Goal: Task Accomplishment & Management: Manage account settings

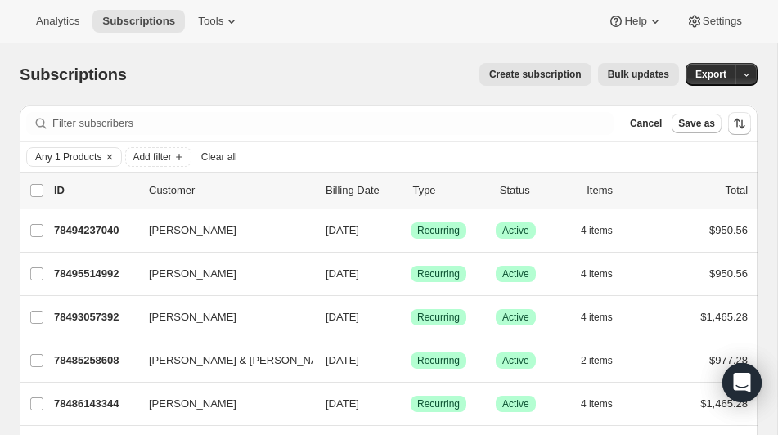
scroll to position [1099, 0]
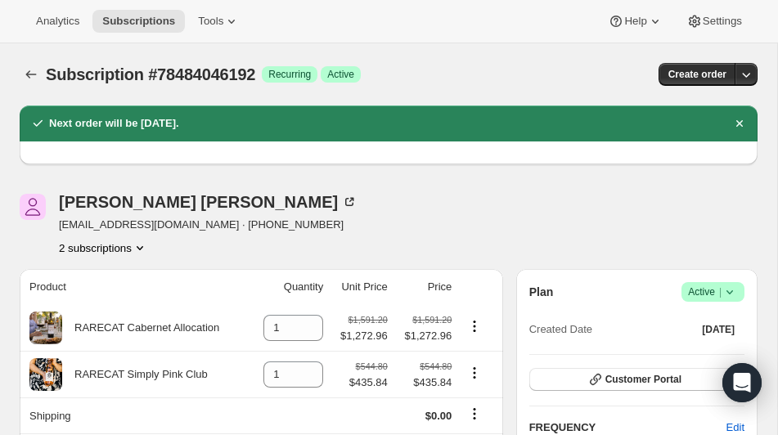
scroll to position [69, 0]
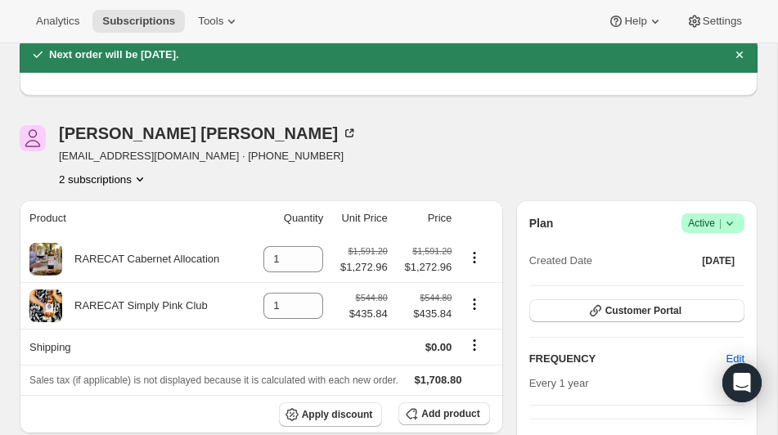
click at [307, 146] on div "[PERSON_NAME] [EMAIL_ADDRESS][DOMAIN_NAME] · [PHONE_NUMBER] 2 subscriptions" at bounding box center [278, 156] width 516 height 62
click at [155, 22] on span "Subscriptions" at bounding box center [138, 21] width 73 height 13
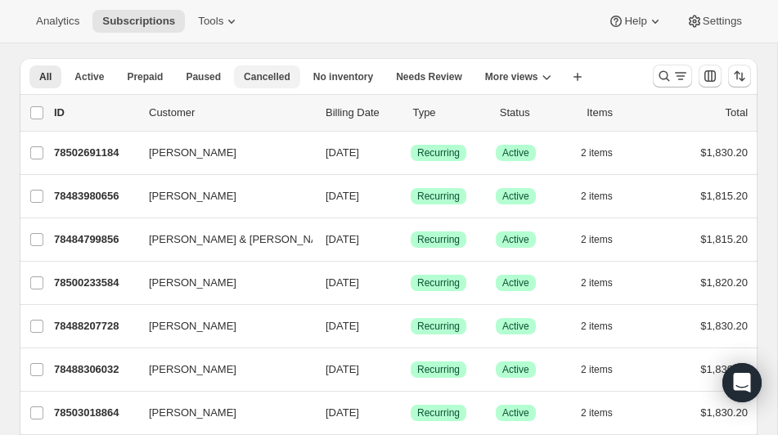
scroll to position [34, 0]
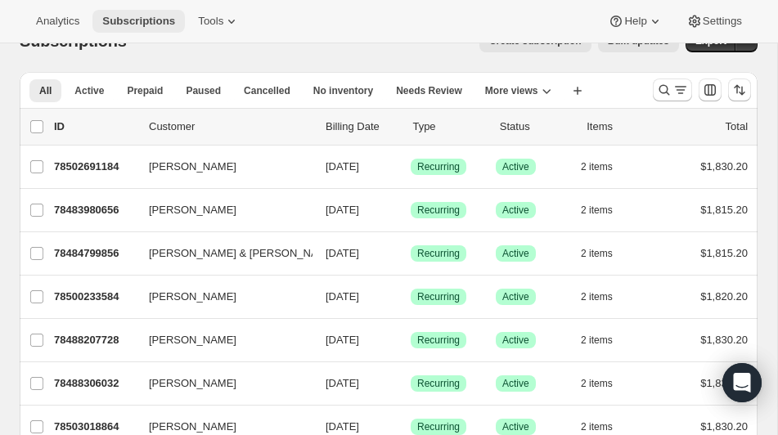
click at [145, 18] on span "Subscriptions" at bounding box center [138, 21] width 73 height 13
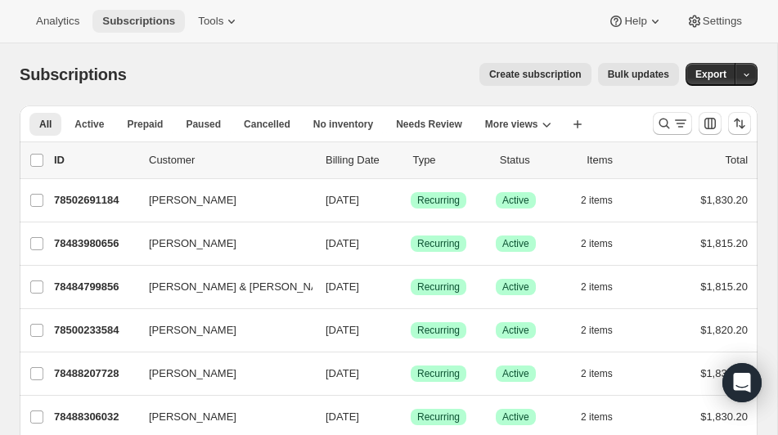
click at [146, 20] on span "Subscriptions" at bounding box center [138, 21] width 73 height 13
click at [662, 119] on icon "Search and filter results" at bounding box center [664, 124] width 11 height 11
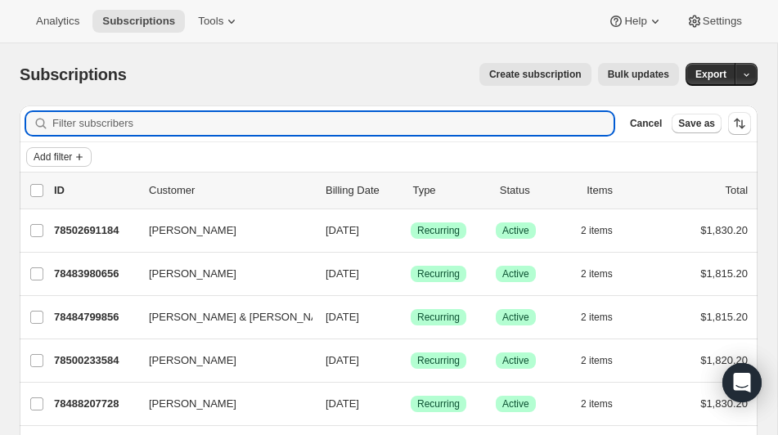
click at [50, 155] on span "Add filter" at bounding box center [53, 156] width 38 height 13
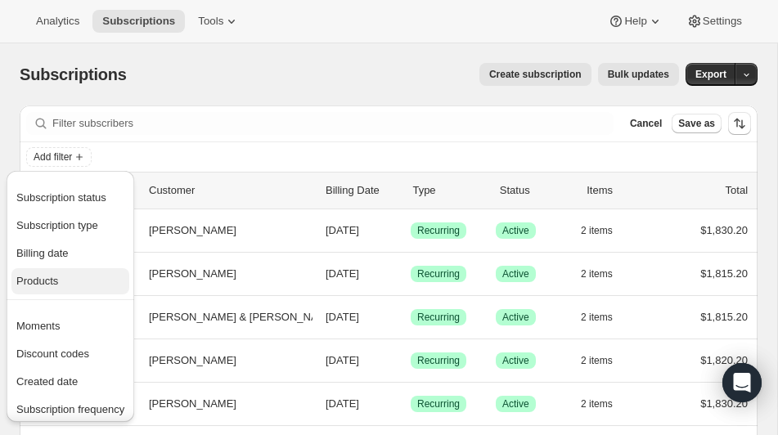
click at [55, 268] on button "Products" at bounding box center [70, 281] width 118 height 26
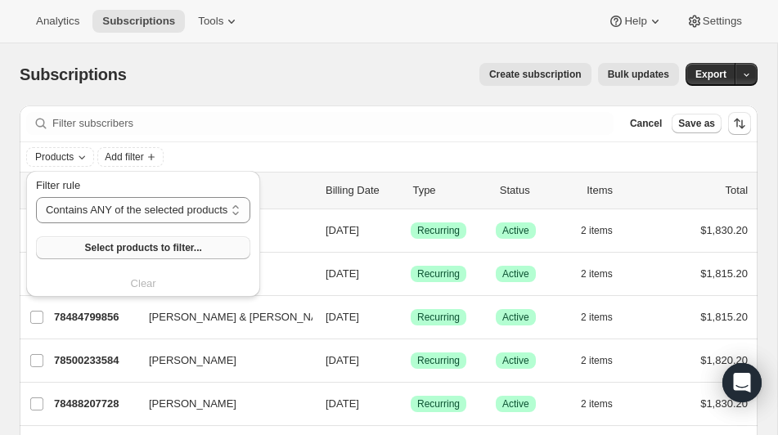
click at [123, 243] on span "Select products to filter..." at bounding box center [142, 247] width 117 height 13
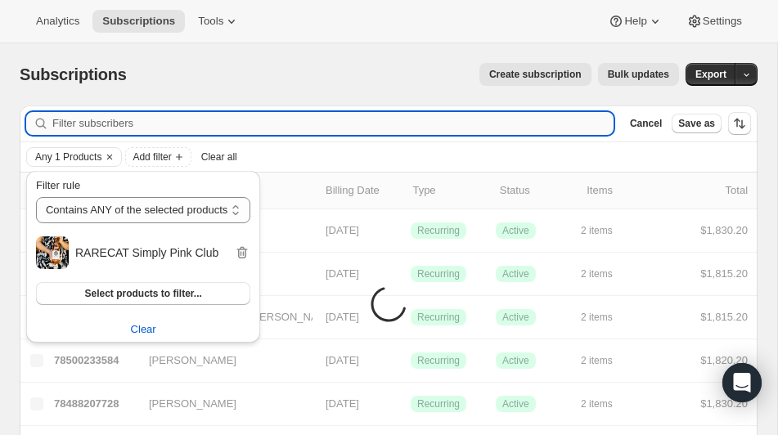
click at [442, 133] on input "Filter subscribers" at bounding box center [332, 123] width 561 height 23
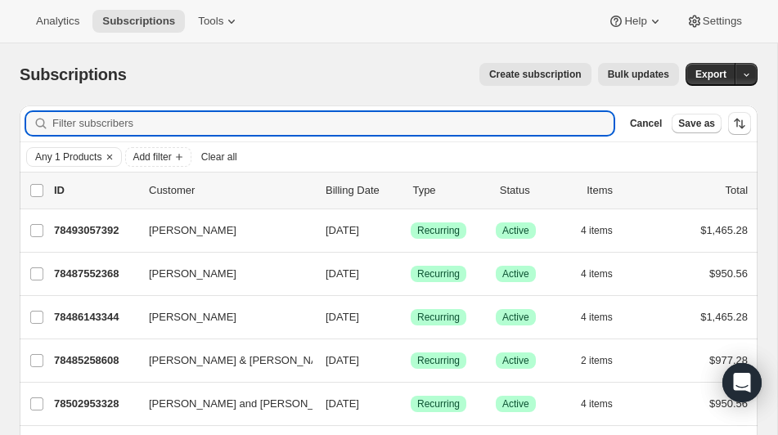
click at [222, 155] on span "Clear all" at bounding box center [219, 156] width 36 height 13
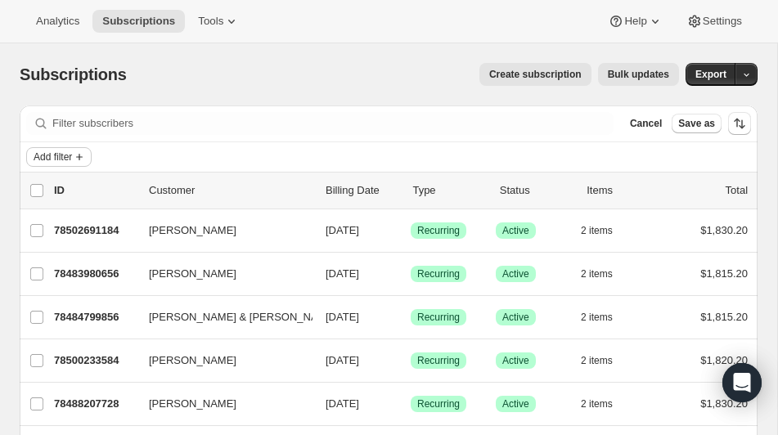
click at [79, 154] on icon "Add filter" at bounding box center [79, 156] width 13 height 13
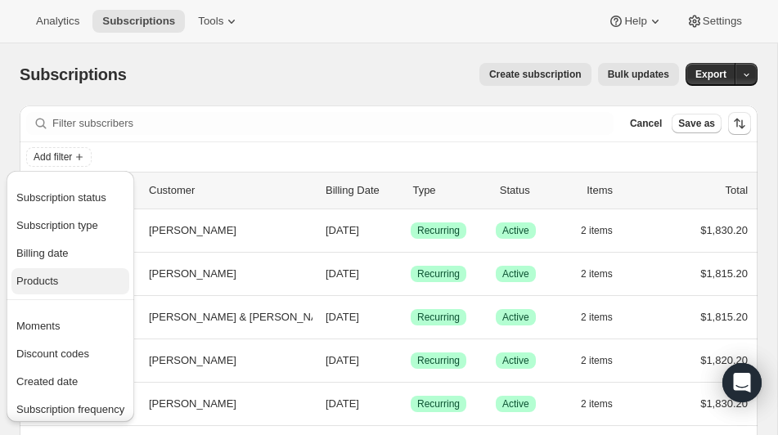
click at [44, 281] on span "Products" at bounding box center [37, 281] width 42 height 12
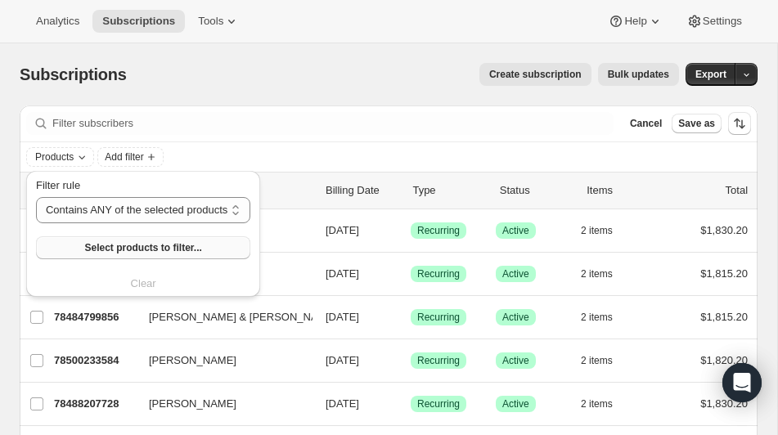
click at [132, 244] on span "Select products to filter..." at bounding box center [142, 247] width 117 height 13
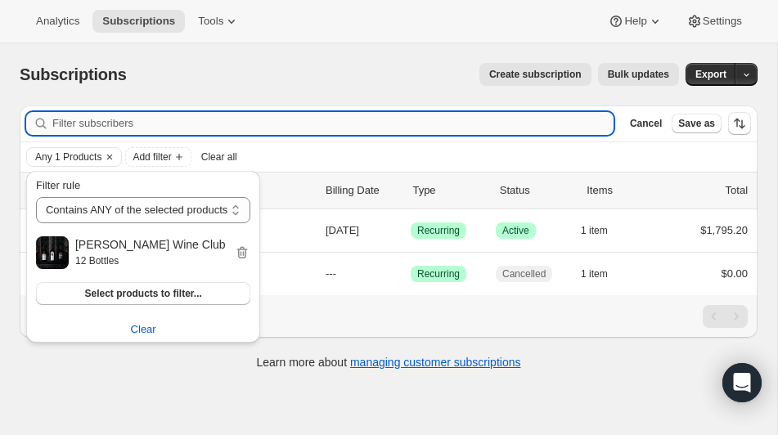
click at [322, 120] on input "Filter subscribers" at bounding box center [332, 123] width 561 height 23
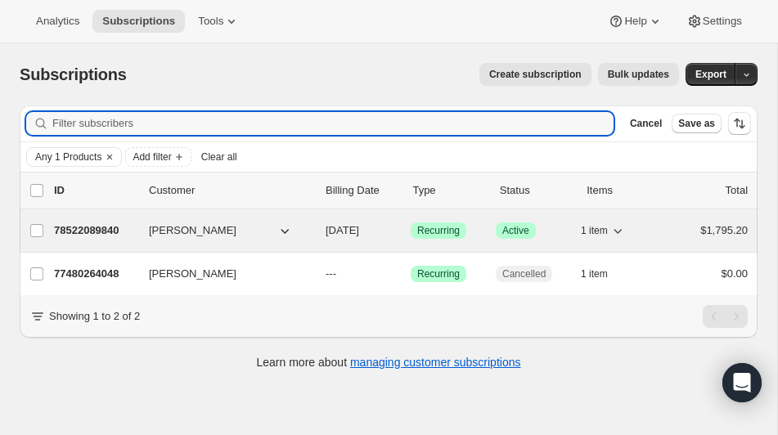
click at [97, 225] on p "78522089840" at bounding box center [95, 230] width 82 height 16
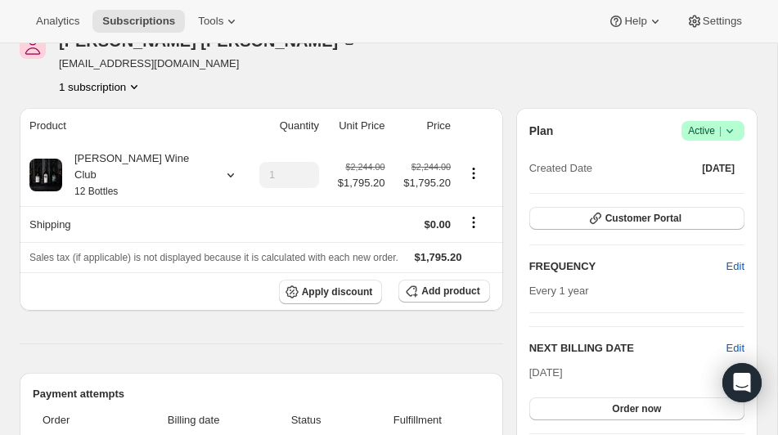
scroll to position [103, 0]
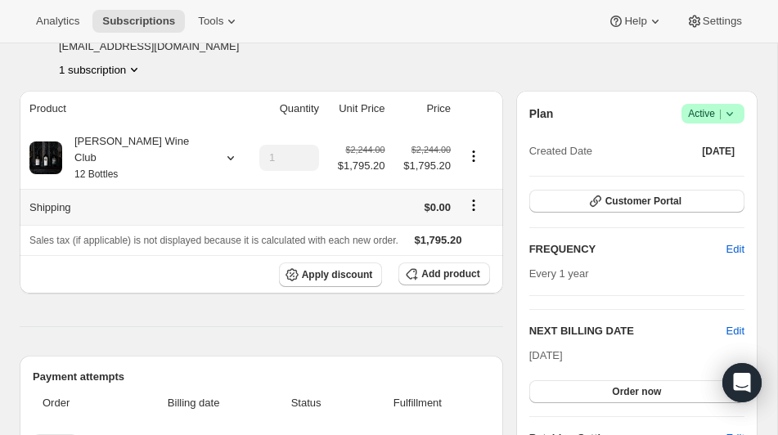
click at [469, 197] on icon "Shipping actions" at bounding box center [473, 205] width 16 height 16
click at [463, 219] on span "Edit shipping rate" at bounding box center [465, 220] width 82 height 12
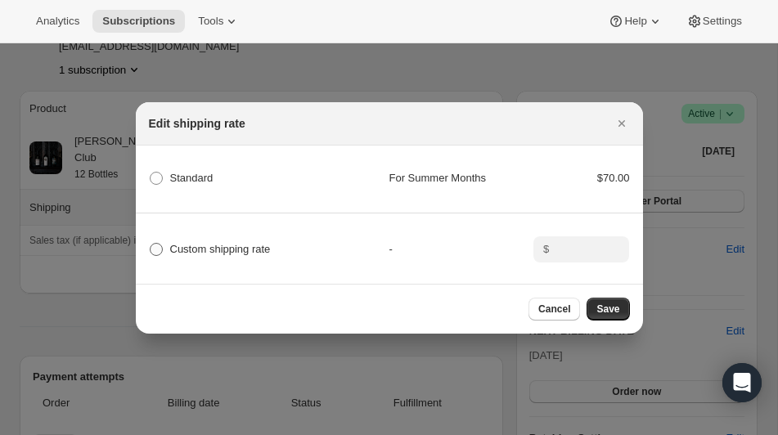
click at [158, 249] on span ":r21r:" at bounding box center [156, 249] width 13 height 13
click at [150, 244] on input "Custom shipping rate" at bounding box center [150, 243] width 1 height 1
radio input "true"
click at [550, 250] on div "$" at bounding box center [581, 249] width 96 height 26
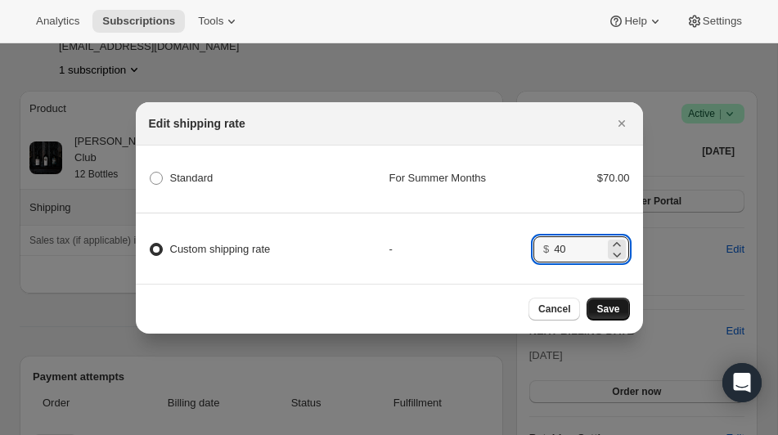
type input "40"
click at [607, 301] on button "Save" at bounding box center [607, 309] width 43 height 23
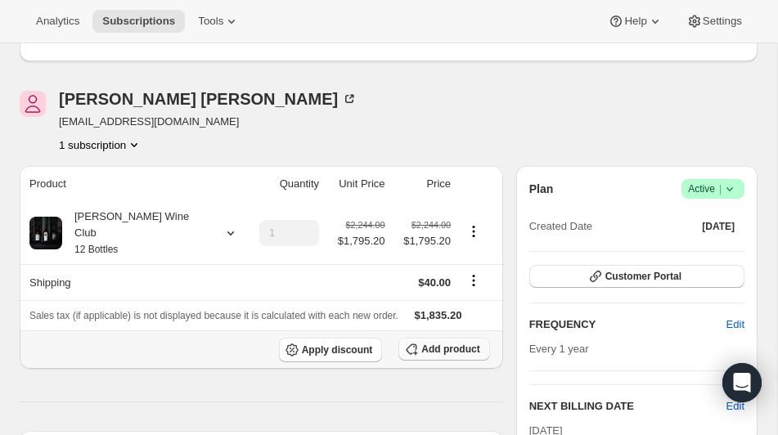
click at [434, 347] on span "Add product" at bounding box center [450, 349] width 58 height 13
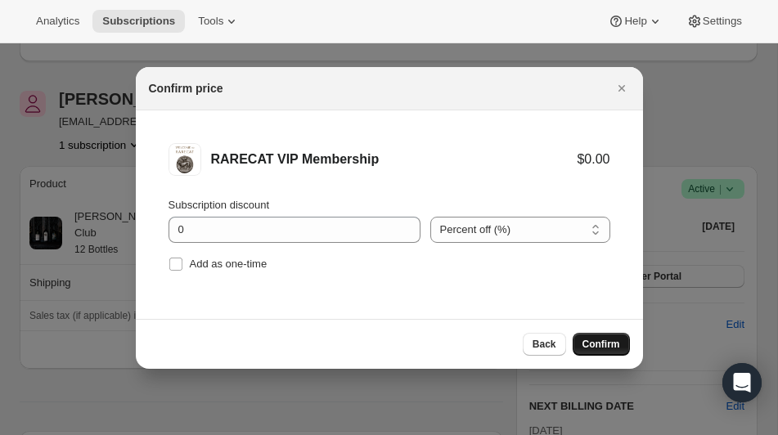
click at [605, 339] on span "Confirm" at bounding box center [601, 344] width 38 height 13
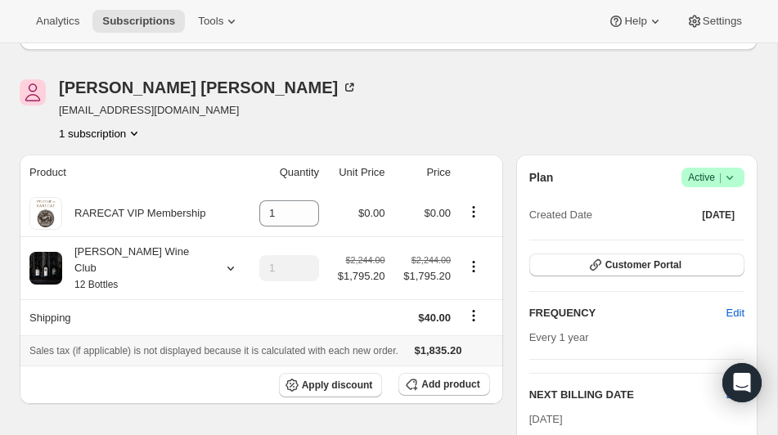
scroll to position [132, 0]
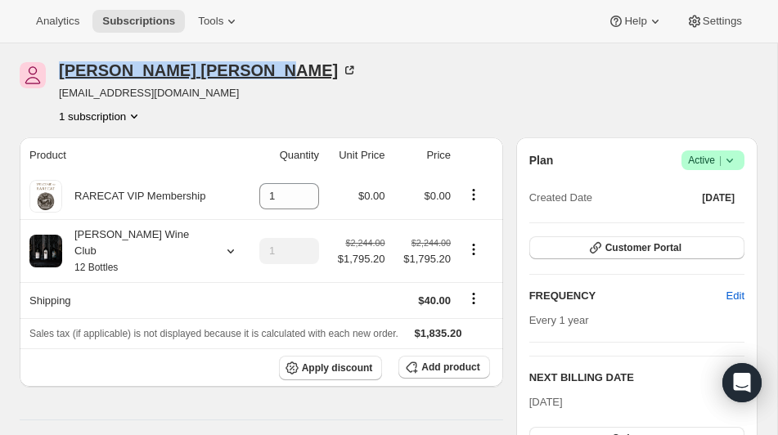
drag, startPoint x: 61, startPoint y: 66, endPoint x: 174, endPoint y: 76, distance: 114.1
click at [174, 76] on div "[PERSON_NAME]" at bounding box center [208, 70] width 298 height 16
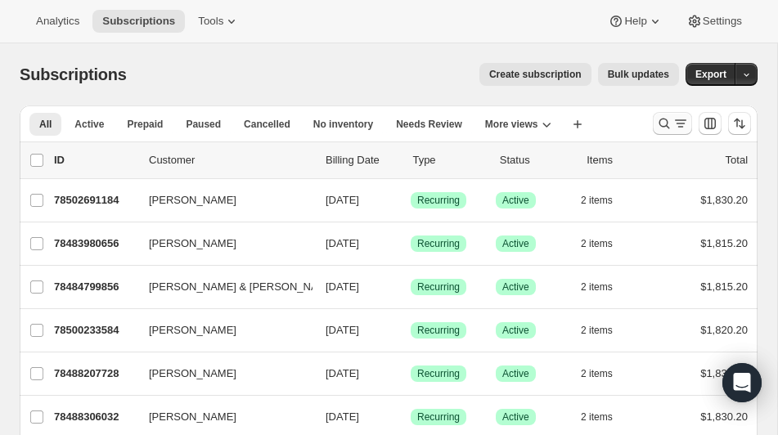
click at [665, 120] on icon "Search and filter results" at bounding box center [664, 123] width 16 height 16
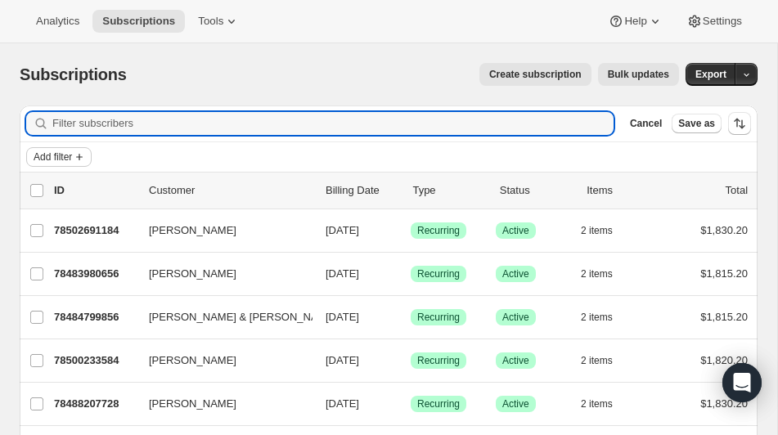
click at [56, 155] on span "Add filter" at bounding box center [53, 156] width 38 height 13
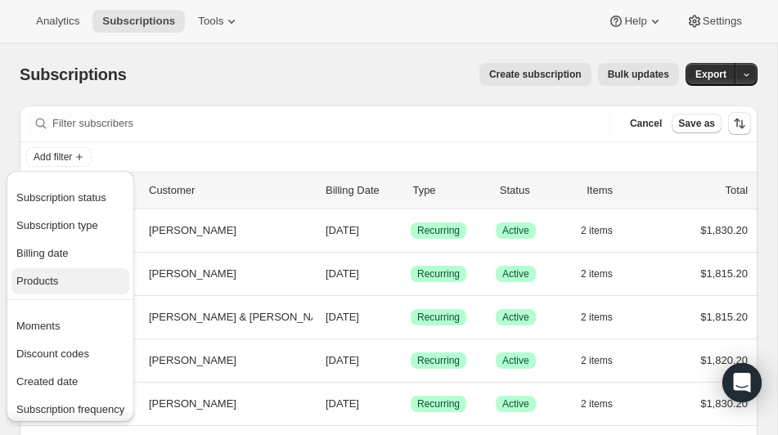
click at [47, 275] on span "Products" at bounding box center [37, 281] width 42 height 12
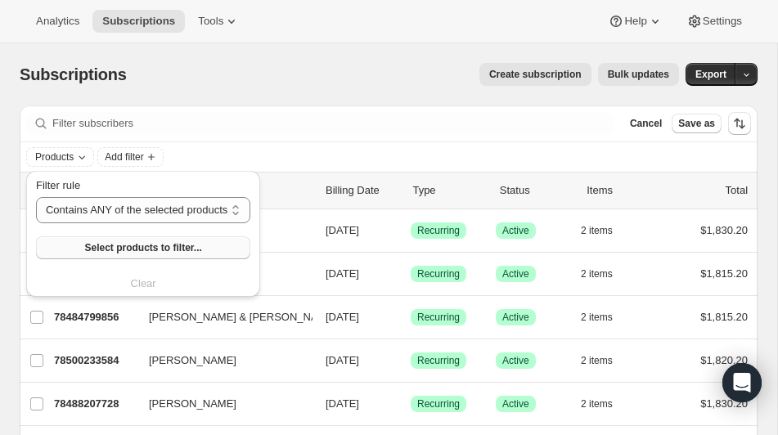
click at [147, 249] on span "Select products to filter..." at bounding box center [142, 247] width 117 height 13
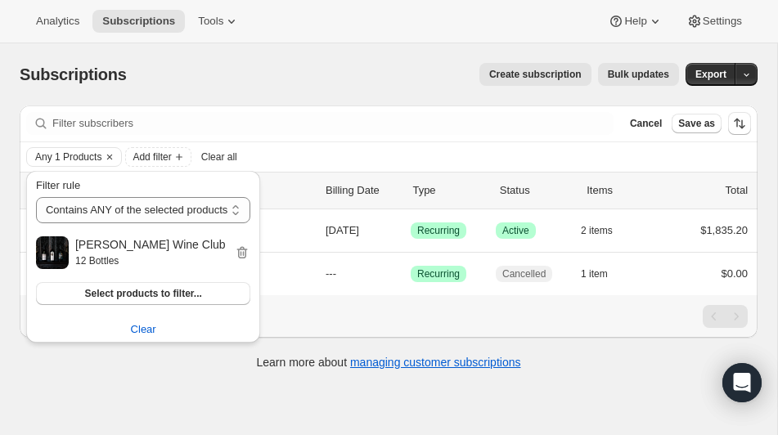
click at [320, 83] on div "Create subscription Bulk updates" at bounding box center [412, 74] width 532 height 23
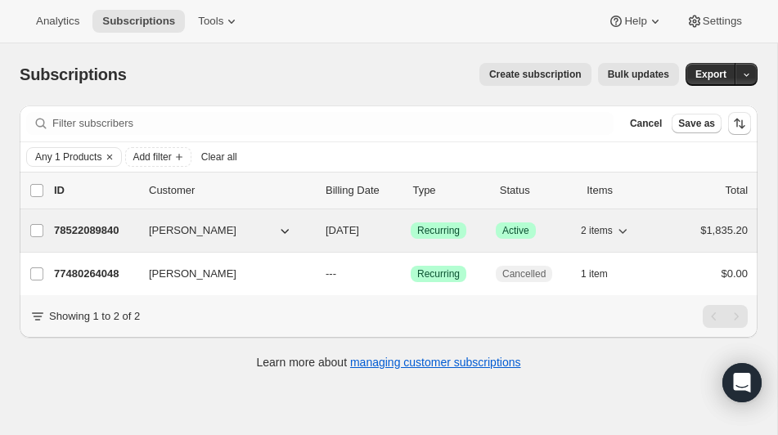
click at [108, 227] on p "78522089840" at bounding box center [95, 230] width 82 height 16
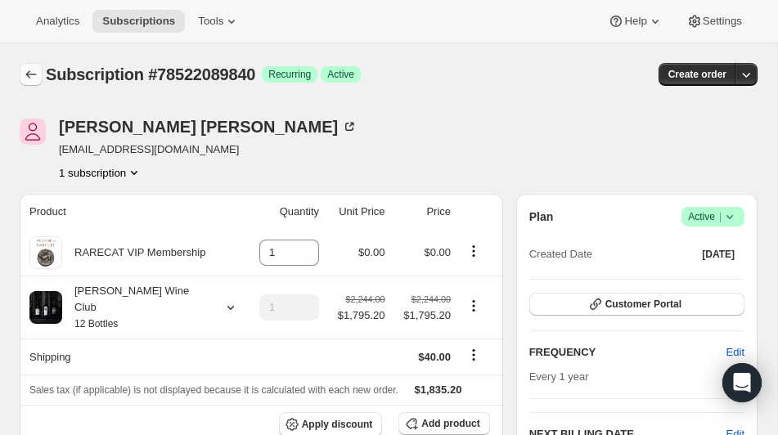
click at [29, 73] on icon "Subscriptions" at bounding box center [31, 74] width 16 height 16
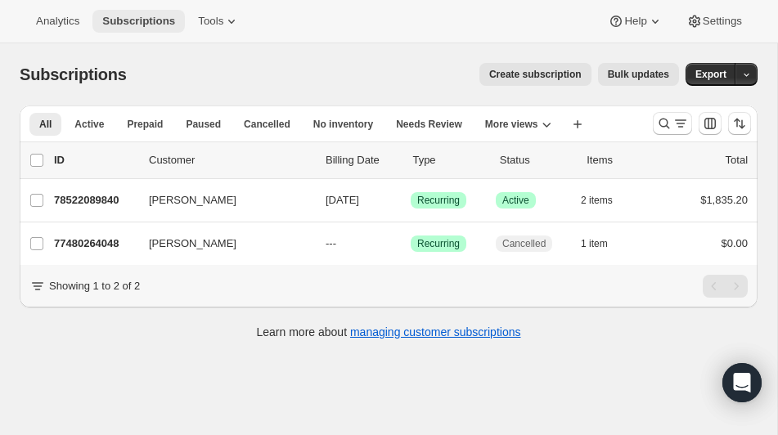
click at [119, 25] on span "Subscriptions" at bounding box center [138, 21] width 73 height 13
click at [665, 123] on icon "Search and filter results" at bounding box center [664, 123] width 16 height 16
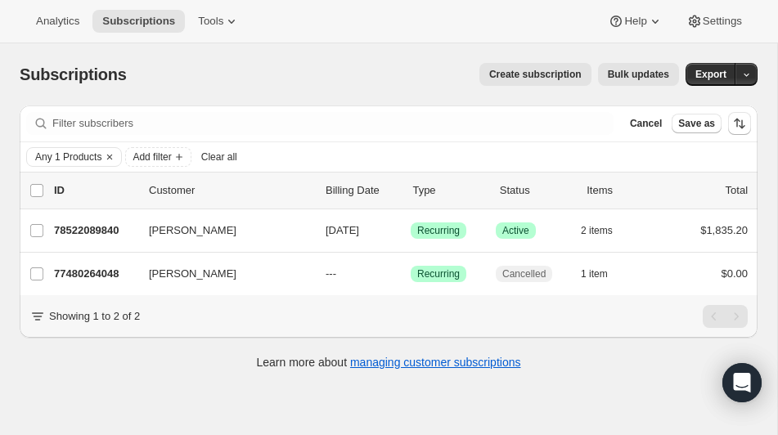
click at [229, 157] on span "Clear all" at bounding box center [219, 156] width 36 height 13
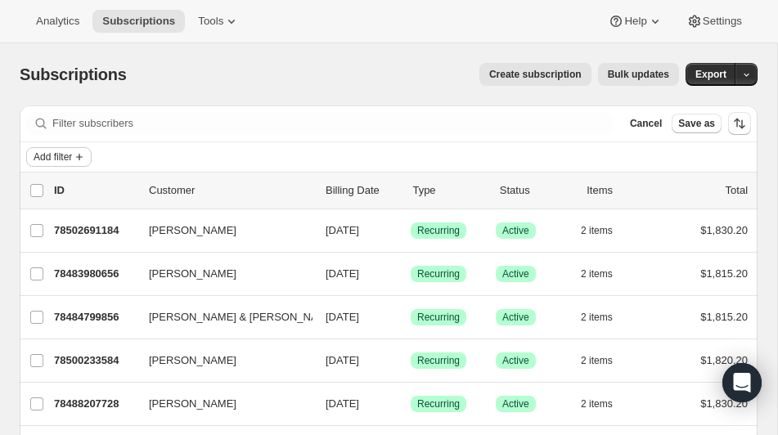
click at [67, 158] on span "Add filter" at bounding box center [53, 156] width 38 height 13
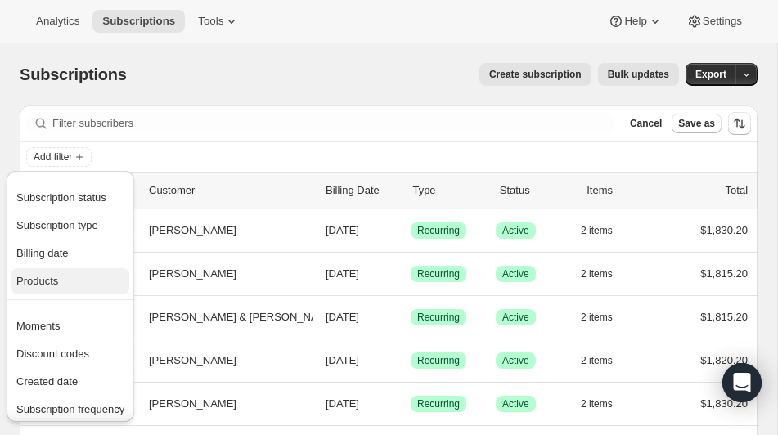
click at [58, 285] on span "Products" at bounding box center [37, 281] width 42 height 12
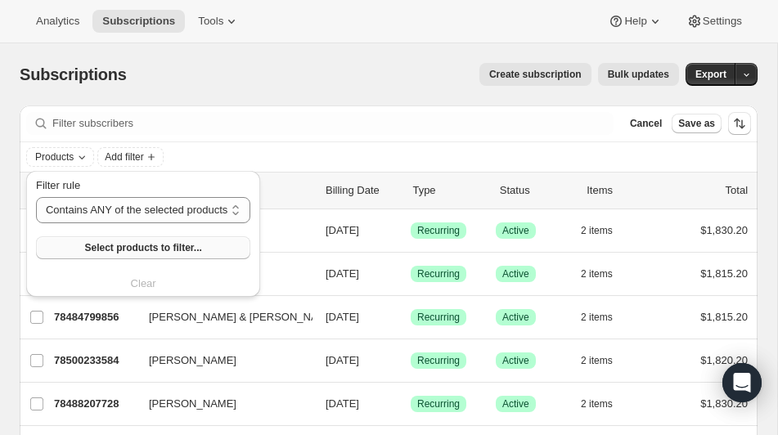
click at [128, 249] on span "Select products to filter..." at bounding box center [142, 247] width 117 height 13
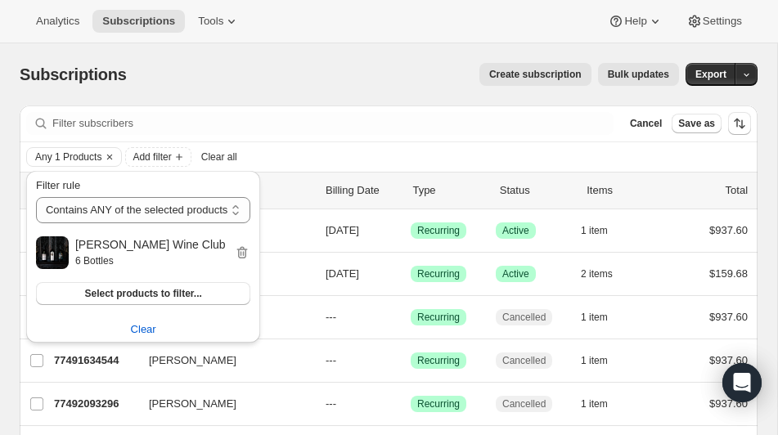
click at [412, 136] on div "Filter subscribers Cancel Save as" at bounding box center [389, 123] width 738 height 36
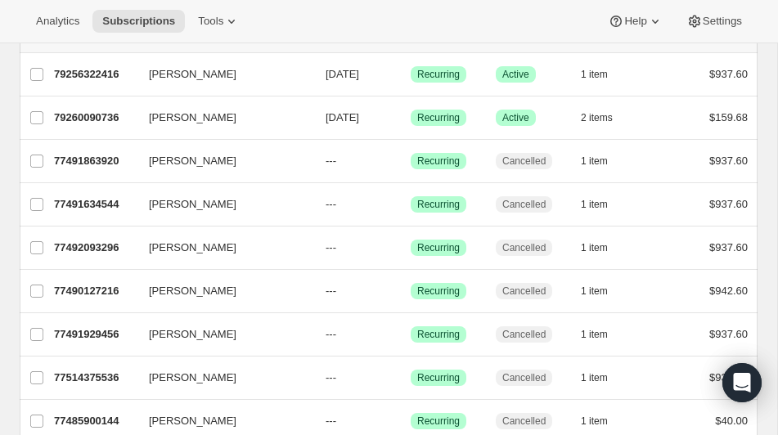
scroll to position [155, 0]
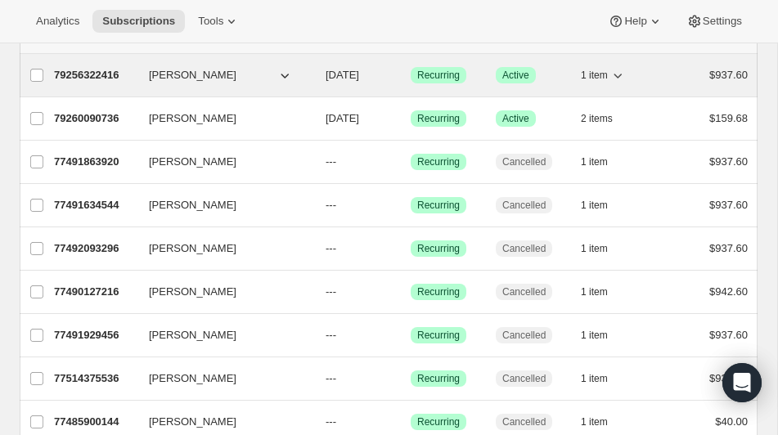
click at [106, 74] on p "79256322416" at bounding box center [95, 75] width 82 height 16
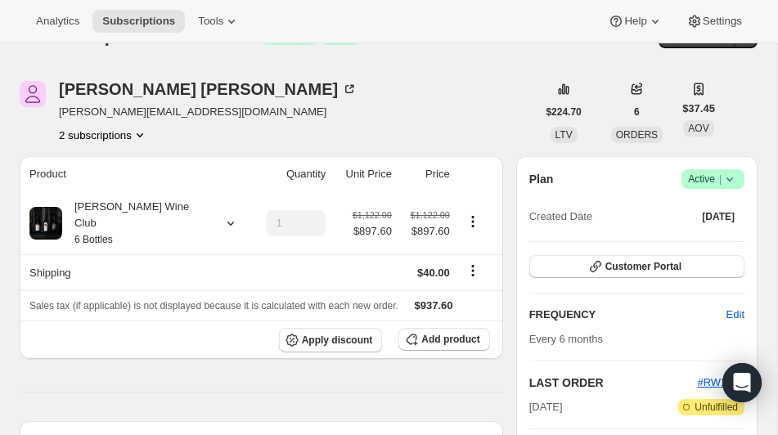
scroll to position [45, 0]
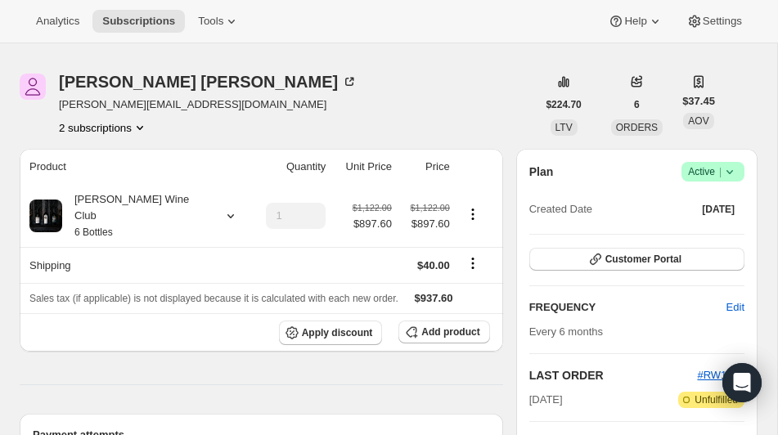
click at [729, 168] on icon at bounding box center [729, 172] width 16 height 16
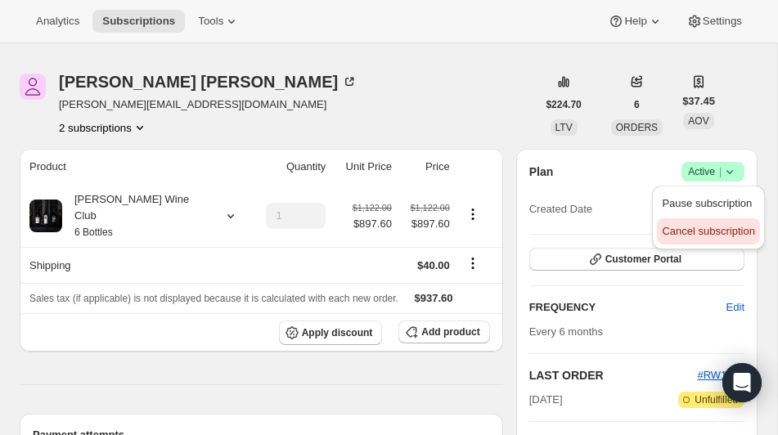
click at [717, 225] on span "Cancel subscription" at bounding box center [708, 231] width 92 height 12
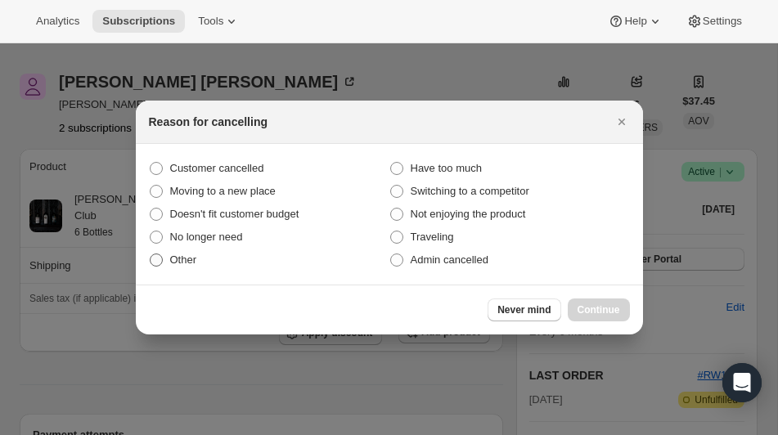
click at [156, 258] on span ":rqd:" at bounding box center [156, 260] width 13 height 13
click at [150, 254] on input "Other" at bounding box center [150, 254] width 1 height 1
radio input "true"
click at [593, 308] on span "Continue" at bounding box center [598, 309] width 43 height 13
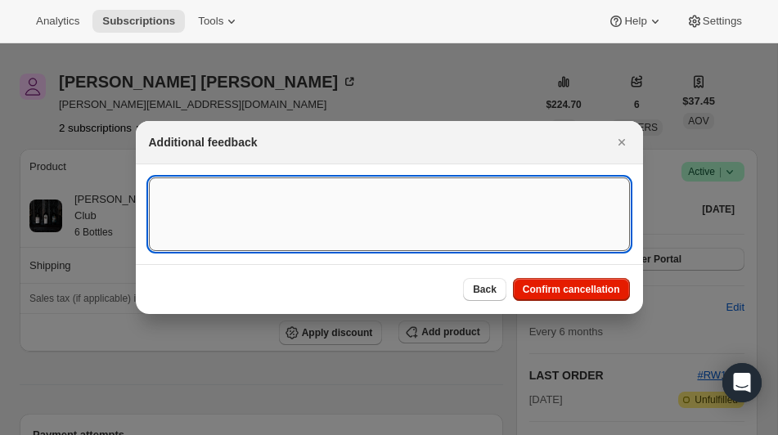
click at [314, 224] on textarea ":rqd:" at bounding box center [389, 214] width 481 height 74
type textarea "test"
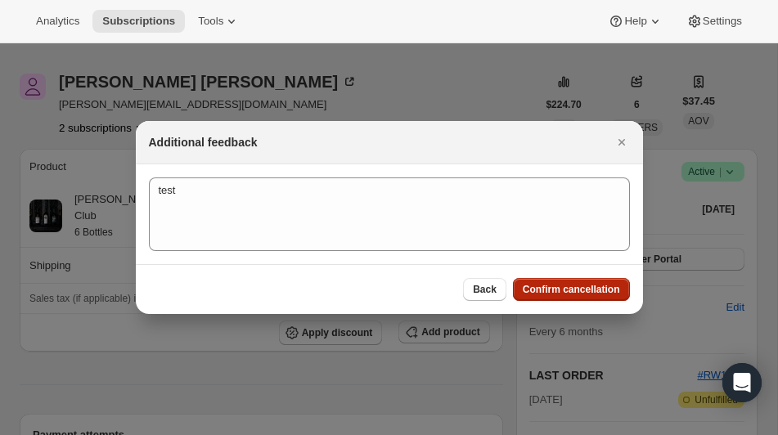
click at [581, 290] on span "Confirm cancellation" at bounding box center [571, 289] width 97 height 13
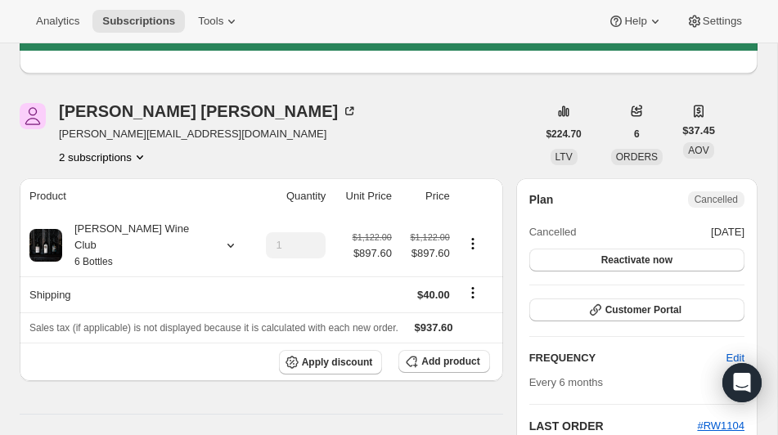
scroll to position [122, 0]
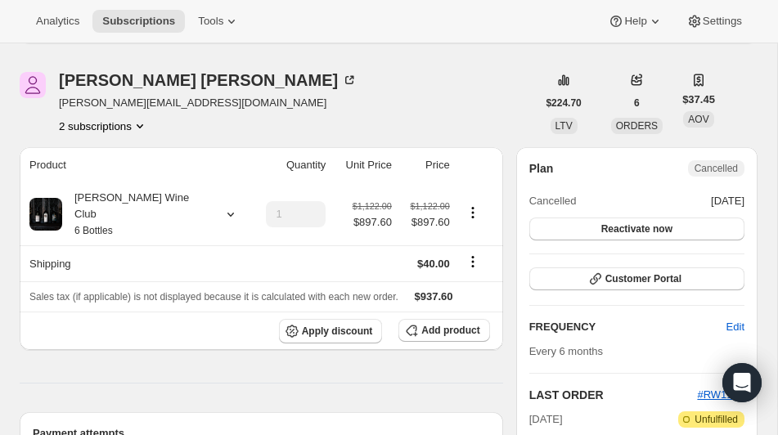
click at [141, 119] on icon "Product actions" at bounding box center [140, 126] width 16 height 16
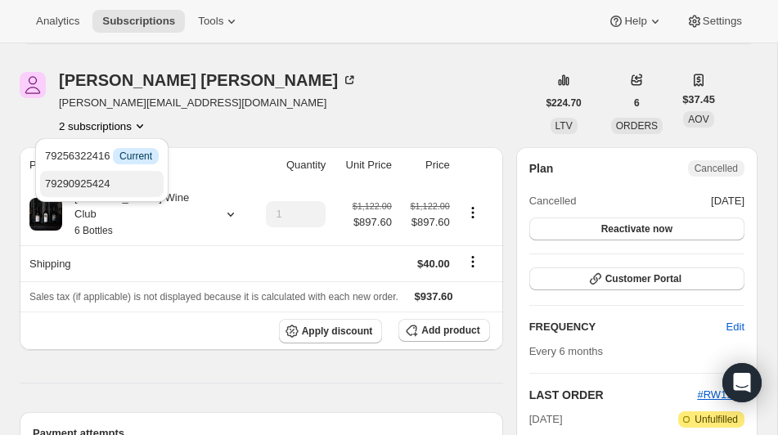
click at [105, 179] on span "79290925424" at bounding box center [77, 183] width 65 height 12
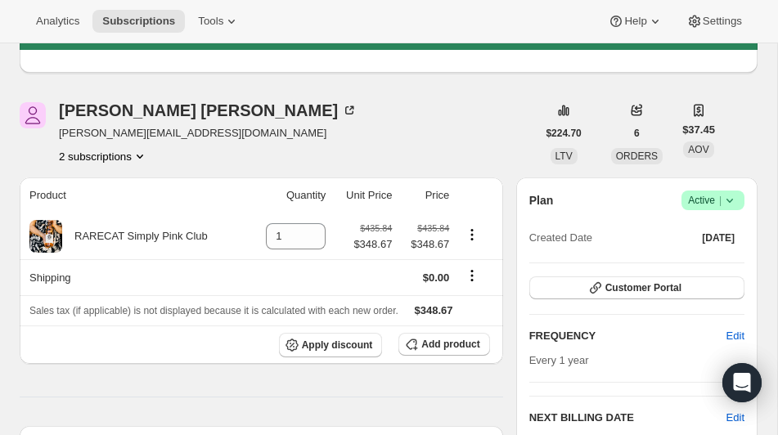
scroll to position [92, 0]
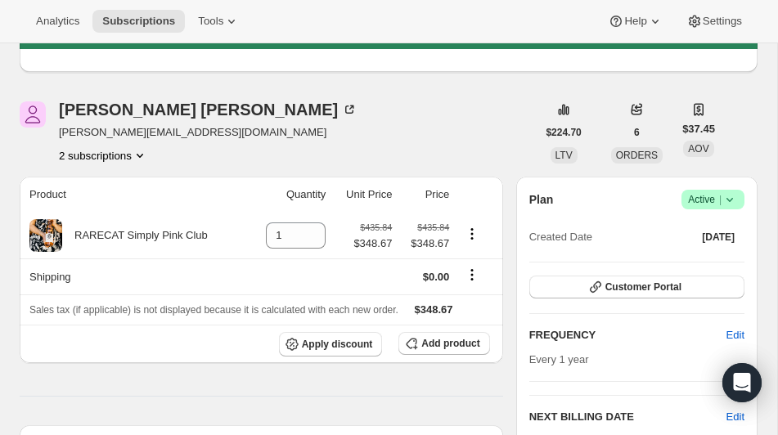
click at [729, 197] on icon at bounding box center [729, 199] width 16 height 16
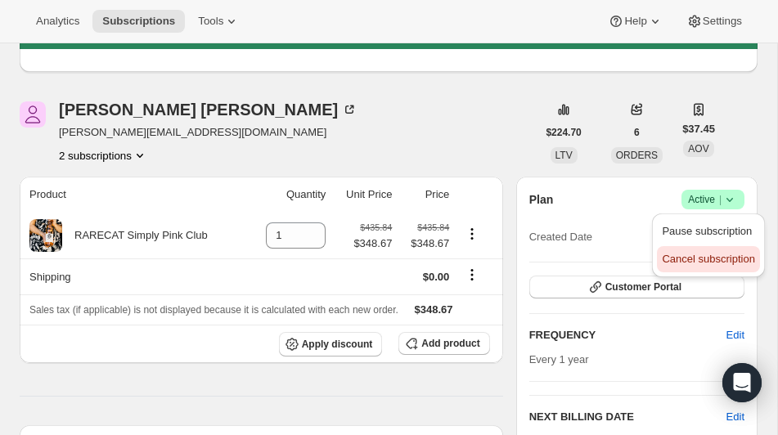
click at [686, 262] on span "Cancel subscription" at bounding box center [708, 259] width 92 height 12
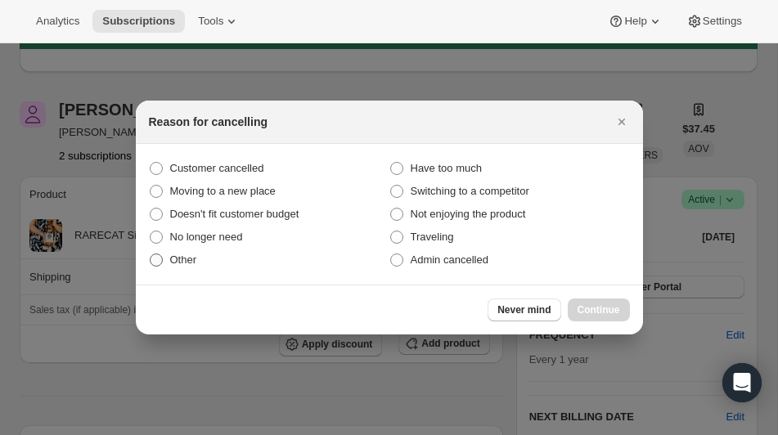
click at [154, 260] on span ":r10j:" at bounding box center [156, 260] width 13 height 13
click at [150, 254] on input "Other" at bounding box center [150, 254] width 1 height 1
radio input "true"
click at [590, 304] on span "Continue" at bounding box center [598, 309] width 43 height 13
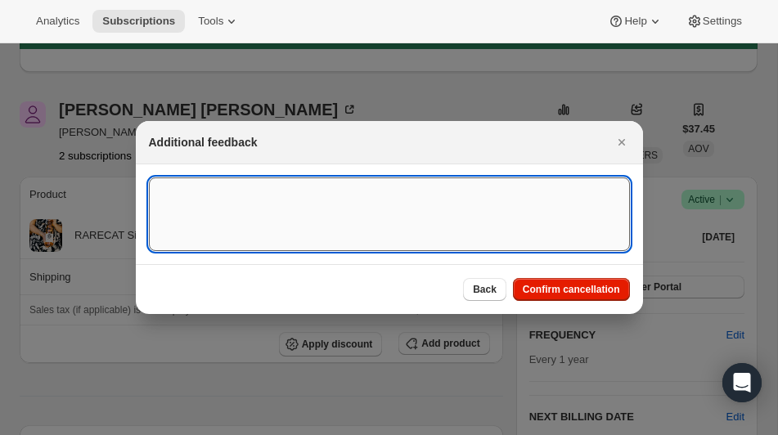
click at [280, 215] on textarea ":r10j:" at bounding box center [389, 214] width 481 height 74
type textarea "test"
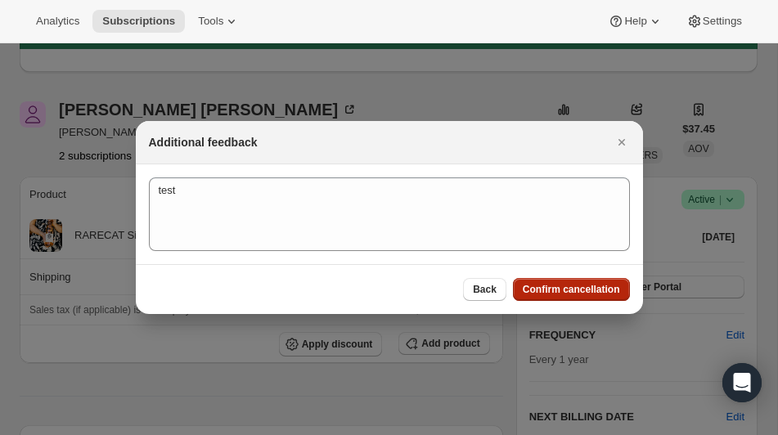
click at [548, 287] on span "Confirm cancellation" at bounding box center [571, 289] width 97 height 13
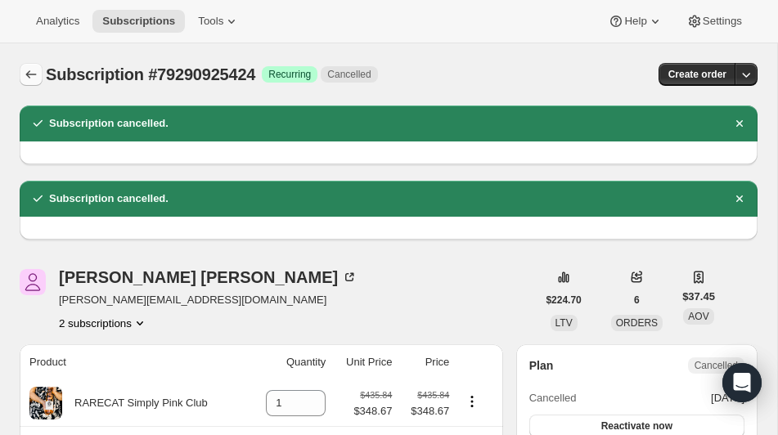
click at [32, 74] on icon "Subscriptions" at bounding box center [31, 74] width 16 height 16
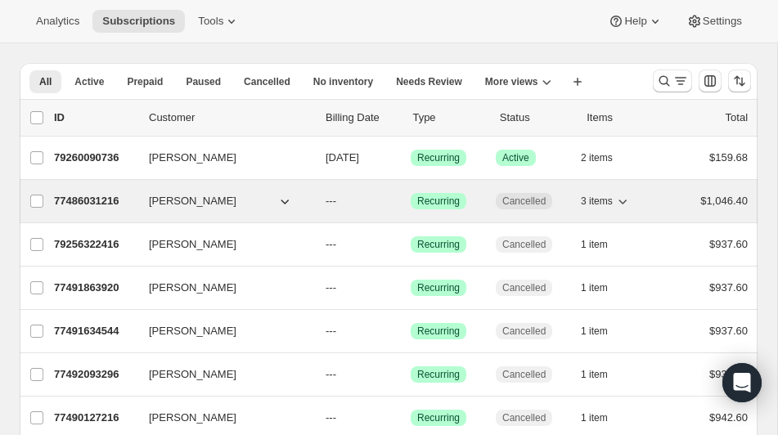
scroll to position [42, 0]
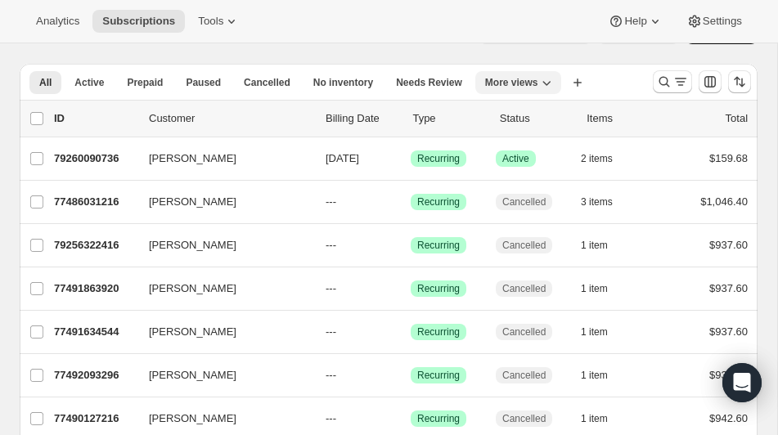
click at [553, 80] on icon "More views" at bounding box center [546, 82] width 16 height 16
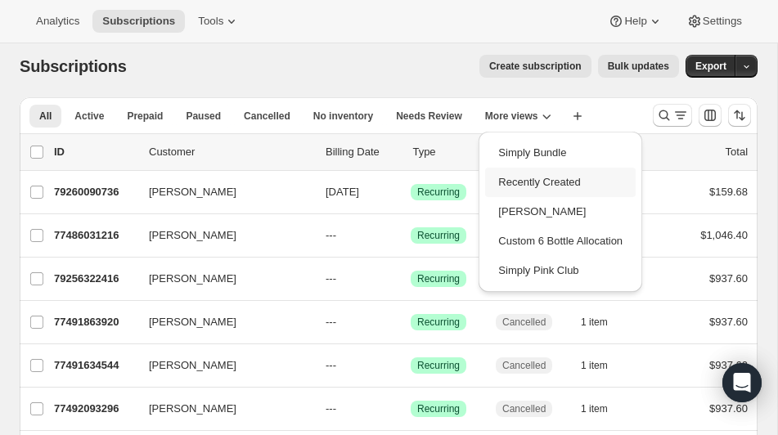
scroll to position [11, 0]
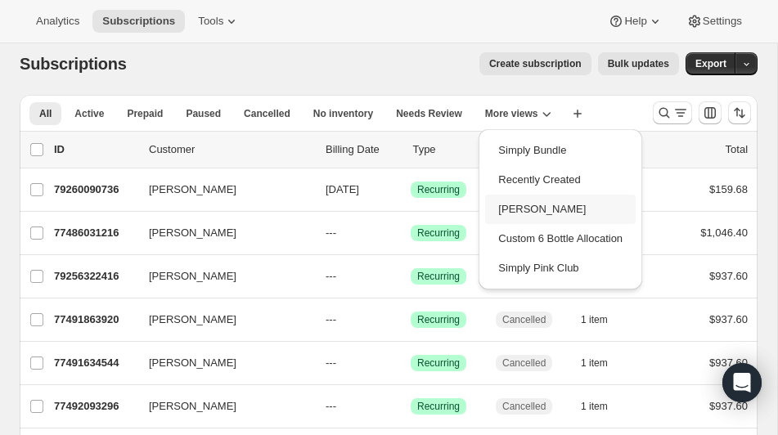
click at [527, 209] on button "[PERSON_NAME]" at bounding box center [560, 209] width 150 height 29
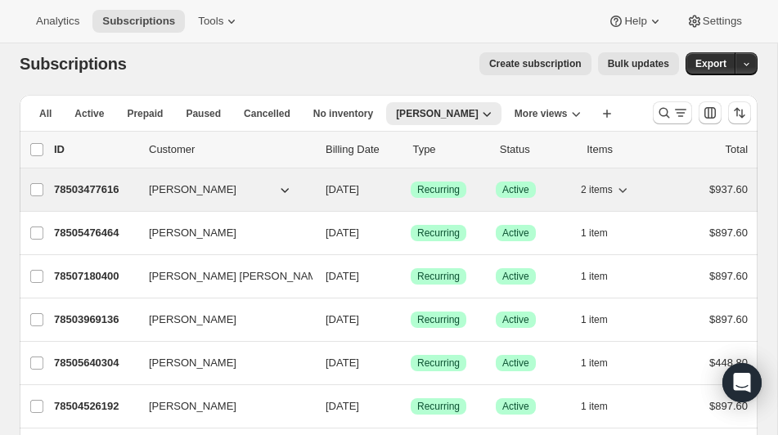
scroll to position [11, 0]
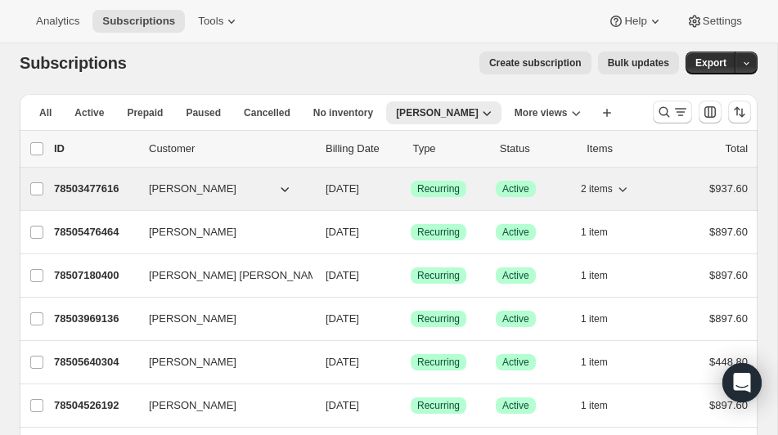
click at [96, 187] on p "78503477616" at bounding box center [95, 189] width 82 height 16
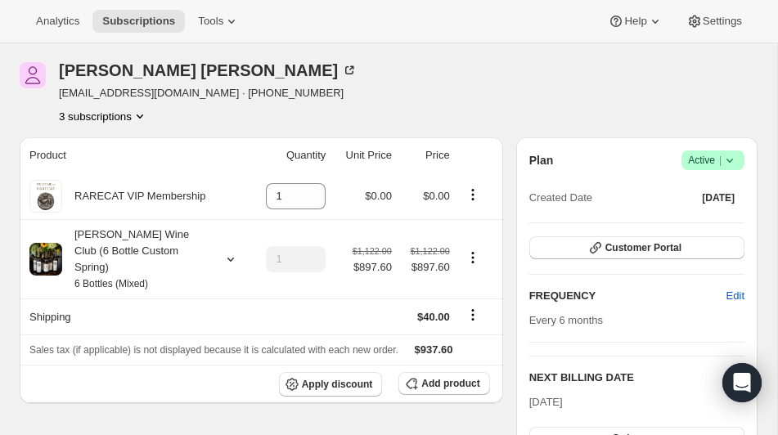
scroll to position [61, 0]
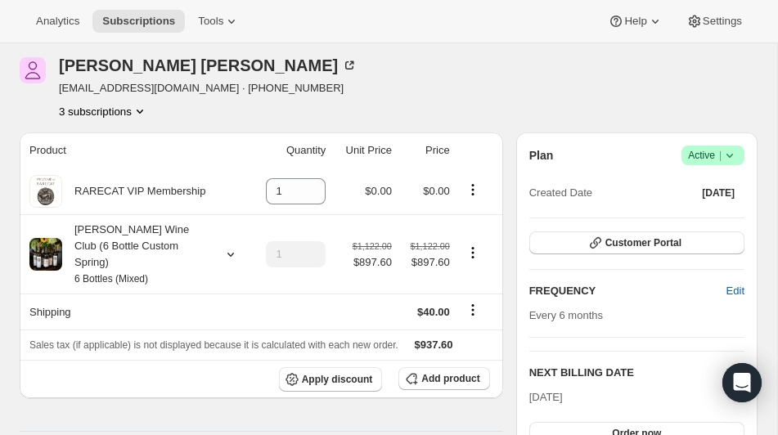
click at [145, 110] on icon "Product actions" at bounding box center [140, 111] width 16 height 16
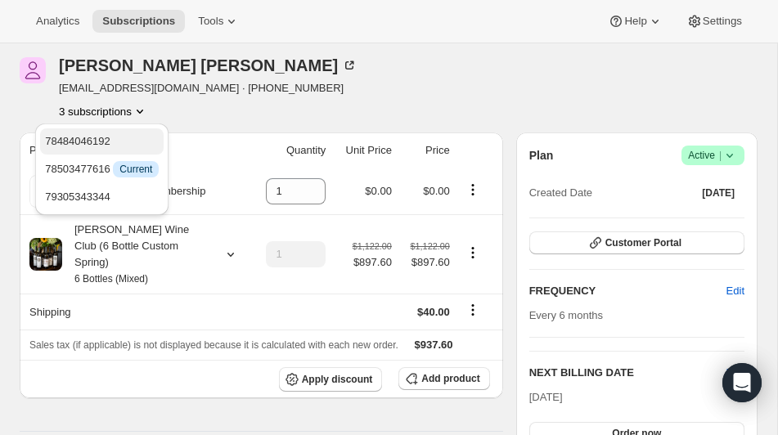
click at [128, 140] on span "78484046192" at bounding box center [102, 141] width 114 height 16
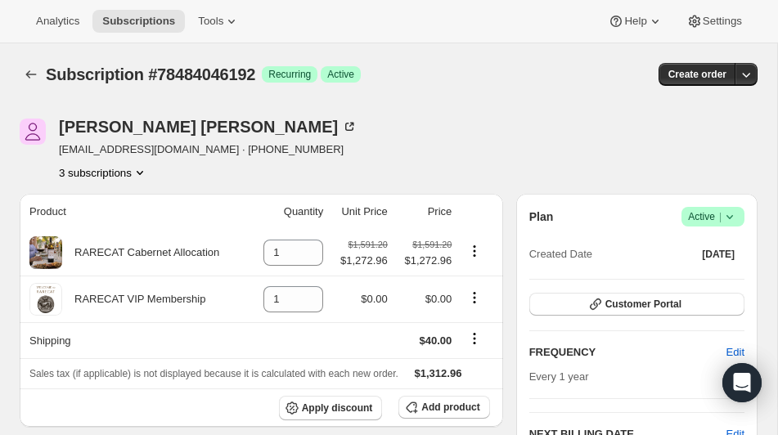
click at [146, 170] on icon "Product actions" at bounding box center [140, 172] width 16 height 16
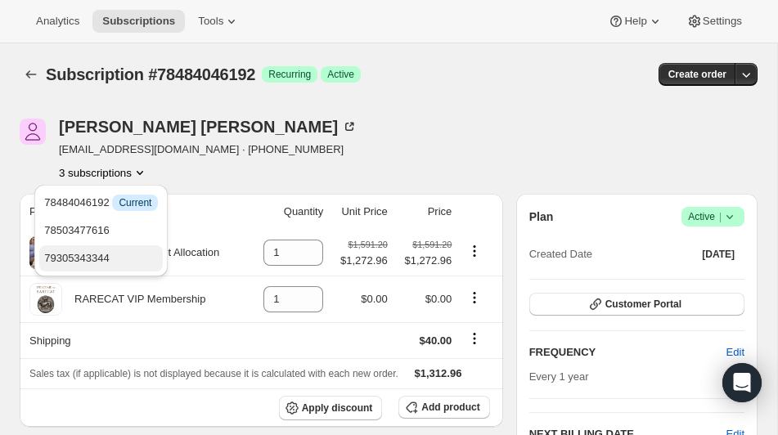
click at [105, 258] on span "79305343344" at bounding box center [76, 258] width 65 height 12
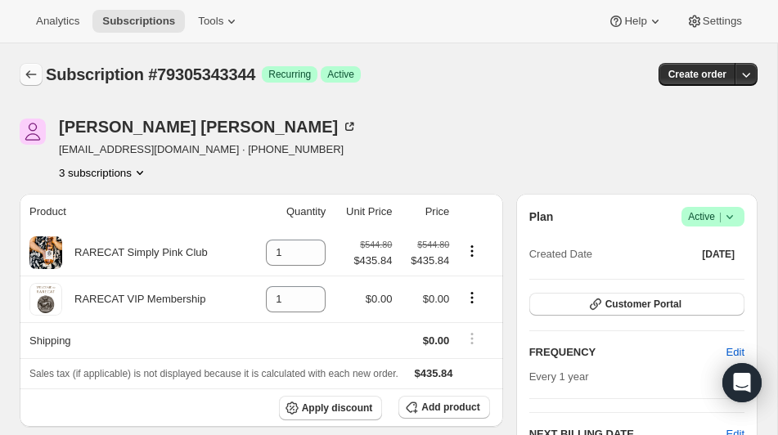
click at [35, 75] on icon "Subscriptions" at bounding box center [31, 74] width 16 height 16
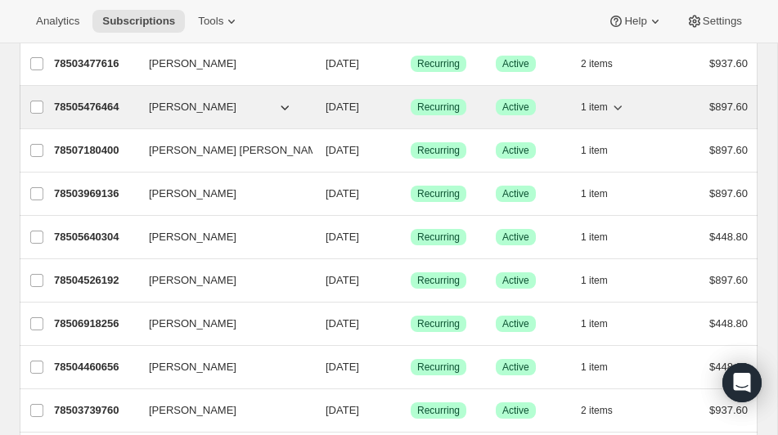
scroll to position [141, 0]
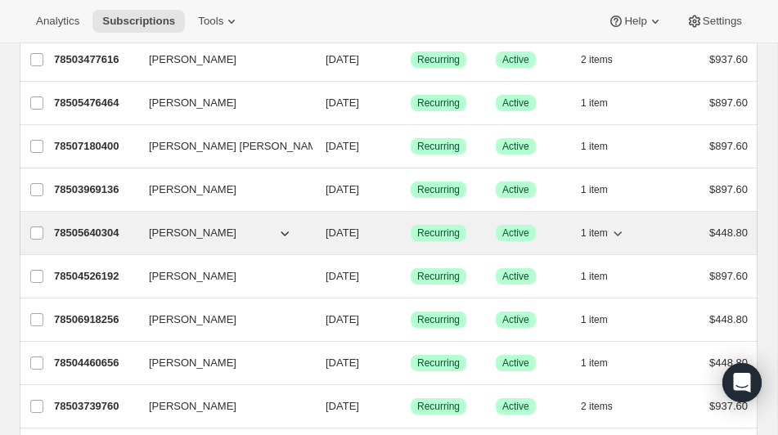
click at [90, 233] on p "78505640304" at bounding box center [95, 233] width 82 height 16
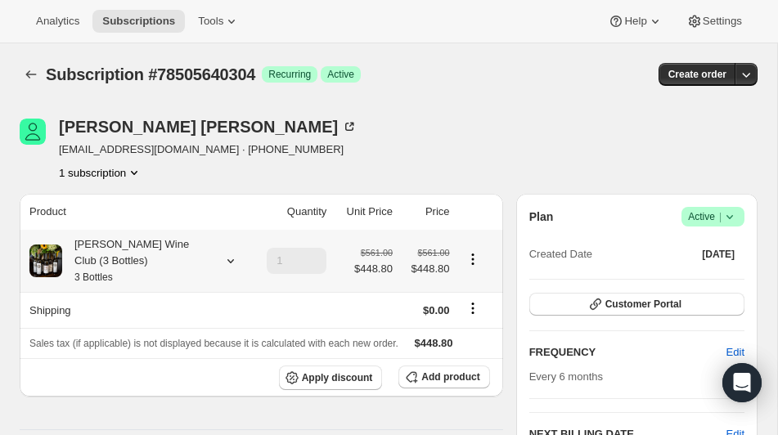
scroll to position [15, 0]
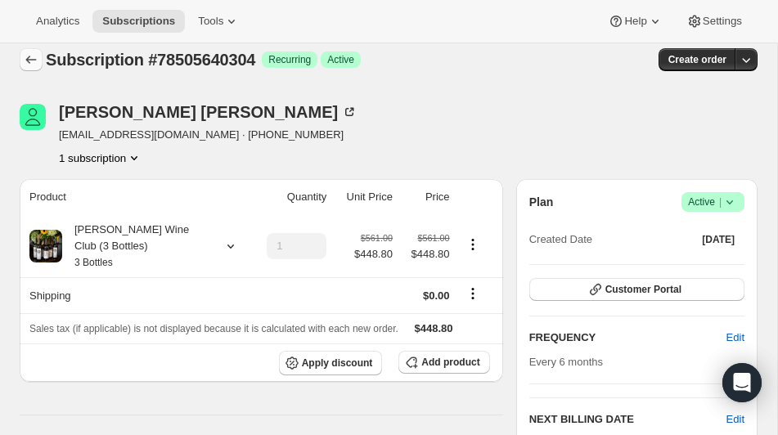
click at [35, 61] on icon "Subscriptions" at bounding box center [31, 60] width 16 height 16
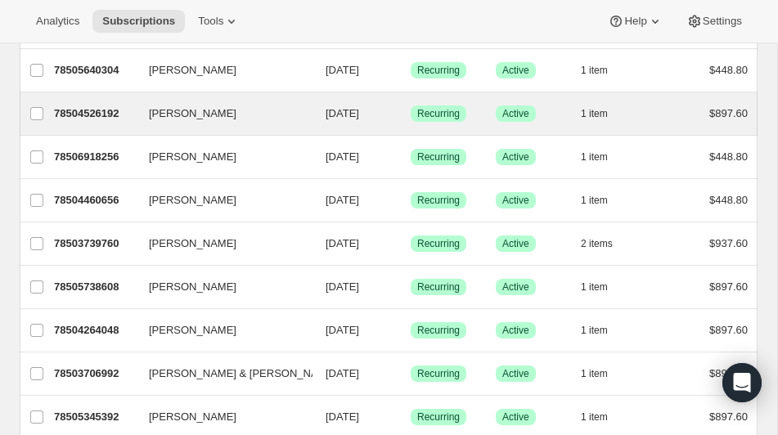
scroll to position [331, 0]
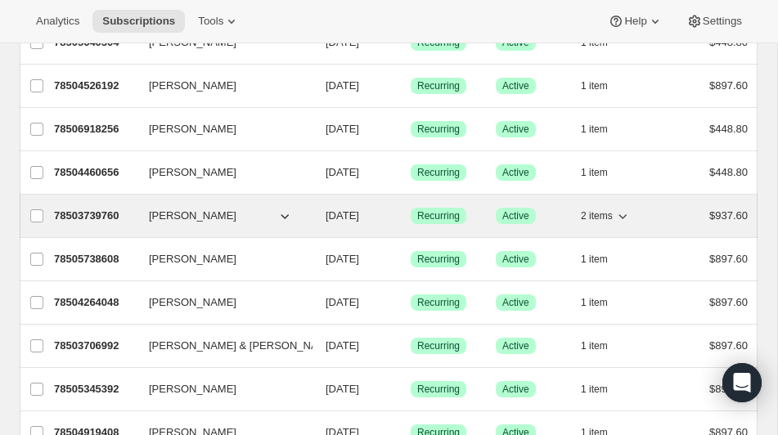
click at [91, 214] on p "78503739760" at bounding box center [95, 216] width 82 height 16
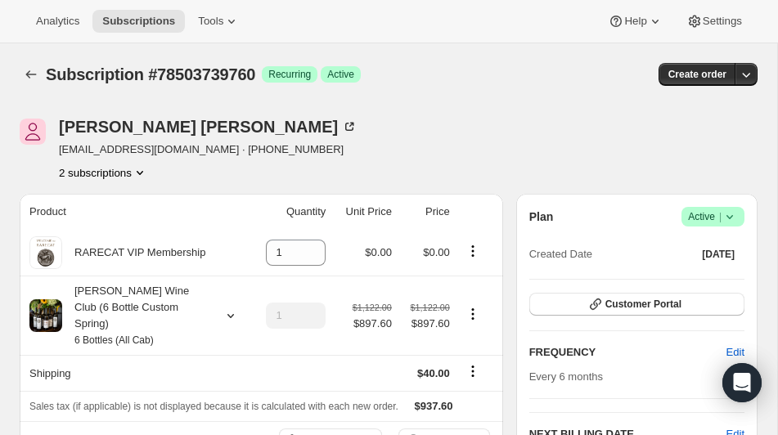
click at [144, 169] on icon "Product actions" at bounding box center [140, 172] width 16 height 16
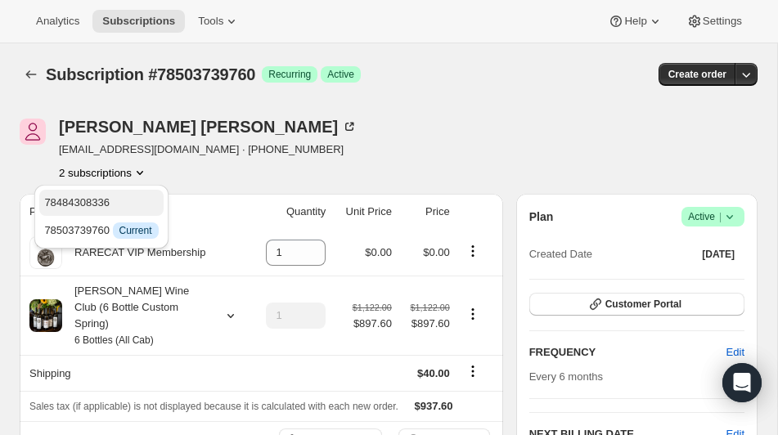
click at [101, 206] on span "78484308336" at bounding box center [76, 202] width 65 height 12
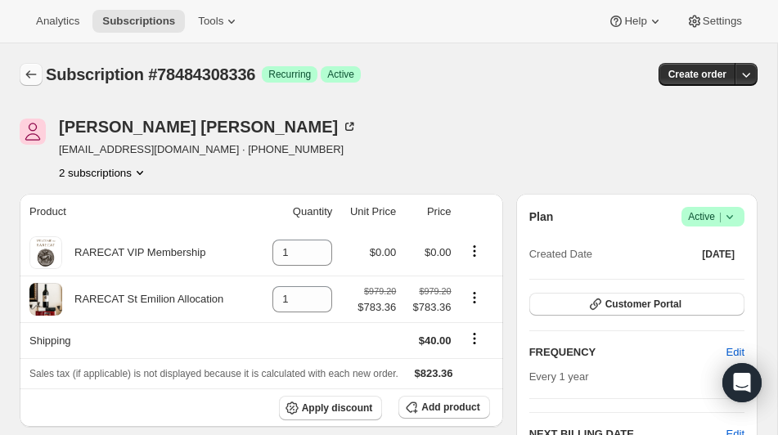
click at [31, 76] on icon "Subscriptions" at bounding box center [31, 74] width 16 height 16
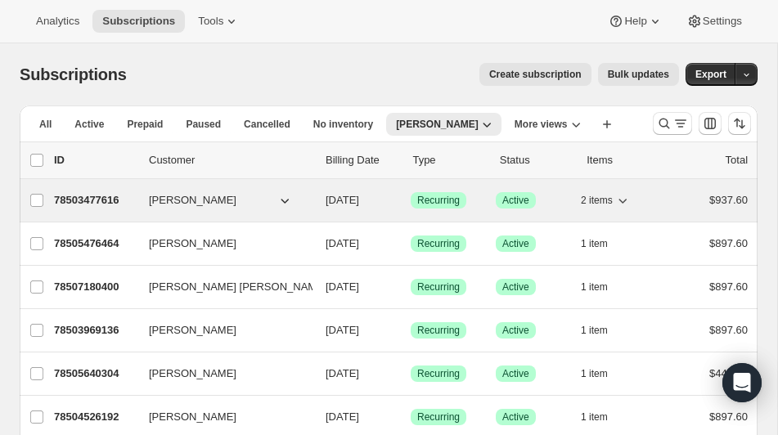
click at [89, 199] on p "78503477616" at bounding box center [95, 200] width 82 height 16
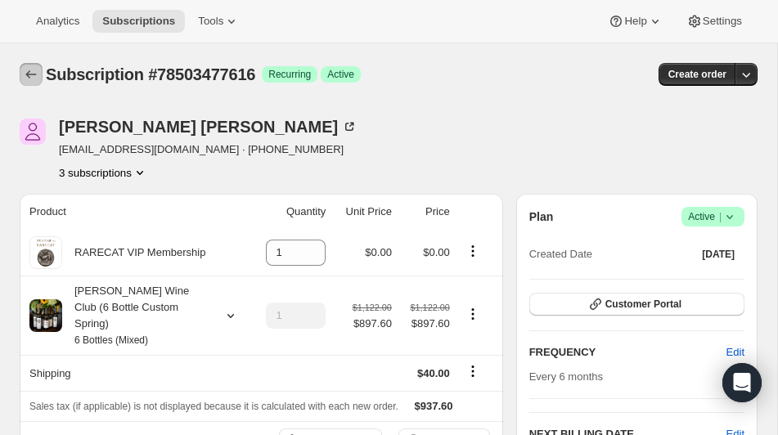
click at [25, 74] on icon "Subscriptions" at bounding box center [31, 74] width 16 height 16
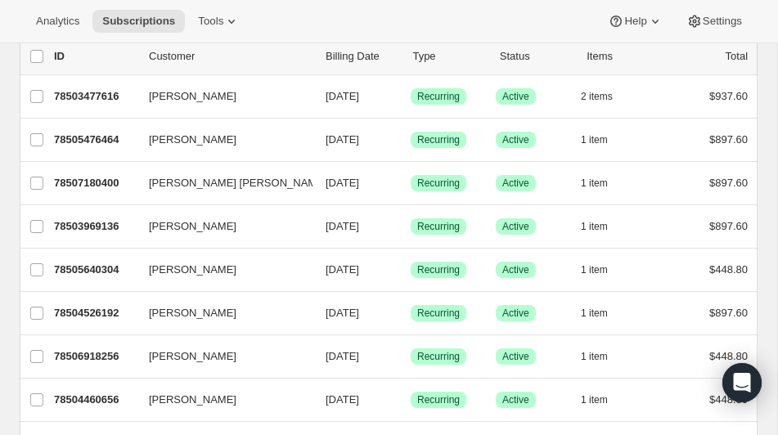
scroll to position [106, 0]
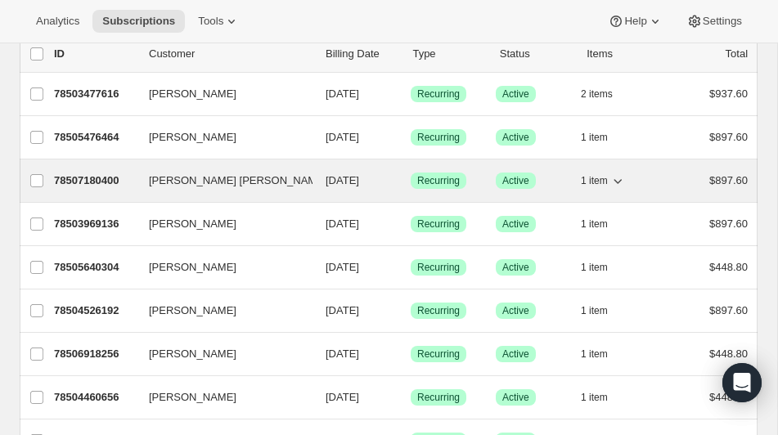
click at [90, 178] on p "78507180400" at bounding box center [95, 181] width 82 height 16
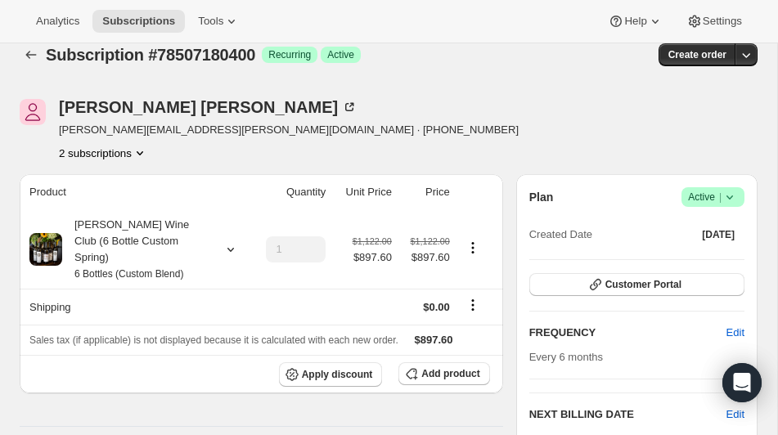
scroll to position [21, 0]
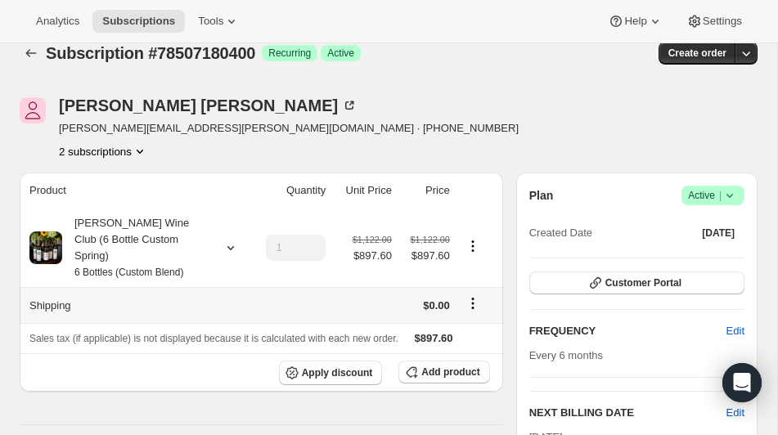
click at [473, 295] on icon "Shipping actions" at bounding box center [472, 303] width 16 height 16
click at [453, 315] on span "Edit shipping rate" at bounding box center [470, 318] width 82 height 12
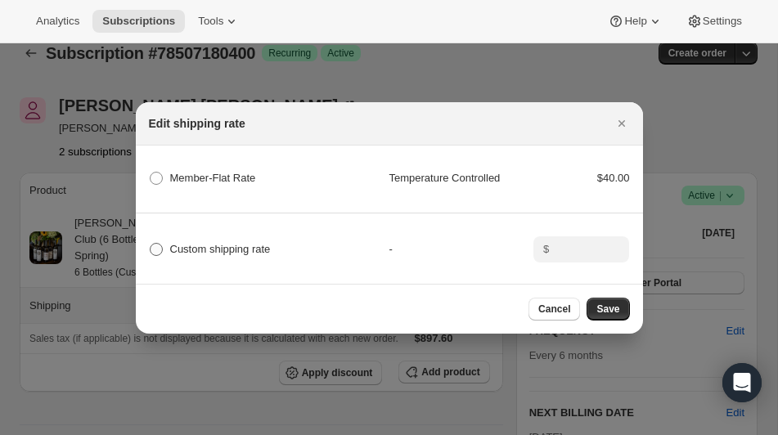
click at [158, 249] on span ":r3gs:" at bounding box center [156, 249] width 13 height 13
click at [150, 244] on input "Custom shipping rate" at bounding box center [150, 243] width 1 height 1
radio input "true"
click at [554, 245] on input ":r3gs:" at bounding box center [579, 249] width 51 height 26
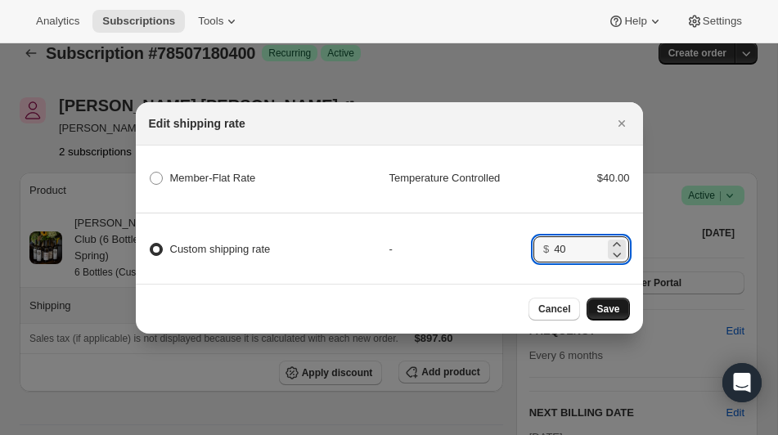
type input "40"
click at [610, 303] on span "Save" at bounding box center [607, 309] width 23 height 13
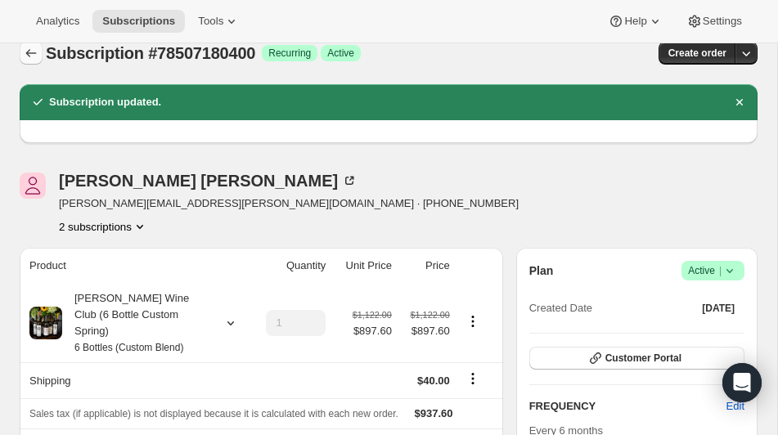
click at [34, 55] on icon "Subscriptions" at bounding box center [31, 53] width 16 height 16
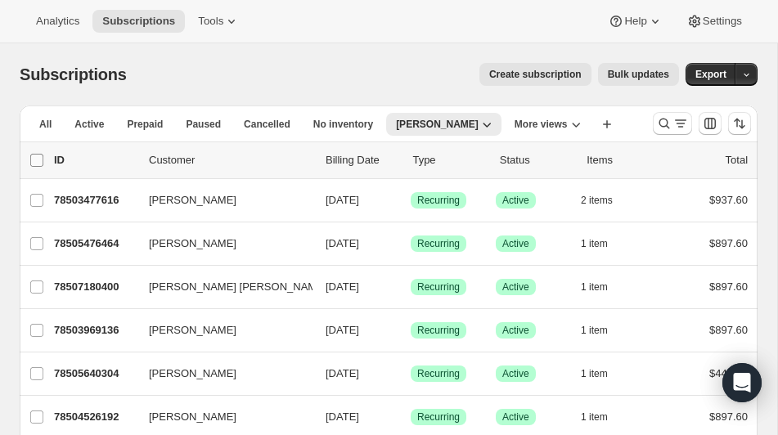
click at [38, 162] on input "0 selected" at bounding box center [36, 160] width 13 height 13
checkbox input "true"
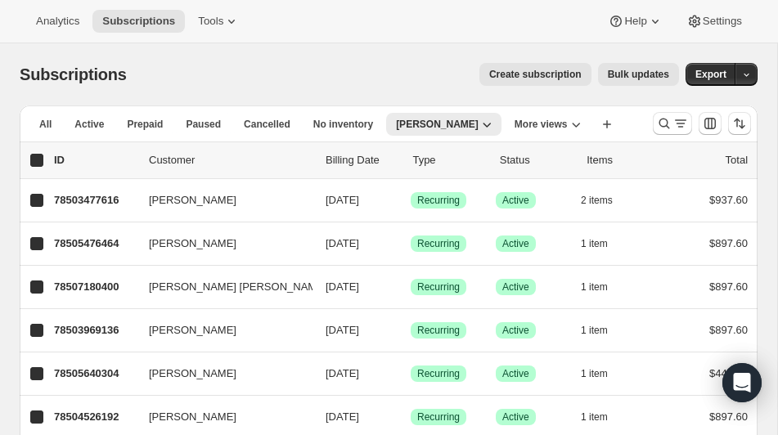
checkbox input "true"
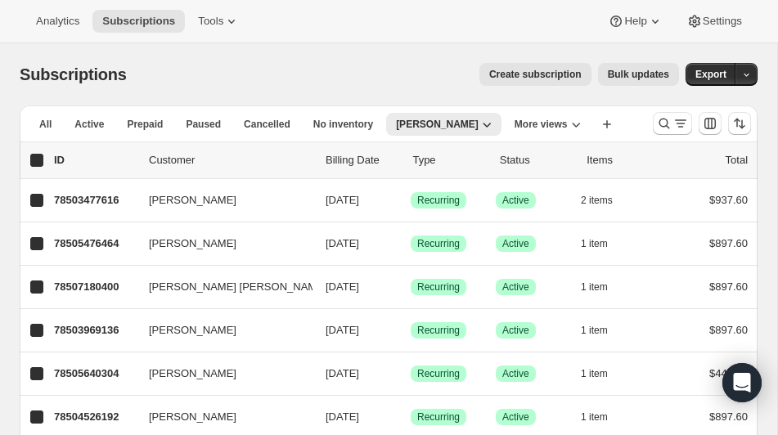
checkbox input "true"
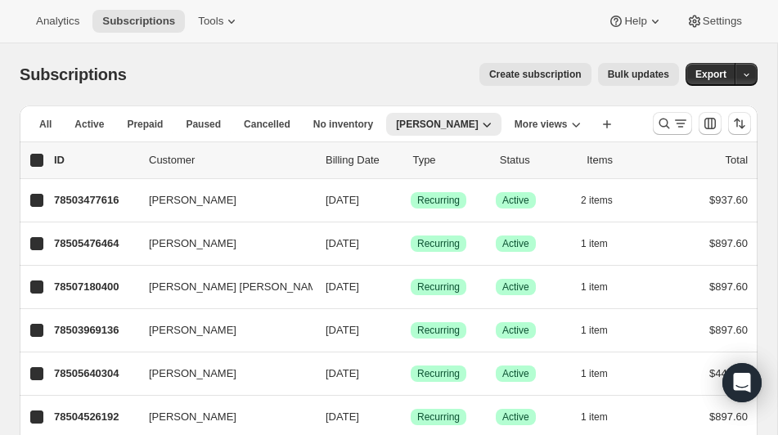
checkbox input "true"
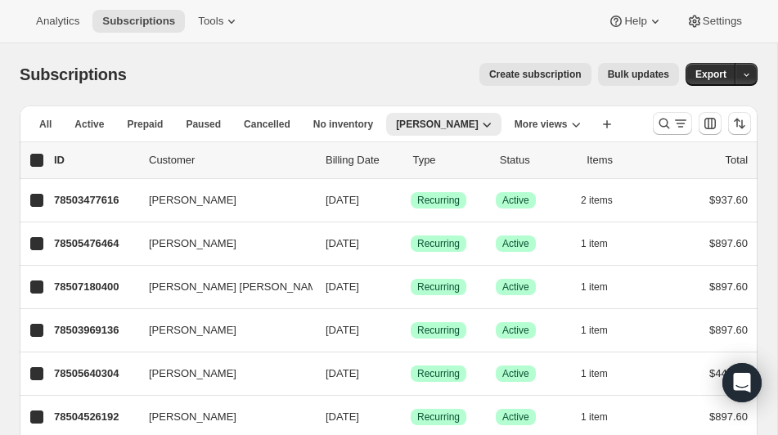
checkbox input "true"
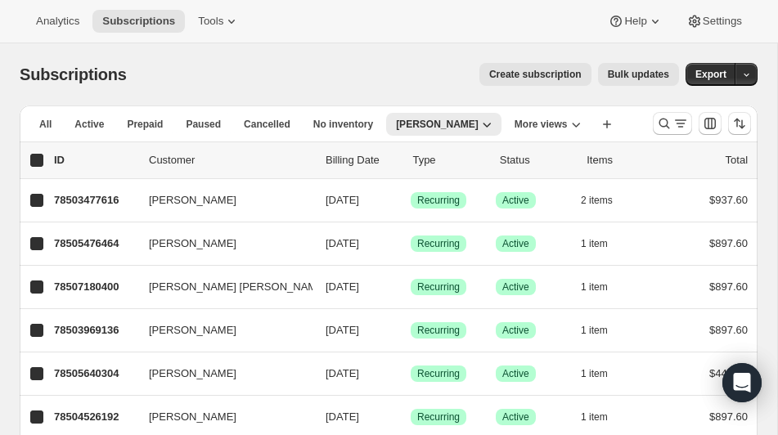
checkbox input "true"
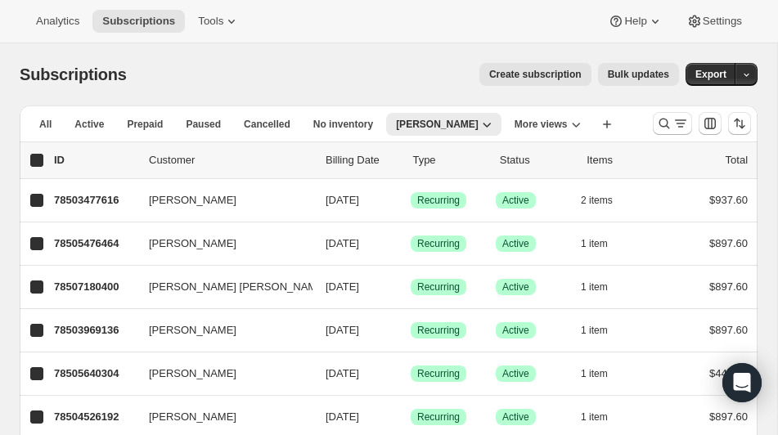
checkbox input "true"
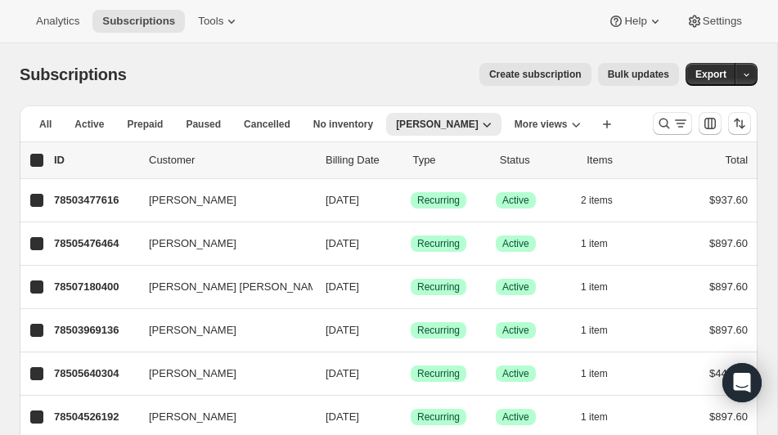
checkbox input "true"
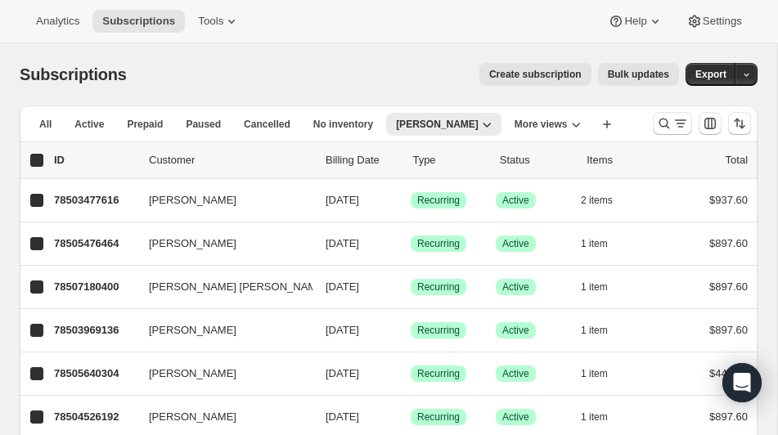
checkbox input "true"
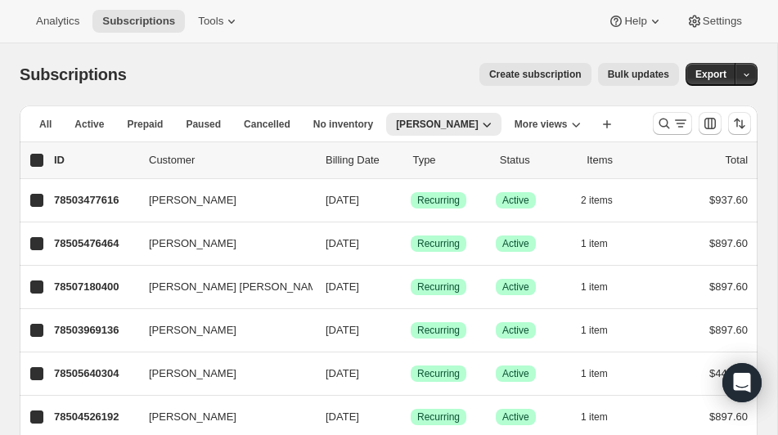
checkbox input "true"
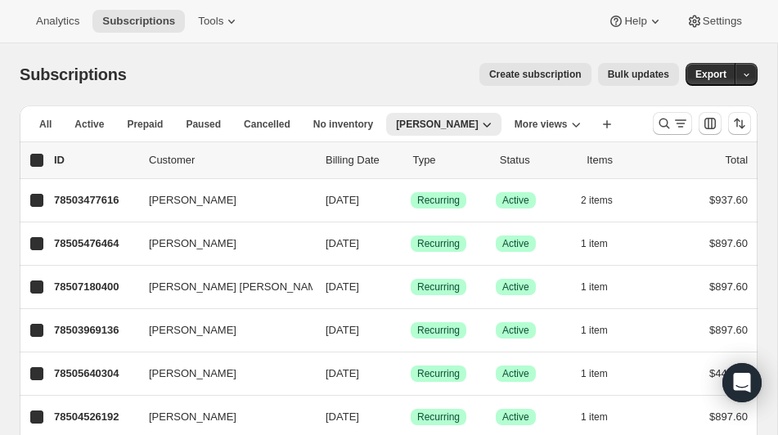
checkbox input "true"
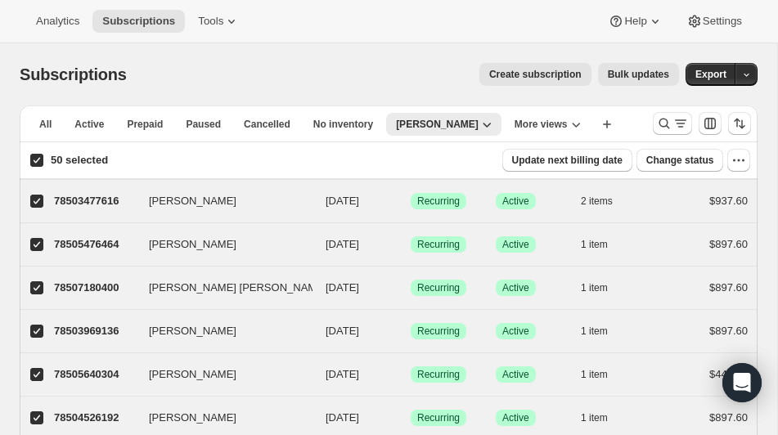
click at [626, 69] on span "Bulk updates" at bounding box center [638, 74] width 61 height 13
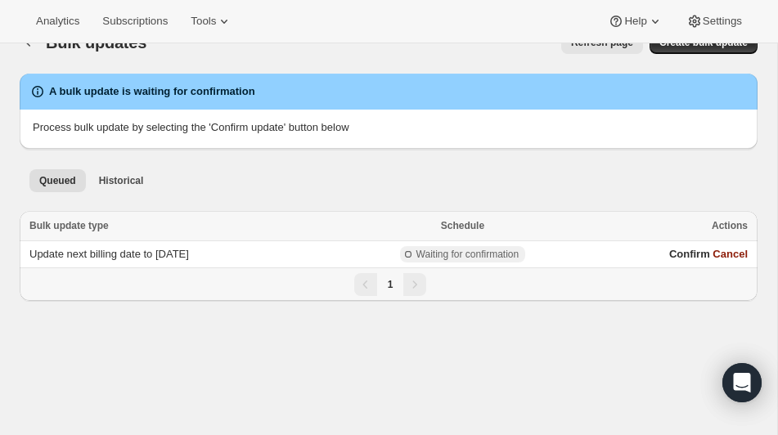
scroll to position [42, 0]
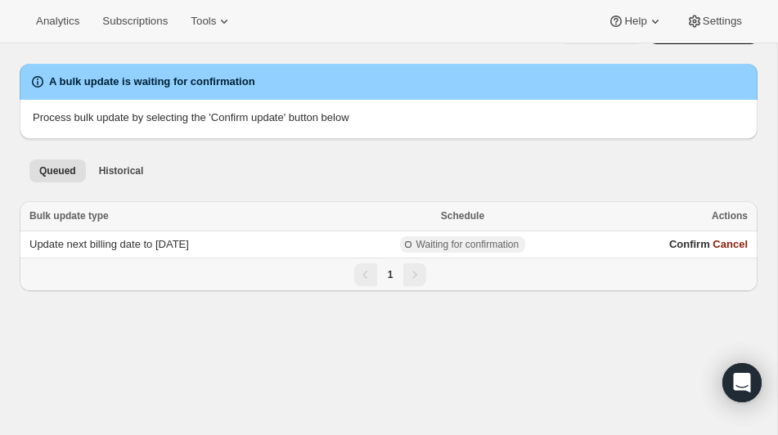
click at [487, 166] on ul "Queued Historical More views" at bounding box center [388, 170] width 725 height 23
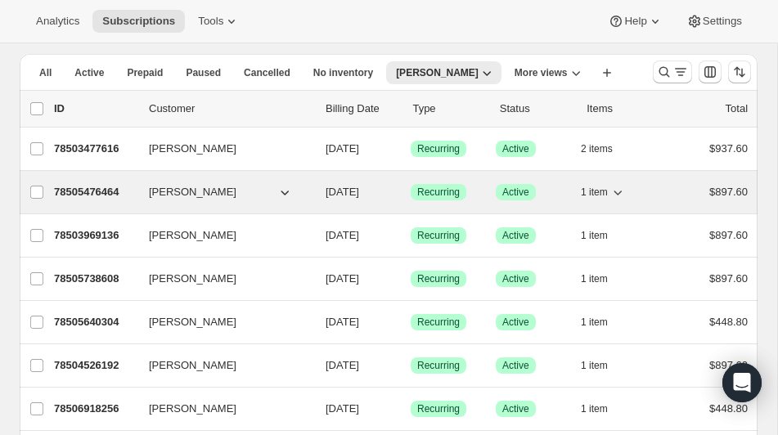
scroll to position [69, 0]
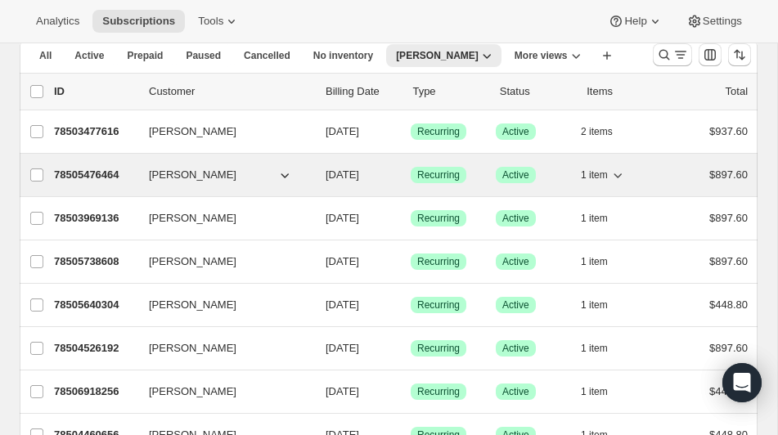
click at [93, 171] on p "78505476464" at bounding box center [95, 175] width 82 height 16
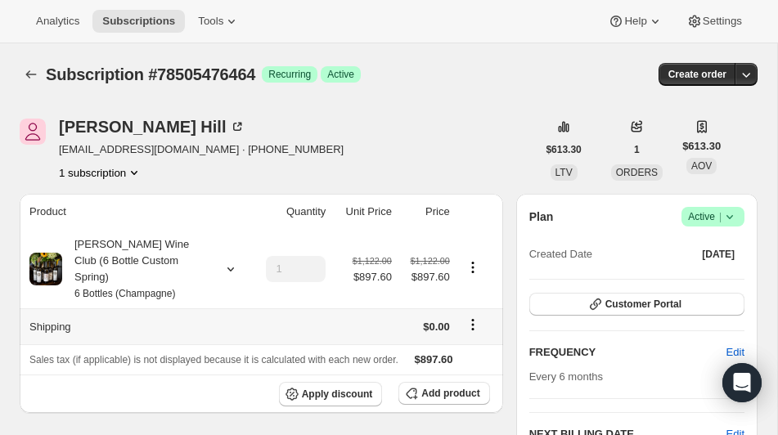
click at [472, 316] on icon "Shipping actions" at bounding box center [472, 324] width 16 height 16
click at [461, 343] on span "Edit shipping rate" at bounding box center [470, 340] width 82 height 12
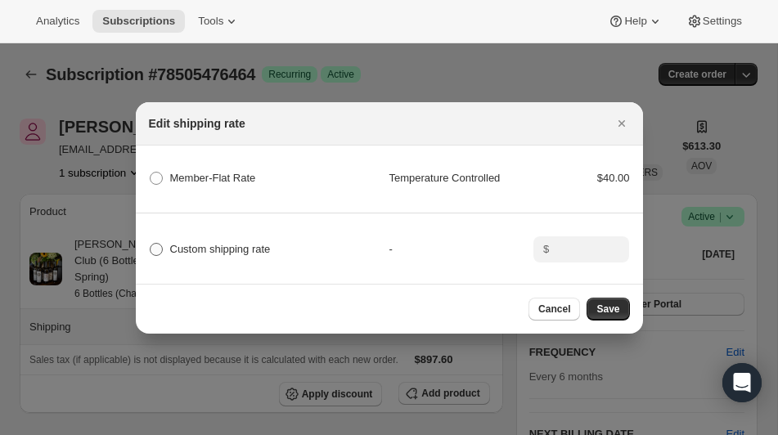
click at [158, 249] on span ":r4cp:" at bounding box center [156, 249] width 13 height 13
click at [150, 244] on input "Custom shipping rate" at bounding box center [150, 243] width 1 height 1
radio input "true"
click at [566, 249] on input ":r4cp:" at bounding box center [579, 249] width 51 height 26
click at [511, 115] on div "Edit shipping rate" at bounding box center [374, 123] width 451 height 16
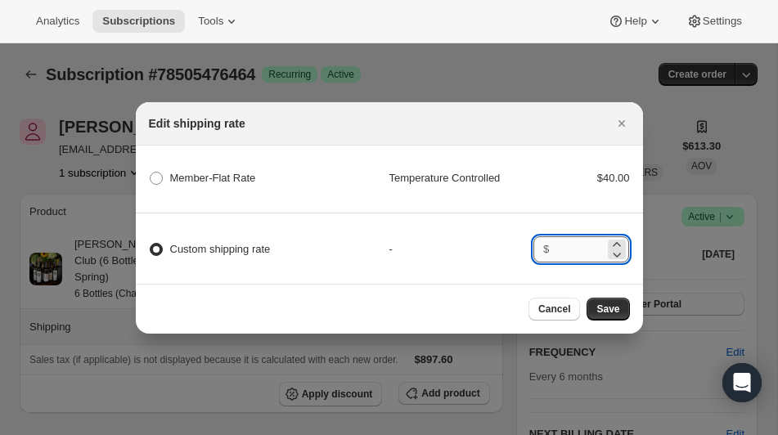
click at [559, 247] on input ":r4cp:" at bounding box center [579, 249] width 51 height 26
type input "40"
click at [613, 309] on span "Save" at bounding box center [607, 309] width 23 height 13
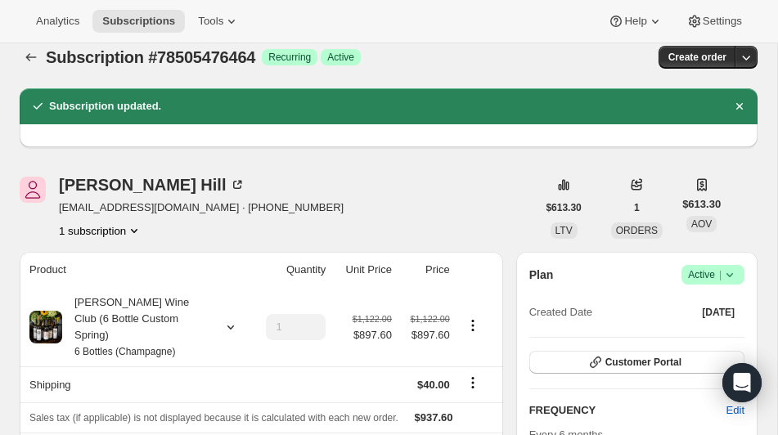
scroll to position [16, 0]
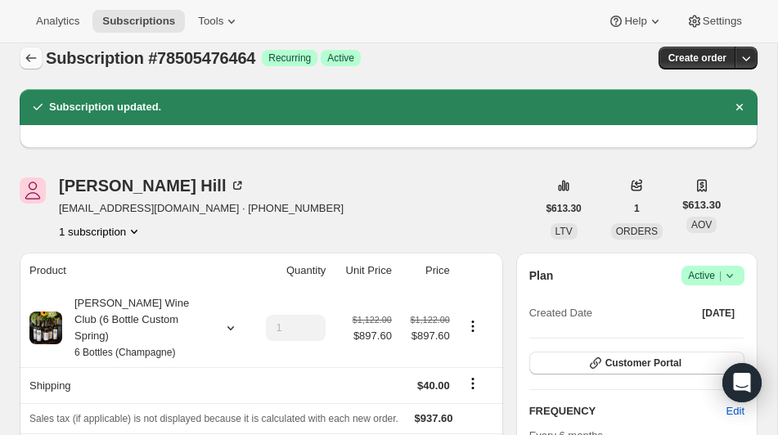
click at [30, 59] on icon "Subscriptions" at bounding box center [31, 58] width 16 height 16
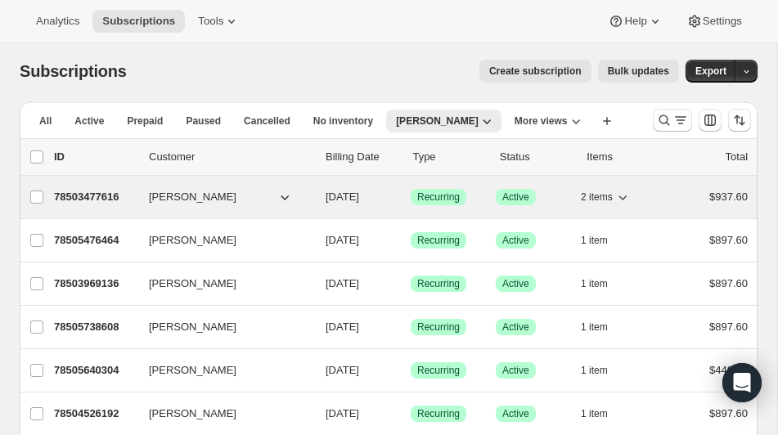
scroll to position [2, 0]
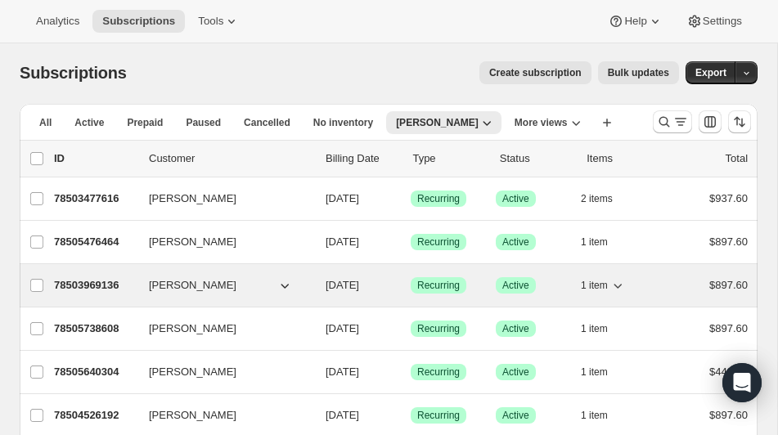
click at [93, 284] on p "78503969136" at bounding box center [95, 285] width 82 height 16
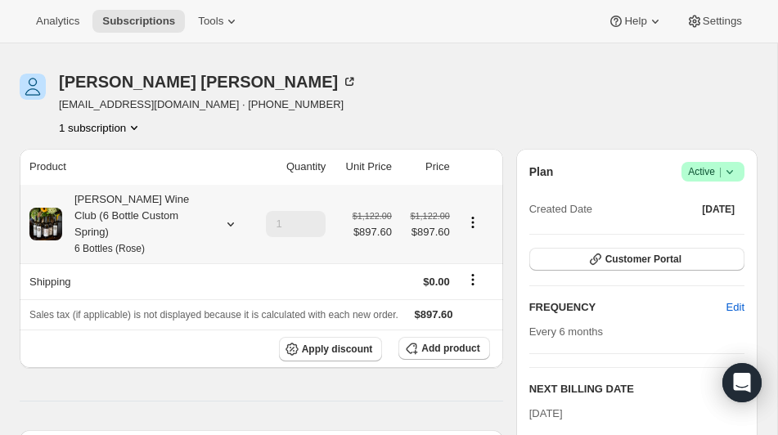
scroll to position [52, 0]
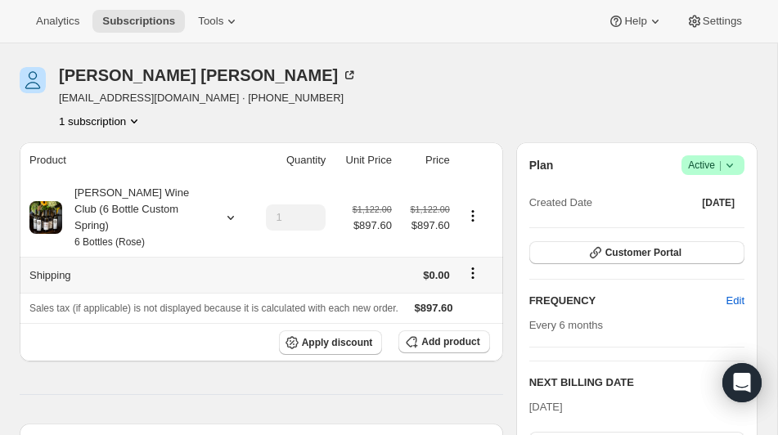
click at [472, 272] on icon "Shipping actions" at bounding box center [472, 273] width 2 height 2
click at [440, 291] on span "Edit shipping rate" at bounding box center [470, 288] width 82 height 12
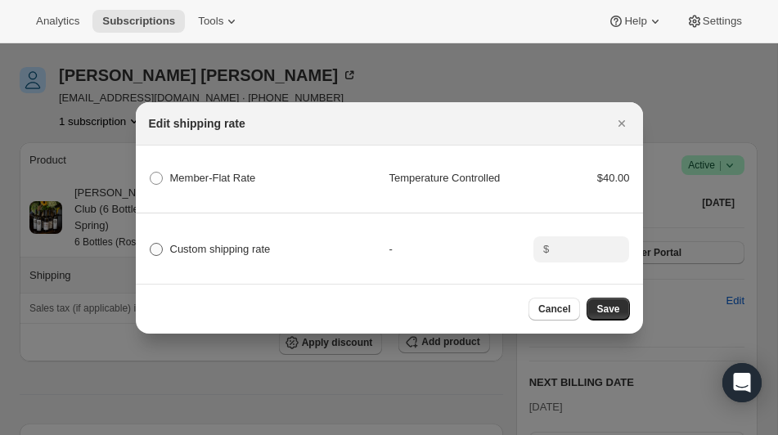
click at [160, 247] on span ":r4tn:" at bounding box center [156, 249] width 13 height 13
click at [150, 244] on input "Custom shipping rate" at bounding box center [150, 243] width 1 height 1
radio input "true"
click at [568, 247] on input ":r4tn:" at bounding box center [579, 249] width 51 height 26
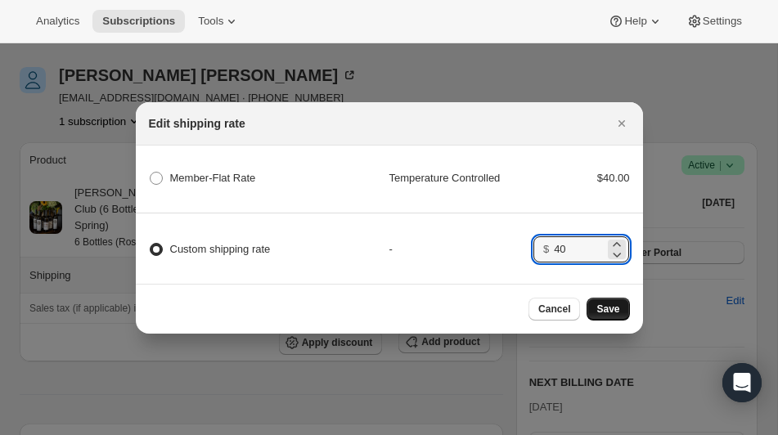
type input "40"
click at [609, 306] on span "Save" at bounding box center [607, 309] width 23 height 13
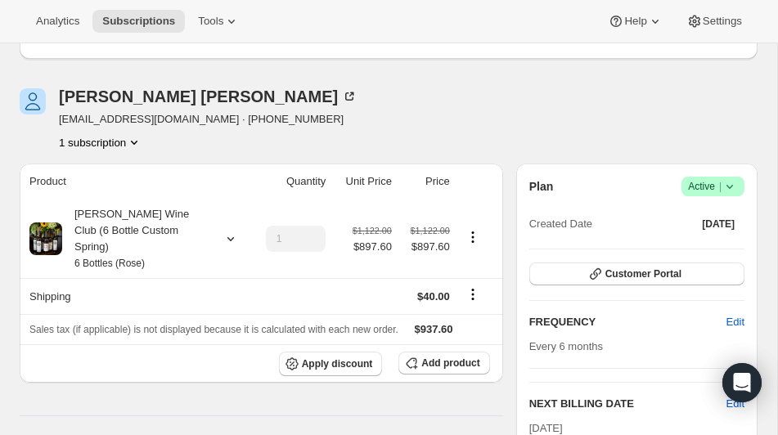
scroll to position [109, 0]
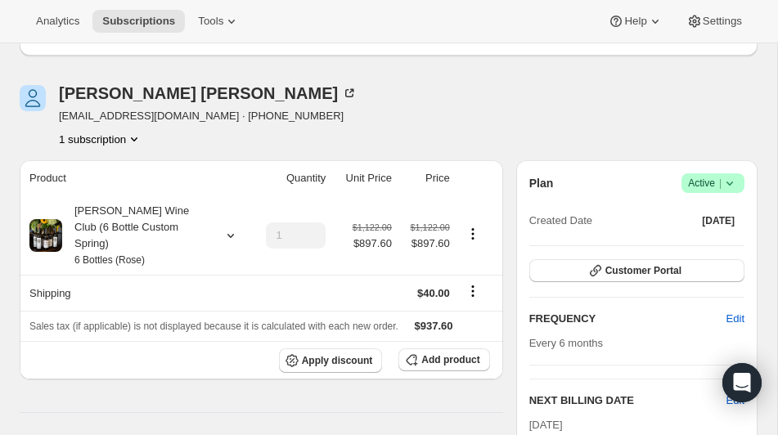
click at [137, 136] on icon "Product actions" at bounding box center [134, 139] width 16 height 16
click at [249, 125] on div "Drew Parker drew_parker@cartermachinery.com · +15403871692 1 subscription" at bounding box center [208, 116] width 298 height 62
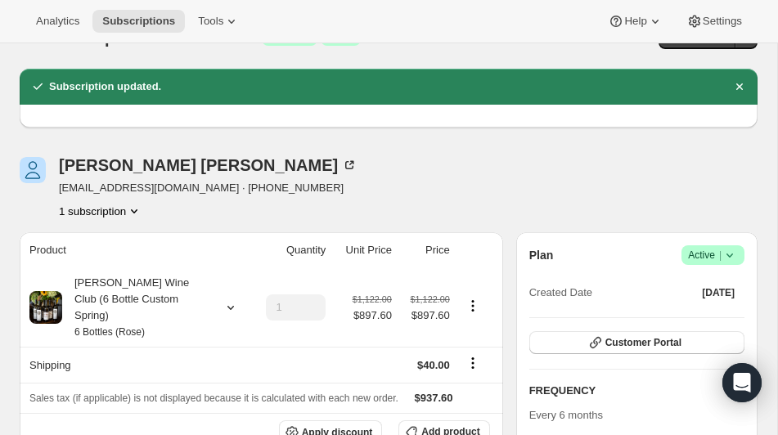
scroll to position [0, 0]
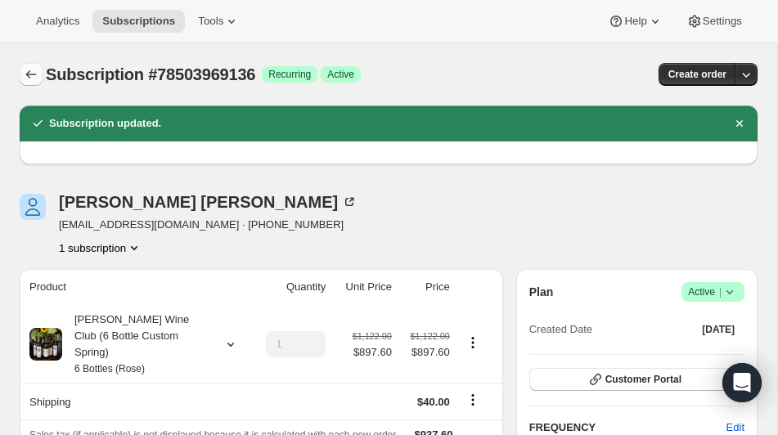
click at [25, 74] on icon "Subscriptions" at bounding box center [31, 74] width 16 height 16
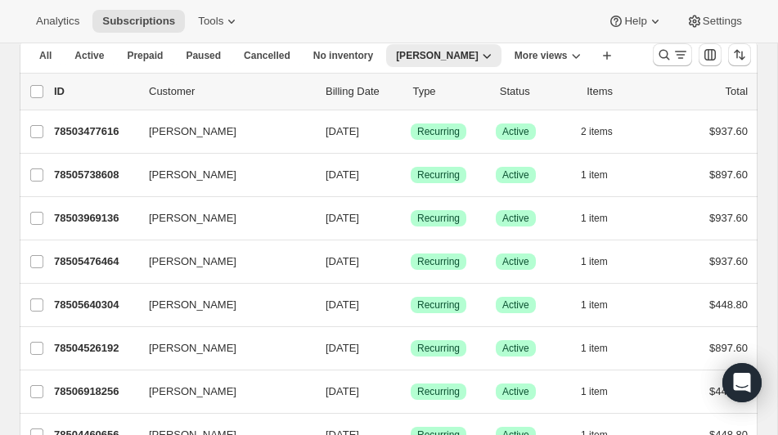
scroll to position [85, 0]
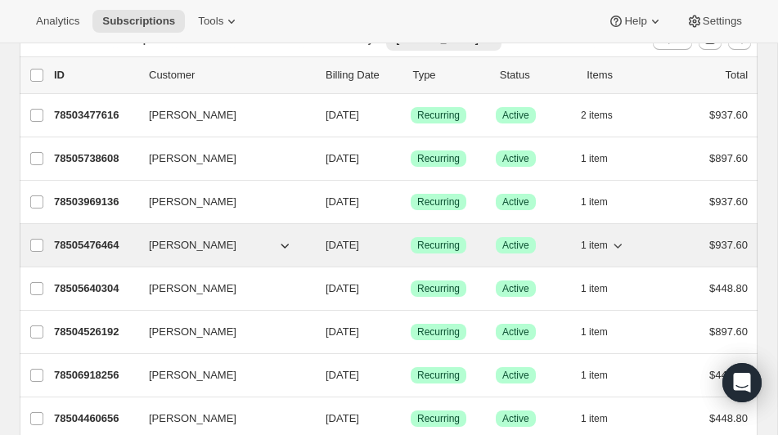
click at [86, 243] on p "78505476464" at bounding box center [95, 245] width 82 height 16
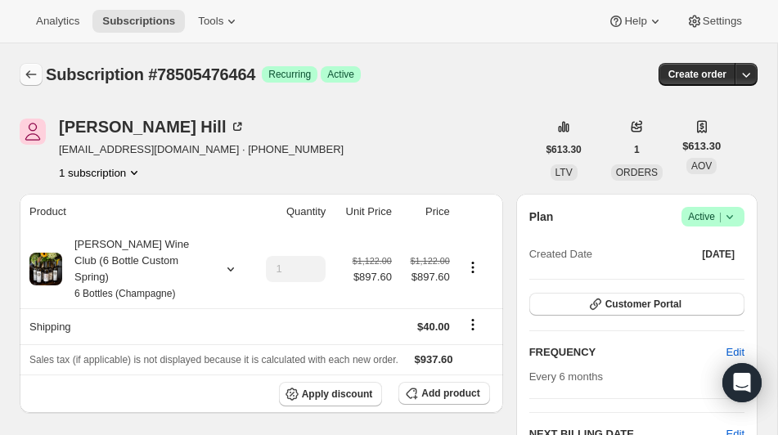
click at [30, 70] on icon "Subscriptions" at bounding box center [31, 74] width 16 height 16
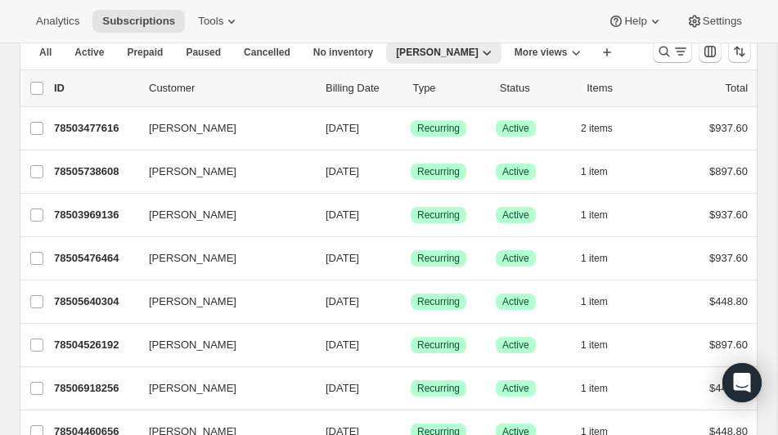
scroll to position [82, 0]
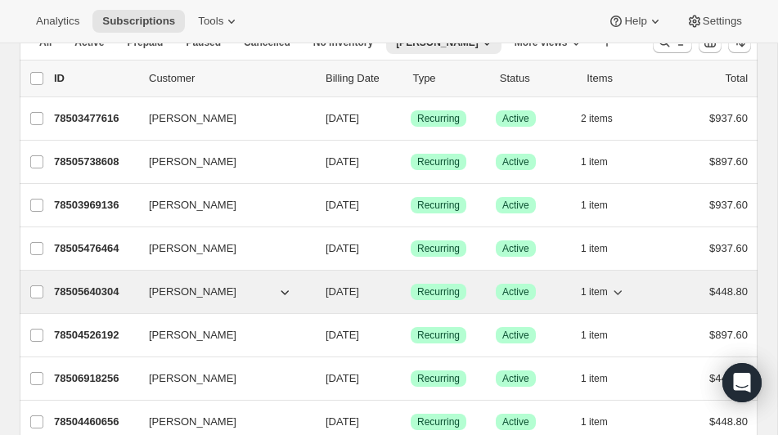
click at [87, 289] on p "78505640304" at bounding box center [95, 292] width 82 height 16
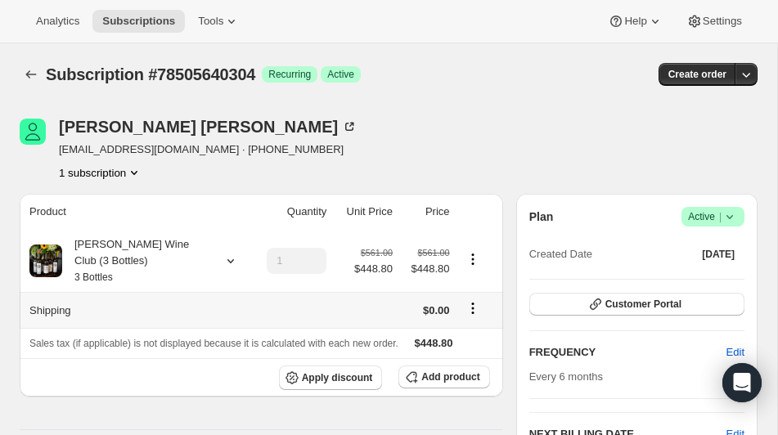
click at [473, 307] on icon "Shipping actions" at bounding box center [472, 308] width 16 height 16
click at [463, 334] on span "Edit shipping rate" at bounding box center [470, 340] width 82 height 12
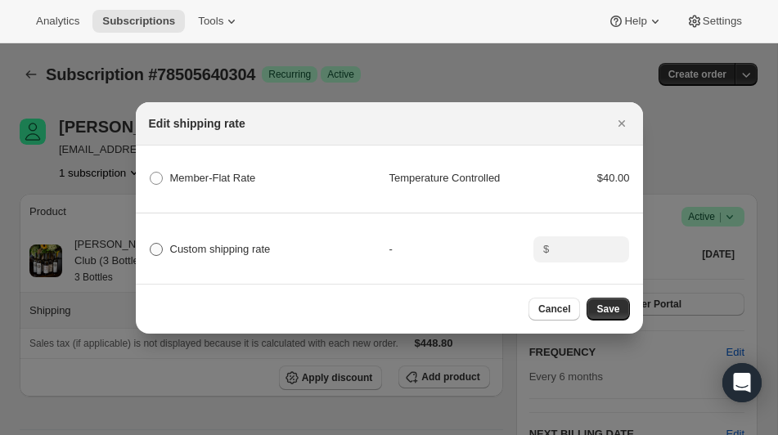
click at [156, 243] on span ":r5so:" at bounding box center [156, 249] width 13 height 13
click at [150, 243] on input "Custom shipping rate" at bounding box center [150, 243] width 1 height 1
radio input "true"
click at [566, 245] on input ":r5so:" at bounding box center [579, 249] width 51 height 26
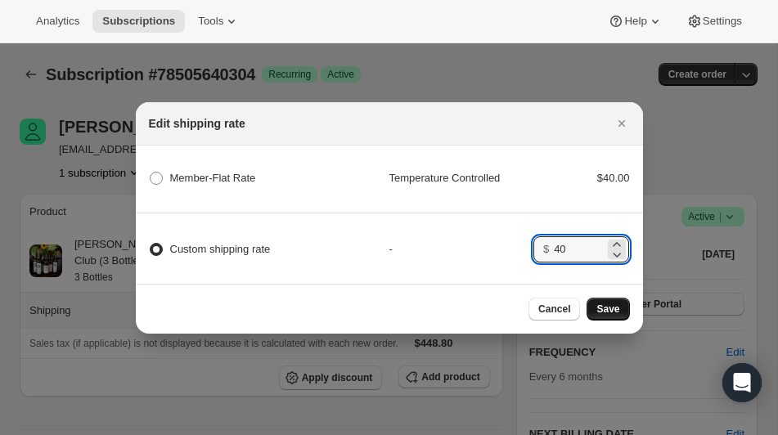
type input "40"
click at [603, 306] on span "Save" at bounding box center [607, 309] width 23 height 13
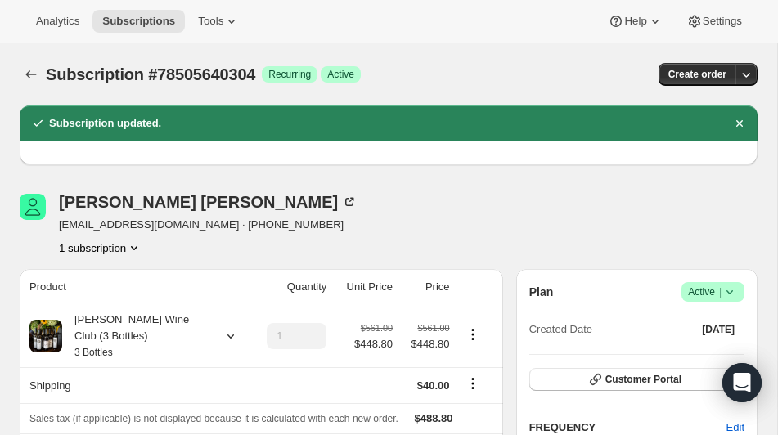
scroll to position [4, 0]
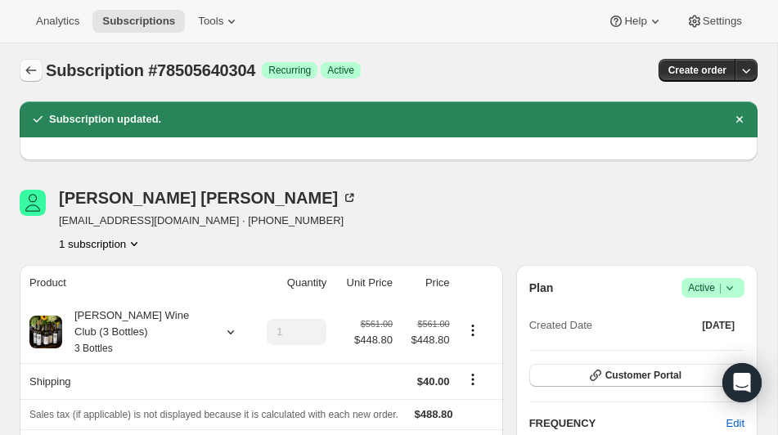
click at [31, 67] on icon "Subscriptions" at bounding box center [31, 70] width 16 height 16
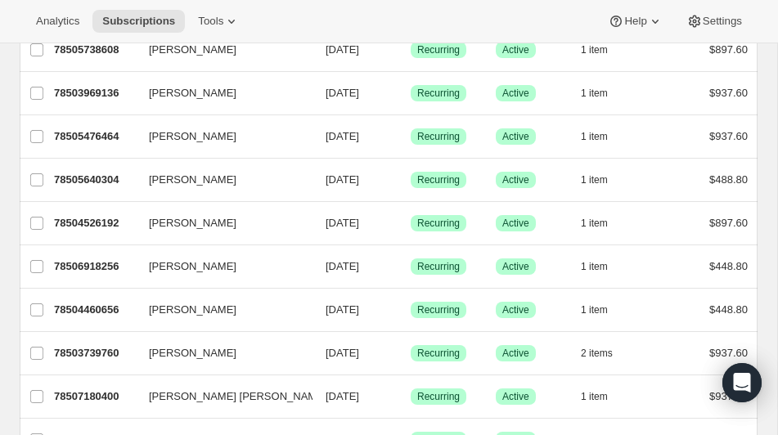
scroll to position [217, 0]
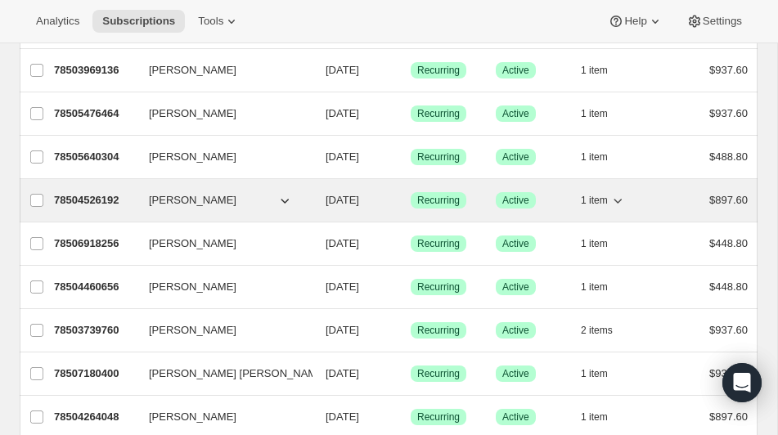
click at [95, 197] on p "78504526192" at bounding box center [95, 200] width 82 height 16
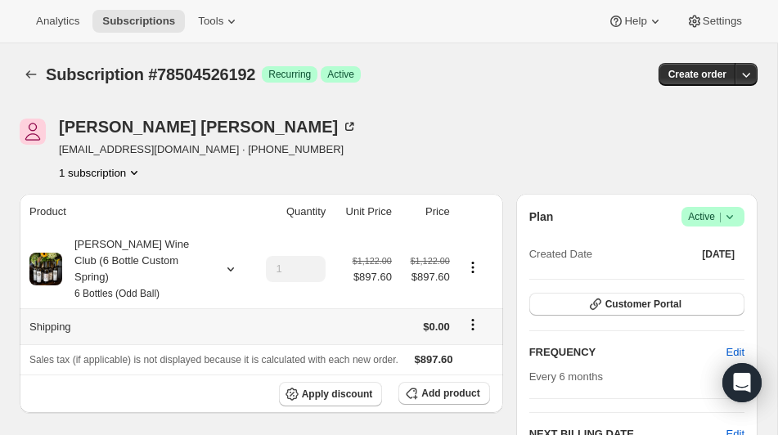
click at [470, 316] on icon "Shipping actions" at bounding box center [472, 324] width 16 height 16
click at [453, 339] on span "Edit shipping rate" at bounding box center [470, 340] width 82 height 12
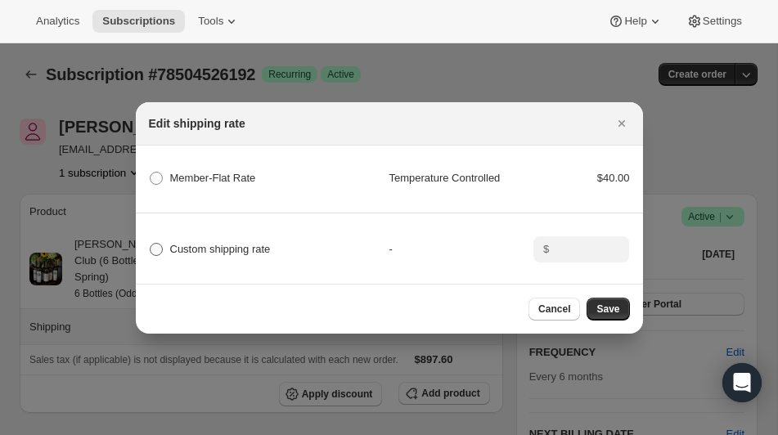
click at [154, 251] on span ":r6de:" at bounding box center [156, 249] width 13 height 13
click at [150, 244] on input "Custom shipping rate" at bounding box center [150, 243] width 1 height 1
radio input "true"
click at [551, 252] on div "$" at bounding box center [581, 249] width 96 height 26
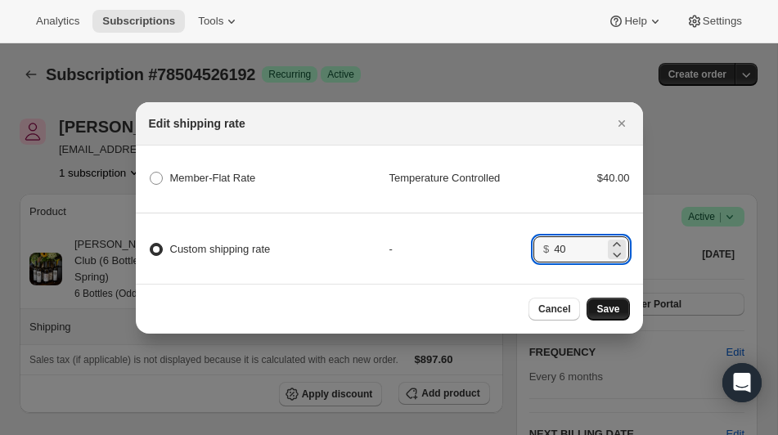
type input "40"
click at [608, 308] on span "Save" at bounding box center [607, 309] width 23 height 13
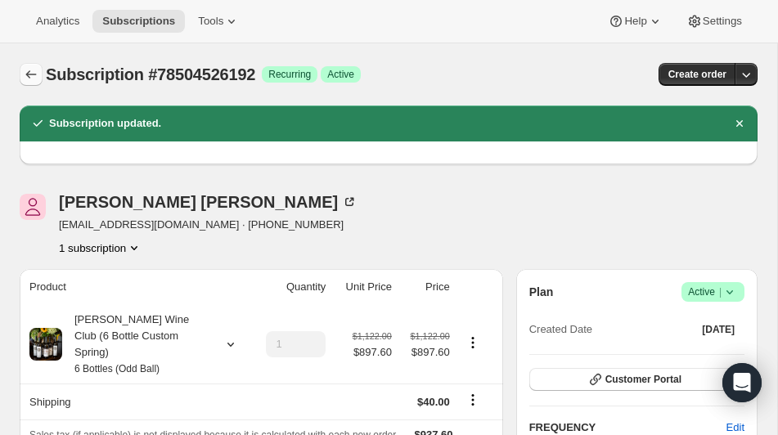
click at [34, 74] on icon "Subscriptions" at bounding box center [31, 74] width 16 height 16
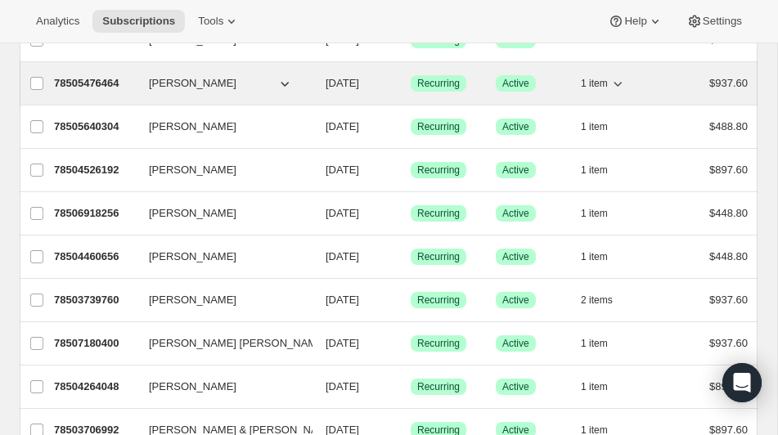
scroll to position [233, 0]
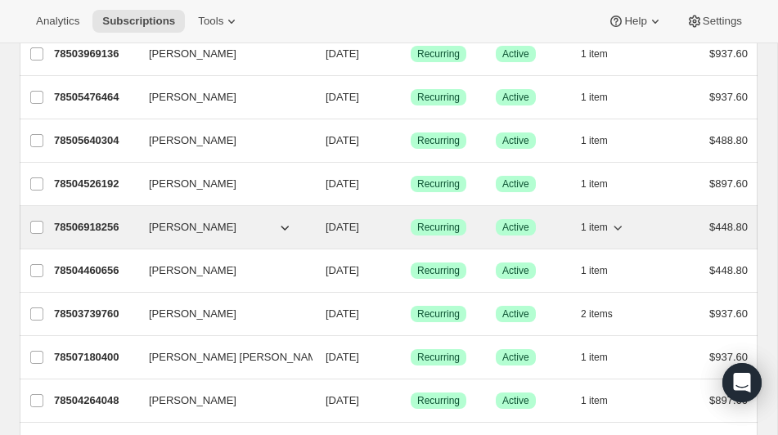
click at [86, 227] on p "78506918256" at bounding box center [95, 227] width 82 height 16
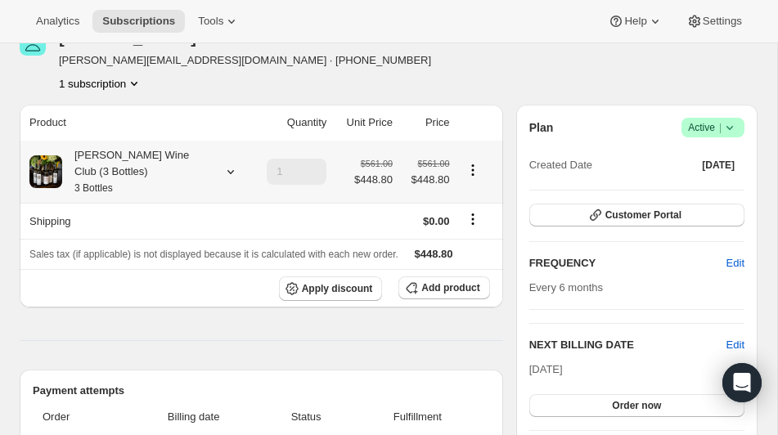
scroll to position [135, 0]
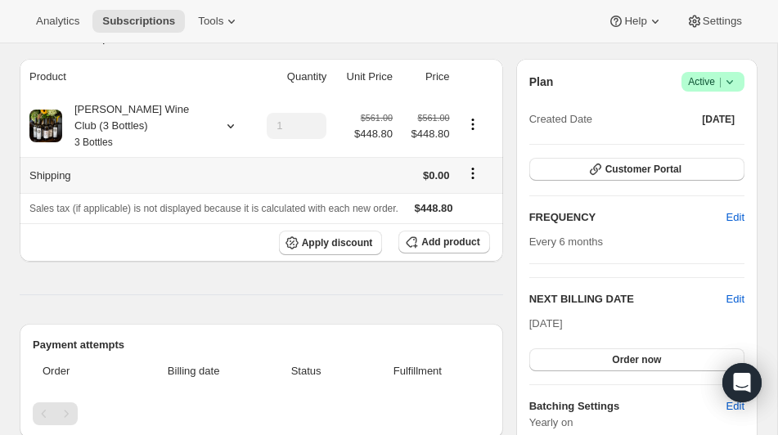
click at [472, 173] on icon "Shipping actions" at bounding box center [472, 174] width 2 height 2
click at [457, 200] on span "Edit shipping rate" at bounding box center [470, 205] width 82 height 12
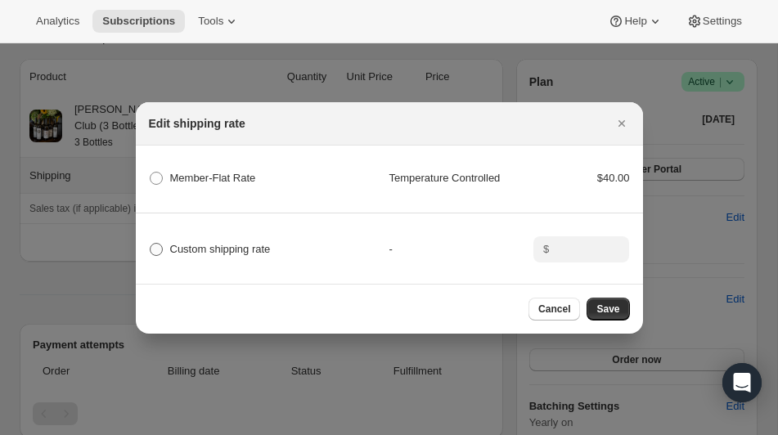
click at [156, 251] on span ":r6ua:" at bounding box center [156, 249] width 13 height 13
click at [150, 244] on input "Custom shipping rate" at bounding box center [150, 243] width 1 height 1
radio input "true"
click at [567, 247] on input ":r6ua:" at bounding box center [579, 249] width 51 height 26
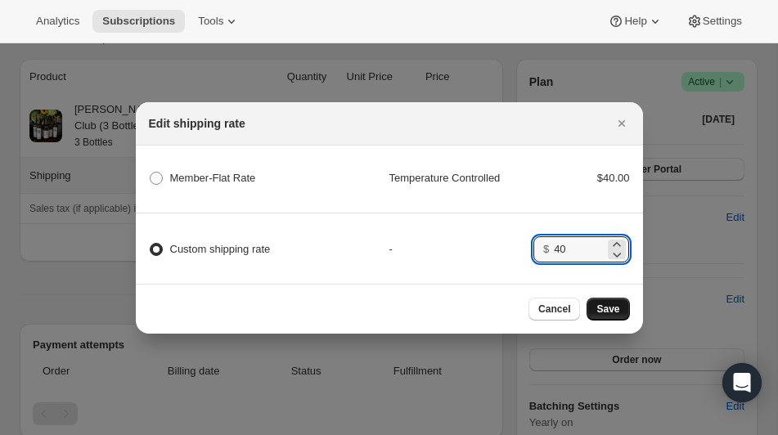
type input "40"
click at [602, 310] on span "Save" at bounding box center [607, 309] width 23 height 13
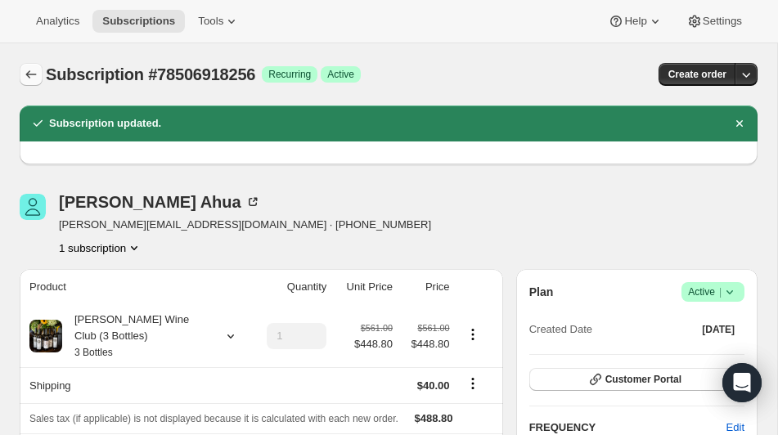
click at [29, 74] on icon "Subscriptions" at bounding box center [31, 74] width 16 height 16
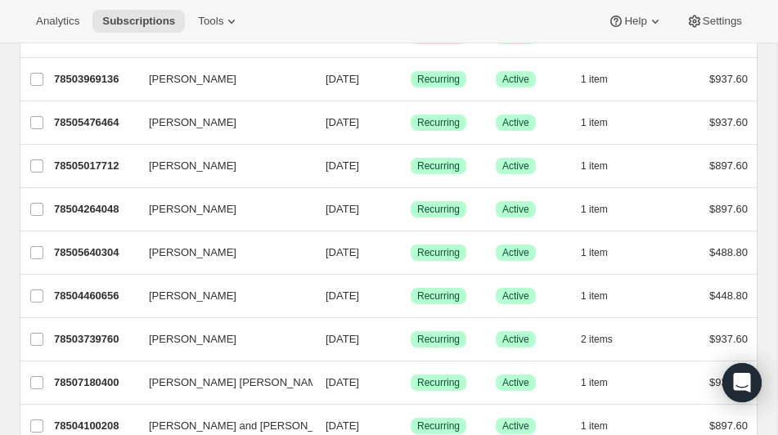
scroll to position [211, 0]
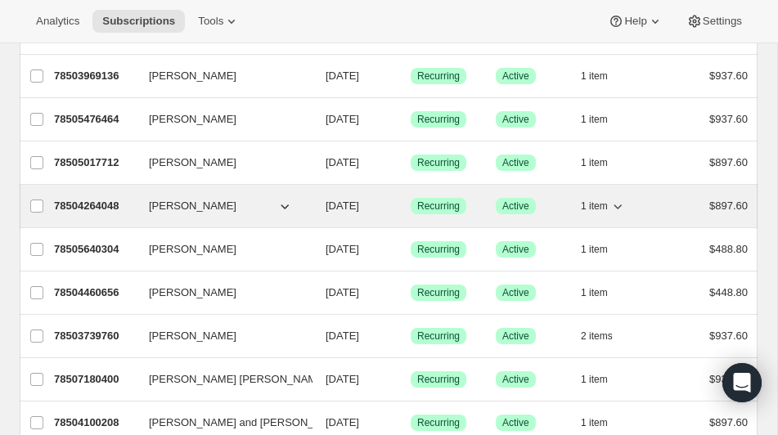
click at [92, 204] on p "78504264048" at bounding box center [95, 206] width 82 height 16
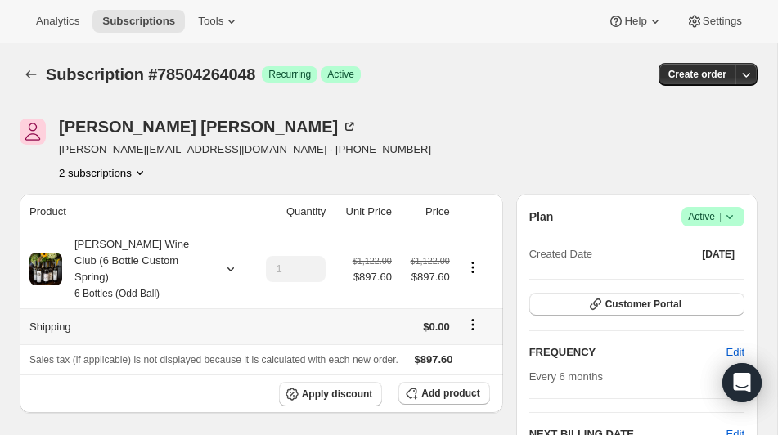
click at [474, 316] on icon "Shipping actions" at bounding box center [472, 324] width 16 height 16
click at [467, 336] on span "Edit shipping rate" at bounding box center [470, 340] width 82 height 12
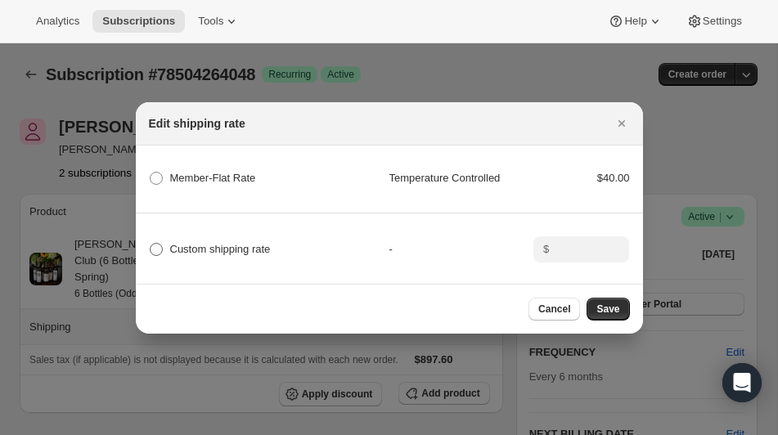
click at [155, 249] on span ":r7f4:" at bounding box center [156, 249] width 13 height 13
click at [150, 244] on input "Custom shipping rate" at bounding box center [150, 243] width 1 height 1
radio input "true"
click at [569, 248] on input ":r7f4:" at bounding box center [579, 249] width 51 height 26
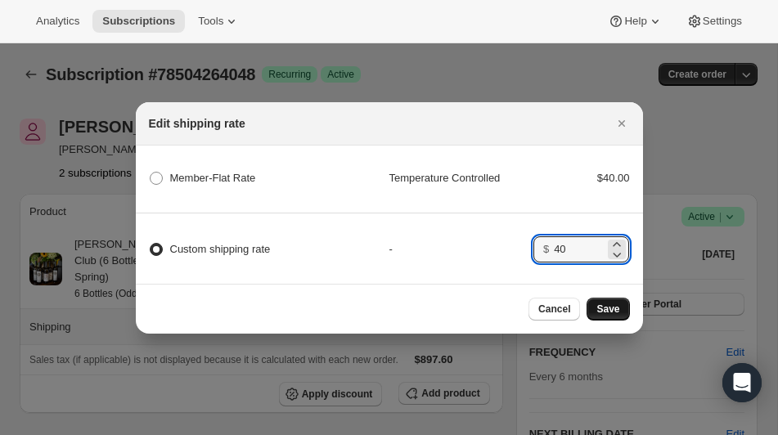
type input "40"
click at [599, 309] on span "Save" at bounding box center [607, 309] width 23 height 13
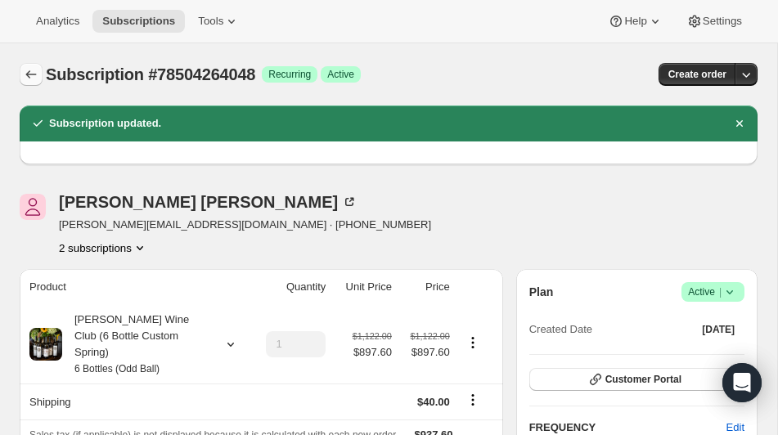
click at [29, 74] on icon "Subscriptions" at bounding box center [31, 74] width 16 height 16
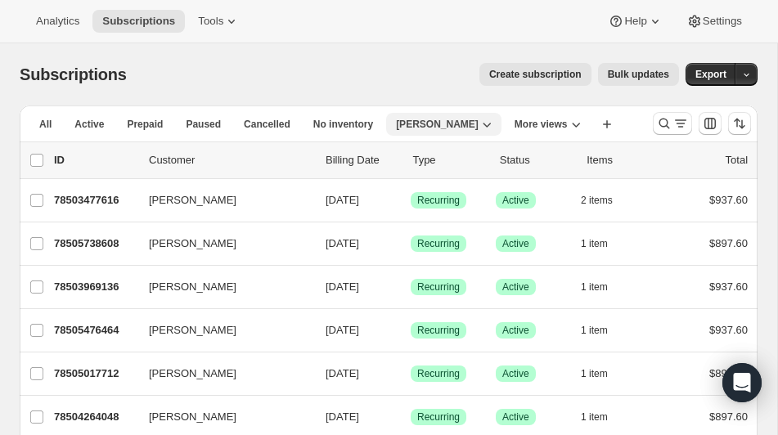
click at [482, 123] on icon "button" at bounding box center [486, 124] width 16 height 16
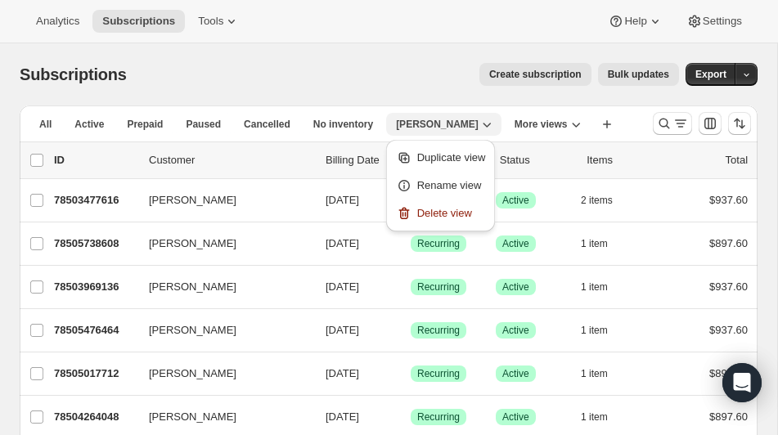
click at [446, 122] on span "[PERSON_NAME]" at bounding box center [437, 124] width 83 height 13
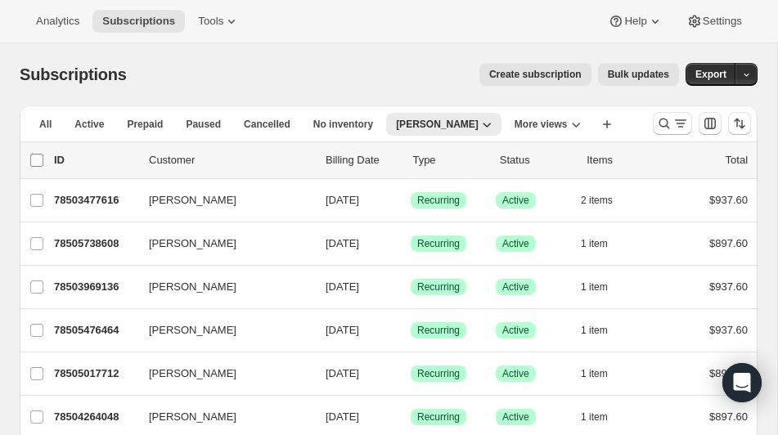
click at [34, 157] on input "0 selected" at bounding box center [36, 160] width 13 height 13
checkbox input "true"
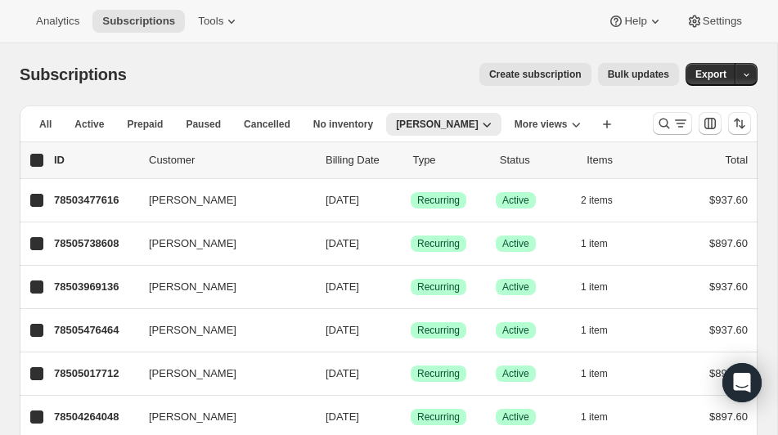
checkbox input "true"
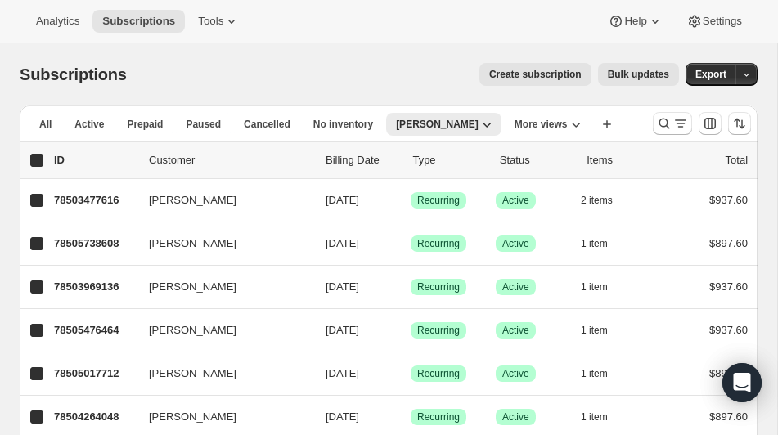
checkbox input "true"
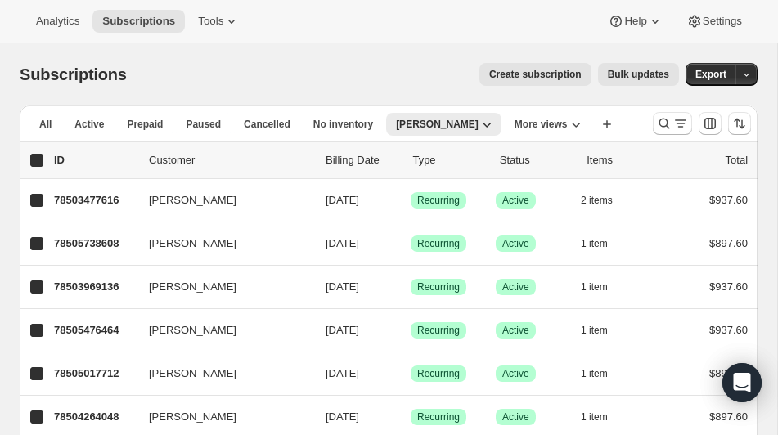
checkbox input "true"
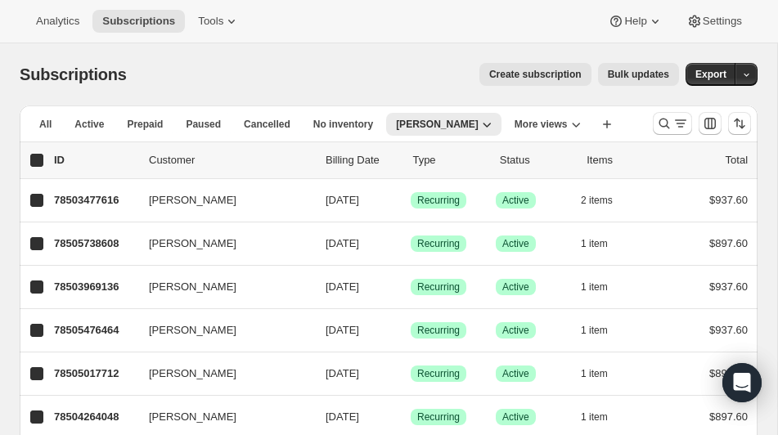
checkbox input "true"
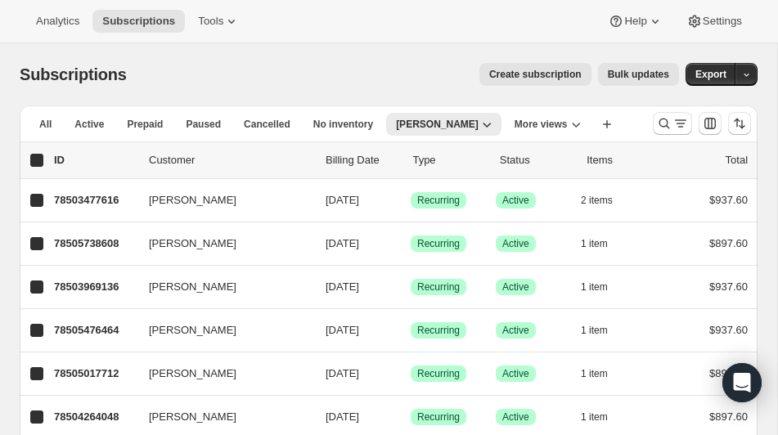
checkbox input "true"
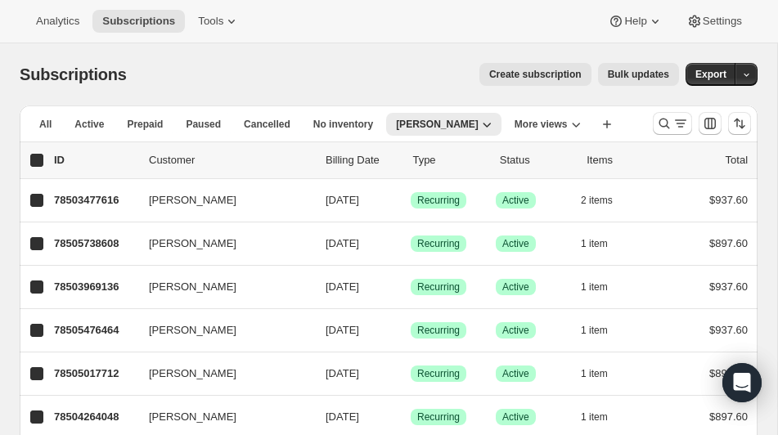
checkbox input "true"
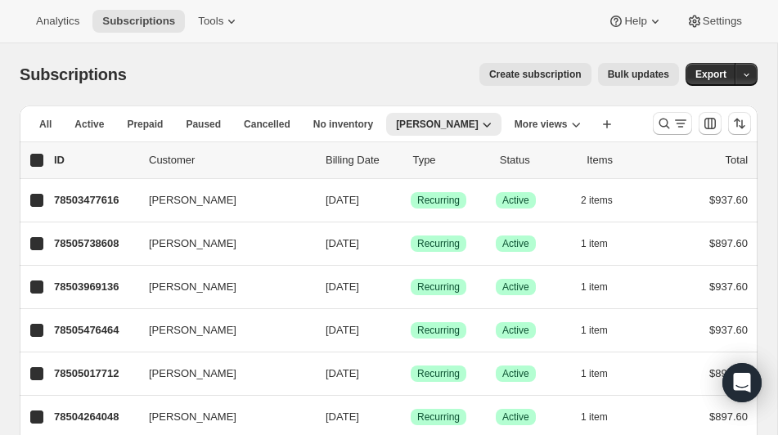
checkbox input "true"
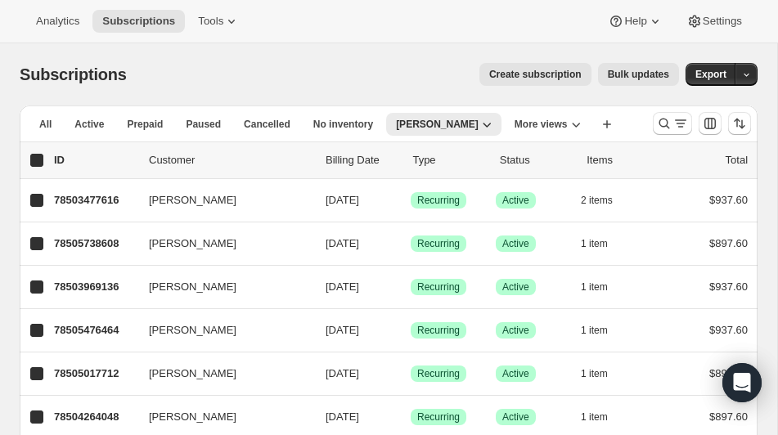
checkbox input "true"
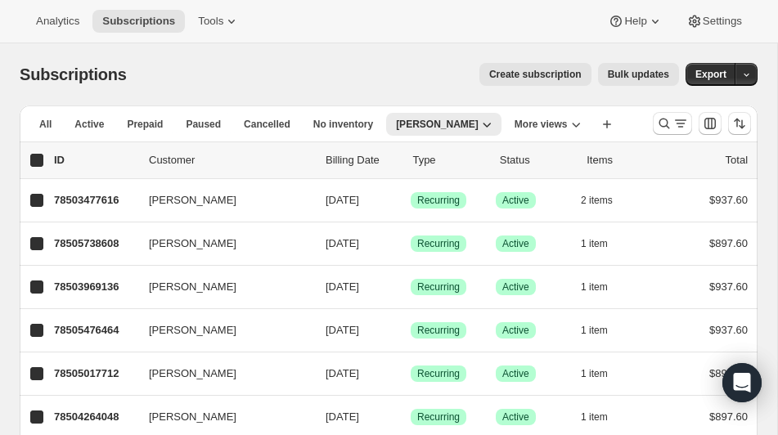
checkbox input "true"
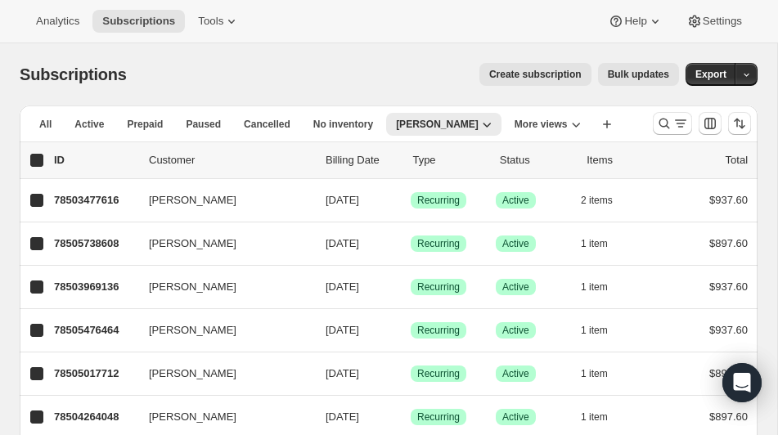
checkbox input "true"
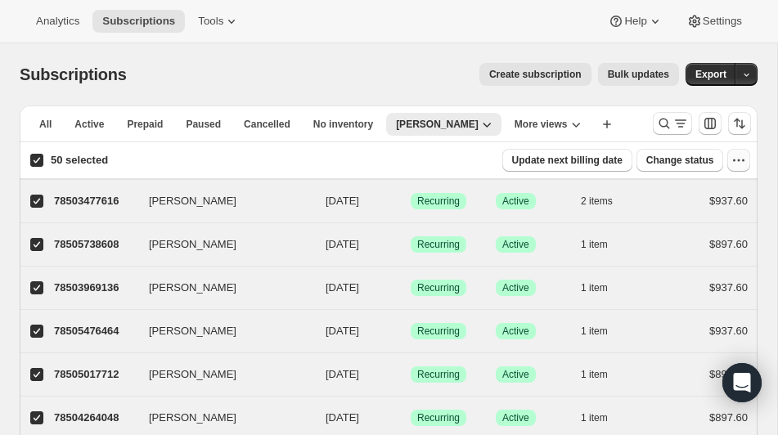
click at [737, 159] on icon "button" at bounding box center [738, 160] width 16 height 16
click at [36, 161] on input "50 selected" at bounding box center [36, 160] width 13 height 13
checkbox input "false"
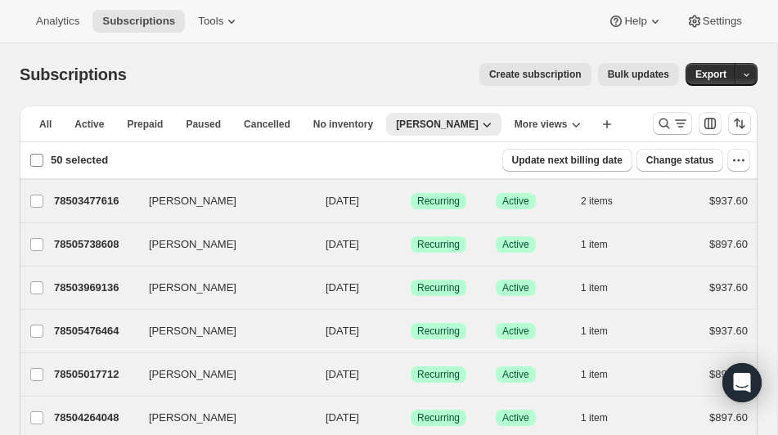
checkbox input "false"
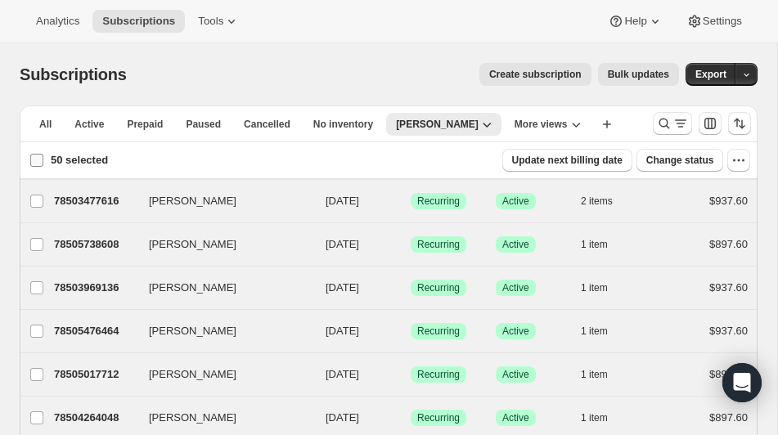
checkbox input "false"
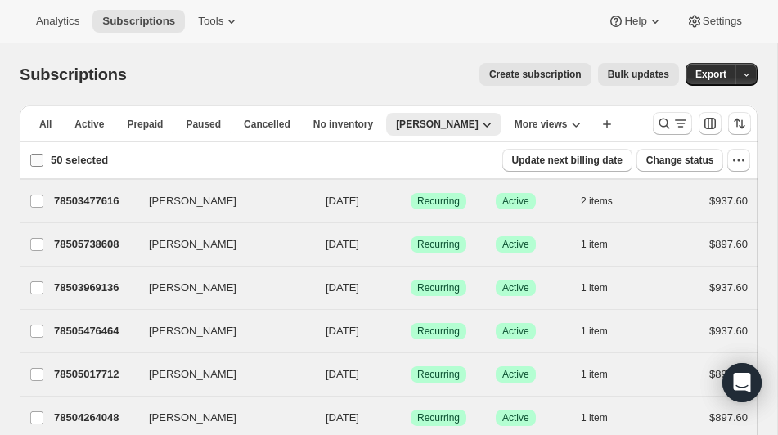
checkbox input "false"
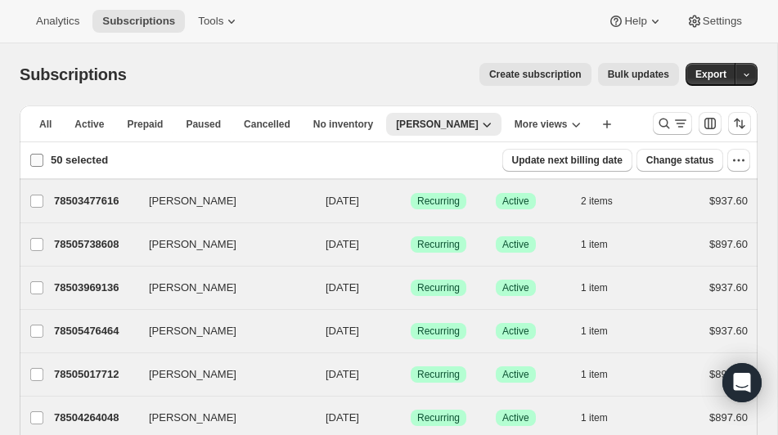
checkbox input "false"
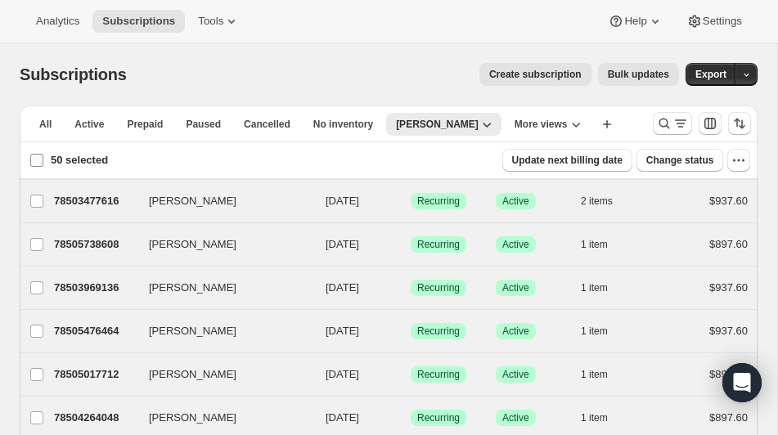
checkbox input "false"
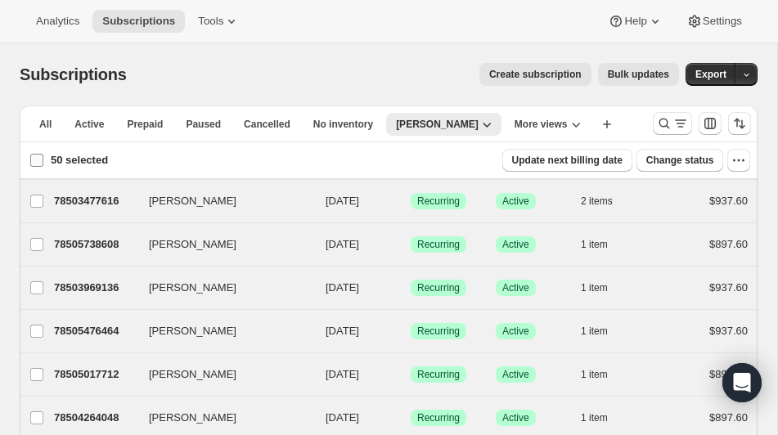
checkbox input "false"
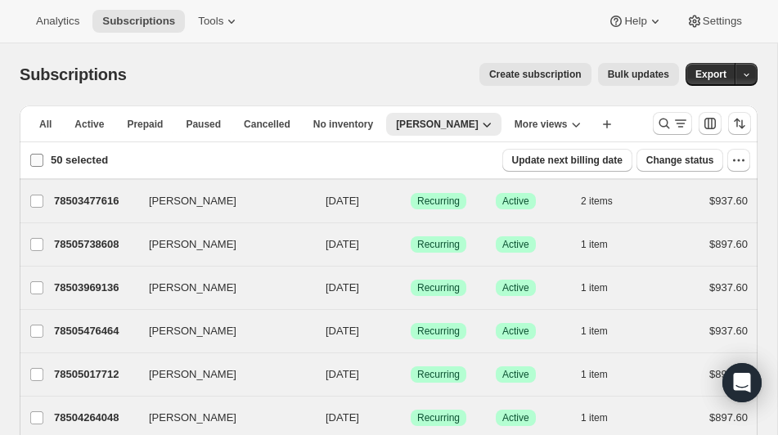
checkbox input "false"
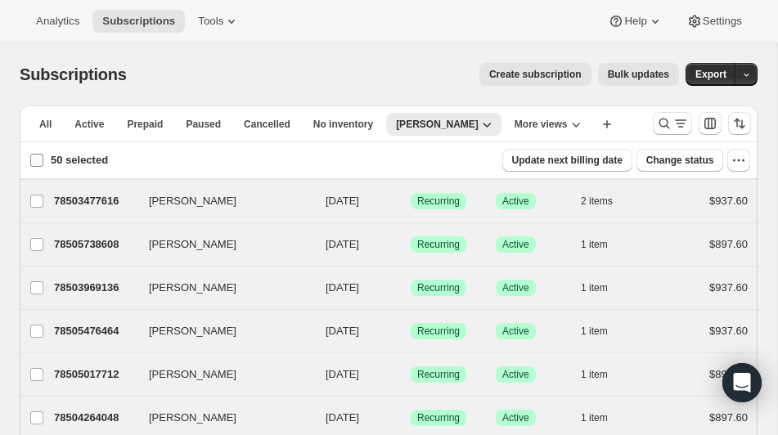
checkbox input "false"
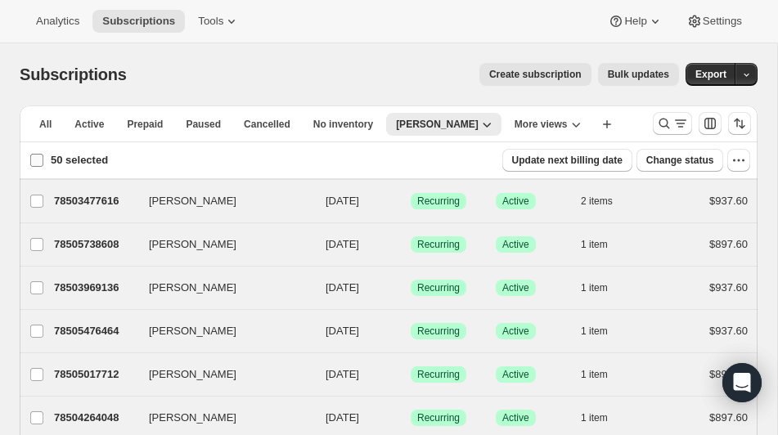
checkbox input "false"
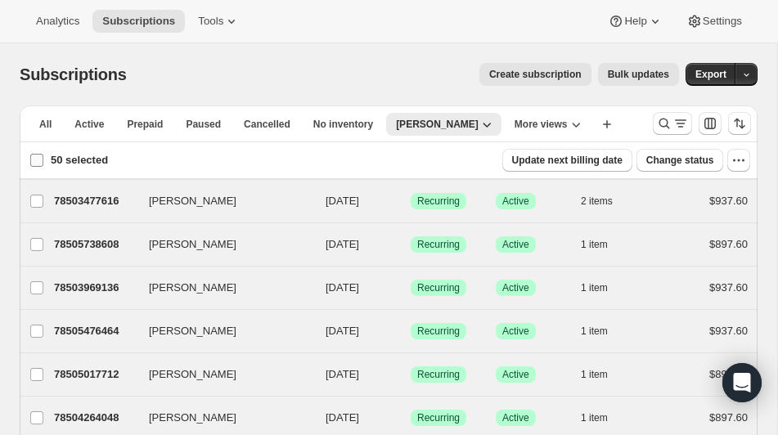
checkbox input "false"
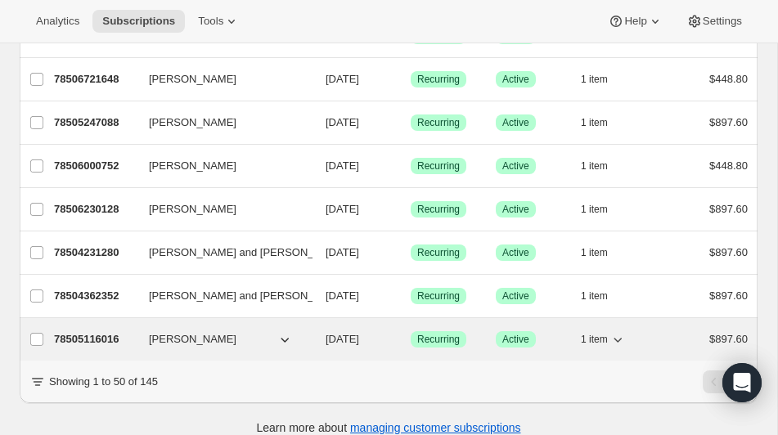
scroll to position [1988, 0]
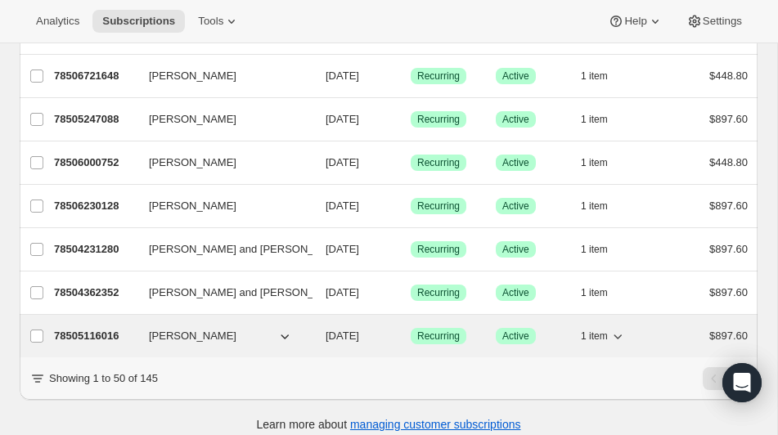
click at [84, 329] on p "78505116016" at bounding box center [95, 336] width 82 height 16
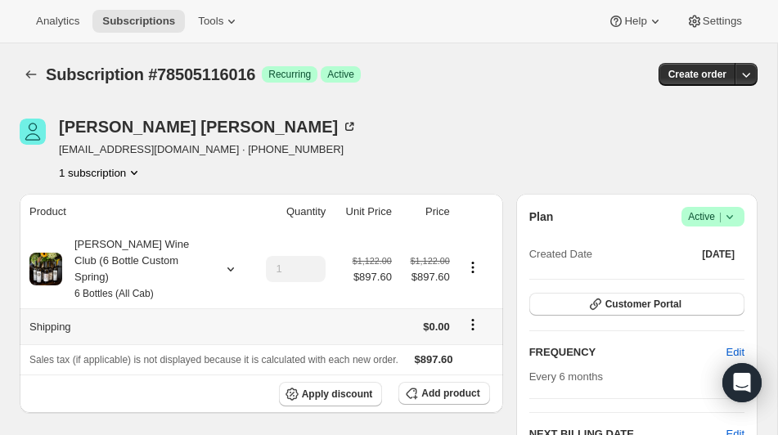
click at [469, 316] on icon "Shipping actions" at bounding box center [472, 324] width 16 height 16
click at [459, 338] on span "Edit shipping rate" at bounding box center [470, 340] width 82 height 12
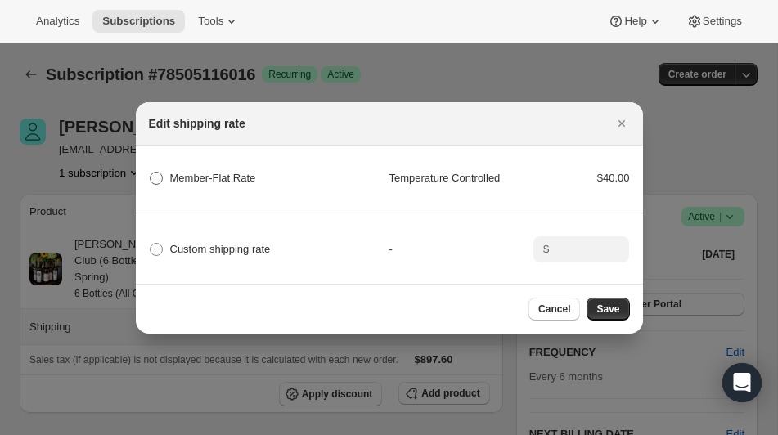
click at [160, 176] on span ":r806:" at bounding box center [156, 178] width 13 height 13
click at [150, 173] on Rate "Member-Flat Rate" at bounding box center [150, 172] width 1 height 1
radio Rate "true"
click at [617, 309] on span "Save" at bounding box center [607, 309] width 23 height 13
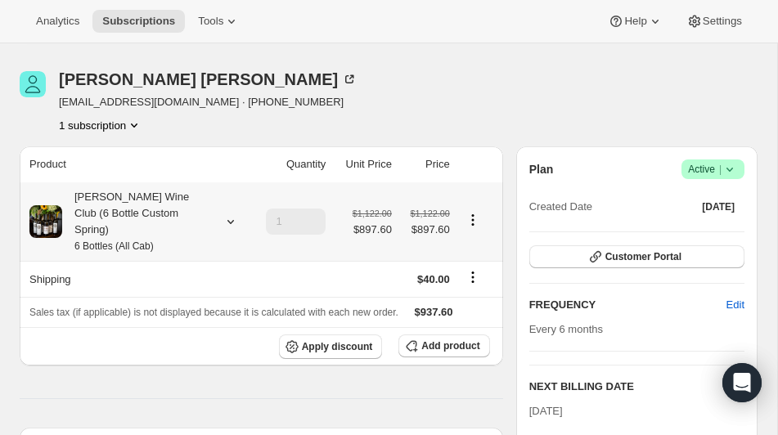
scroll to position [81, 0]
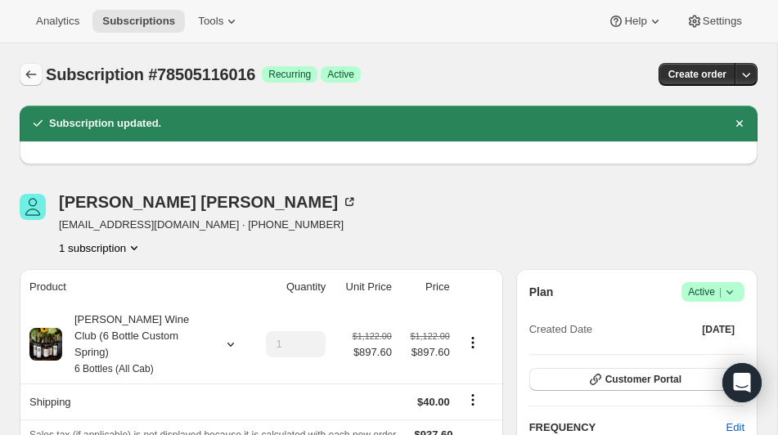
click at [33, 68] on icon "Subscriptions" at bounding box center [31, 74] width 16 height 16
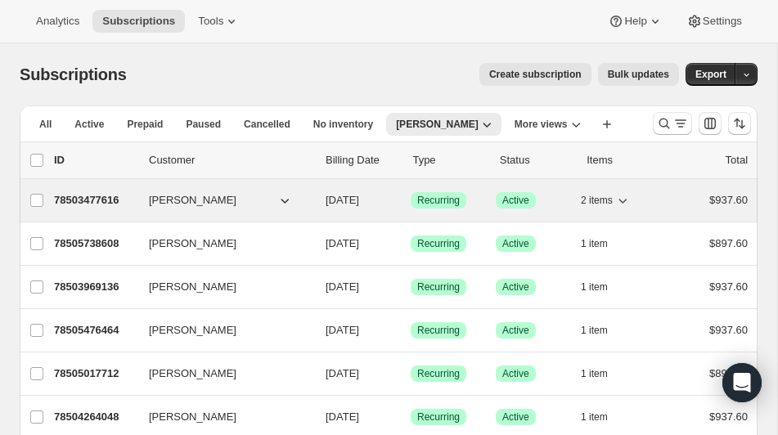
click at [93, 201] on p "78503477616" at bounding box center [95, 200] width 82 height 16
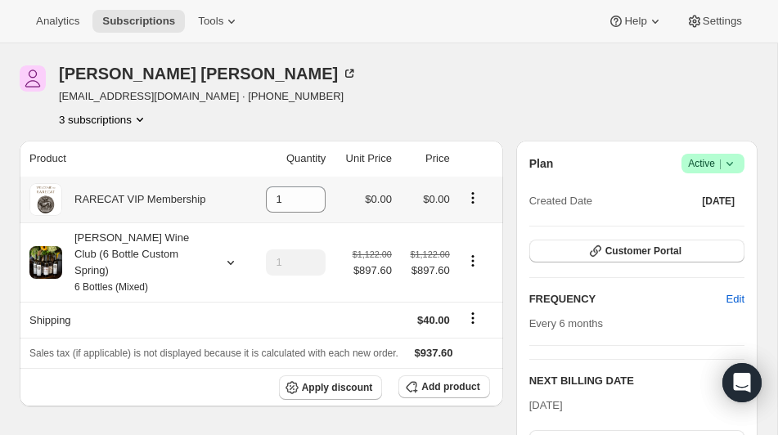
scroll to position [94, 0]
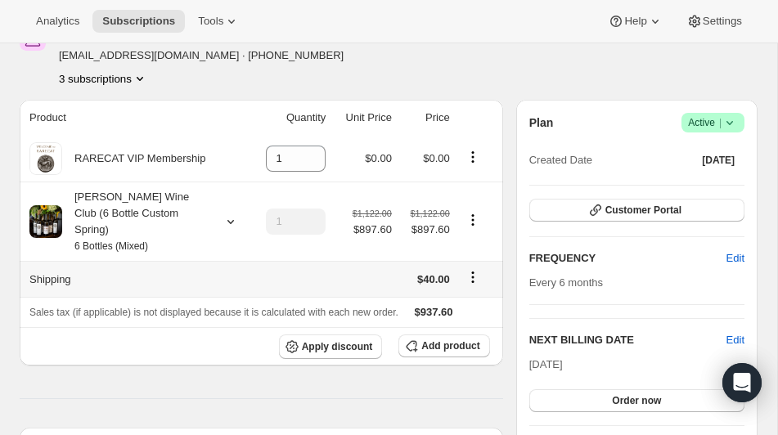
click at [474, 269] on icon "Shipping actions" at bounding box center [472, 277] width 16 height 16
click at [460, 291] on span "Edit shipping rate" at bounding box center [470, 292] width 82 height 12
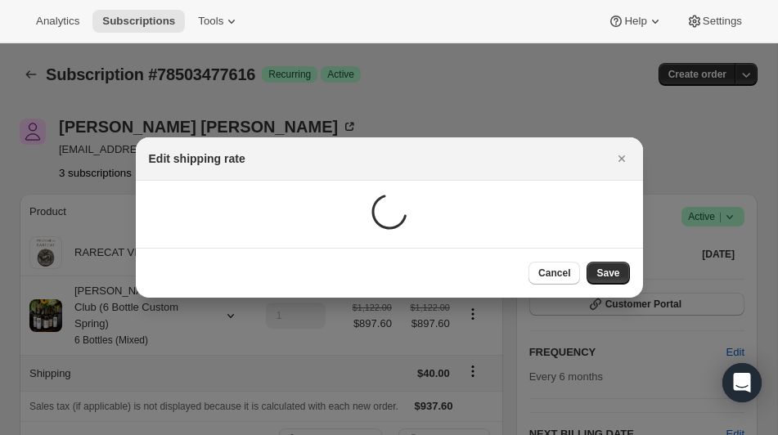
scroll to position [0, 0]
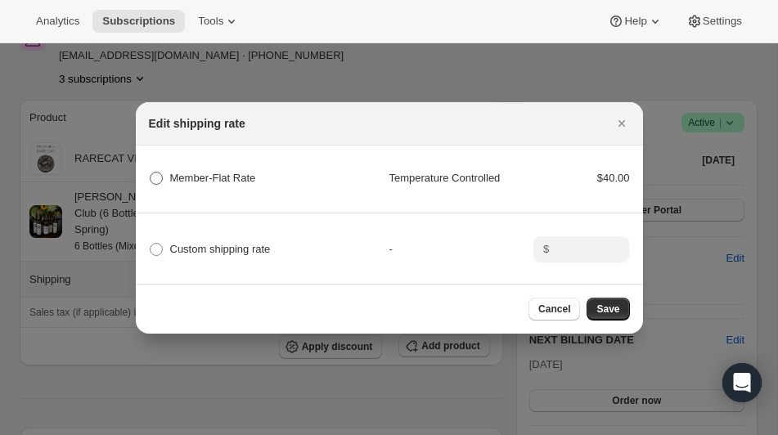
click at [164, 176] on label "Member-Flat Rate" at bounding box center [202, 178] width 107 height 23
click at [150, 173] on Rate "Member-Flat Rate" at bounding box center [150, 172] width 1 height 1
radio Rate "true"
click at [612, 307] on span "Save" at bounding box center [607, 309] width 23 height 13
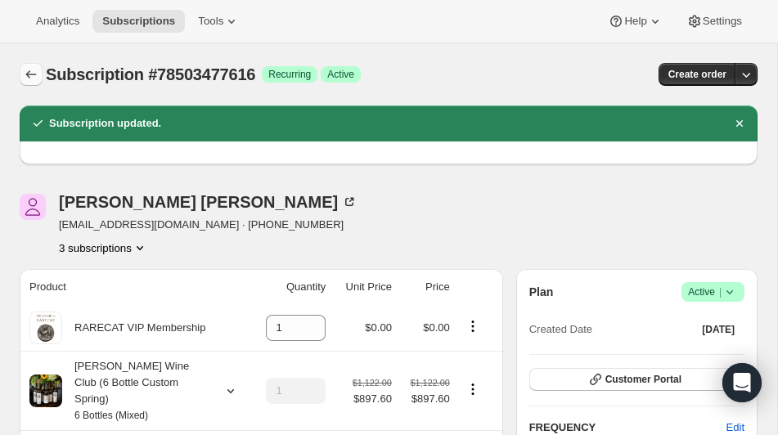
click at [34, 71] on icon "Subscriptions" at bounding box center [31, 74] width 16 height 16
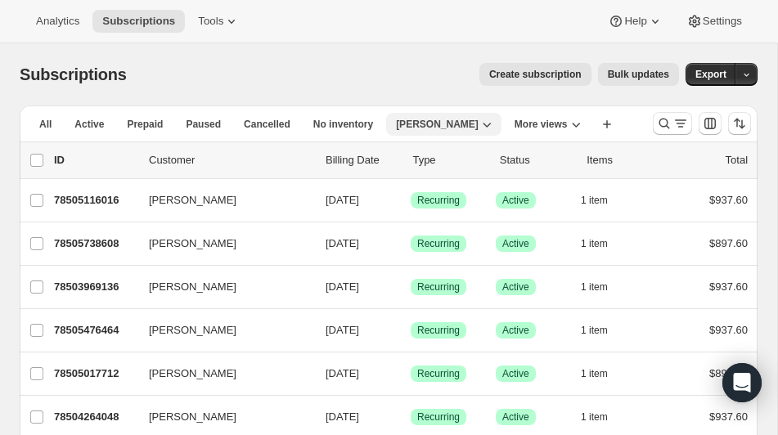
click at [454, 123] on span "[PERSON_NAME]" at bounding box center [437, 124] width 83 height 13
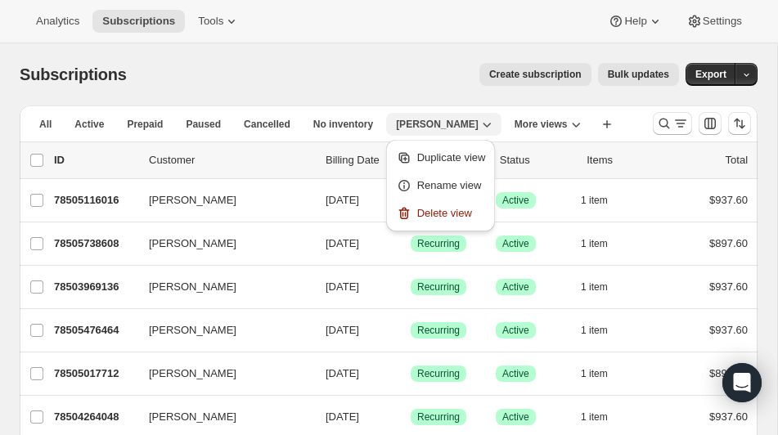
click at [456, 122] on span "[PERSON_NAME]" at bounding box center [437, 124] width 83 height 13
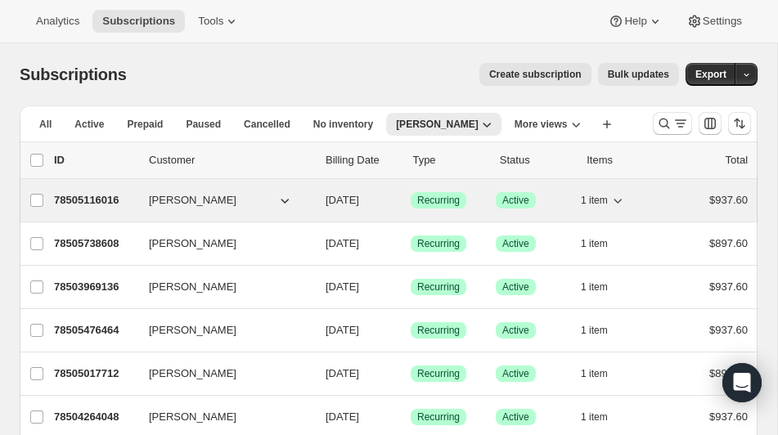
click at [77, 198] on p "78505116016" at bounding box center [95, 200] width 82 height 16
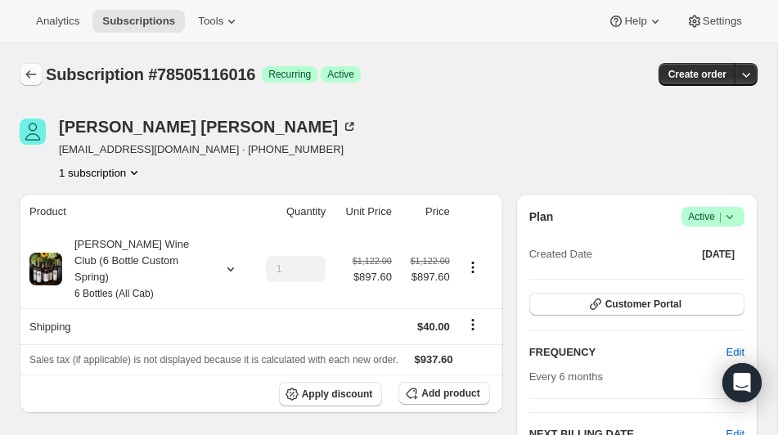
click at [28, 81] on icon "Subscriptions" at bounding box center [31, 74] width 16 height 16
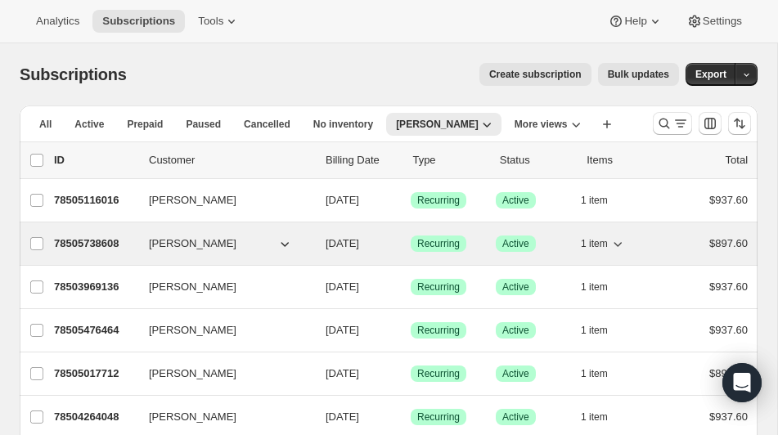
click at [91, 239] on p "78505738608" at bounding box center [95, 244] width 82 height 16
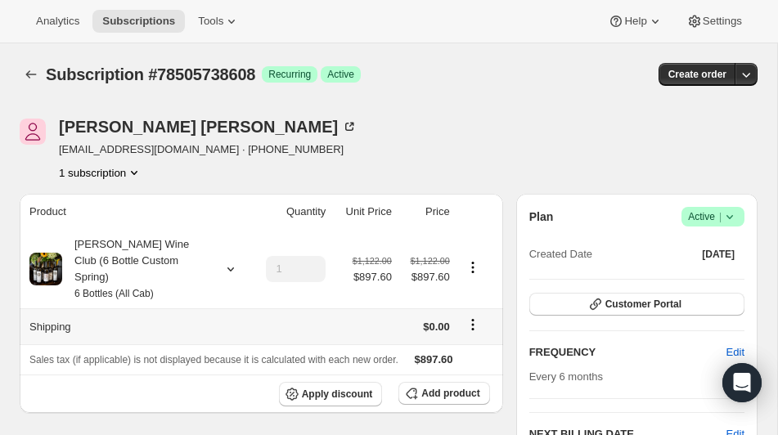
click at [476, 316] on icon "Shipping actions" at bounding box center [472, 324] width 16 height 16
click at [455, 343] on span "Edit shipping rate" at bounding box center [470, 340] width 82 height 12
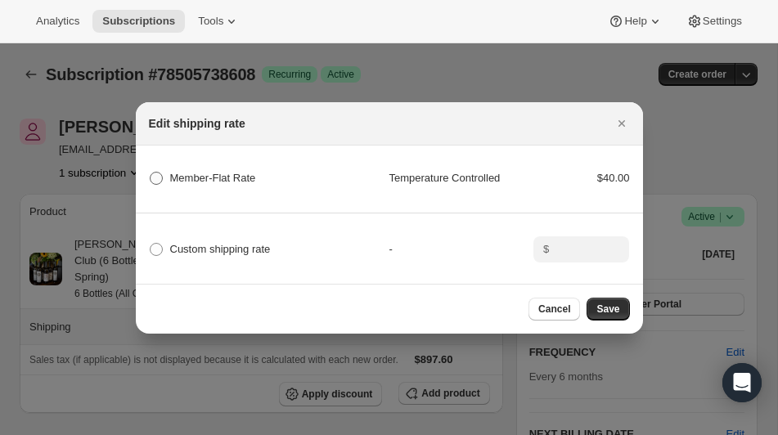
click at [156, 174] on span ":r9g8:" at bounding box center [156, 178] width 13 height 13
click at [150, 173] on Rate "Member-Flat Rate" at bounding box center [150, 172] width 1 height 1
radio Rate "true"
click at [599, 304] on span "Save" at bounding box center [607, 309] width 23 height 13
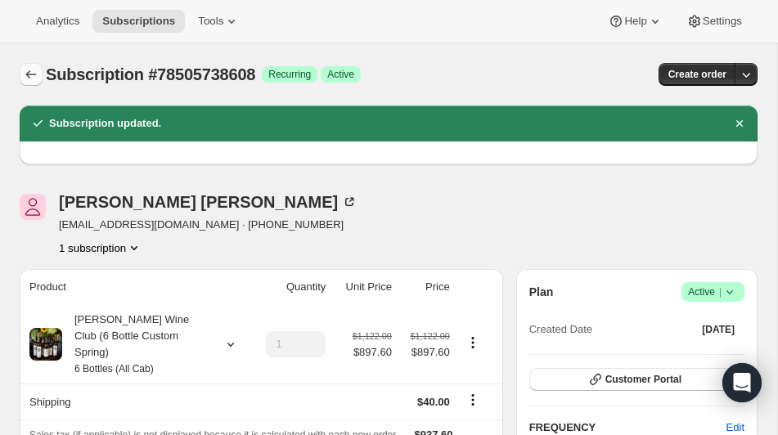
click at [31, 74] on icon "Subscriptions" at bounding box center [31, 74] width 11 height 8
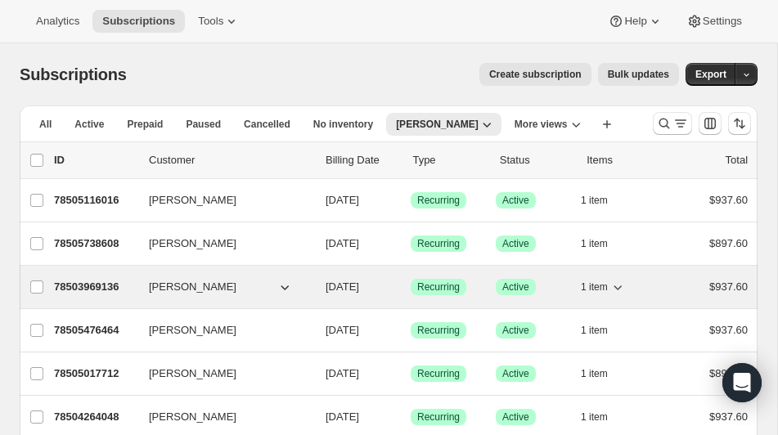
click at [105, 285] on p "78503969136" at bounding box center [95, 287] width 82 height 16
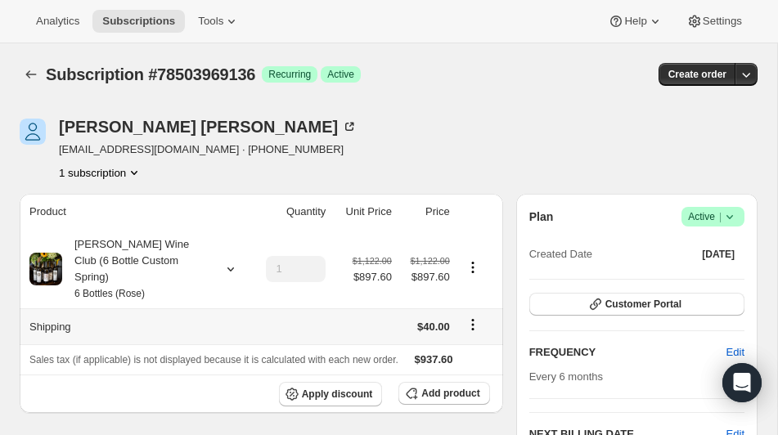
click at [473, 324] on icon "Shipping actions" at bounding box center [472, 325] width 2 height 2
click at [449, 339] on span "Edit shipping rate" at bounding box center [470, 340] width 82 height 12
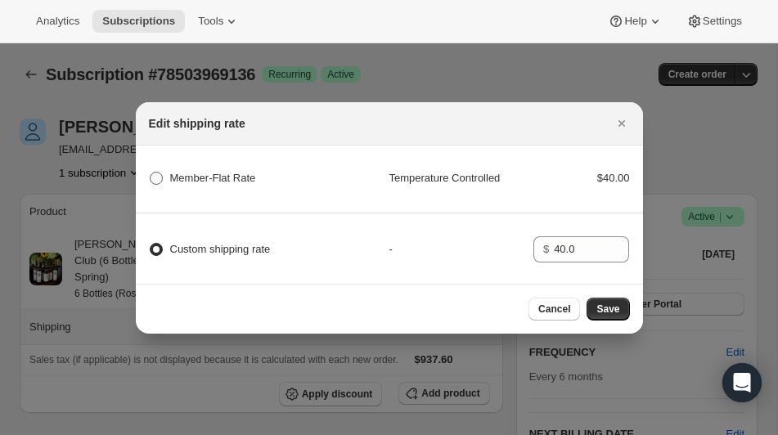
click at [155, 177] on span ":ra16:" at bounding box center [156, 178] width 13 height 13
click at [150, 173] on Rate "Member-Flat Rate" at bounding box center [150, 172] width 1 height 1
radio Rate "true"
radio input "false"
click at [604, 308] on span "Save" at bounding box center [607, 309] width 23 height 13
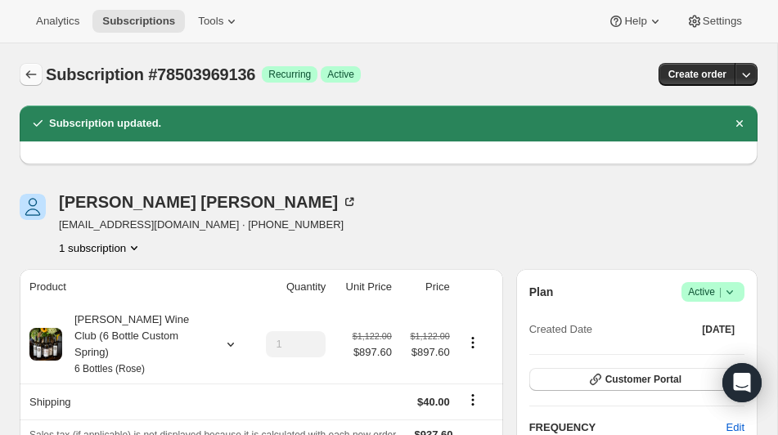
click at [28, 73] on icon "Subscriptions" at bounding box center [31, 74] width 11 height 8
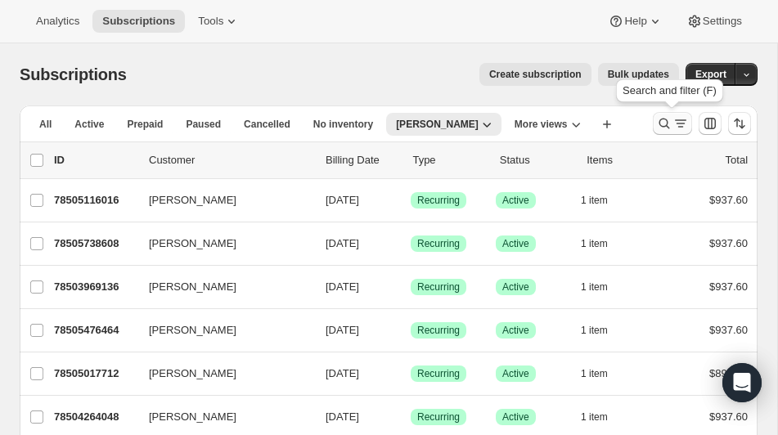
click at [663, 120] on icon "Search and filter results" at bounding box center [664, 123] width 16 height 16
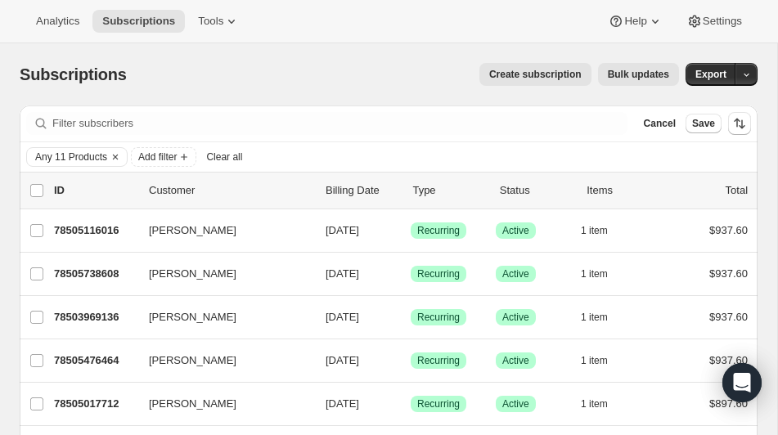
click at [230, 155] on span "Clear all" at bounding box center [224, 156] width 36 height 13
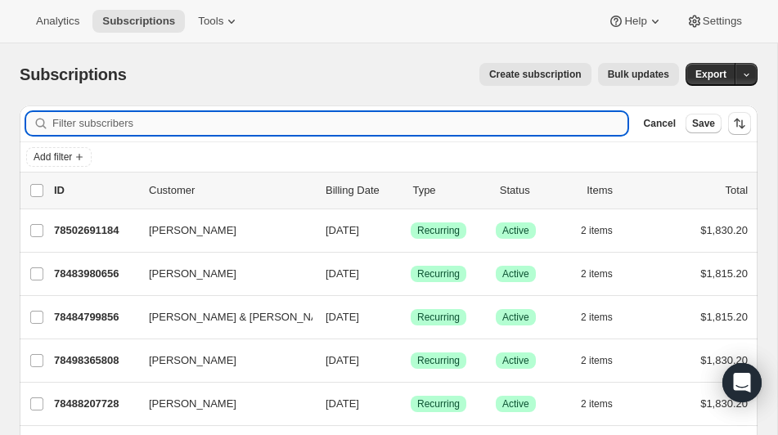
click at [115, 122] on input "Filter subscribers" at bounding box center [339, 123] width 575 height 23
click at [49, 156] on span "Add filter" at bounding box center [53, 156] width 38 height 13
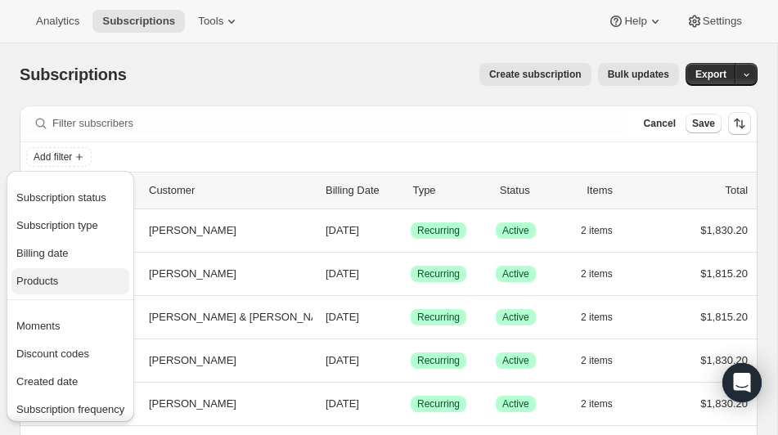
click at [42, 280] on span "Products" at bounding box center [37, 281] width 42 height 12
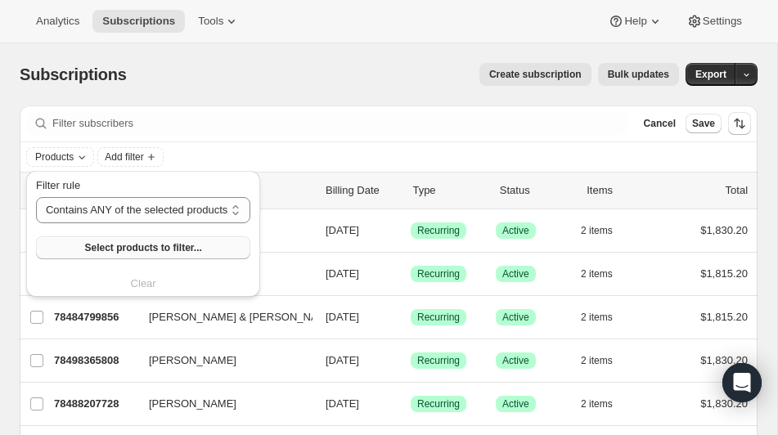
click at [117, 249] on span "Select products to filter..." at bounding box center [142, 247] width 117 height 13
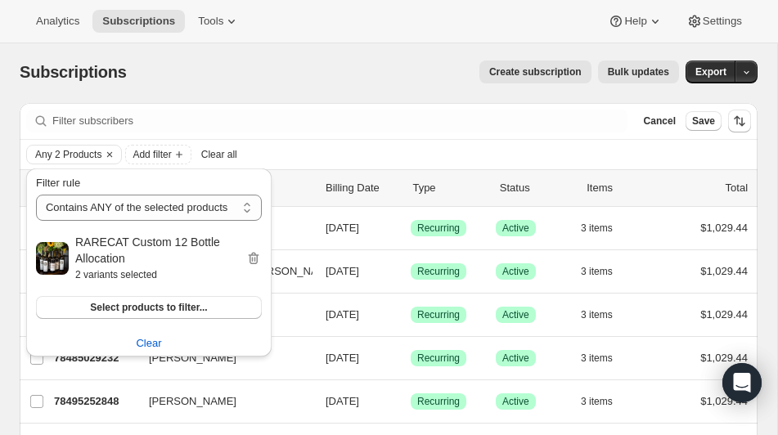
scroll to position [28, 0]
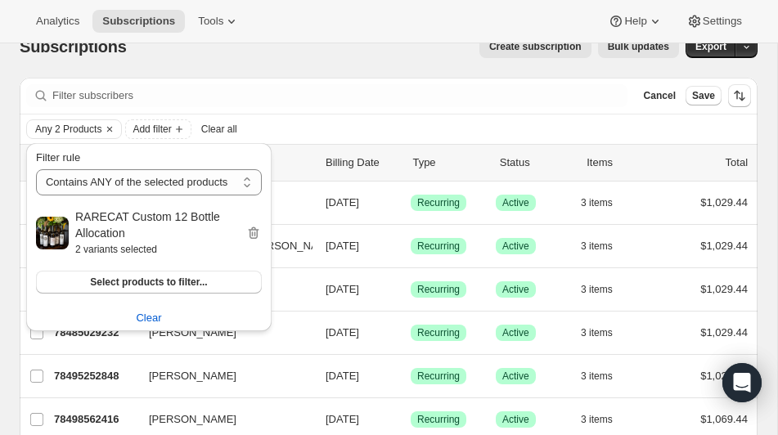
click at [339, 57] on div "Subscriptions. This page is ready Subscriptions Create subscription Bulk update…" at bounding box center [389, 47] width 738 height 62
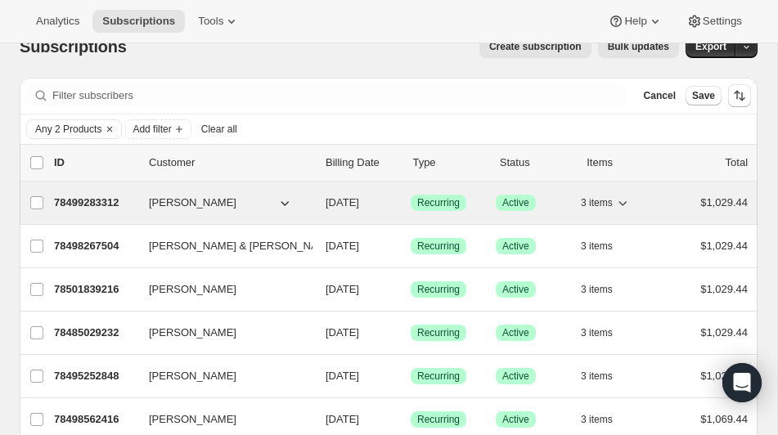
click at [91, 200] on p "78499283312" at bounding box center [95, 203] width 82 height 16
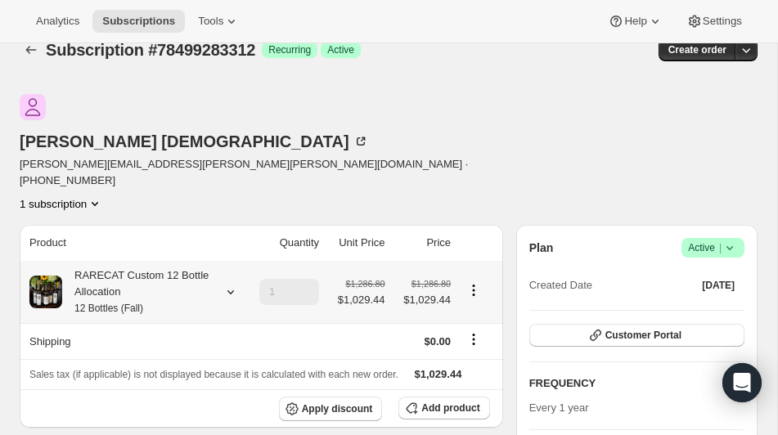
scroll to position [43, 0]
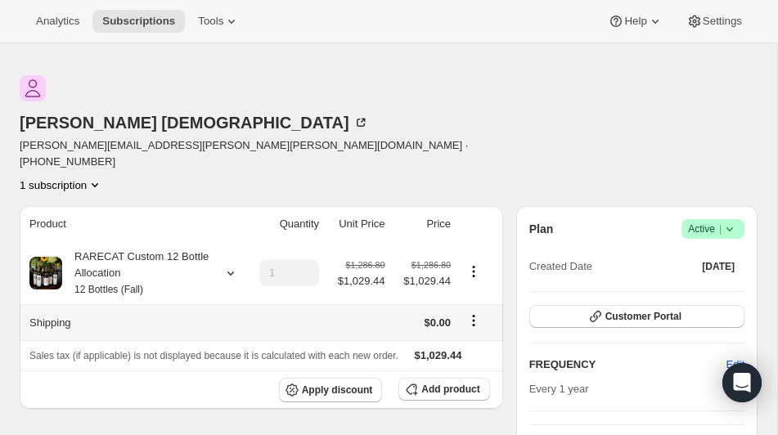
click at [473, 315] on icon "Shipping actions" at bounding box center [474, 316] width 2 height 2
click at [446, 294] on span "Edit shipping rate" at bounding box center [471, 296] width 82 height 12
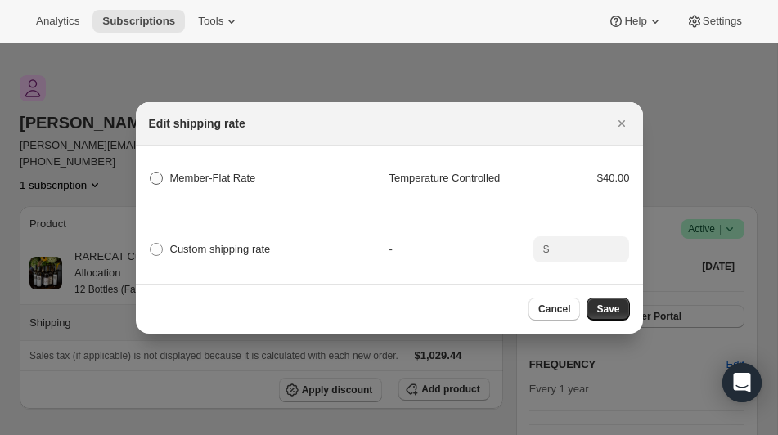
click at [151, 177] on span ":raif:" at bounding box center [156, 178] width 13 height 13
click at [150, 173] on Rate "Member-Flat Rate" at bounding box center [150, 172] width 1 height 1
radio Rate "true"
click at [599, 304] on span "Save" at bounding box center [607, 309] width 23 height 13
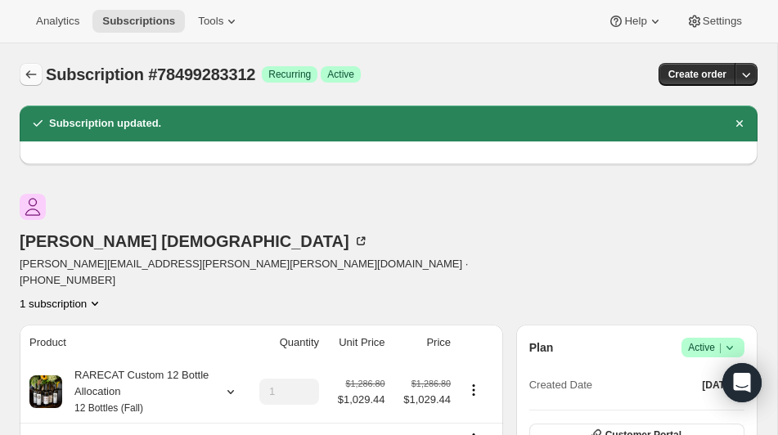
click at [32, 72] on icon "Subscriptions" at bounding box center [31, 74] width 16 height 16
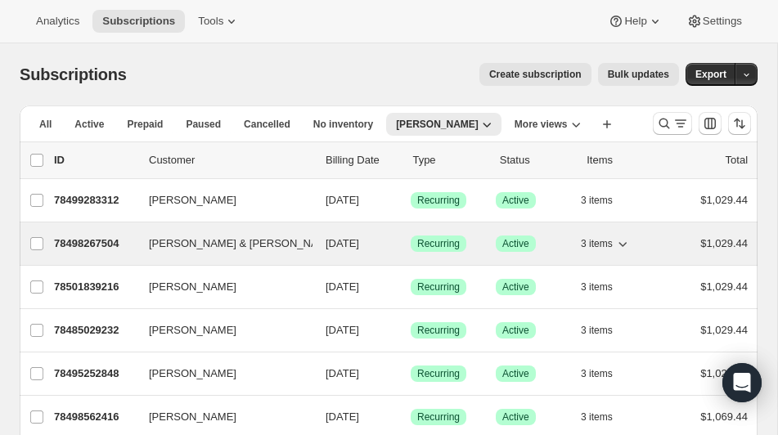
click at [92, 244] on p "78498267504" at bounding box center [95, 244] width 82 height 16
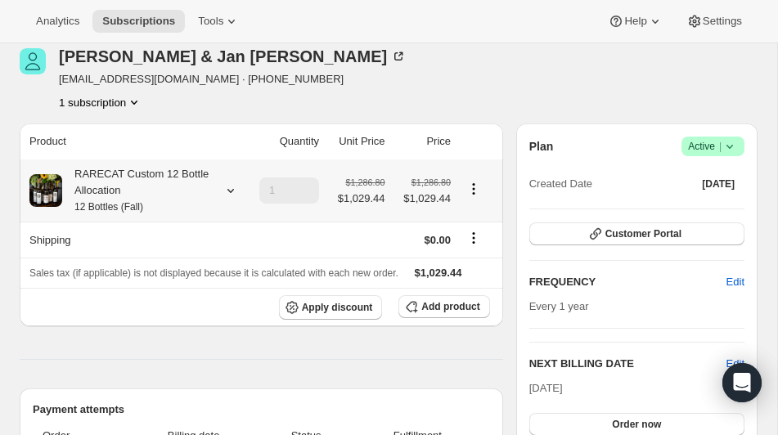
scroll to position [95, 0]
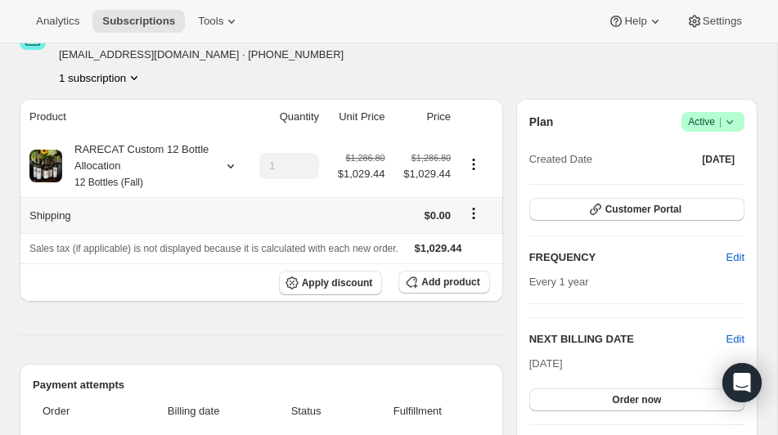
click at [471, 210] on icon "Shipping actions" at bounding box center [473, 213] width 16 height 16
click at [455, 249] on span "Edit shipping rate" at bounding box center [471, 245] width 82 height 12
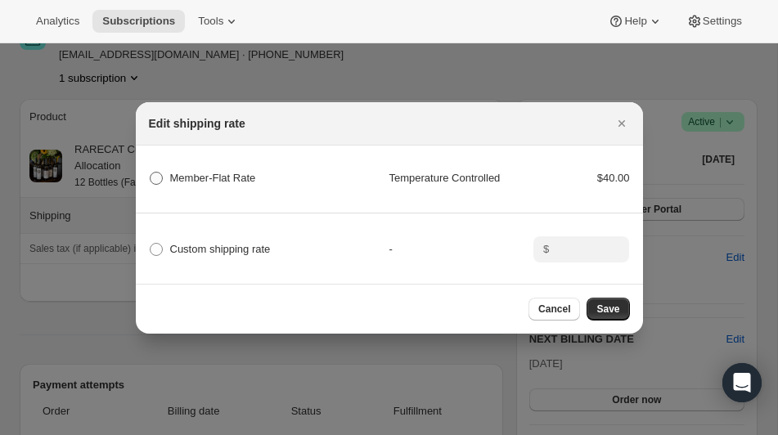
click at [156, 177] on span ":rb3b:" at bounding box center [156, 178] width 13 height 13
click at [150, 173] on Rate "Member-Flat Rate" at bounding box center [150, 172] width 1 height 1
radio Rate "true"
click at [600, 307] on span "Save" at bounding box center [607, 309] width 23 height 13
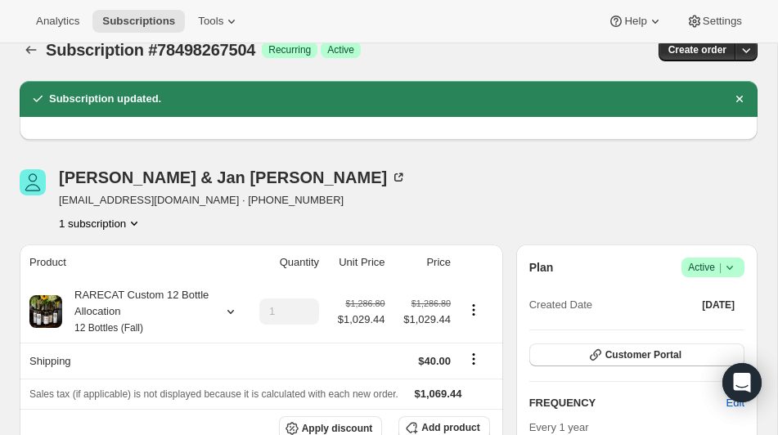
scroll to position [15, 0]
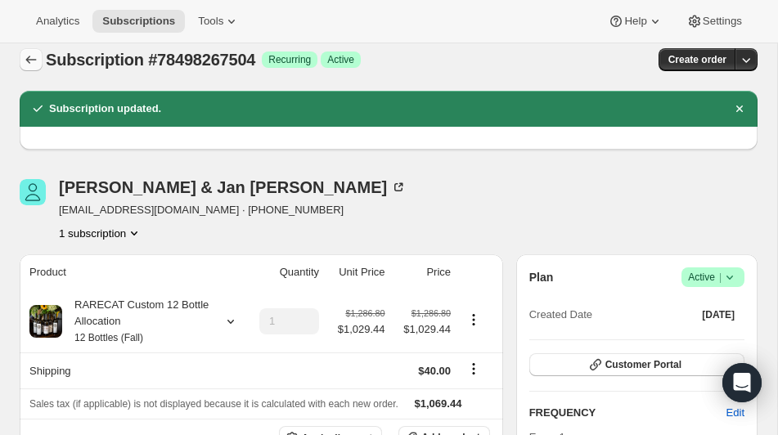
click at [32, 63] on icon "Subscriptions" at bounding box center [31, 60] width 16 height 16
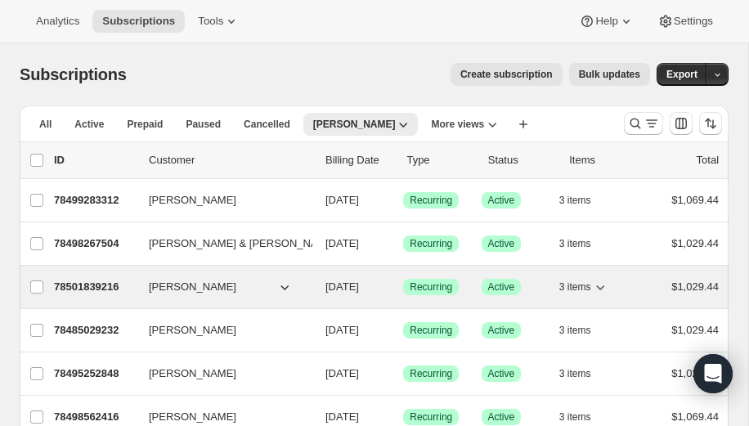
click at [113, 284] on p "78501839216" at bounding box center [95, 287] width 82 height 16
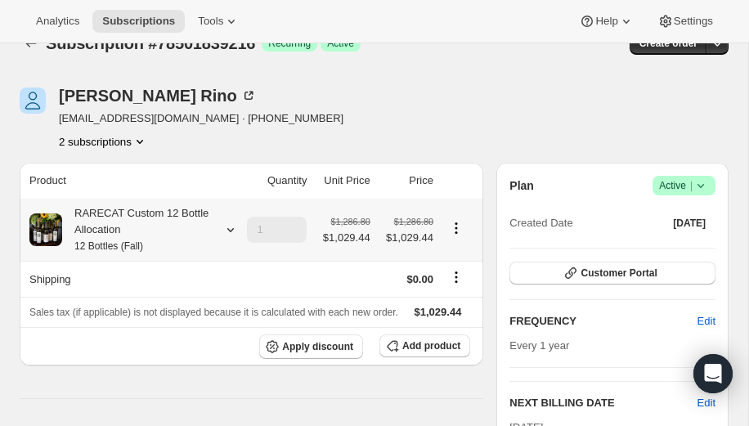
scroll to position [37, 0]
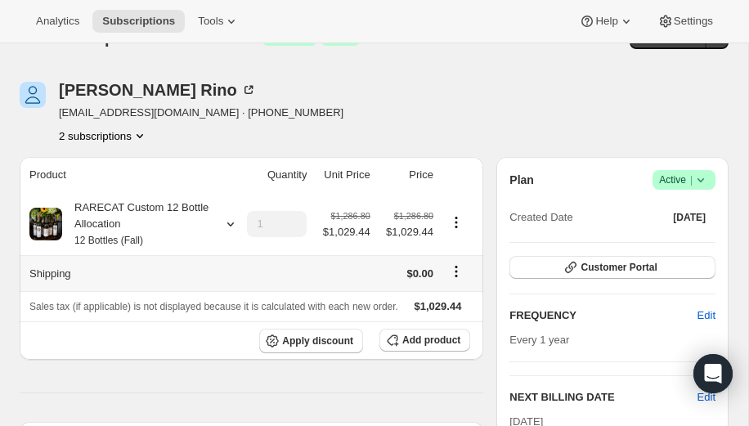
click at [456, 270] on icon "Shipping actions" at bounding box center [456, 271] width 16 height 16
click at [458, 304] on span "Edit shipping rate" at bounding box center [453, 303] width 82 height 12
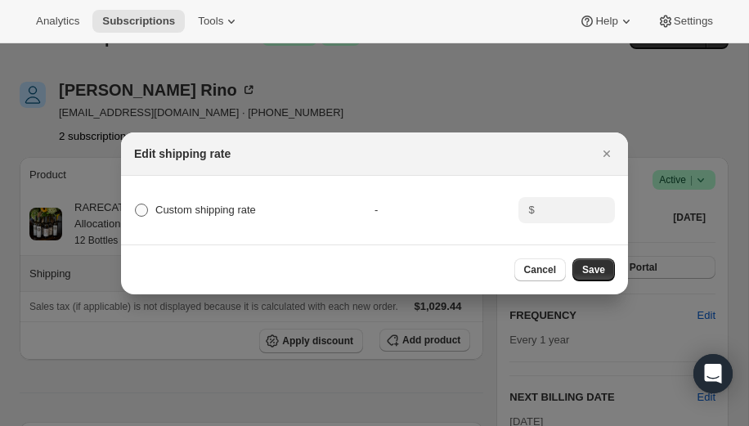
click at [144, 210] on span ":rbkf:" at bounding box center [141, 210] width 13 height 13
click at [136, 204] on input "Custom shipping rate" at bounding box center [135, 204] width 1 height 1
radio input "true"
click at [555, 209] on input ":rbkf:" at bounding box center [565, 210] width 51 height 26
type input "5"
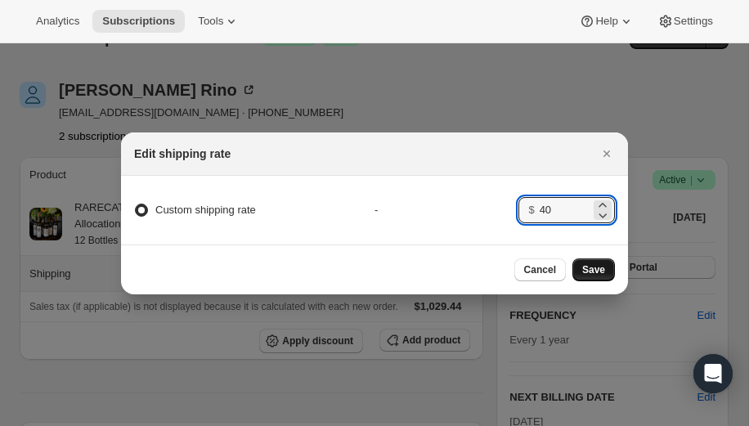
type input "40"
click at [593, 264] on span "Save" at bounding box center [593, 269] width 23 height 13
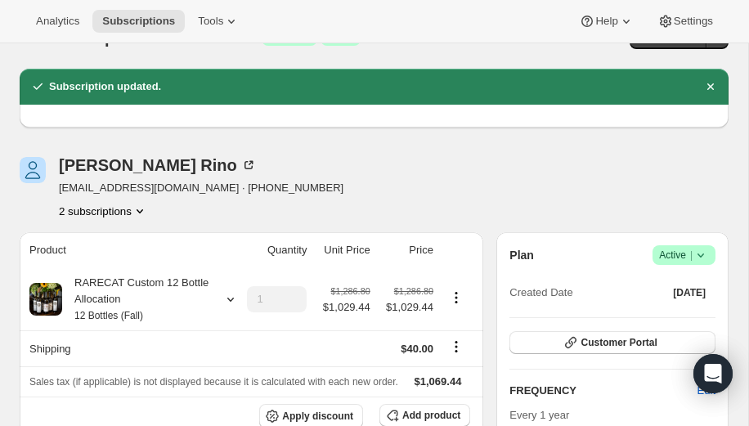
click at [141, 208] on icon "Product actions" at bounding box center [140, 211] width 16 height 16
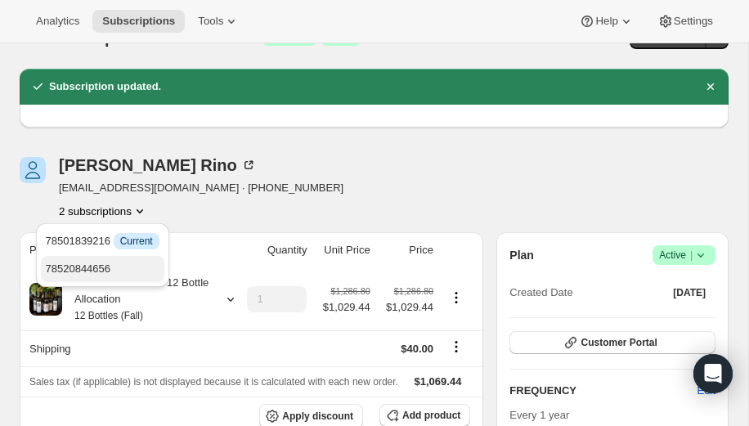
click at [98, 265] on span "78520844656" at bounding box center [78, 268] width 65 height 12
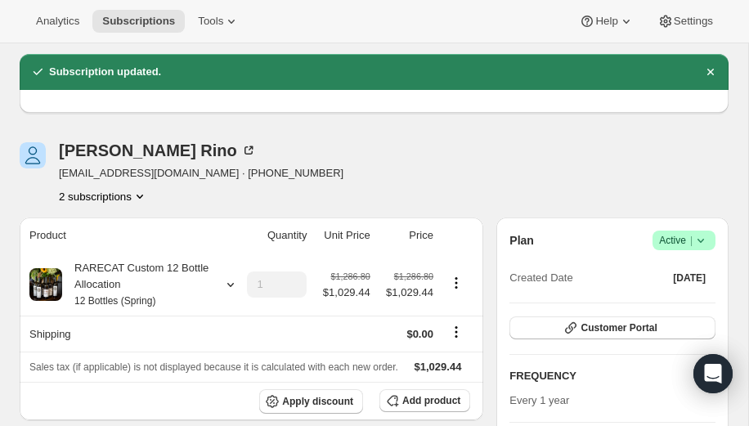
scroll to position [72, 0]
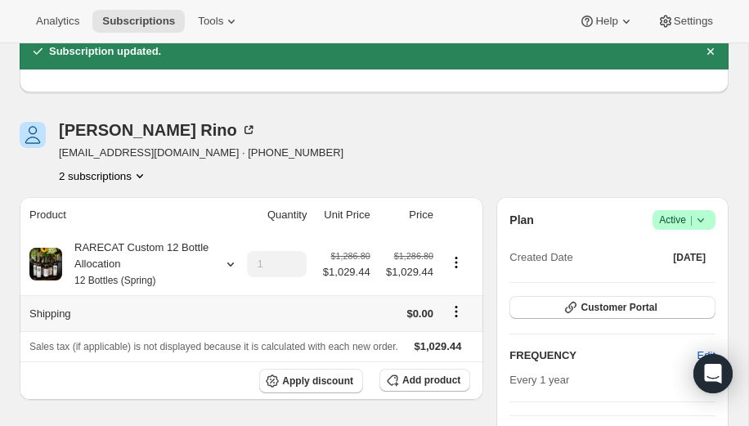
click at [454, 310] on icon "Shipping actions" at bounding box center [456, 311] width 16 height 16
click at [442, 348] on span "Edit shipping rate" at bounding box center [453, 343] width 82 height 12
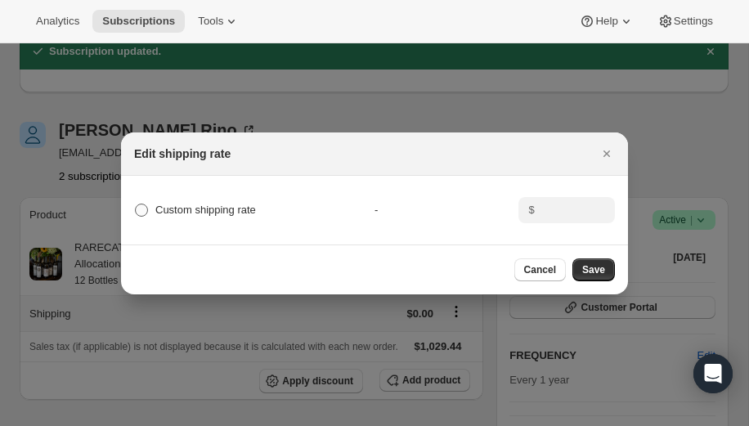
click at [150, 207] on label "Custom shipping rate" at bounding box center [195, 210] width 122 height 23
click at [136, 204] on input "Custom shipping rate" at bounding box center [135, 204] width 1 height 1
radio input "true"
click at [552, 208] on input ":rbok:" at bounding box center [565, 210] width 51 height 26
click at [563, 207] on input ":rbok:" at bounding box center [565, 210] width 51 height 26
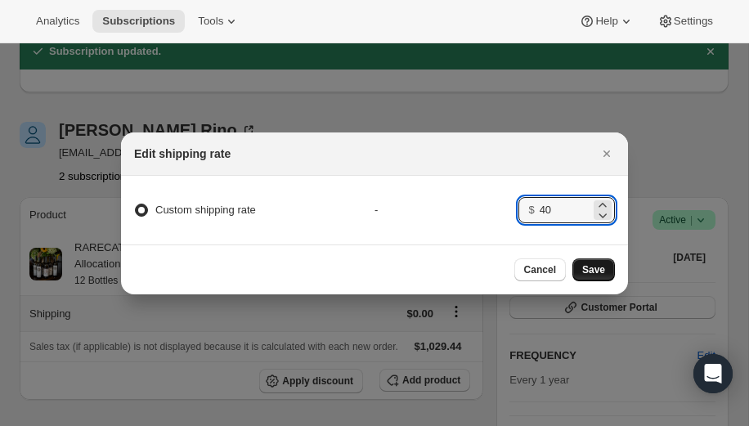
type input "40"
click at [590, 265] on span "Save" at bounding box center [593, 269] width 23 height 13
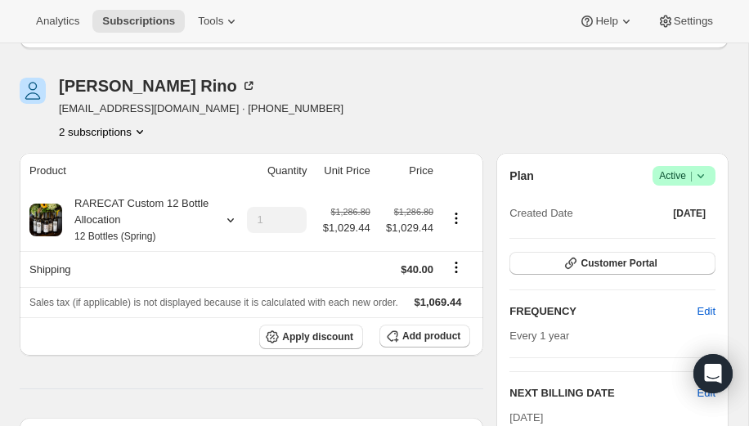
scroll to position [187, 0]
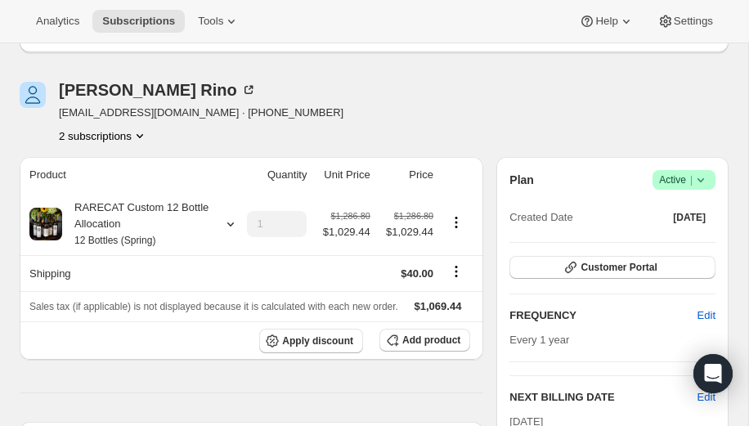
click at [142, 133] on icon "Product actions" at bounding box center [140, 136] width 16 height 16
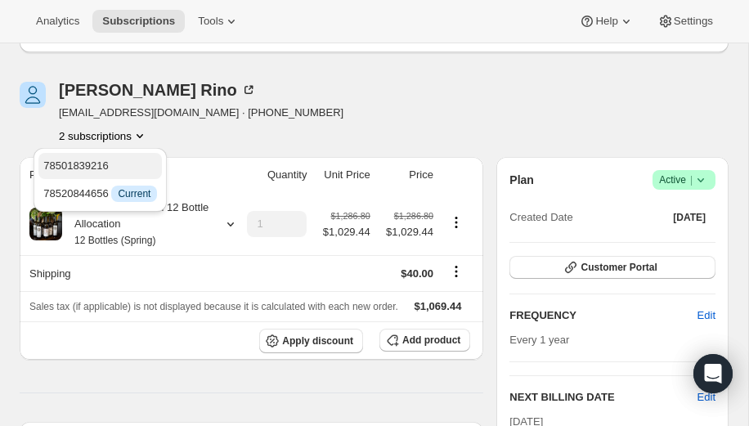
click at [130, 172] on span "78501839216" at bounding box center [100, 166] width 114 height 16
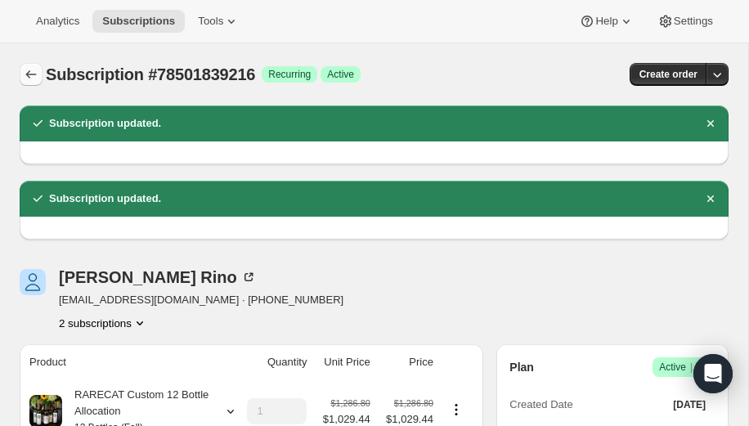
click at [34, 70] on icon "Subscriptions" at bounding box center [31, 74] width 16 height 16
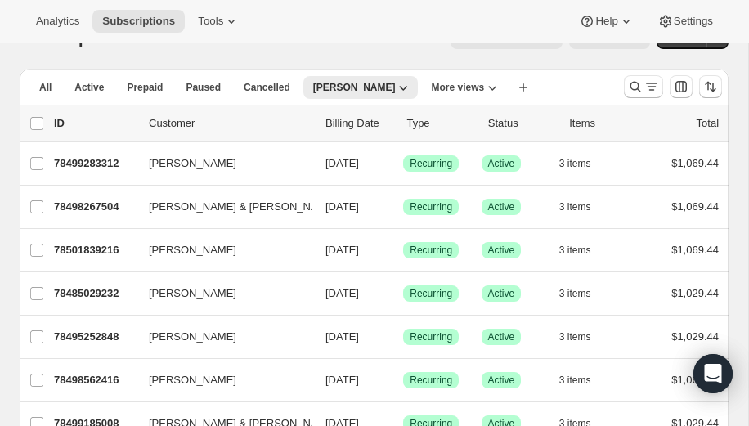
scroll to position [39, 0]
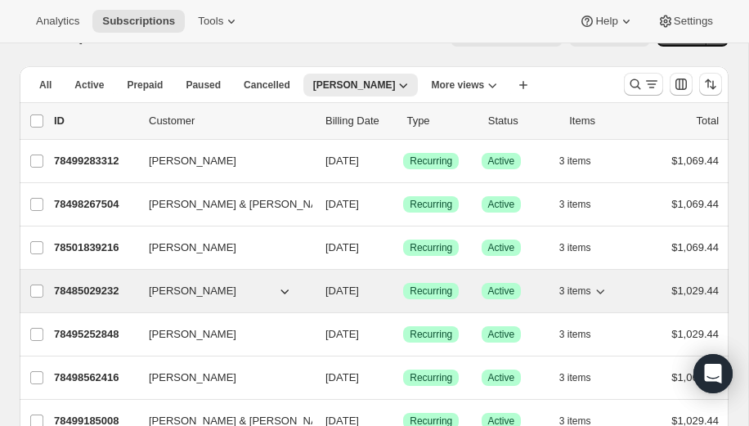
click at [87, 289] on p "78485029232" at bounding box center [95, 291] width 82 height 16
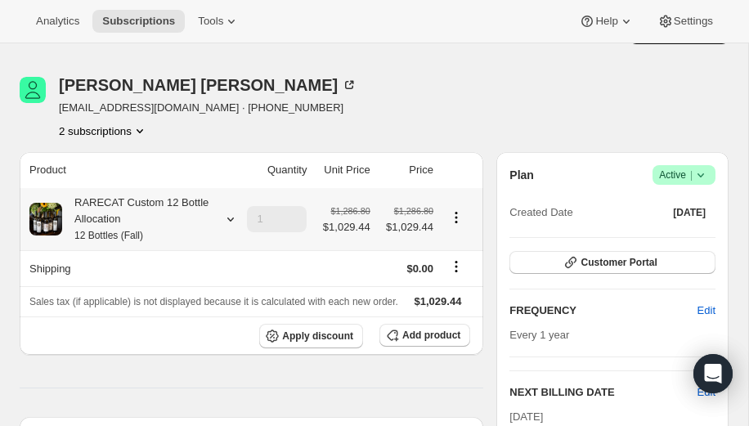
scroll to position [53, 0]
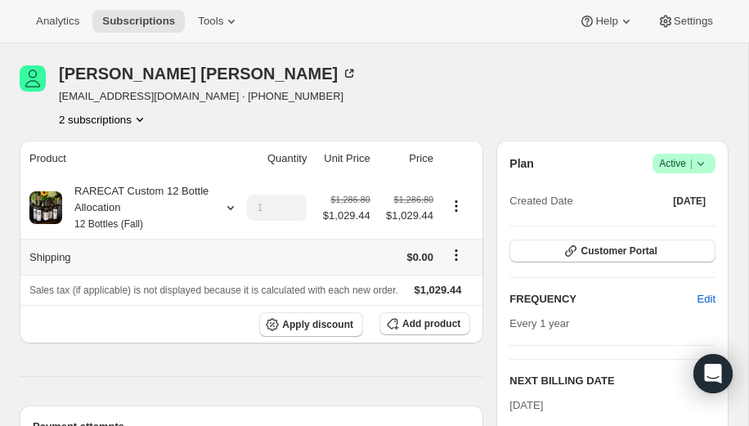
click at [455, 253] on icon "Shipping actions" at bounding box center [456, 255] width 16 height 16
click at [441, 279] on span "Edit shipping rate" at bounding box center [453, 287] width 82 height 16
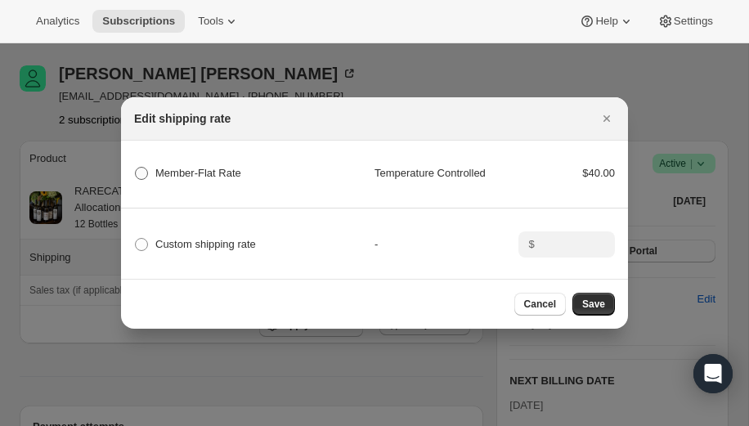
click at [145, 168] on span ":rcda:" at bounding box center [141, 173] width 13 height 13
click at [136, 168] on Rate "Member-Flat Rate" at bounding box center [135, 167] width 1 height 1
radio Rate "true"
click at [586, 305] on span "Save" at bounding box center [593, 304] width 23 height 13
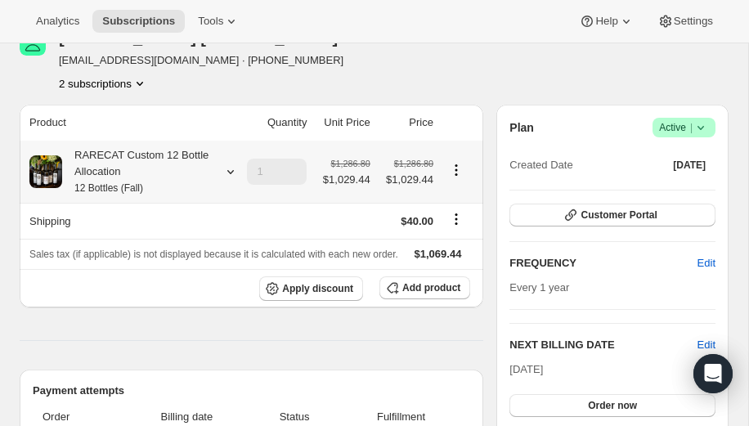
scroll to position [167, 0]
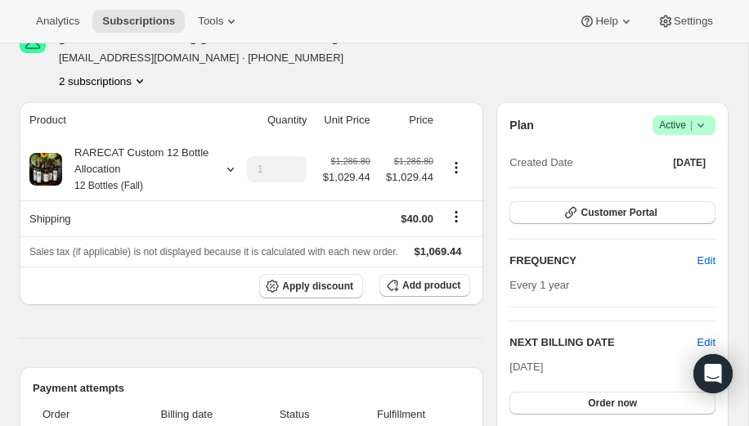
click at [143, 79] on icon "Product actions" at bounding box center [140, 81] width 16 height 16
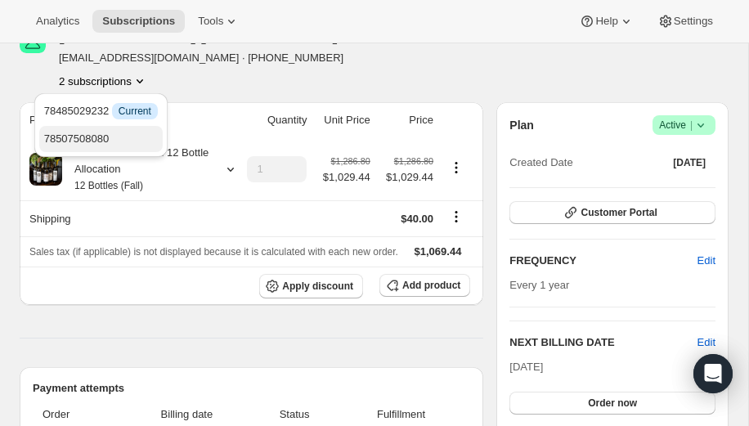
click at [110, 135] on span "78507508080" at bounding box center [76, 138] width 65 height 12
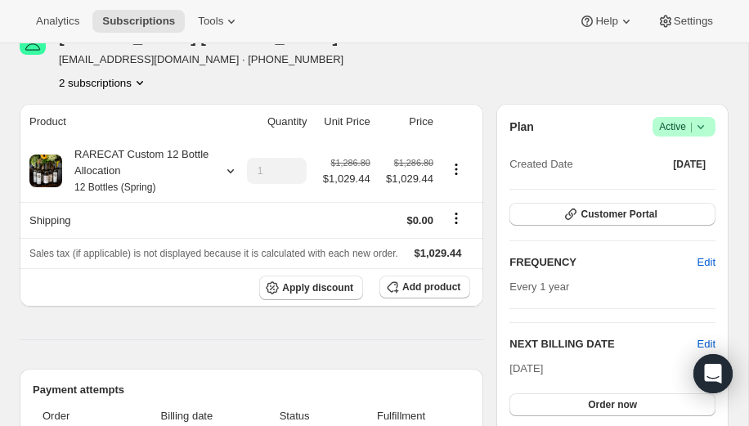
scroll to position [168, 0]
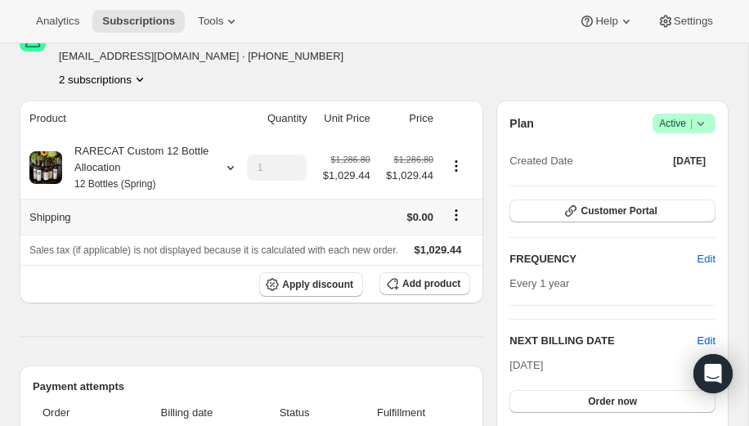
click at [455, 213] on icon "Shipping actions" at bounding box center [456, 215] width 16 height 16
click at [430, 245] on span "Edit shipping rate" at bounding box center [453, 246] width 82 height 12
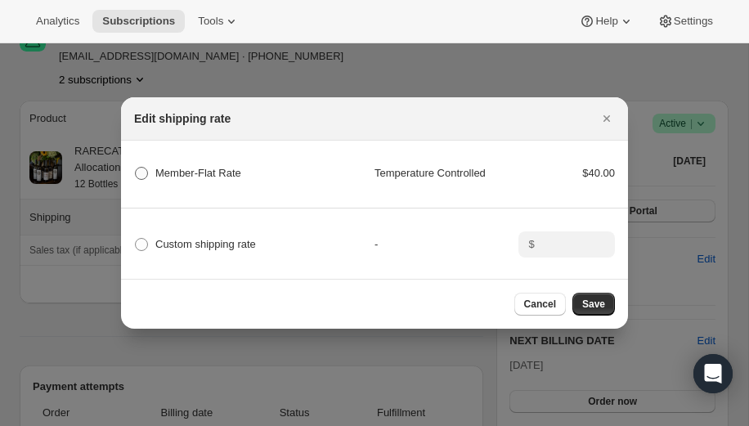
click at [142, 169] on span ":rche:" at bounding box center [141, 173] width 13 height 13
click at [136, 168] on Rate "Member-Flat Rate" at bounding box center [135, 167] width 1 height 1
radio Rate "true"
click at [590, 303] on span "Save" at bounding box center [593, 304] width 23 height 13
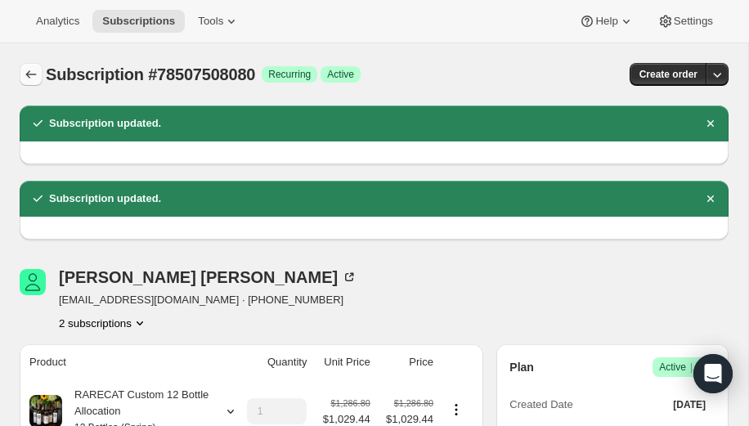
click at [31, 74] on icon "Subscriptions" at bounding box center [31, 74] width 11 height 8
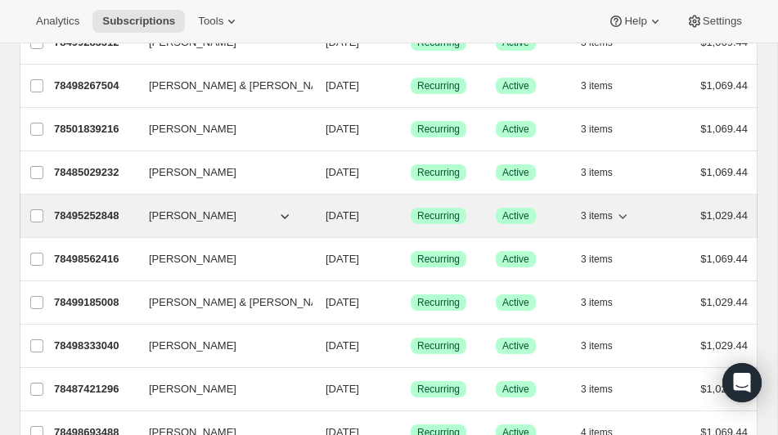
scroll to position [159, 0]
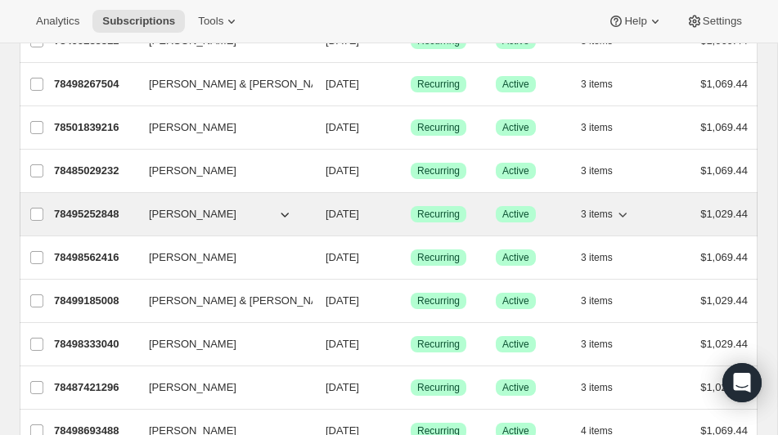
click at [110, 208] on p "78495252848" at bounding box center [95, 214] width 82 height 16
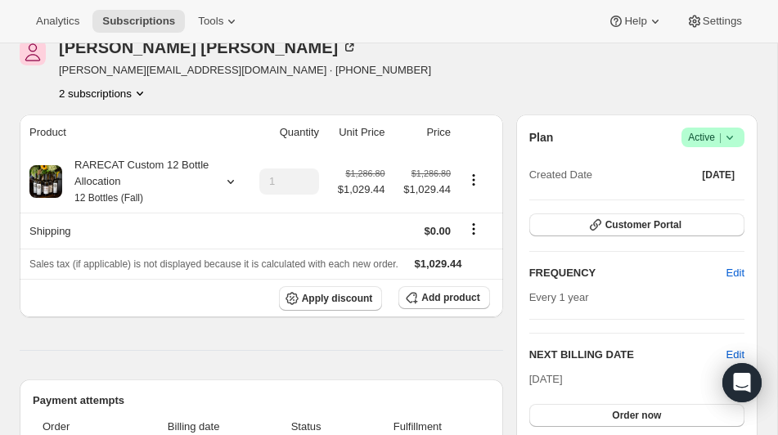
scroll to position [96, 0]
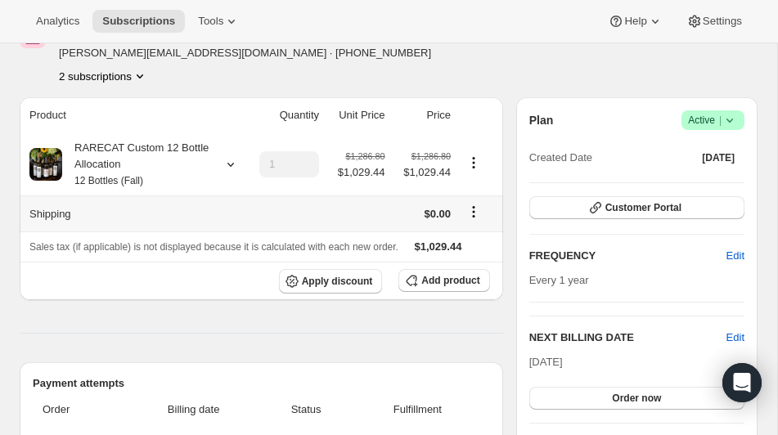
click at [471, 210] on icon "Shipping actions" at bounding box center [473, 212] width 16 height 16
click at [458, 239] on span "Edit shipping rate" at bounding box center [471, 243] width 82 height 12
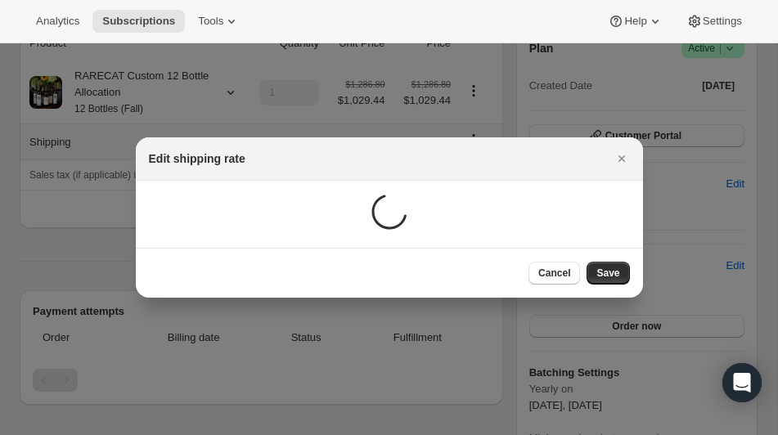
scroll to position [0, 0]
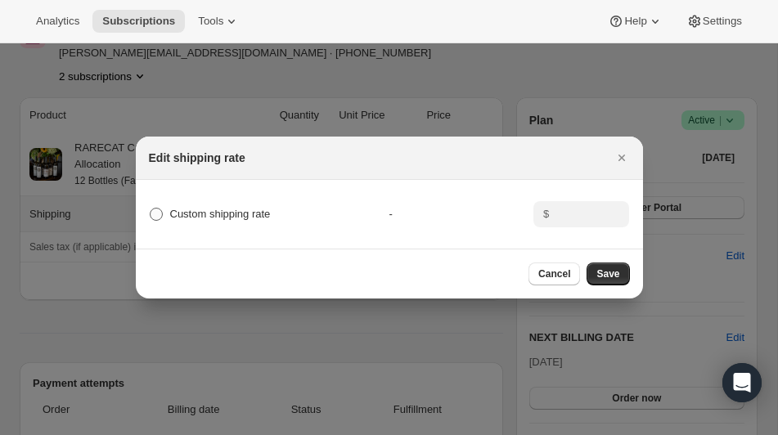
click at [161, 214] on span ":rd3u:" at bounding box center [156, 214] width 13 height 13
click at [150, 209] on input "Custom shipping rate" at bounding box center [150, 208] width 1 height 1
radio input "true"
click at [577, 214] on input ":rd3u:" at bounding box center [579, 214] width 51 height 26
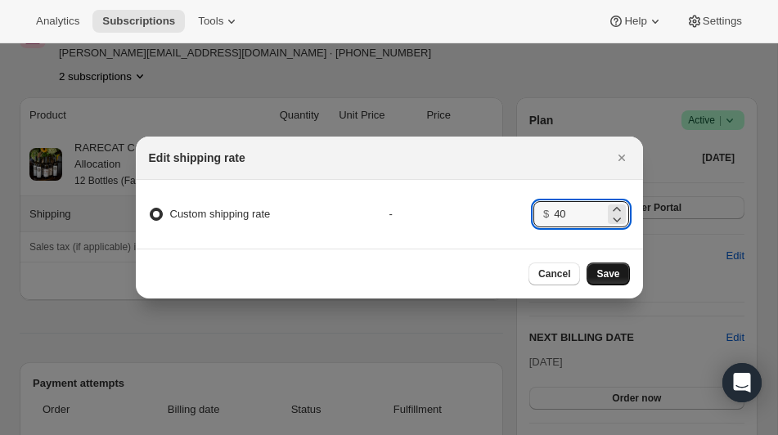
type input "40"
click at [609, 271] on span "Save" at bounding box center [607, 273] width 23 height 13
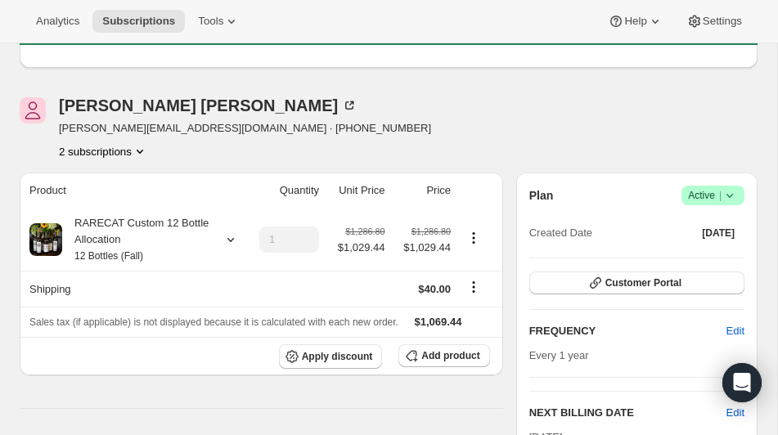
click at [145, 147] on icon "Product actions" at bounding box center [140, 151] width 16 height 16
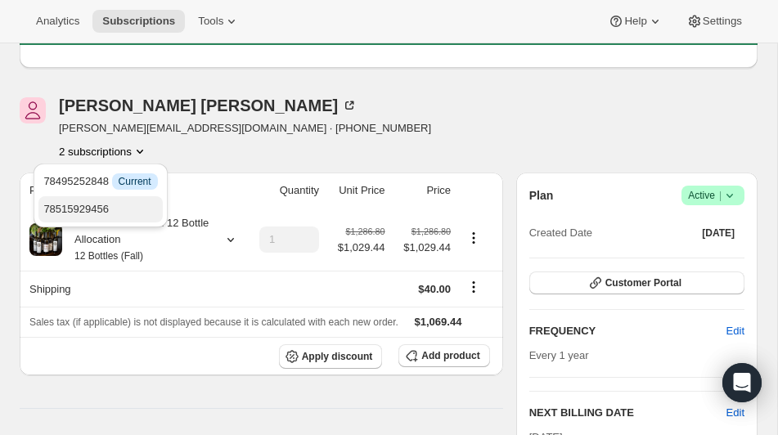
click at [103, 207] on span "78515929456" at bounding box center [75, 209] width 65 height 12
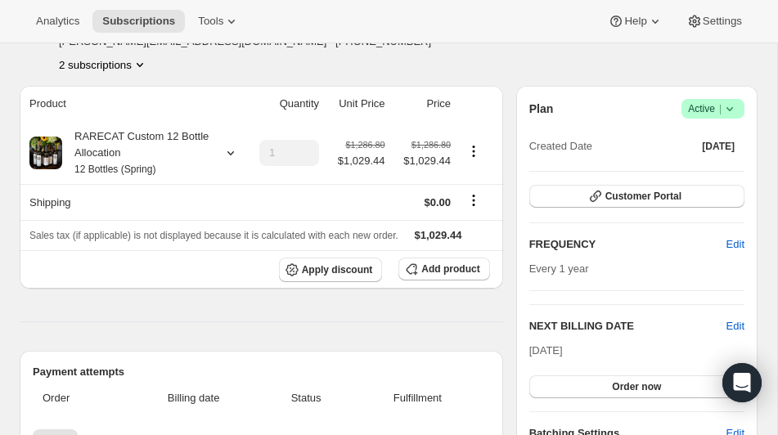
scroll to position [193, 0]
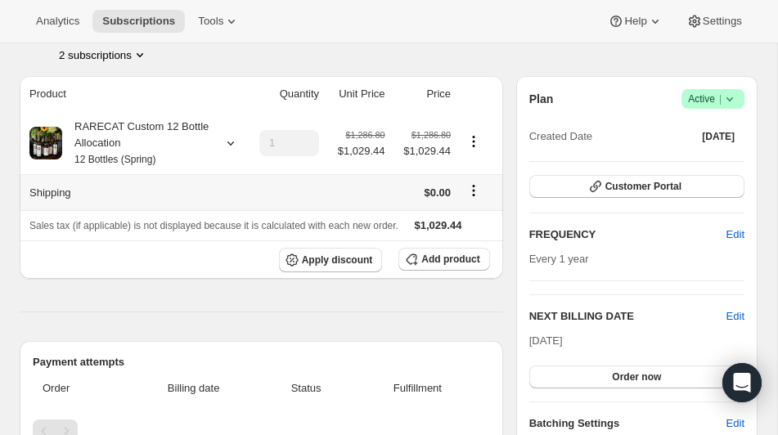
click at [474, 187] on icon "Shipping actions" at bounding box center [473, 190] width 16 height 16
click at [461, 221] on span "Edit shipping rate" at bounding box center [471, 222] width 82 height 12
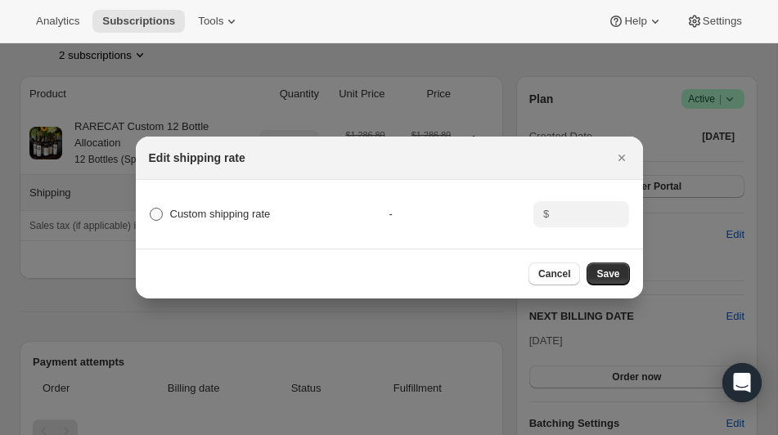
click at [159, 216] on span ":rd7t:" at bounding box center [156, 214] width 13 height 13
click at [150, 209] on input "Custom shipping rate" at bounding box center [150, 208] width 1 height 1
radio input "true"
click at [565, 210] on input ":rd7t:" at bounding box center [579, 214] width 51 height 26
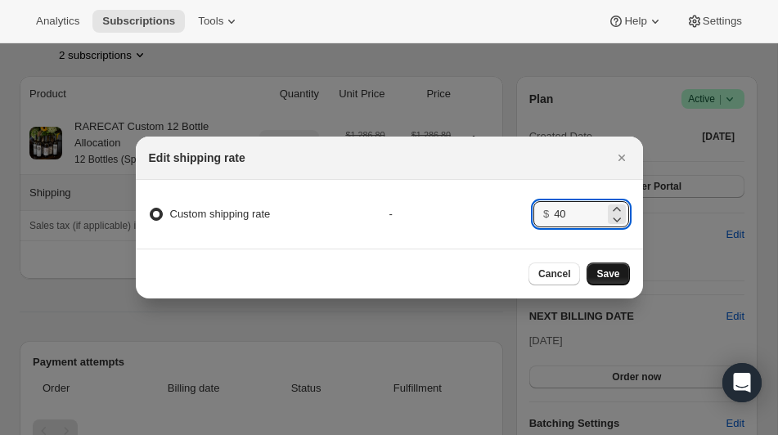
type input "40"
click at [617, 274] on span "Save" at bounding box center [607, 273] width 23 height 13
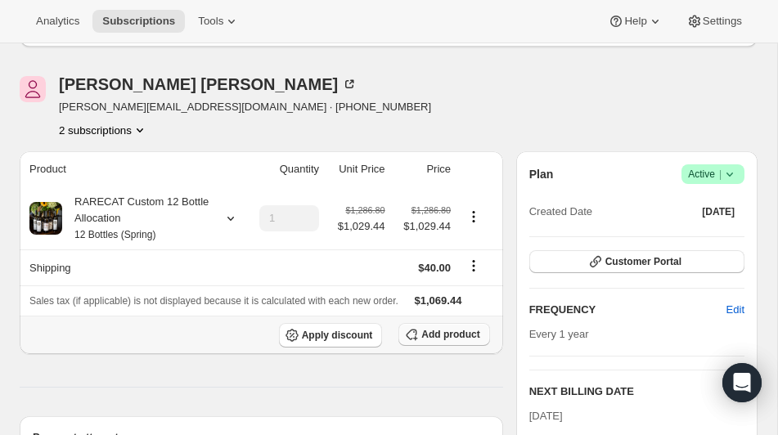
click at [440, 341] on span "Add product" at bounding box center [450, 334] width 58 height 13
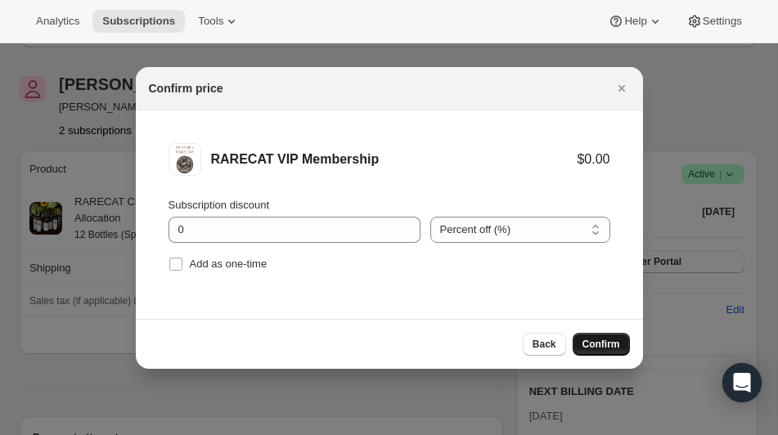
click at [599, 339] on span "Confirm" at bounding box center [601, 344] width 38 height 13
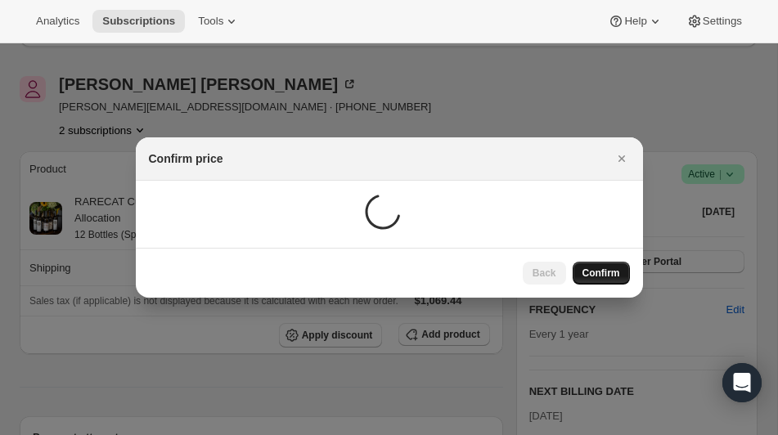
scroll to position [193, 0]
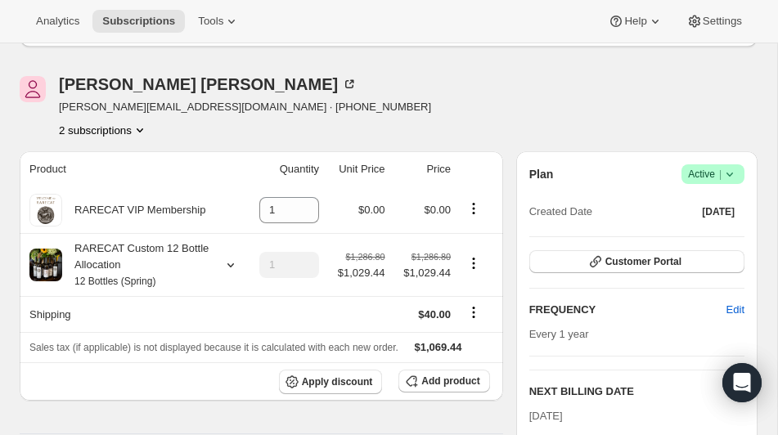
click at [109, 132] on button "2 subscriptions" at bounding box center [103, 130] width 89 height 16
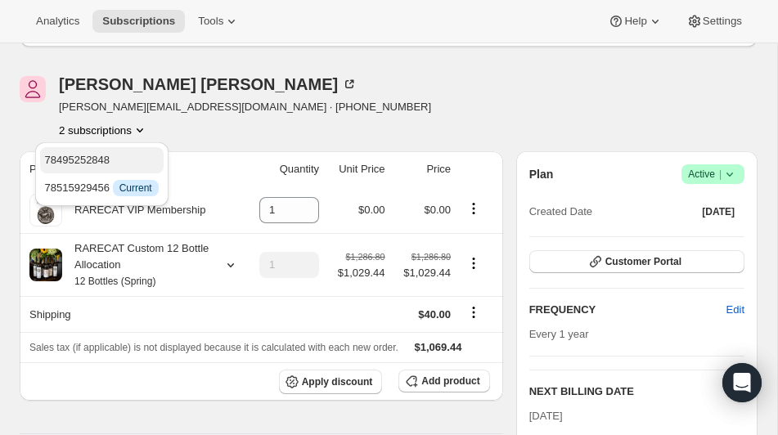
click at [110, 159] on span "78495252848" at bounding box center [77, 160] width 65 height 12
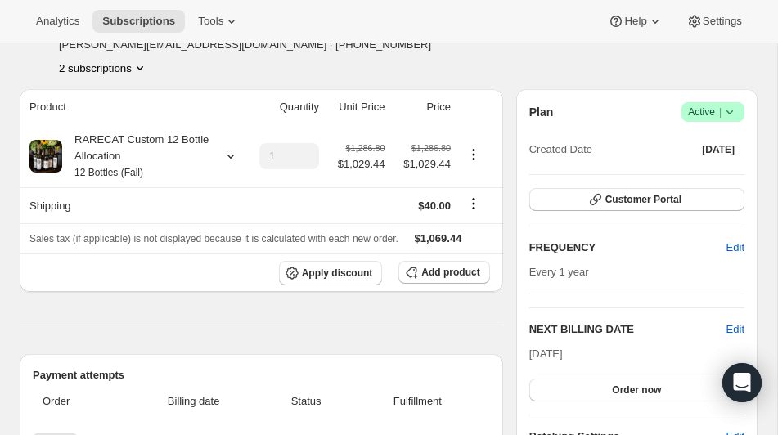
scroll to position [262, 0]
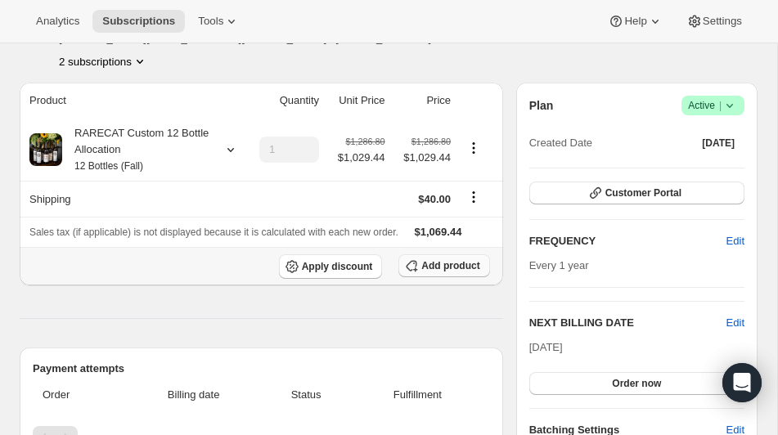
click at [424, 272] on span "Add product" at bounding box center [450, 265] width 58 height 13
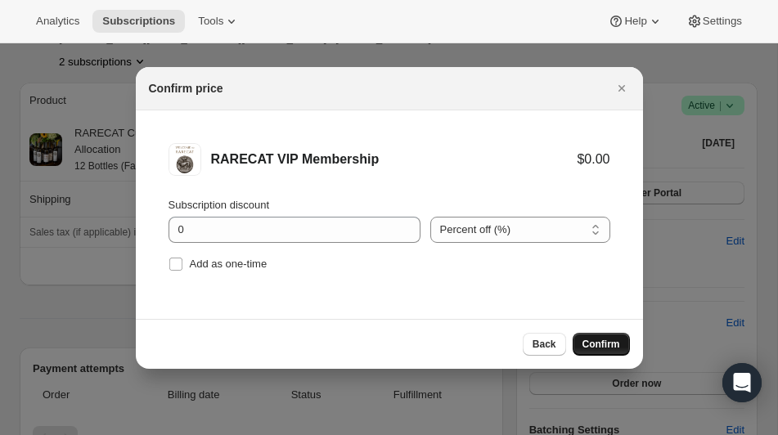
click at [591, 350] on span "Confirm" at bounding box center [601, 344] width 38 height 13
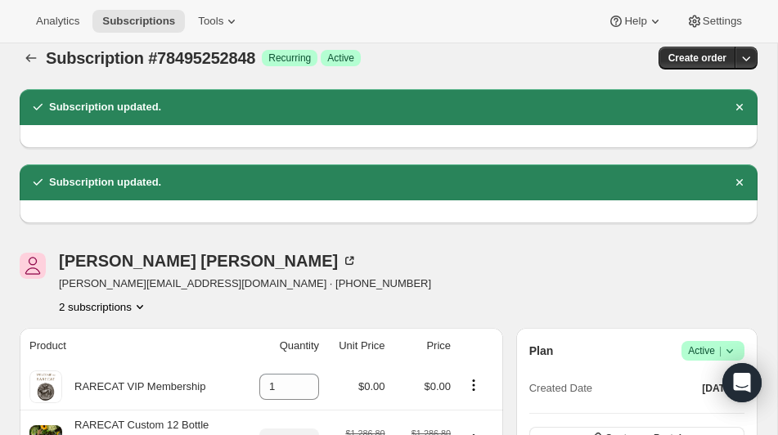
scroll to position [0, 0]
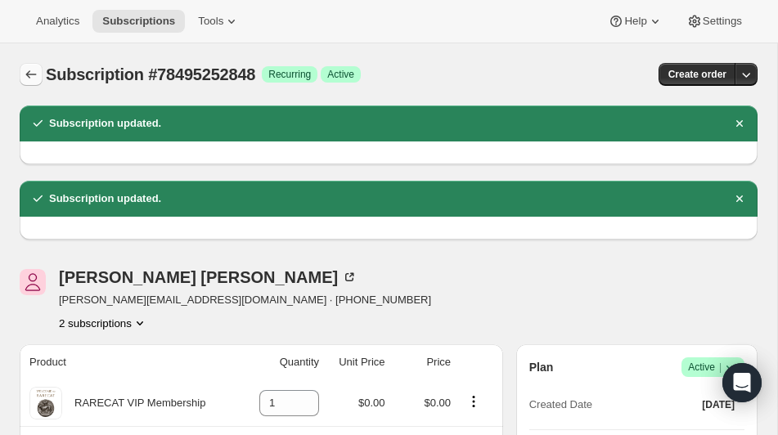
click at [30, 71] on icon "Subscriptions" at bounding box center [31, 74] width 16 height 16
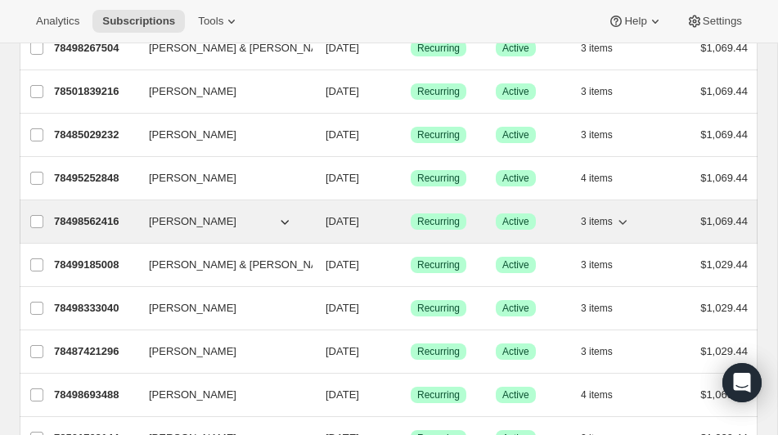
scroll to position [200, 0]
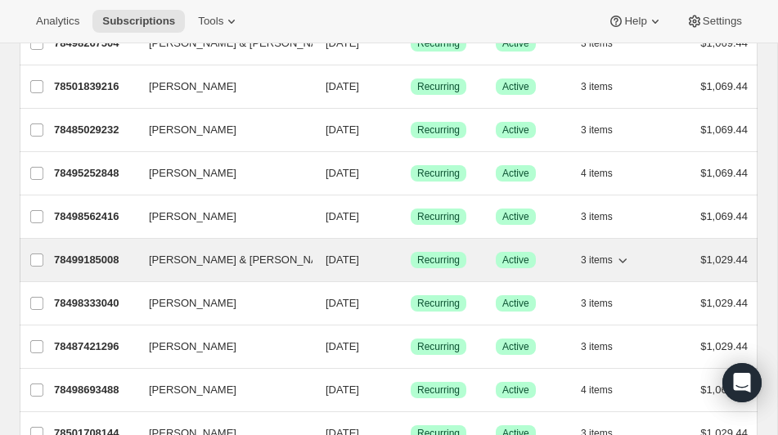
click at [87, 257] on p "78499185008" at bounding box center [95, 260] width 82 height 16
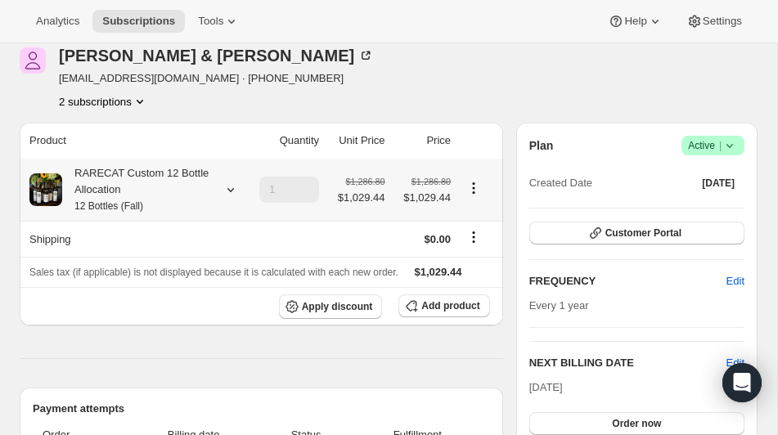
scroll to position [85, 0]
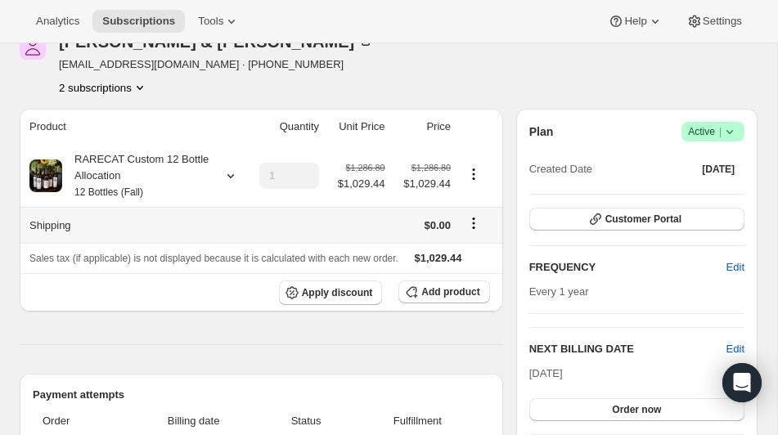
click at [471, 219] on icon "Shipping actions" at bounding box center [473, 223] width 16 height 16
click at [461, 252] on span "Edit shipping rate" at bounding box center [471, 255] width 82 height 12
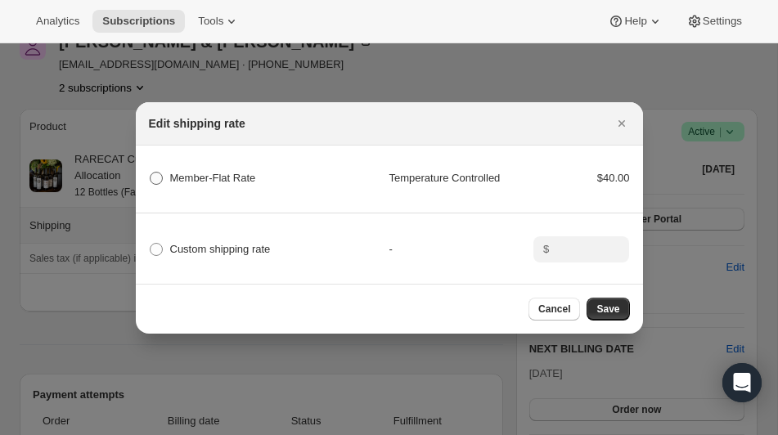
click at [162, 177] on span ":re3p:" at bounding box center [156, 178] width 15 height 15
click at [150, 173] on Rate "Member-Flat Rate" at bounding box center [150, 172] width 1 height 1
radio Rate "true"
click at [606, 307] on span "Save" at bounding box center [607, 309] width 23 height 13
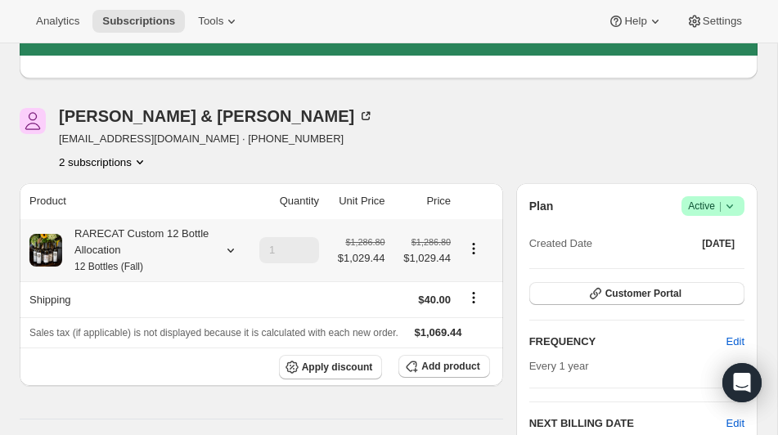
scroll to position [84, 0]
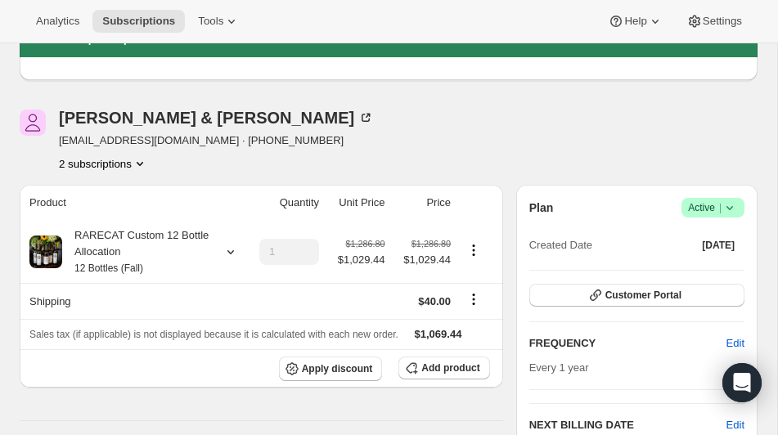
click at [143, 160] on icon "Product actions" at bounding box center [140, 163] width 16 height 16
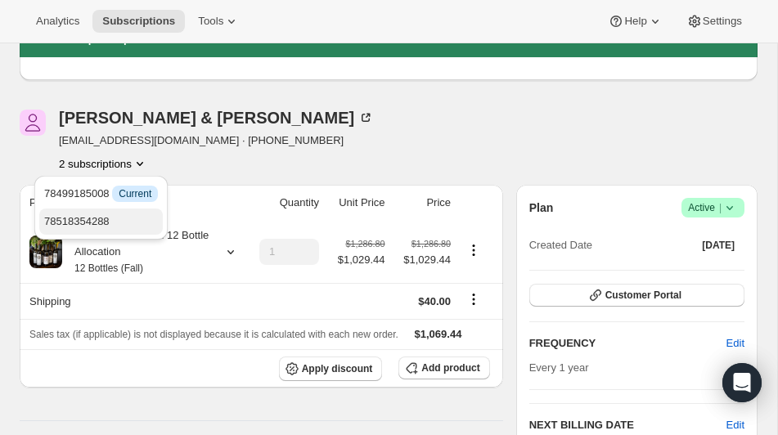
click at [106, 222] on span "78518354288" at bounding box center [76, 221] width 65 height 12
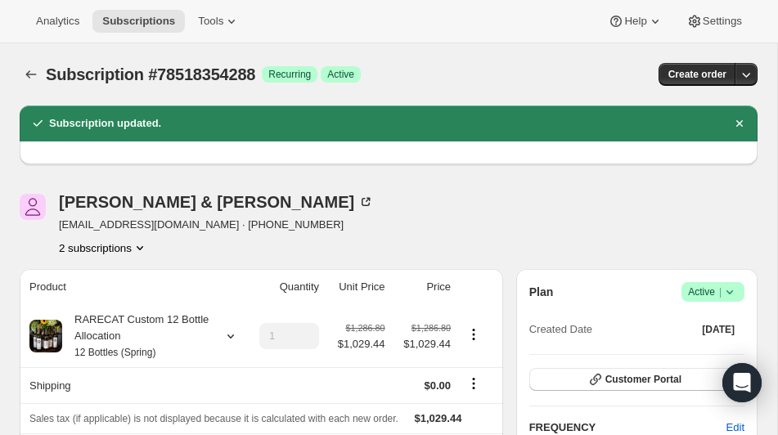
click at [145, 248] on icon "Product actions" at bounding box center [140, 248] width 16 height 16
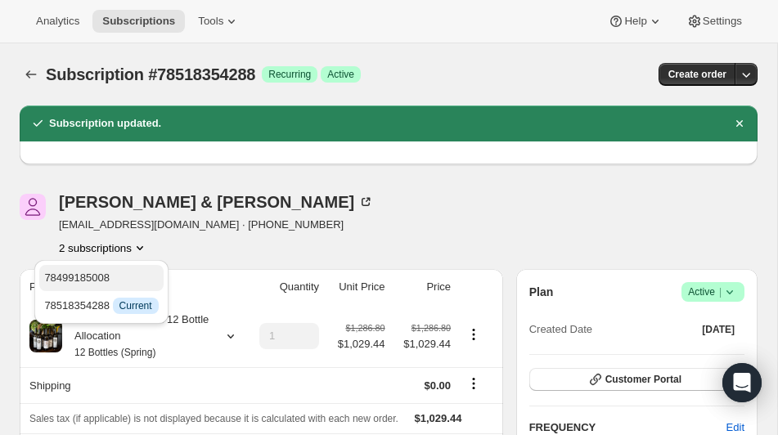
click at [136, 280] on span "78499185008" at bounding box center [101, 278] width 114 height 16
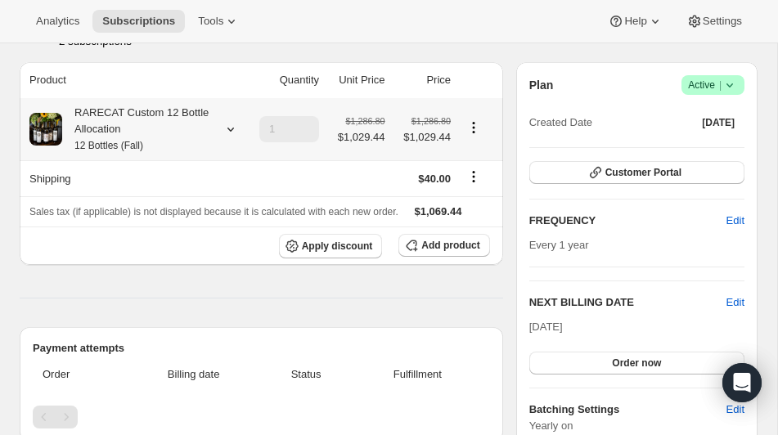
scroll to position [230, 0]
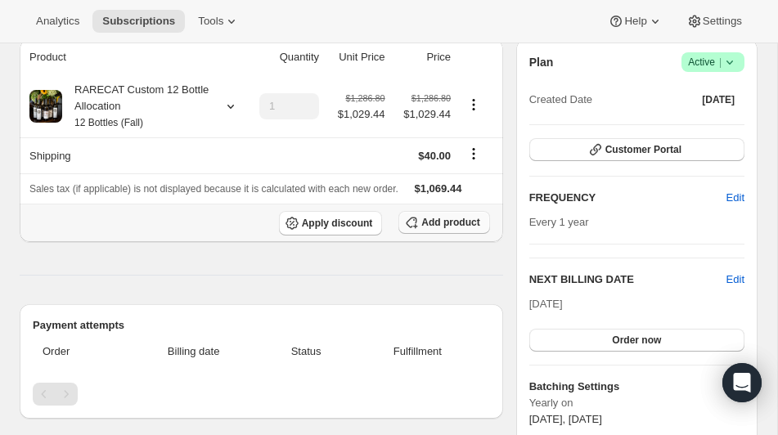
click at [428, 229] on span "Add product" at bounding box center [450, 222] width 58 height 13
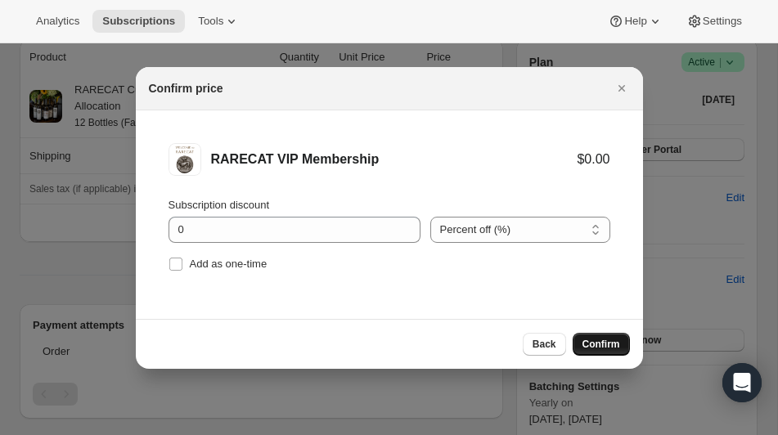
click at [595, 344] on span "Confirm" at bounding box center [601, 344] width 38 height 13
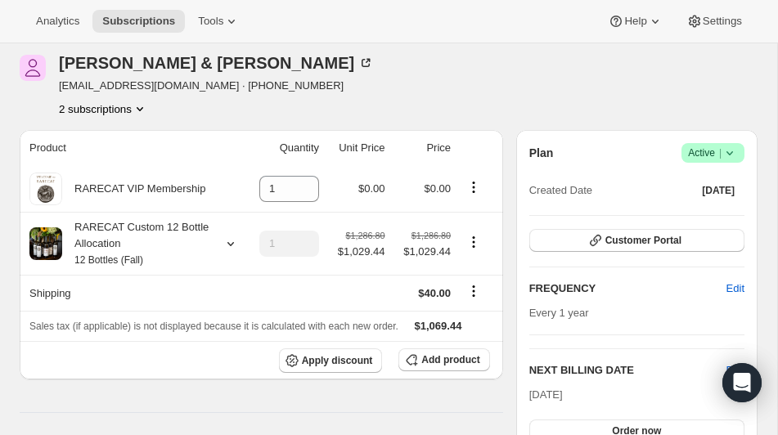
scroll to position [131, 0]
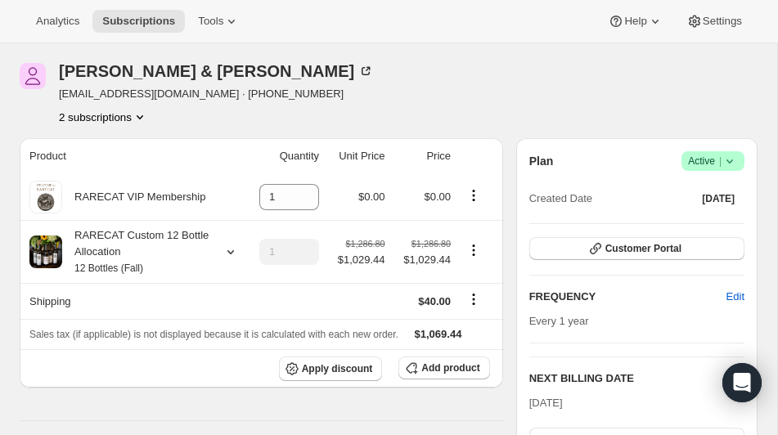
click at [144, 114] on icon "Product actions" at bounding box center [140, 117] width 16 height 16
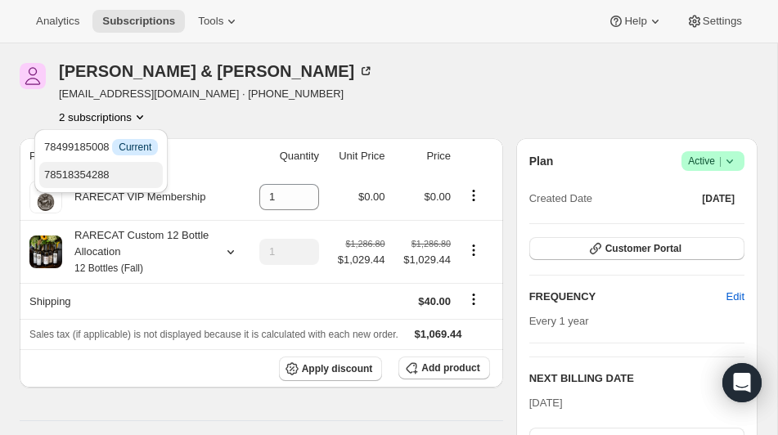
click at [103, 173] on span "78518354288" at bounding box center [76, 174] width 65 height 12
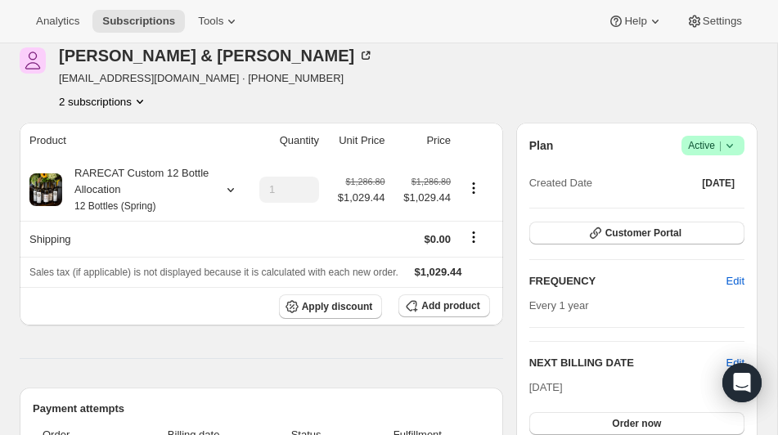
scroll to position [162, 0]
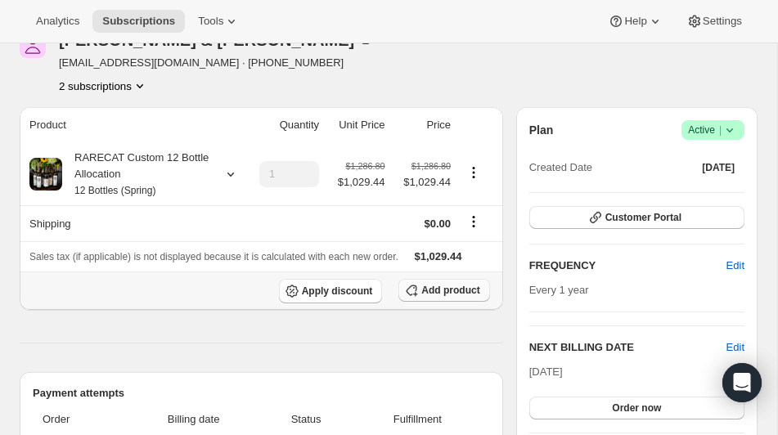
click at [429, 297] on span "Add product" at bounding box center [450, 290] width 58 height 13
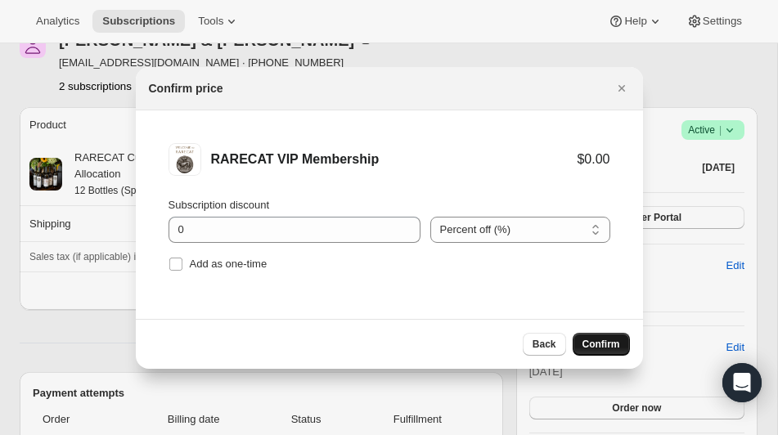
click at [596, 339] on span "Confirm" at bounding box center [601, 344] width 38 height 13
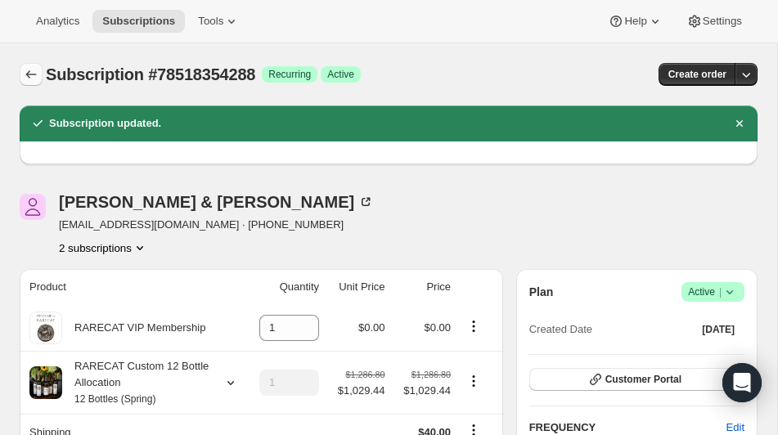
click at [29, 72] on icon "Subscriptions" at bounding box center [31, 74] width 11 height 8
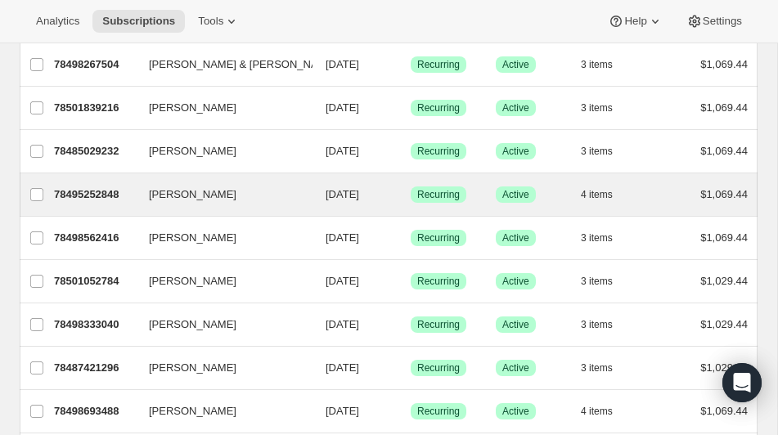
scroll to position [180, 0]
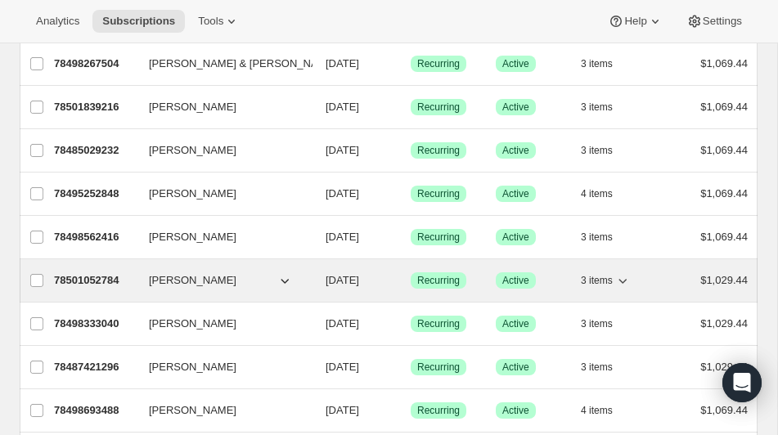
click at [83, 279] on p "78501052784" at bounding box center [95, 280] width 82 height 16
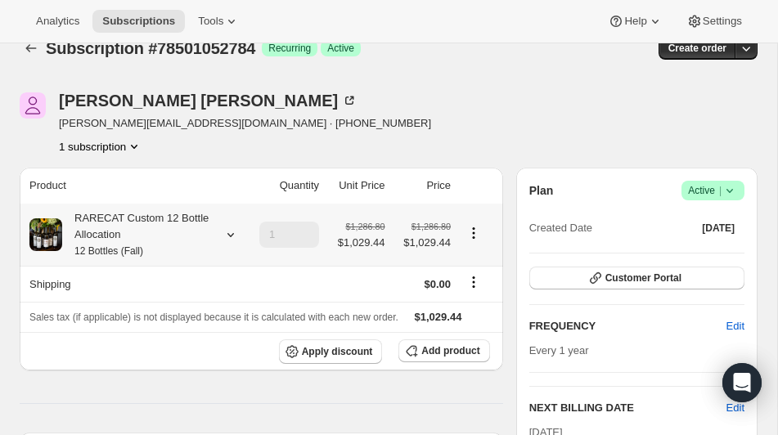
scroll to position [33, 0]
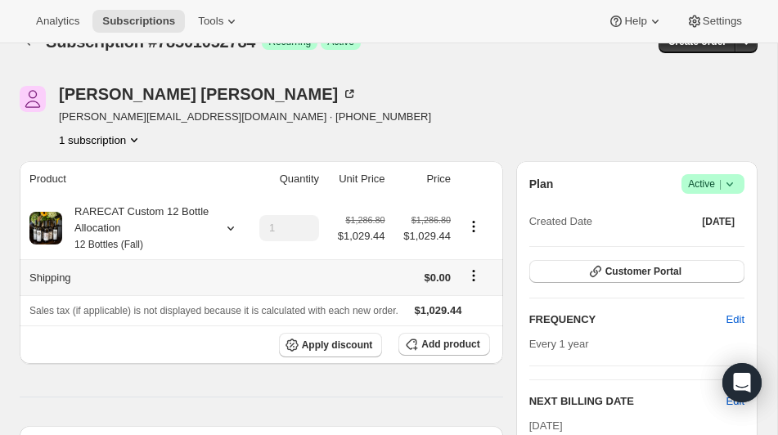
click at [474, 271] on icon "Shipping actions" at bounding box center [474, 271] width 2 height 2
click at [468, 301] on span "Edit shipping rate" at bounding box center [471, 307] width 82 height 12
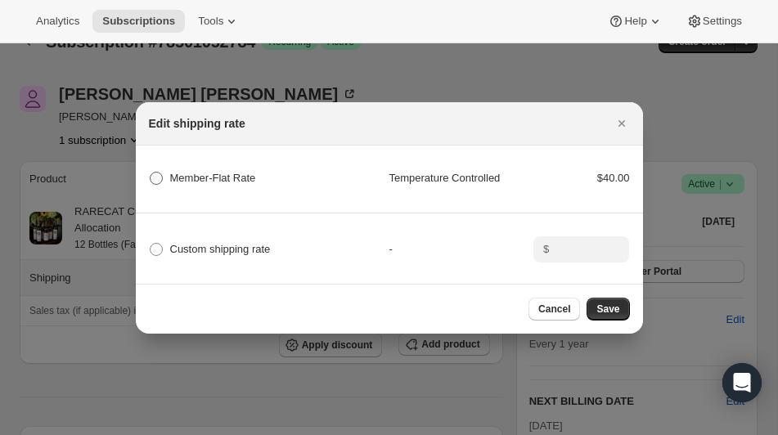
click at [151, 177] on span ":rf42:" at bounding box center [156, 178] width 13 height 13
click at [150, 173] on Rate "Member-Flat Rate" at bounding box center [150, 172] width 1 height 1
radio Rate "true"
click at [604, 306] on span "Save" at bounding box center [607, 309] width 23 height 13
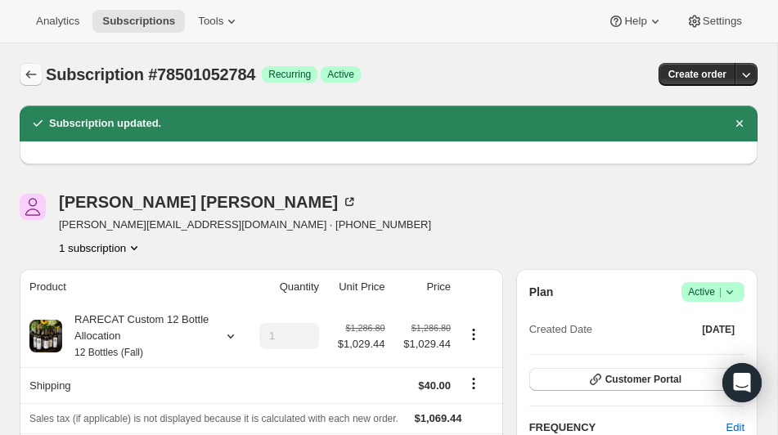
click at [28, 73] on icon "Subscriptions" at bounding box center [31, 74] width 11 height 8
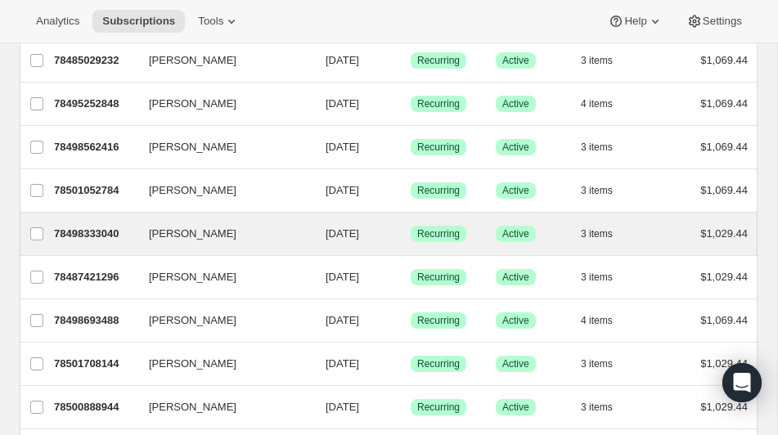
scroll to position [276, 0]
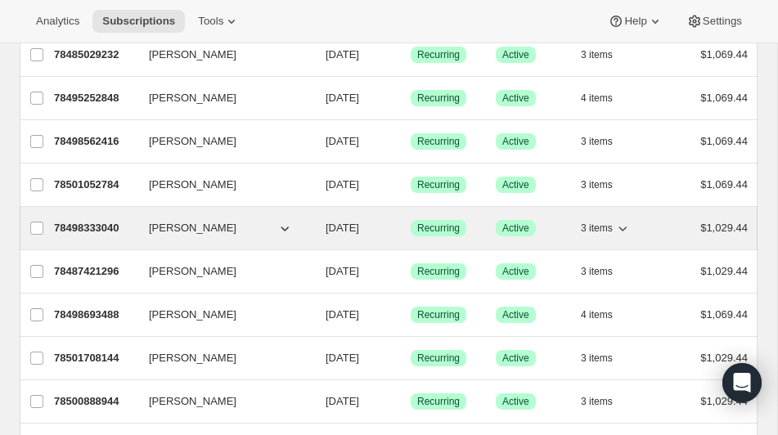
click at [93, 223] on p "78498333040" at bounding box center [95, 228] width 82 height 16
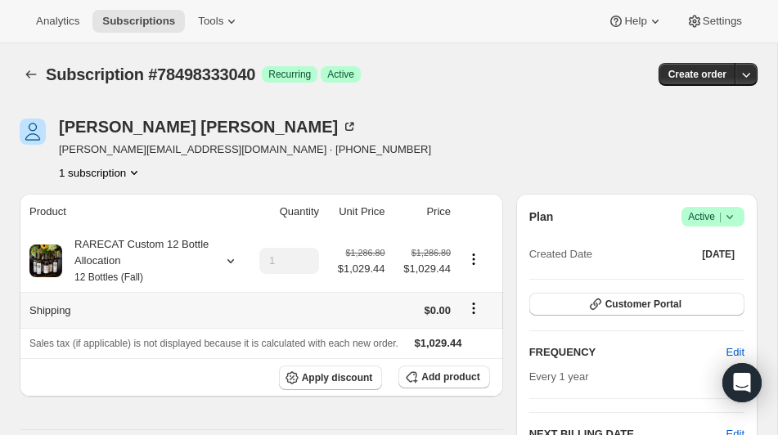
click at [478, 309] on icon "Shipping actions" at bounding box center [473, 308] width 16 height 16
click at [455, 337] on span "Edit shipping rate" at bounding box center [471, 340] width 82 height 12
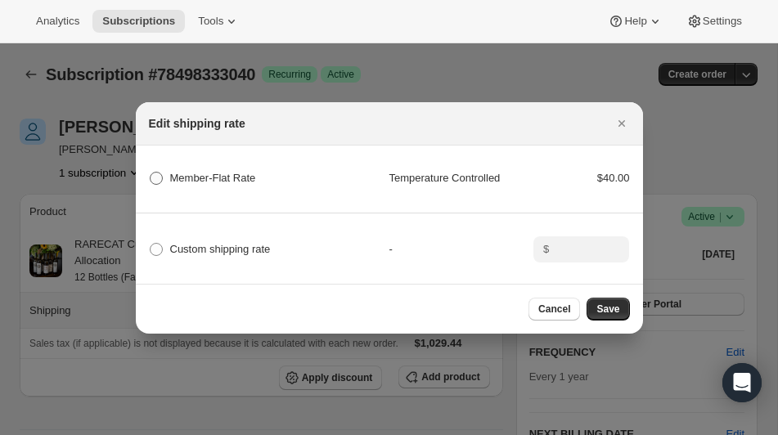
click at [155, 174] on span ":rfkq:" at bounding box center [156, 178] width 13 height 13
click at [150, 173] on Rate "Member-Flat Rate" at bounding box center [150, 172] width 1 height 1
radio Rate "true"
click at [601, 305] on span "Save" at bounding box center [607, 309] width 23 height 13
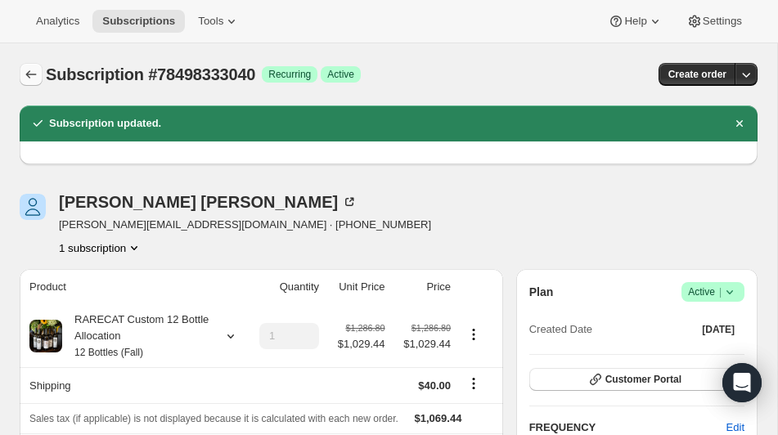
click at [30, 70] on icon "Subscriptions" at bounding box center [31, 74] width 16 height 16
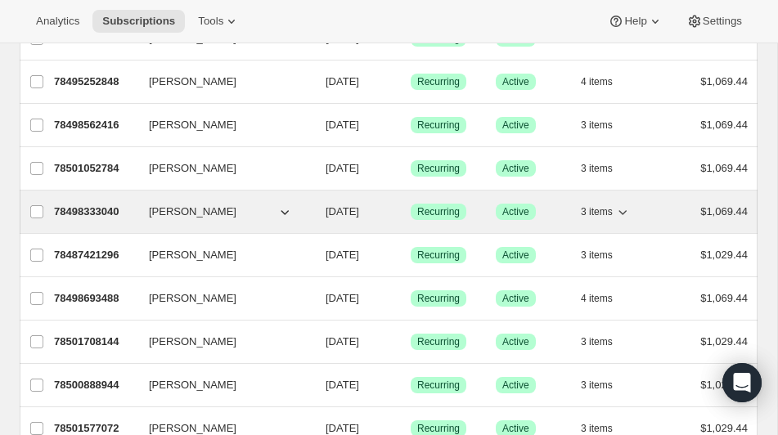
scroll to position [293, 0]
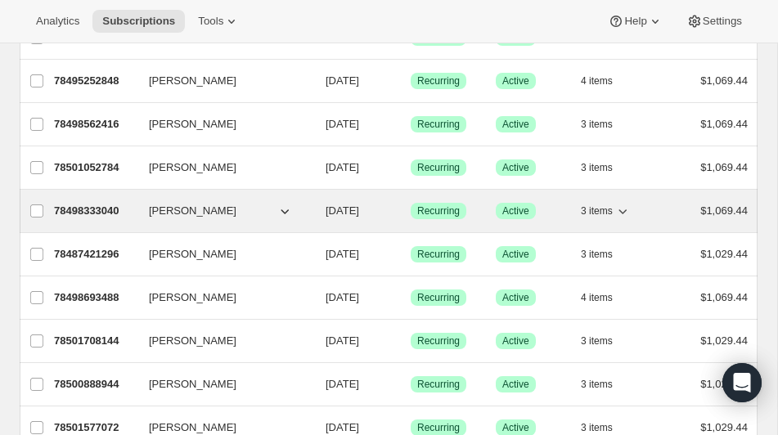
click at [93, 209] on p "78498333040" at bounding box center [95, 211] width 82 height 16
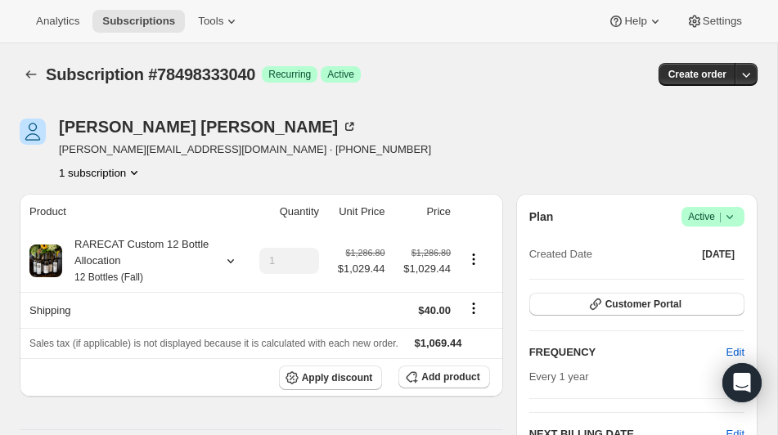
click at [133, 168] on icon "Product actions" at bounding box center [134, 172] width 16 height 16
click at [227, 168] on div "1 subscription" at bounding box center [245, 172] width 372 height 16
click at [23, 74] on icon "Subscriptions" at bounding box center [31, 74] width 16 height 16
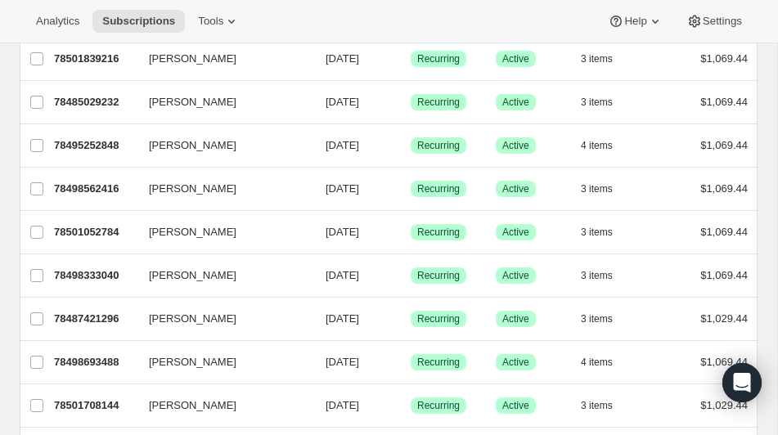
scroll to position [231, 0]
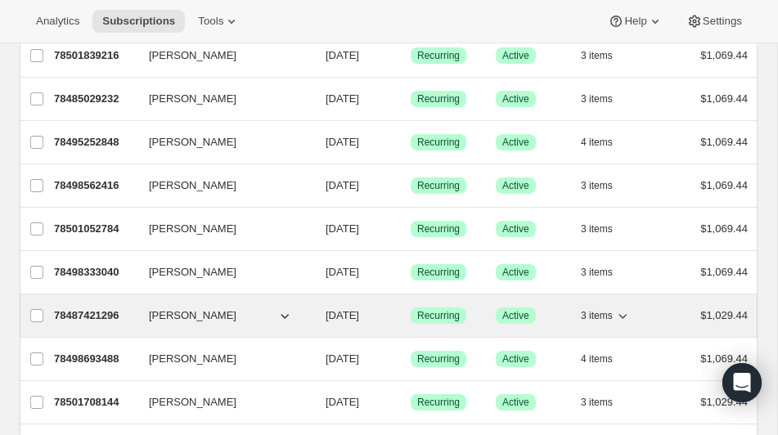
click at [88, 312] on p "78487421296" at bounding box center [95, 315] width 82 height 16
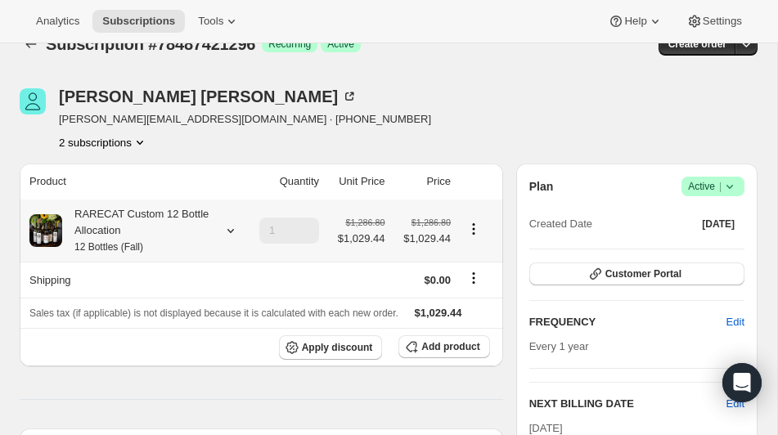
scroll to position [49, 0]
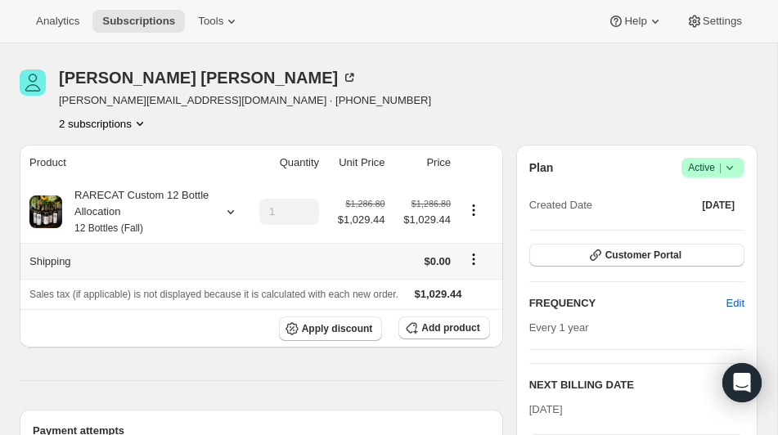
click at [473, 258] on icon "Shipping actions" at bounding box center [474, 259] width 2 height 2
click at [459, 291] on span "Edit shipping rate" at bounding box center [471, 291] width 82 height 12
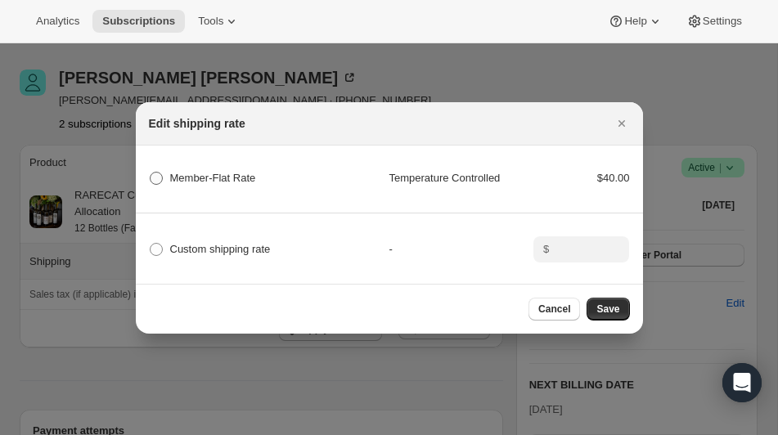
click at [155, 176] on span ":rgjl:" at bounding box center [156, 178] width 13 height 13
click at [150, 173] on Rate "Member-Flat Rate" at bounding box center [150, 172] width 1 height 1
radio Rate "true"
click at [608, 305] on span "Save" at bounding box center [607, 309] width 23 height 13
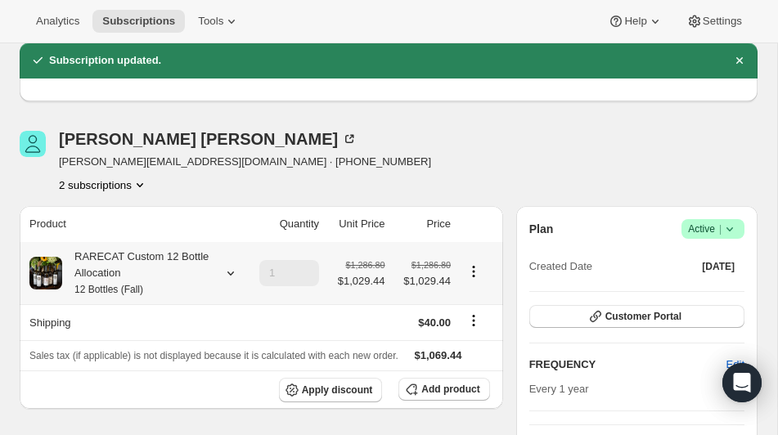
scroll to position [60, 0]
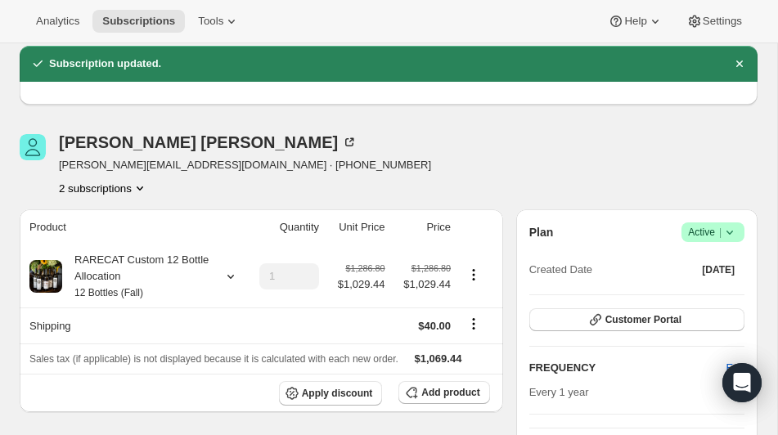
click at [143, 184] on icon "Product actions" at bounding box center [140, 188] width 16 height 16
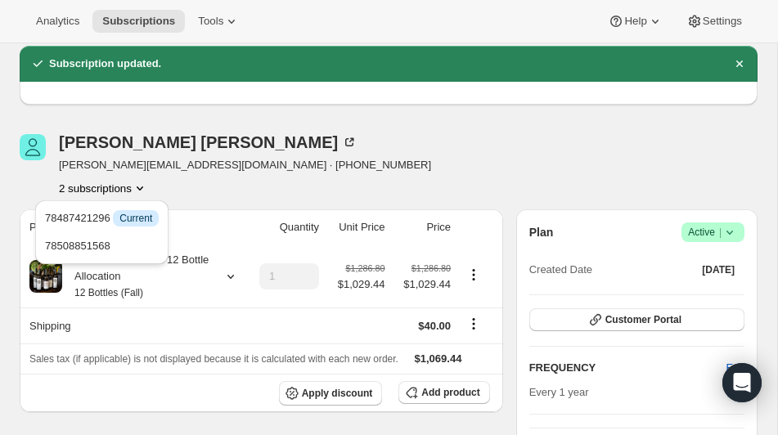
click at [323, 189] on div "Molly Oconnell molly.oconnell5@gmail.com · +16145063290 2 subscriptions" at bounding box center [278, 165] width 516 height 62
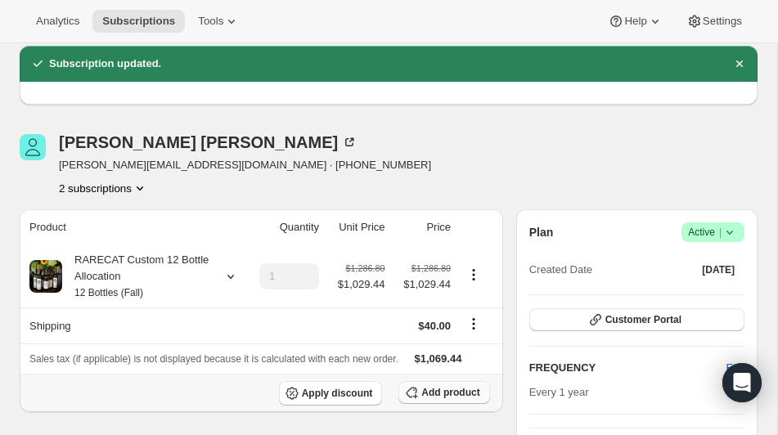
click at [430, 399] on span "Add product" at bounding box center [450, 392] width 58 height 13
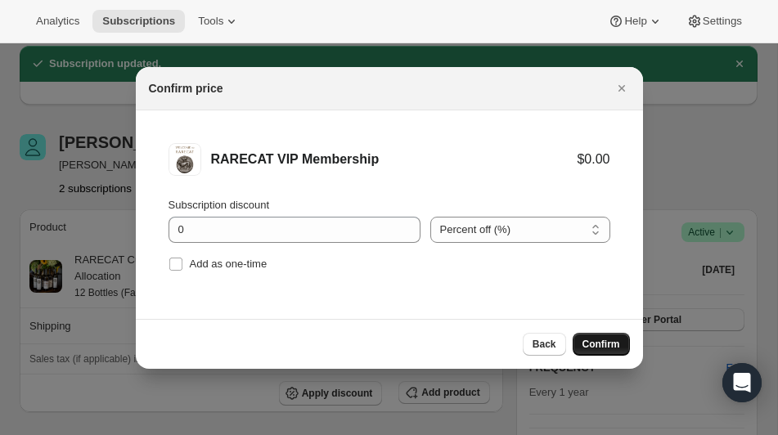
click at [610, 344] on span "Confirm" at bounding box center [601, 344] width 38 height 13
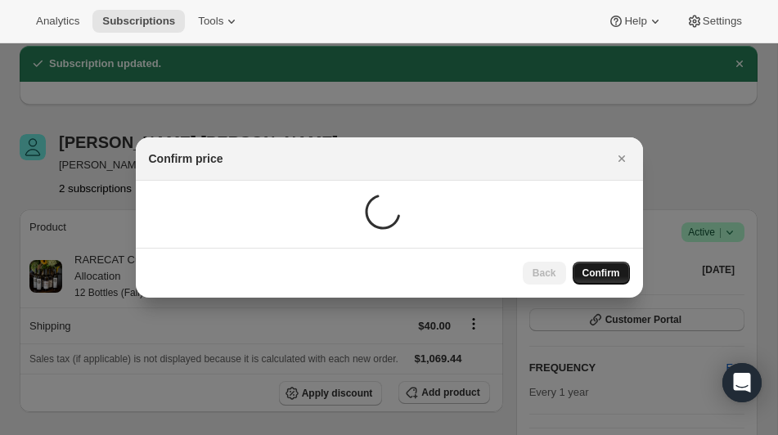
scroll to position [60, 0]
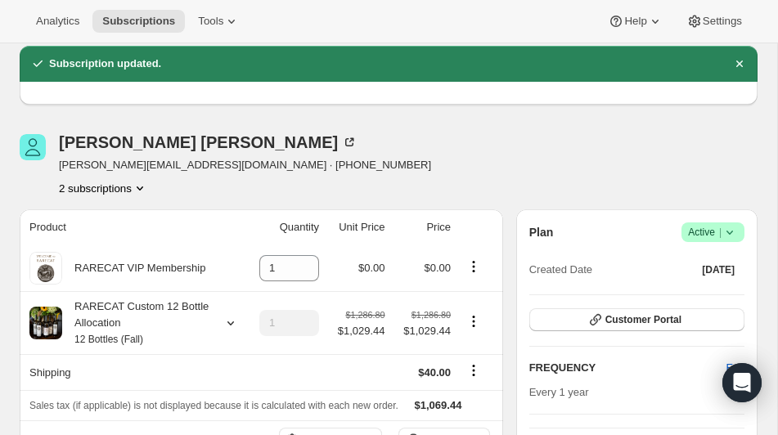
click at [141, 186] on icon "Product actions" at bounding box center [140, 188] width 7 height 4
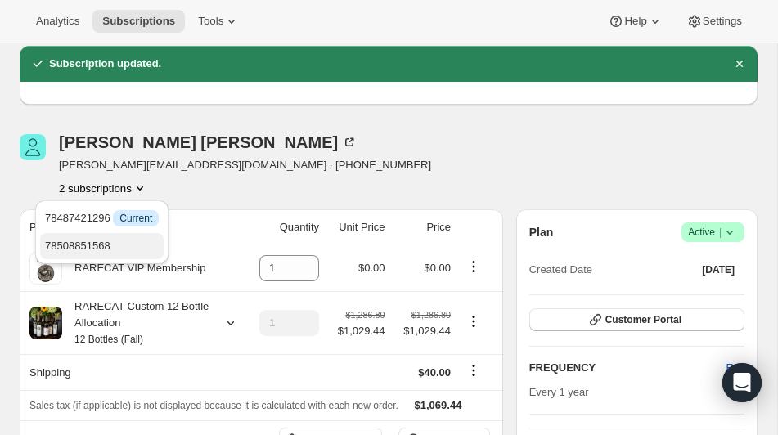
click at [90, 245] on span "78508851568" at bounding box center [77, 246] width 65 height 12
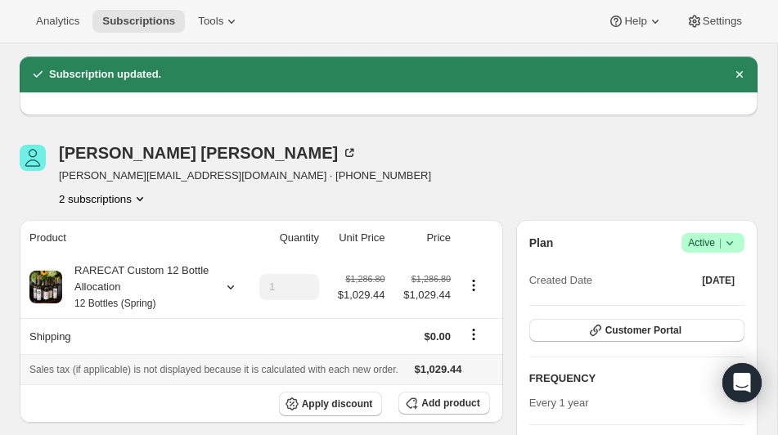
scroll to position [77, 0]
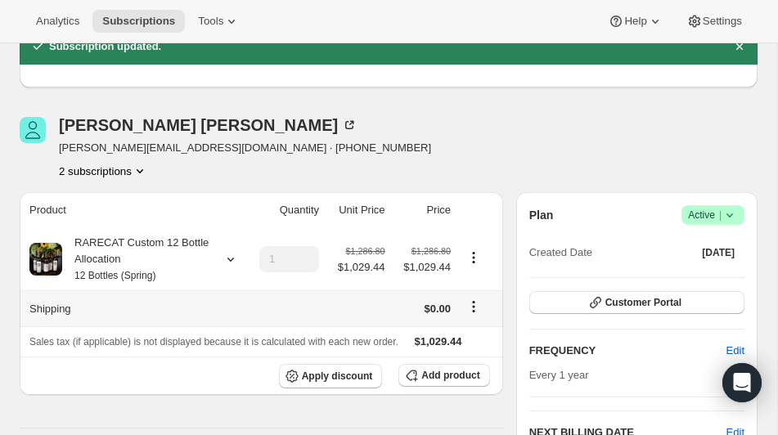
click at [473, 306] on icon "Shipping actions" at bounding box center [474, 307] width 2 height 2
click at [461, 336] on span "Edit shipping rate" at bounding box center [471, 338] width 82 height 12
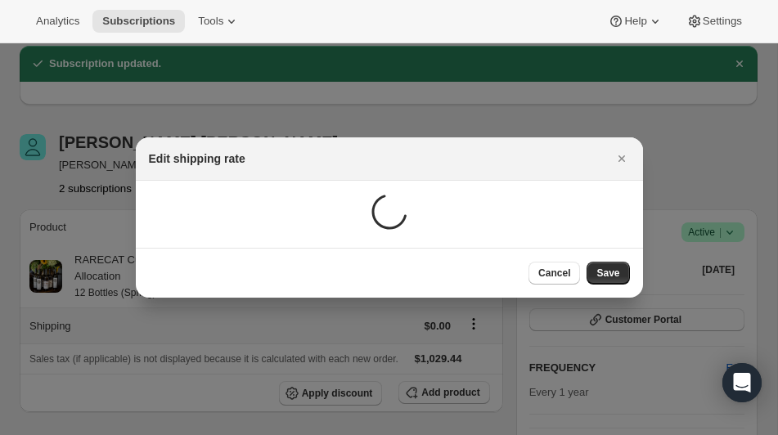
scroll to position [0, 0]
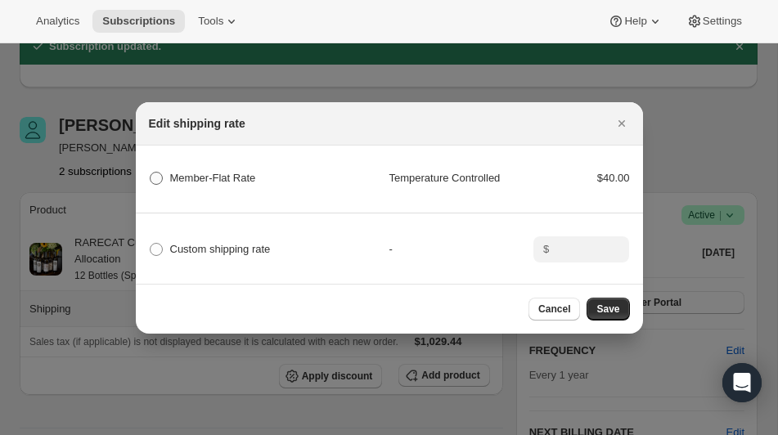
click at [156, 179] on span ":rgs0:" at bounding box center [156, 178] width 13 height 13
click at [150, 173] on Rate "Member-Flat Rate" at bounding box center [150, 172] width 1 height 1
radio Rate "true"
click at [606, 309] on span "Save" at bounding box center [607, 309] width 23 height 13
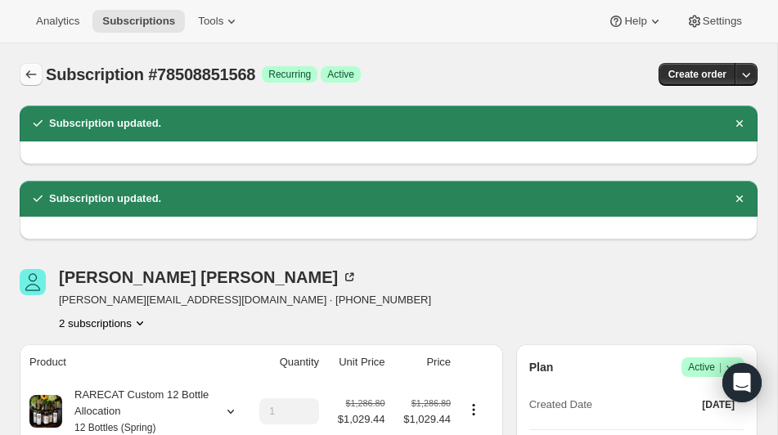
click at [35, 74] on icon "Subscriptions" at bounding box center [31, 74] width 16 height 16
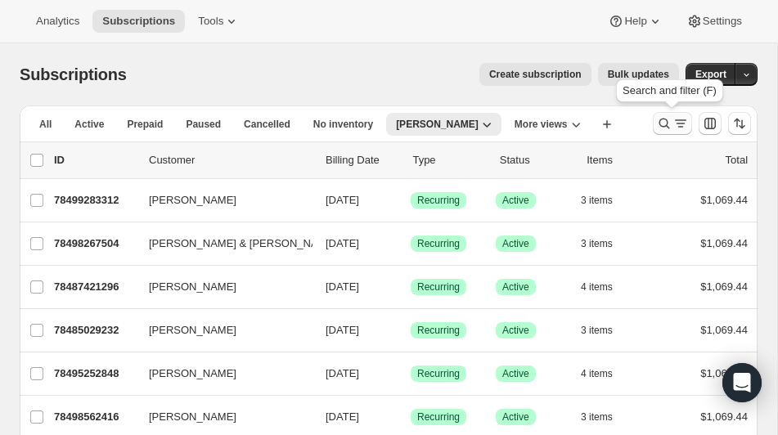
click at [662, 123] on icon "Search and filter results" at bounding box center [664, 123] width 16 height 16
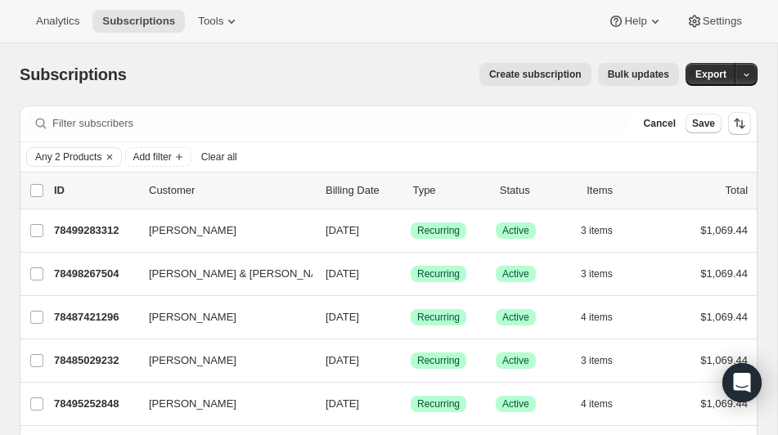
click at [228, 159] on span "Clear all" at bounding box center [219, 156] width 36 height 13
click at [62, 155] on span "Add filter" at bounding box center [53, 156] width 38 height 13
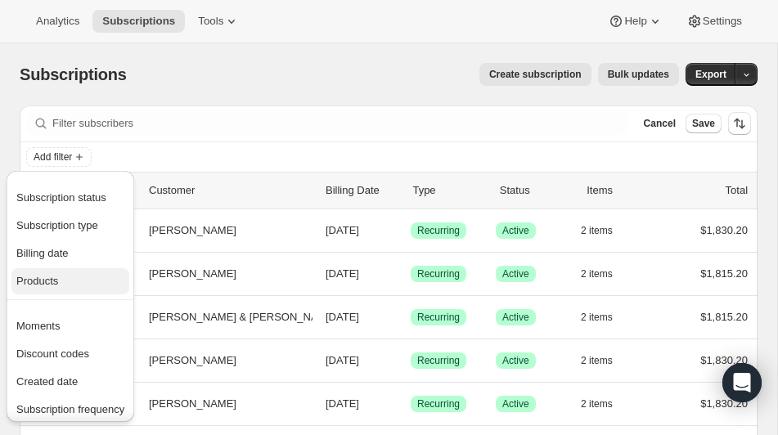
click at [47, 275] on span "Products" at bounding box center [37, 281] width 42 height 12
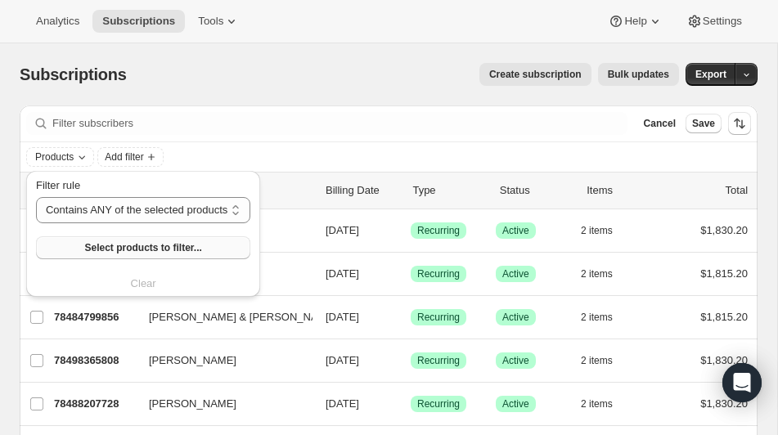
click at [145, 244] on span "Select products to filter..." at bounding box center [142, 247] width 117 height 13
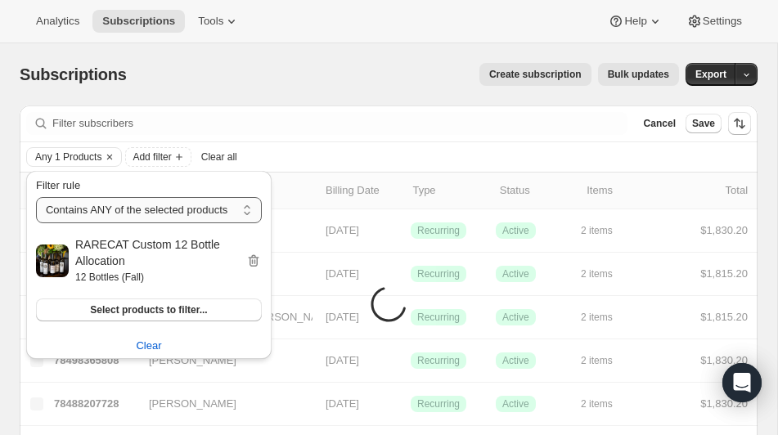
click at [170, 212] on select "Contains ANY of the selected products Contains ALL of the selected products Con…" at bounding box center [149, 210] width 226 height 26
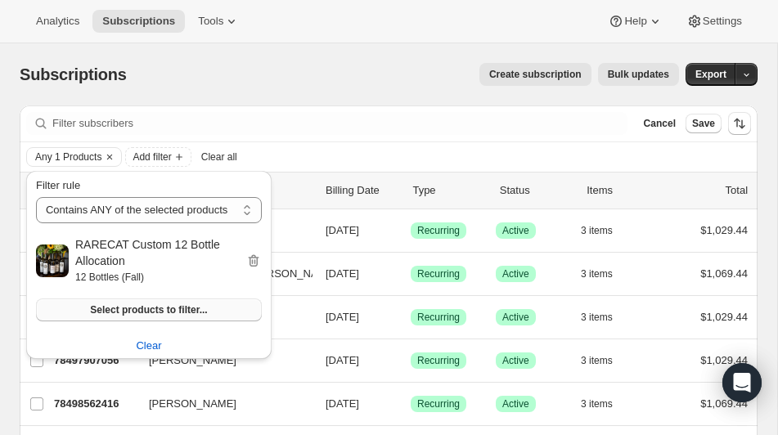
click at [140, 307] on span "Select products to filter..." at bounding box center [148, 309] width 117 height 13
click at [245, 208] on select "Contains ANY of the selected products Contains ALL of the selected products Con…" at bounding box center [149, 210] width 226 height 26
click at [36, 197] on select "Contains ANY of the selected products Contains ALL of the selected products Con…" at bounding box center [149, 210] width 226 height 26
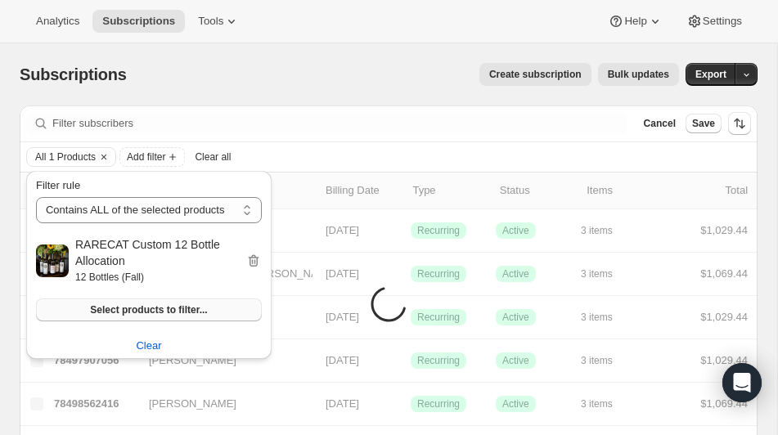
click at [179, 307] on span "Select products to filter..." at bounding box center [148, 309] width 117 height 13
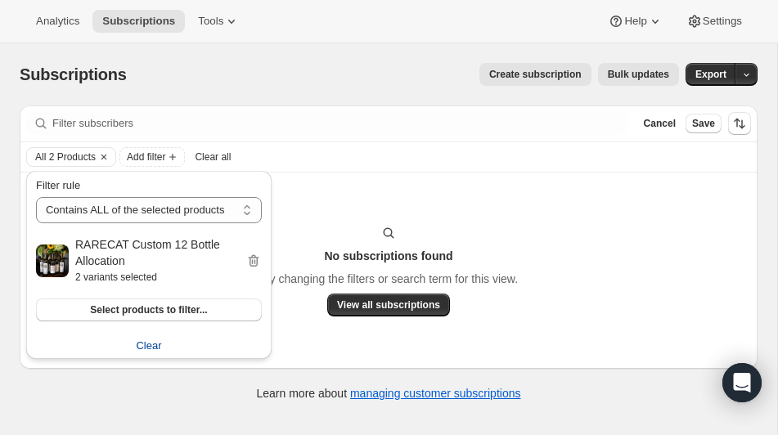
click at [157, 343] on span "Clear" at bounding box center [148, 346] width 25 height 16
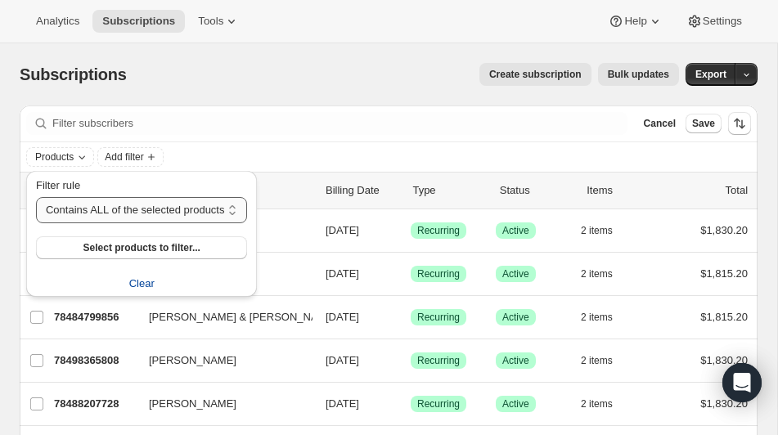
click at [213, 217] on select "Contains ANY of the selected products Contains ALL of the selected products Con…" at bounding box center [142, 210] width 212 height 26
select select "any"
click at [36, 197] on select "Contains ANY of the selected products Contains ALL of the selected products Con…" at bounding box center [142, 210] width 212 height 26
click at [175, 245] on span "Select products to filter..." at bounding box center [142, 247] width 117 height 13
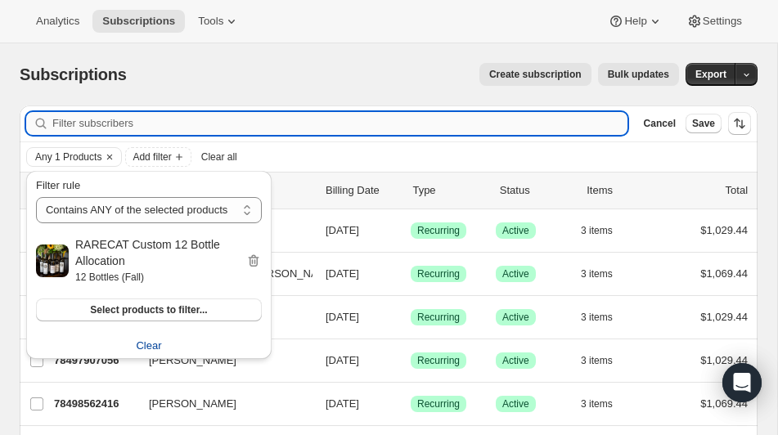
click at [378, 130] on input "Filter subscribers" at bounding box center [339, 123] width 575 height 23
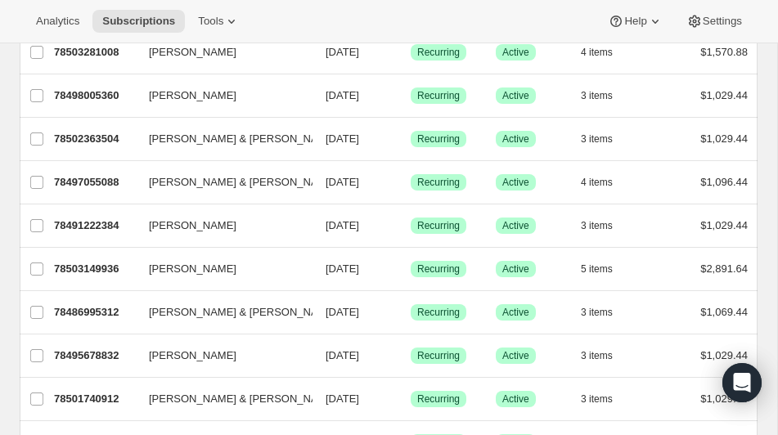
scroll to position [441, 0]
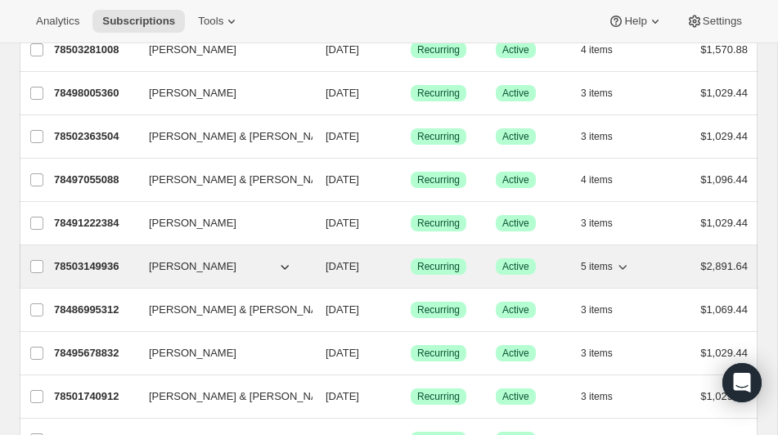
click at [88, 261] on p "78503149936" at bounding box center [95, 266] width 82 height 16
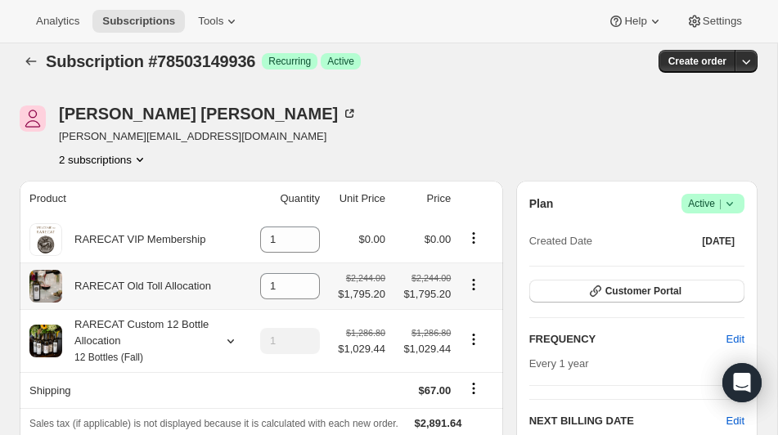
scroll to position [15, 0]
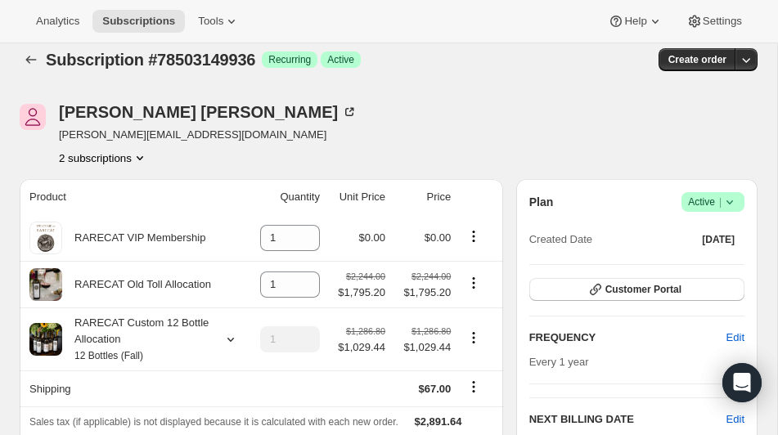
click at [148, 154] on icon "Product actions" at bounding box center [140, 158] width 16 height 16
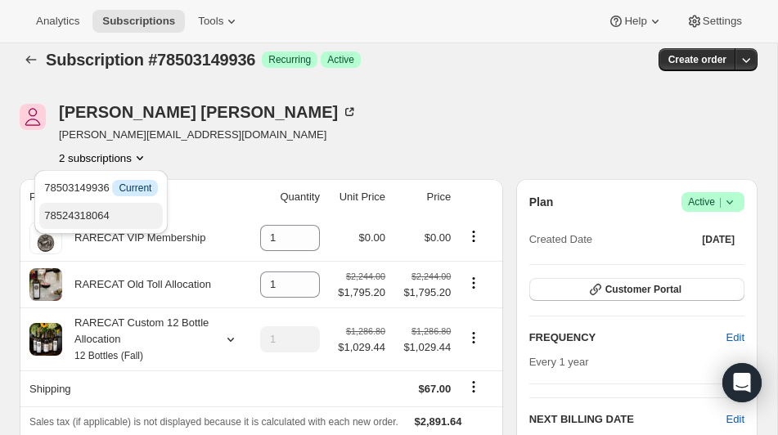
click at [109, 212] on span "78524318064" at bounding box center [76, 215] width 65 height 12
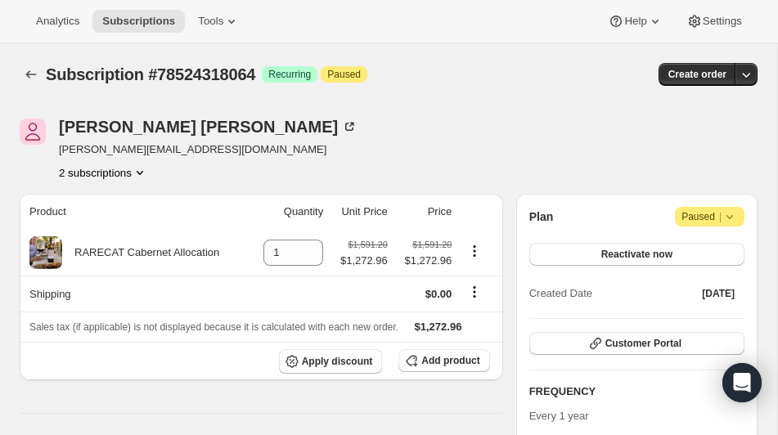
click at [143, 168] on icon "Product actions" at bounding box center [140, 172] width 16 height 16
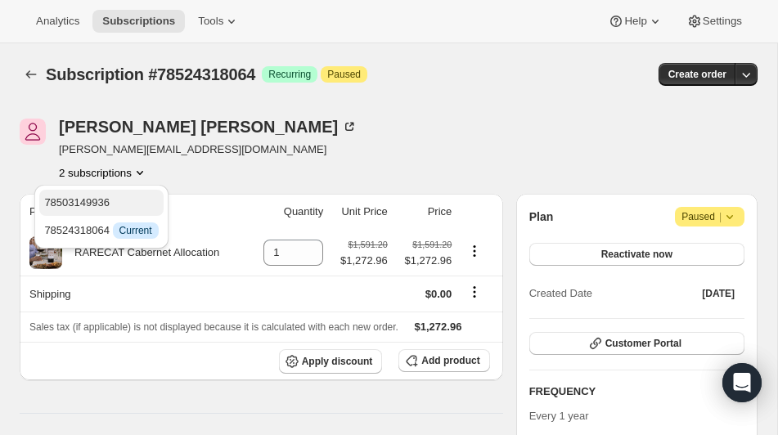
click at [134, 204] on span "78503149936" at bounding box center [101, 203] width 114 height 16
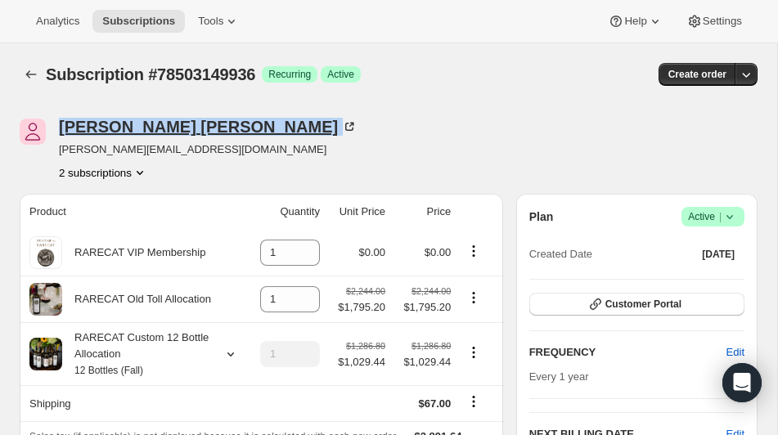
drag, startPoint x: 56, startPoint y: 119, endPoint x: 181, endPoint y: 123, distance: 125.2
click at [181, 123] on div "Jacob Trapani jacob@bldllc.net 2 subscriptions" at bounding box center [278, 150] width 516 height 62
copy div "Jacob Trapani"
click at [29, 73] on icon "Subscriptions" at bounding box center [31, 74] width 16 height 16
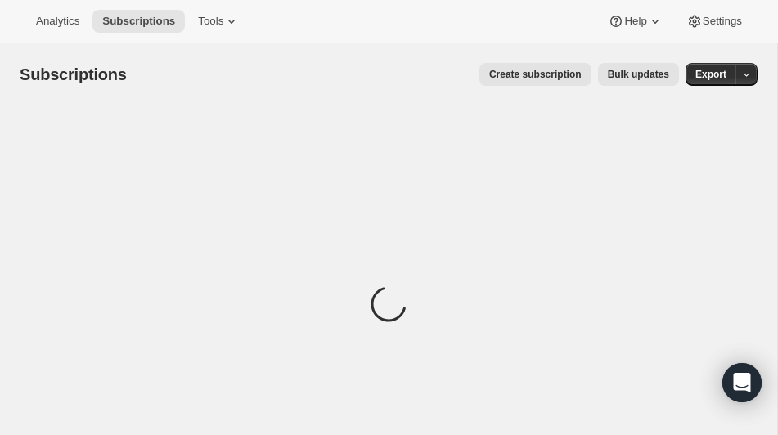
click at [545, 74] on span "Create subscription" at bounding box center [535, 74] width 92 height 13
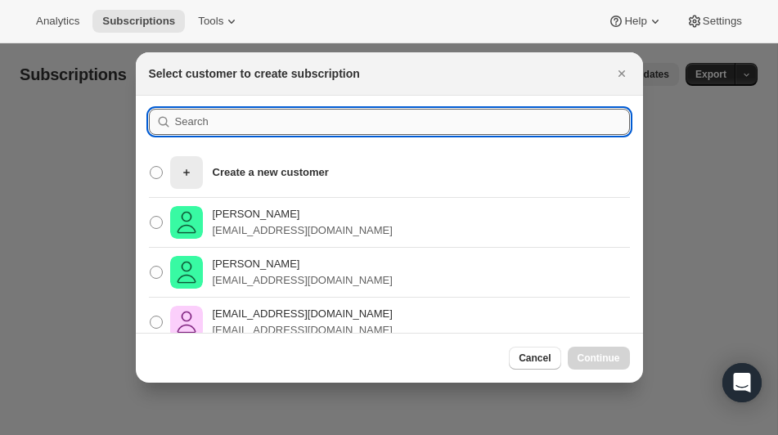
click at [237, 128] on input ":rhul:" at bounding box center [402, 122] width 455 height 26
paste input "Jacob Trapani"
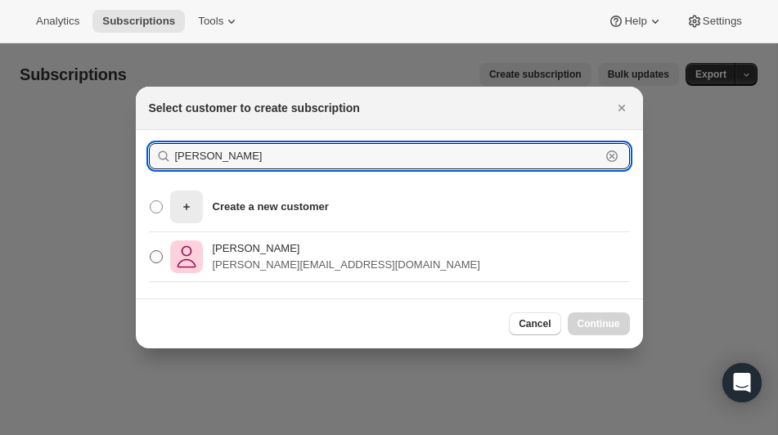
type input "Jacob Trapani"
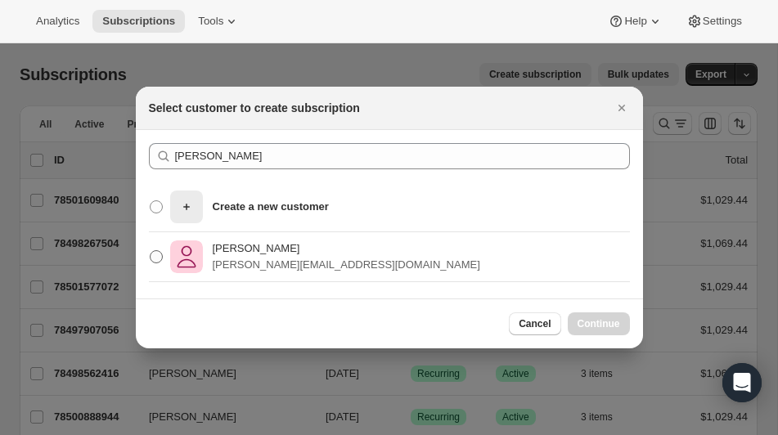
click at [253, 250] on p "Jacob Trapani" at bounding box center [346, 248] width 267 height 16
click at [150, 250] on input "Jacob Trapani jacob@bldllc.net" at bounding box center [150, 250] width 1 height 1
radio input "true"
click at [581, 317] on span "Continue" at bounding box center [598, 323] width 43 height 13
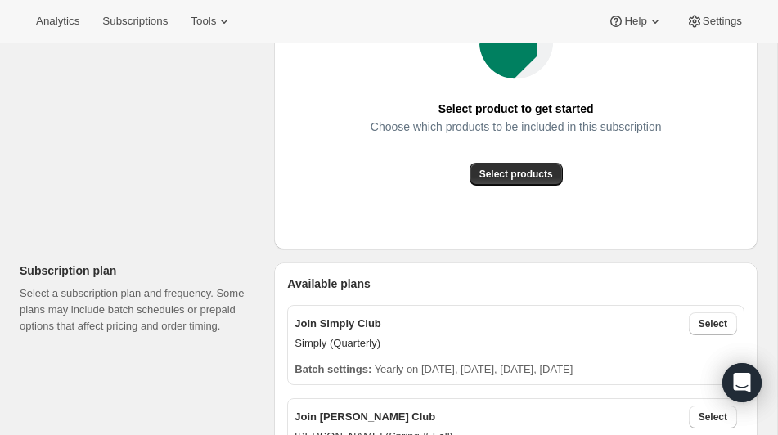
scroll to position [318, 0]
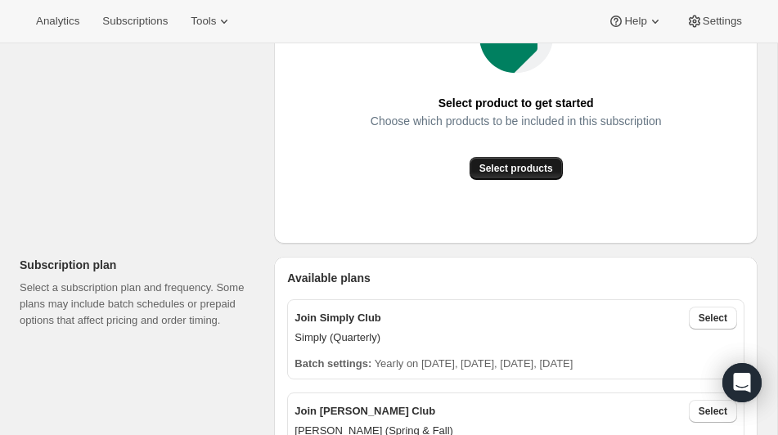
click at [507, 163] on span "Select products" at bounding box center [516, 168] width 74 height 13
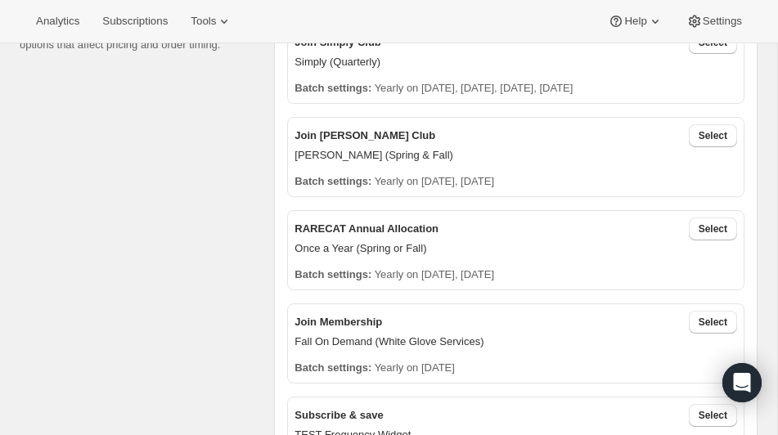
scroll to position [414, 0]
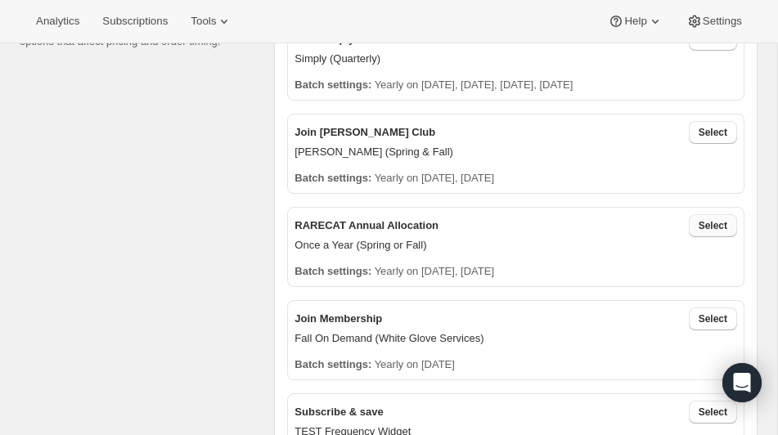
click at [702, 221] on span "Select" at bounding box center [712, 225] width 29 height 13
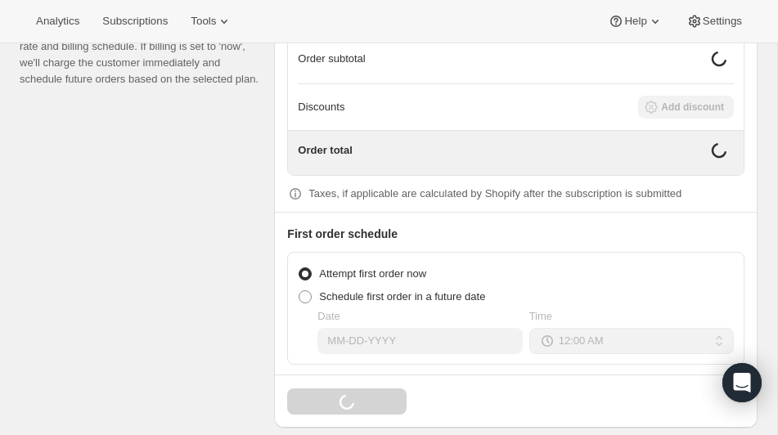
scroll to position [1387, 0]
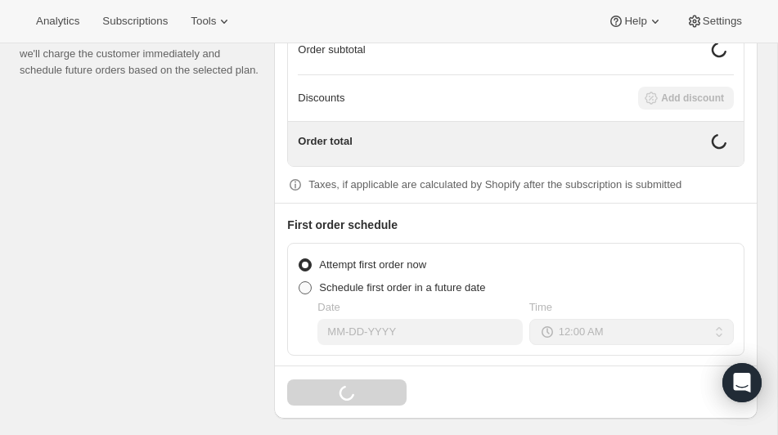
click at [305, 281] on span at bounding box center [304, 287] width 13 height 13
click at [299, 281] on input "Schedule first order in a future date" at bounding box center [298, 281] width 1 height 1
radio input "true"
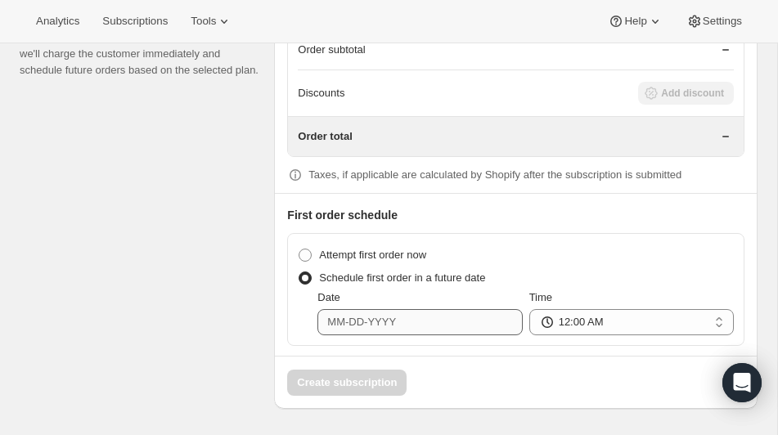
scroll to position [1379, 0]
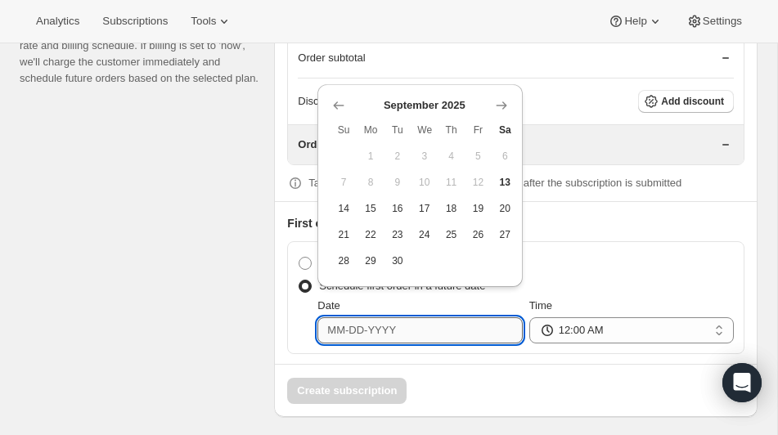
click at [339, 321] on input "Date" at bounding box center [419, 330] width 204 height 26
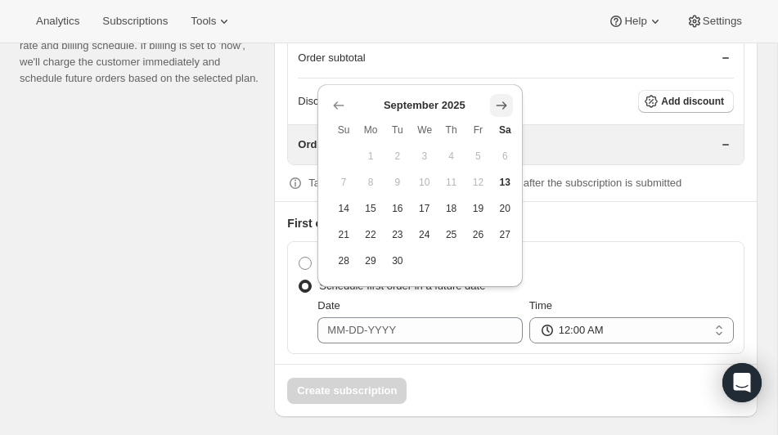
click at [505, 99] on icon "Show next month, October 2025" at bounding box center [501, 105] width 16 height 16
click at [331, 102] on icon "Show previous month, September 2025" at bounding box center [338, 105] width 16 height 16
click at [396, 257] on span "30" at bounding box center [397, 260] width 14 height 13
type input "09-30-2025"
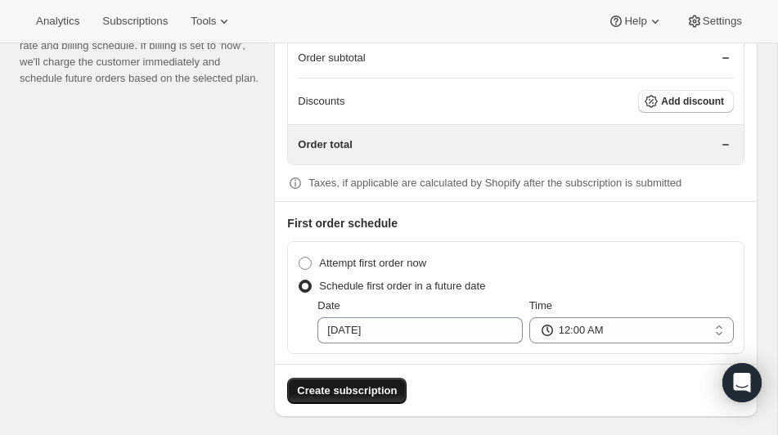
click at [349, 383] on span "Create subscription" at bounding box center [347, 391] width 100 height 16
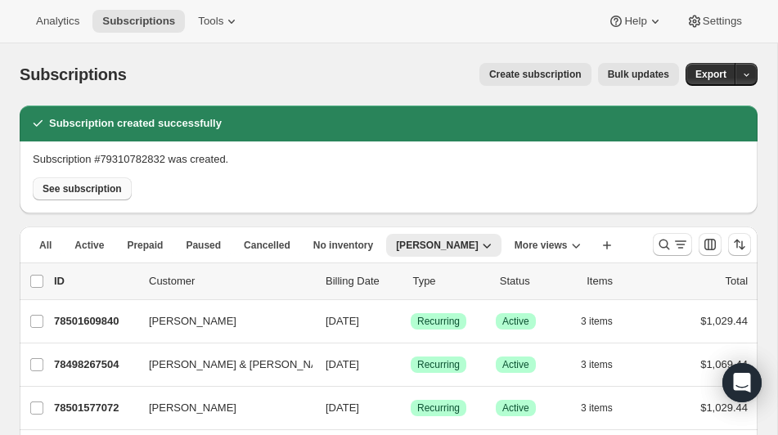
click at [104, 185] on span "See subscription" at bounding box center [82, 188] width 79 height 13
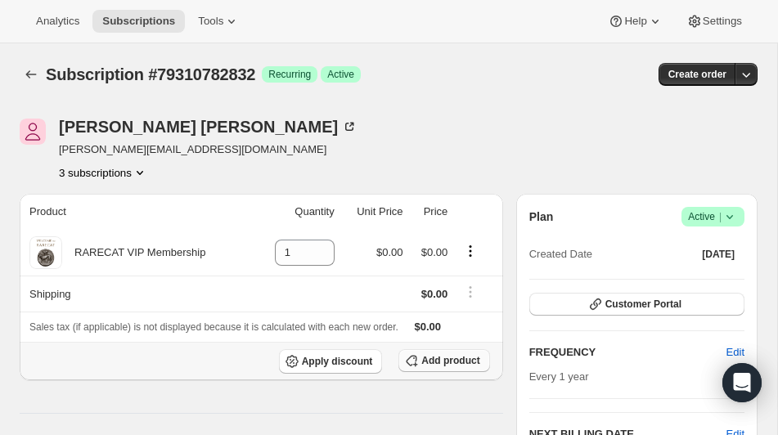
click at [446, 357] on span "Add product" at bounding box center [450, 360] width 58 height 13
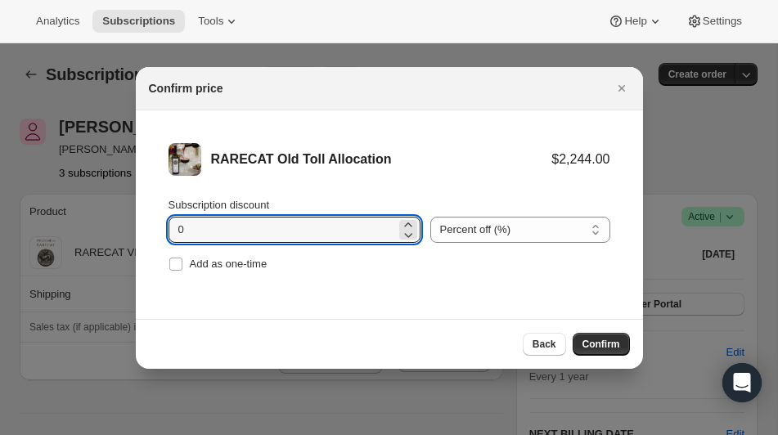
drag, startPoint x: 206, startPoint y: 232, endPoint x: 133, endPoint y: 229, distance: 72.9
type input "20"
click at [591, 342] on span "Confirm" at bounding box center [601, 344] width 38 height 13
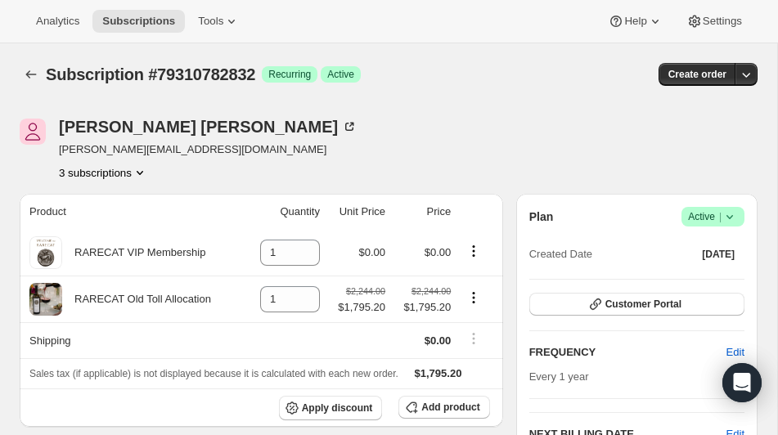
click at [146, 170] on icon "Product actions" at bounding box center [140, 172] width 16 height 16
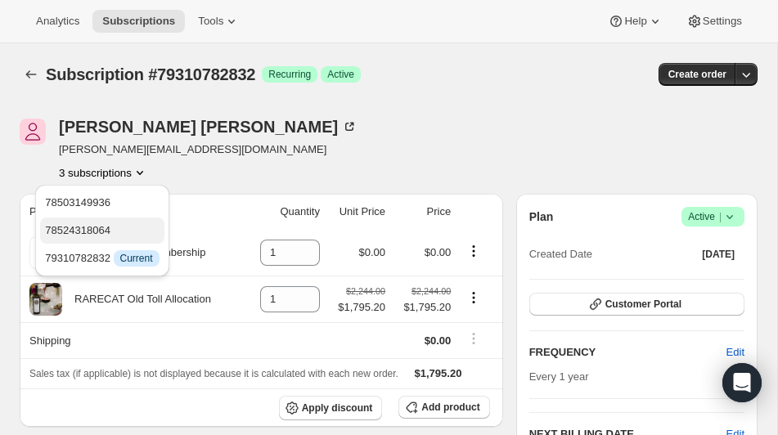
click at [121, 231] on span "78524318064" at bounding box center [102, 230] width 114 height 16
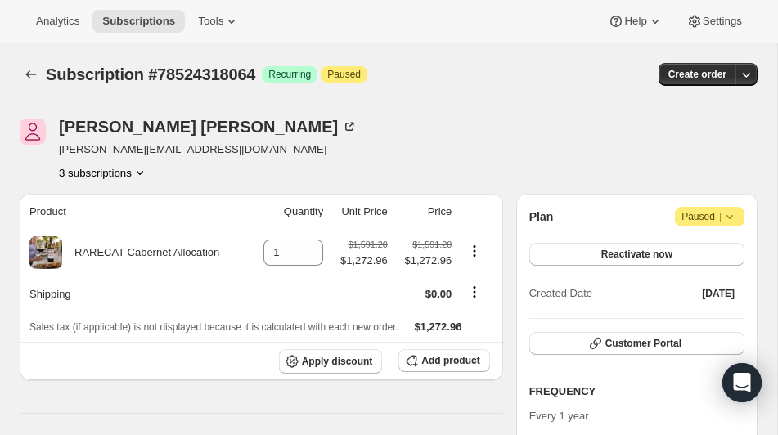
click at [146, 170] on icon "Product actions" at bounding box center [140, 172] width 16 height 16
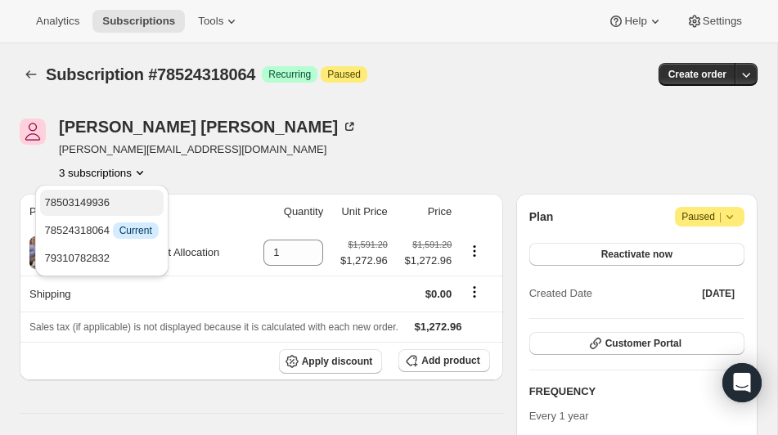
click at [129, 199] on span "78503149936" at bounding box center [102, 203] width 114 height 16
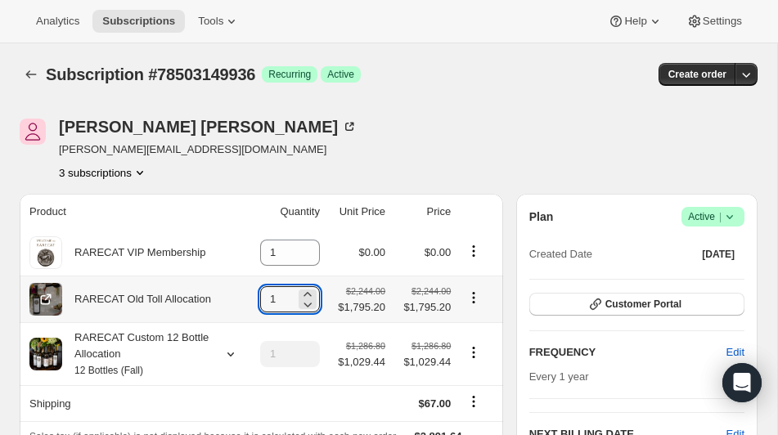
drag, startPoint x: 280, startPoint y: 301, endPoint x: 232, endPoint y: 294, distance: 48.0
click at [232, 294] on tr "RARECAT Old Toll Allocation 1 $2,244.00 $1,795.20 $2,244.00 $1,795.20" at bounding box center [261, 299] width 483 height 47
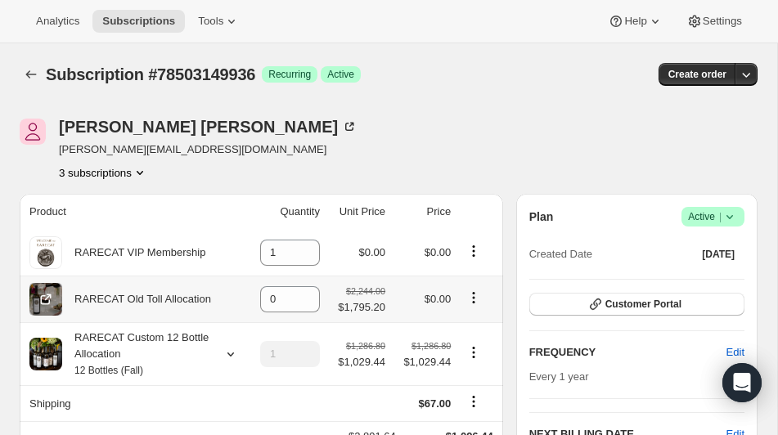
click at [473, 296] on icon "Product actions" at bounding box center [473, 297] width 16 height 16
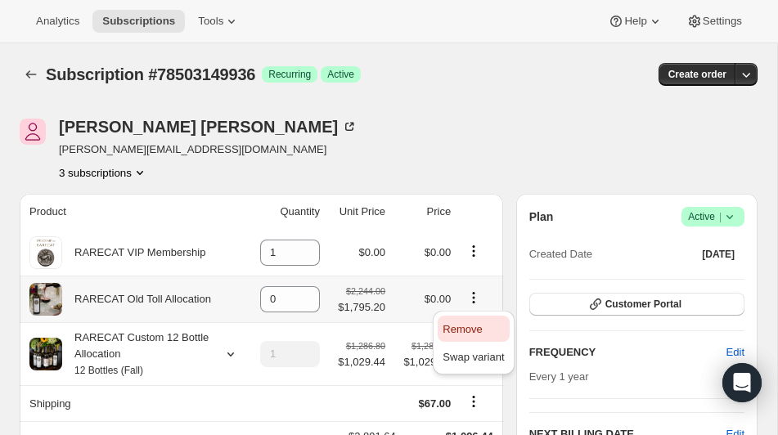
click at [464, 330] on span "Remove" at bounding box center [461, 329] width 39 height 12
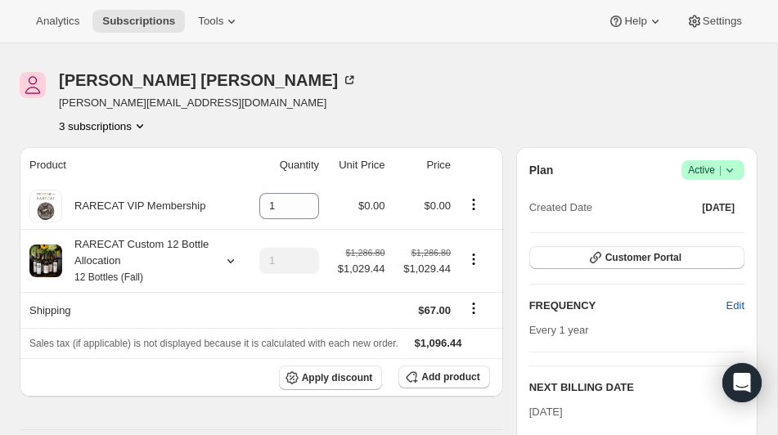
scroll to position [49, 0]
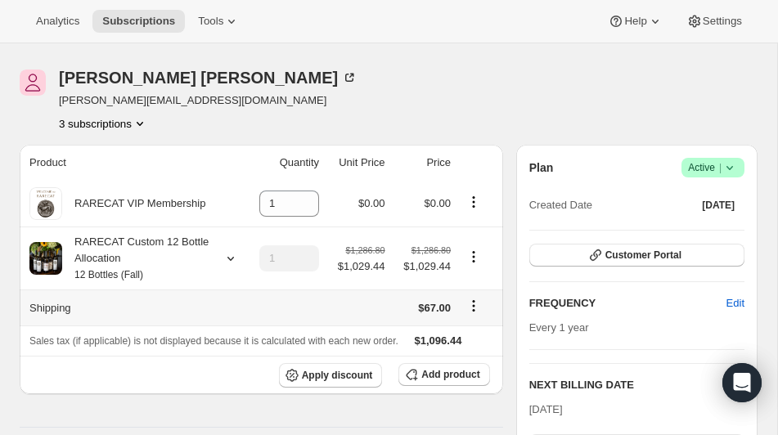
click at [474, 303] on icon "Shipping actions" at bounding box center [473, 306] width 16 height 16
click at [463, 334] on span "Edit shipping rate" at bounding box center [471, 337] width 82 height 12
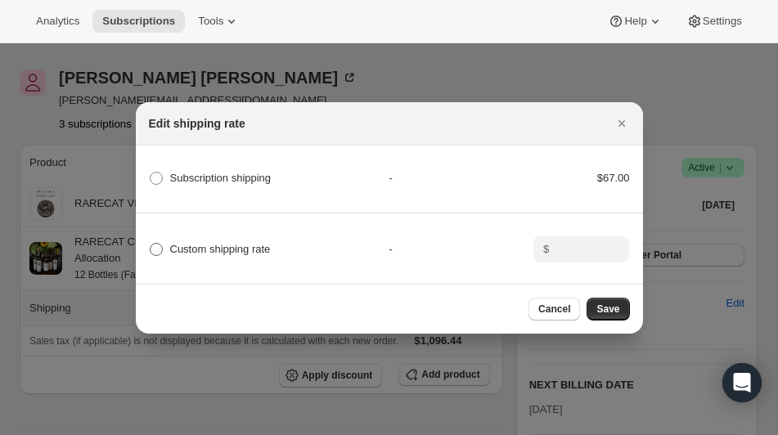
click at [161, 245] on span ":rj1s:" at bounding box center [156, 249] width 13 height 13
click at [150, 244] on input "Custom shipping rate" at bounding box center [150, 243] width 1 height 1
click at [566, 245] on input ":rj1s:" at bounding box center [579, 249] width 51 height 26
click at [612, 307] on span "Save" at bounding box center [607, 309] width 23 height 13
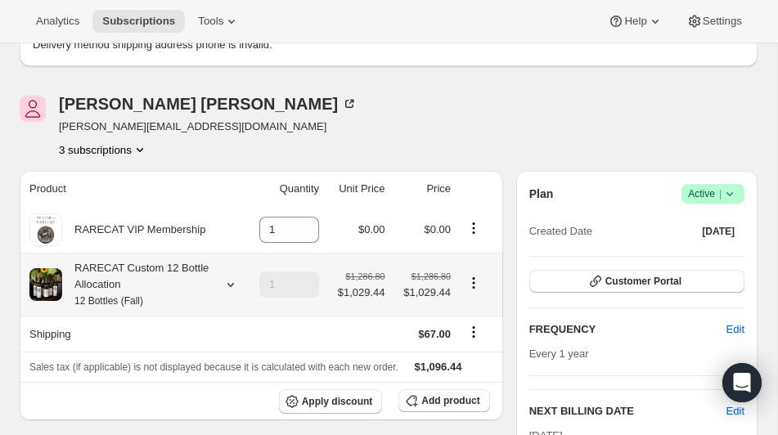
scroll to position [102, 0]
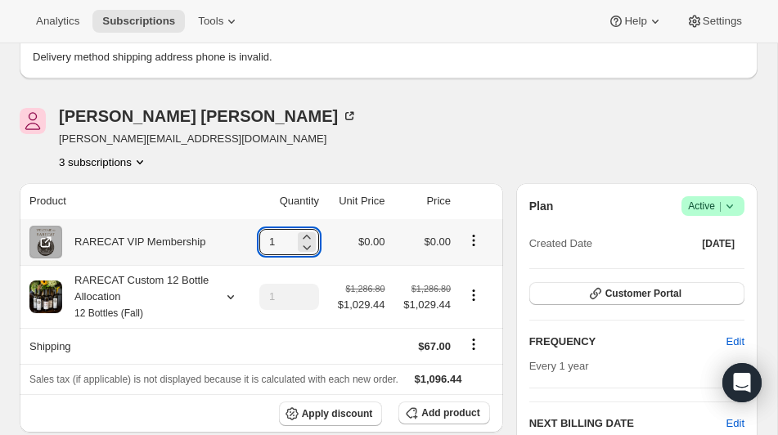
drag, startPoint x: 274, startPoint y: 242, endPoint x: 251, endPoint y: 238, distance: 23.3
click at [251, 238] on td "1" at bounding box center [284, 242] width 80 height 46
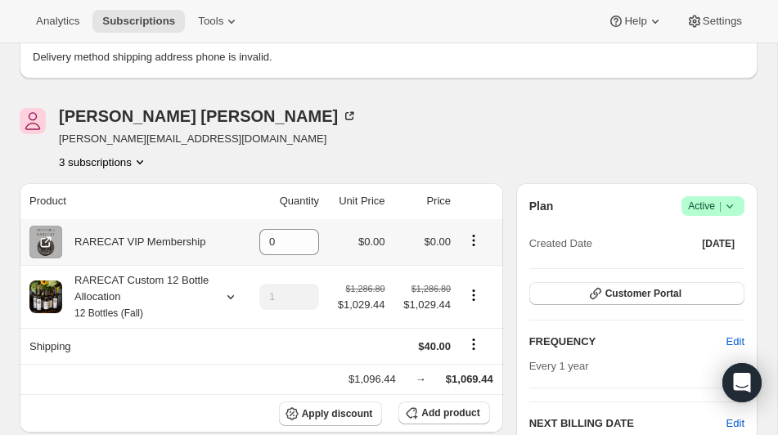
click at [472, 236] on icon "Product actions" at bounding box center [473, 240] width 16 height 16
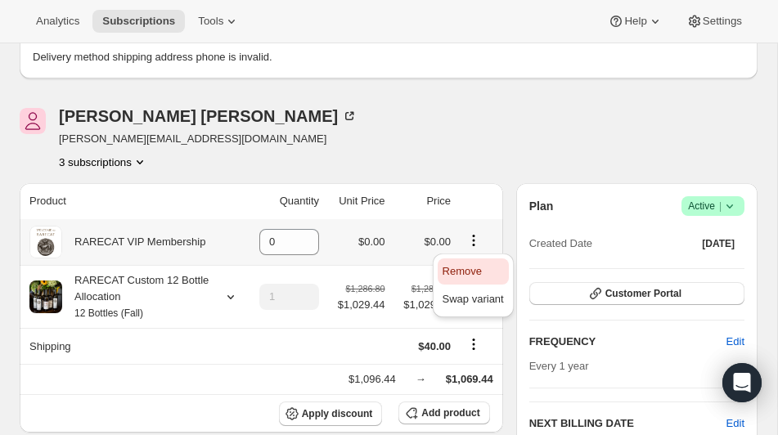
click at [462, 268] on span "Remove" at bounding box center [461, 271] width 39 height 12
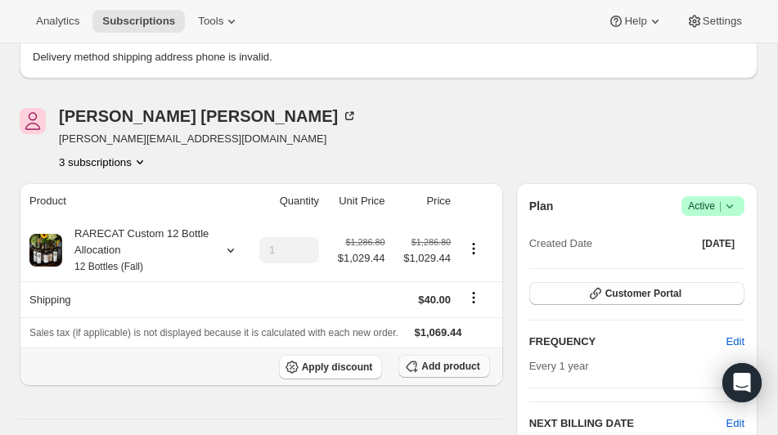
click at [419, 378] on button "Add product" at bounding box center [443, 366] width 91 height 23
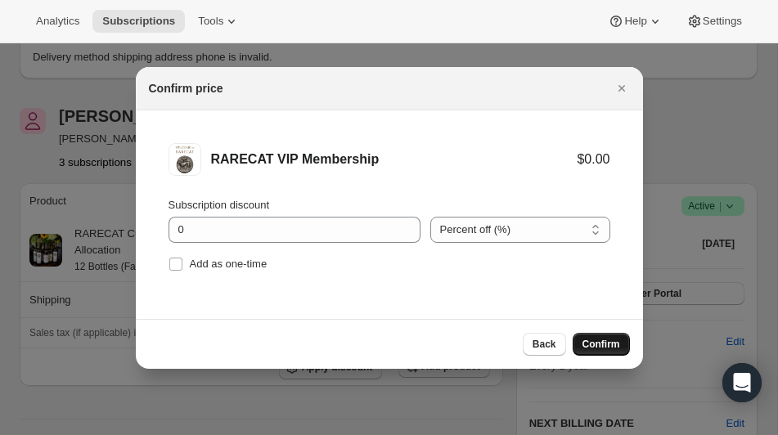
click at [597, 339] on span "Confirm" at bounding box center [601, 344] width 38 height 13
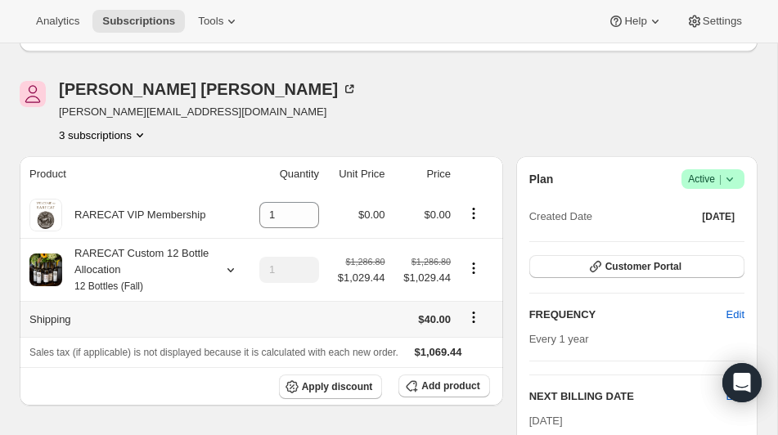
scroll to position [107, 0]
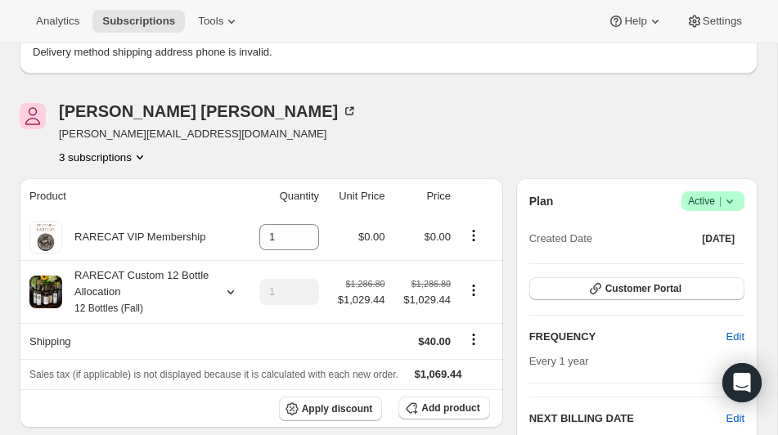
click at [145, 154] on icon "Product actions" at bounding box center [140, 157] width 16 height 16
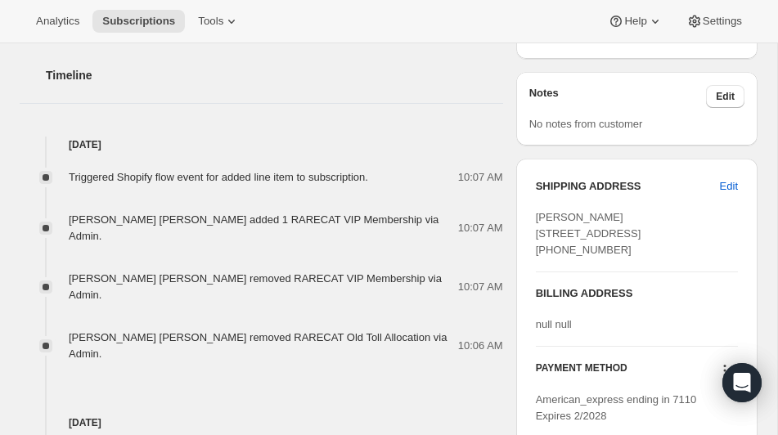
scroll to position [686, 0]
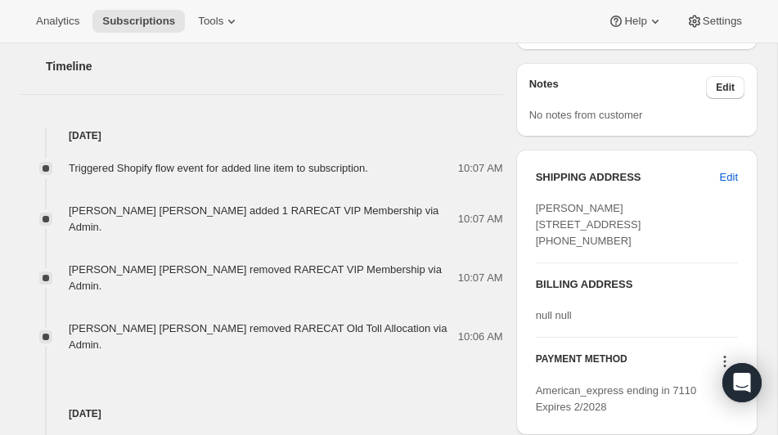
drag, startPoint x: 536, startPoint y: 240, endPoint x: 685, endPoint y: 213, distance: 152.1
click at [685, 239] on div "Jacob Trapani 51560 River Ridge Drive Independence LA, 70443 United States +193…" at bounding box center [637, 224] width 202 height 49
copy span "Independence LA, 70443"
click at [730, 173] on span "Edit" at bounding box center [729, 177] width 18 height 16
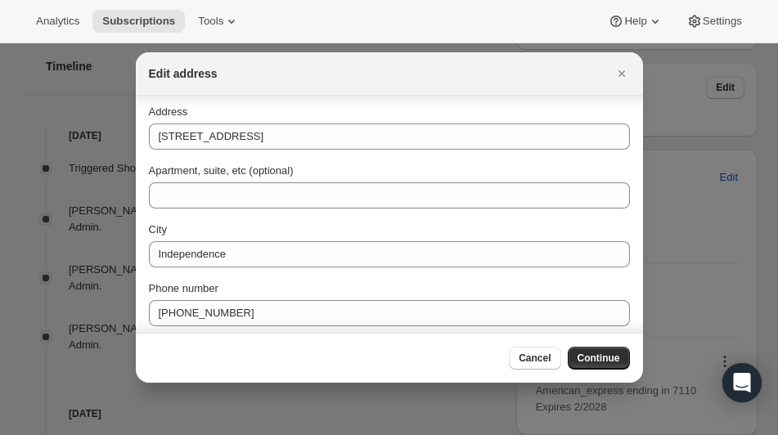
scroll to position [187, 0]
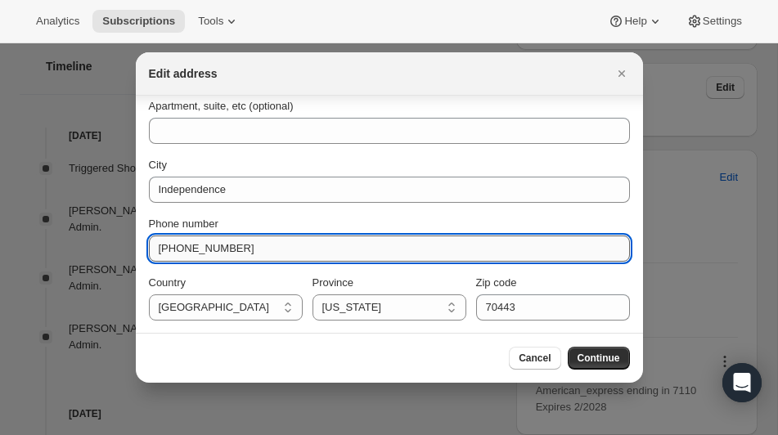
click at [182, 250] on input "+19352224888" at bounding box center [389, 249] width 481 height 26
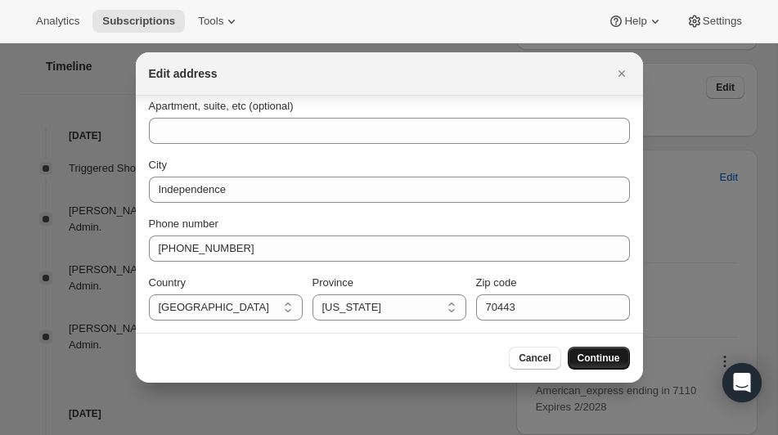
click at [612, 357] on span "Continue" at bounding box center [598, 358] width 43 height 13
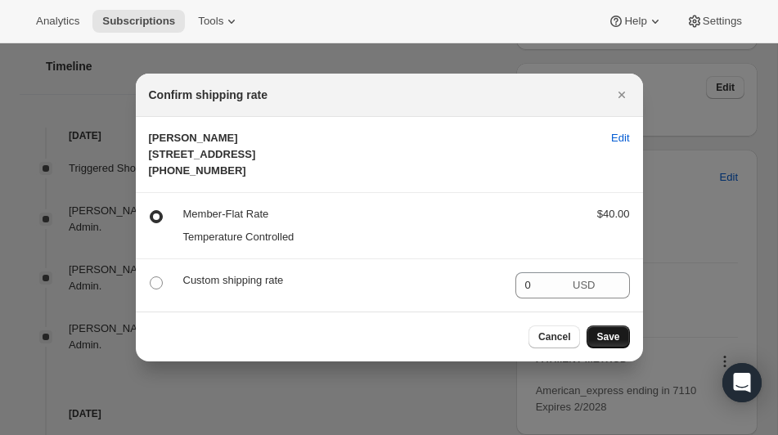
scroll to position [0, 0]
click at [606, 343] on span "Save" at bounding box center [607, 336] width 23 height 13
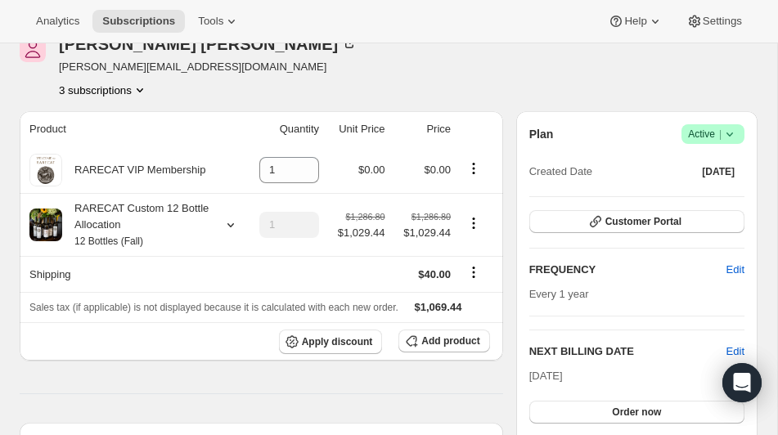
scroll to position [283, 0]
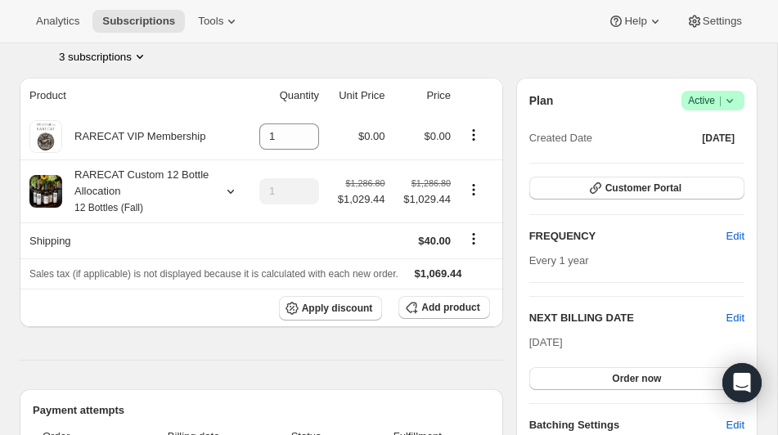
click at [142, 52] on icon "Product actions" at bounding box center [140, 56] width 16 height 16
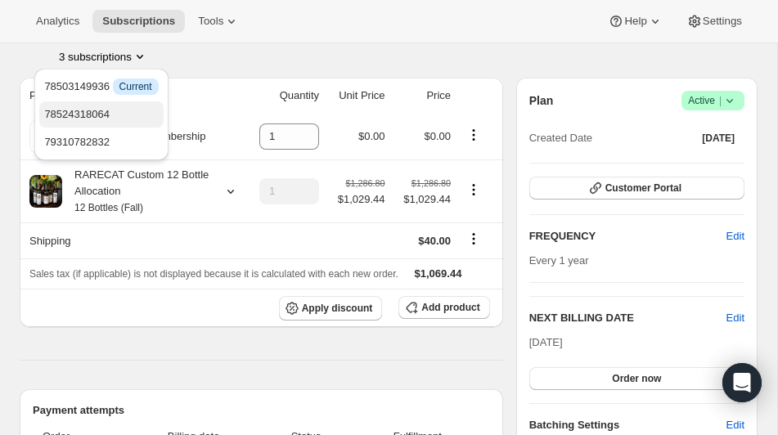
click at [105, 114] on span "78524318064" at bounding box center [76, 114] width 65 height 12
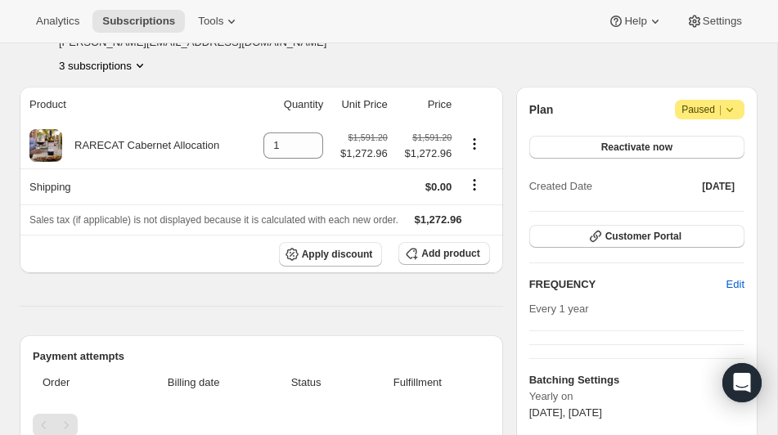
scroll to position [276, 0]
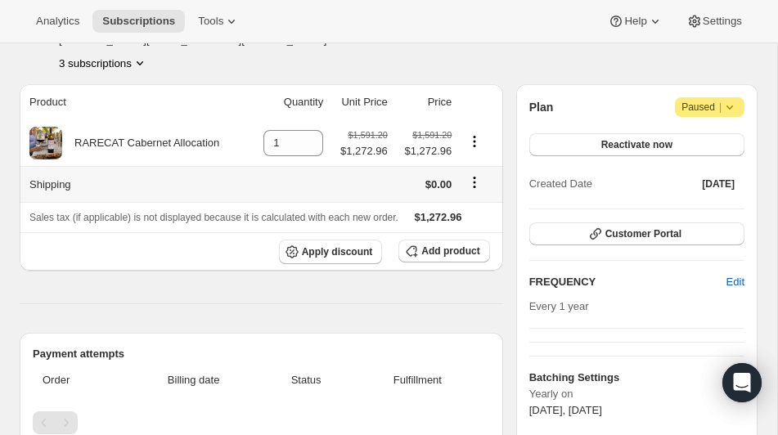
click at [474, 182] on icon "Shipping actions" at bounding box center [474, 183] width 2 height 2
click at [451, 215] on span "Edit shipping rate" at bounding box center [473, 214] width 82 height 12
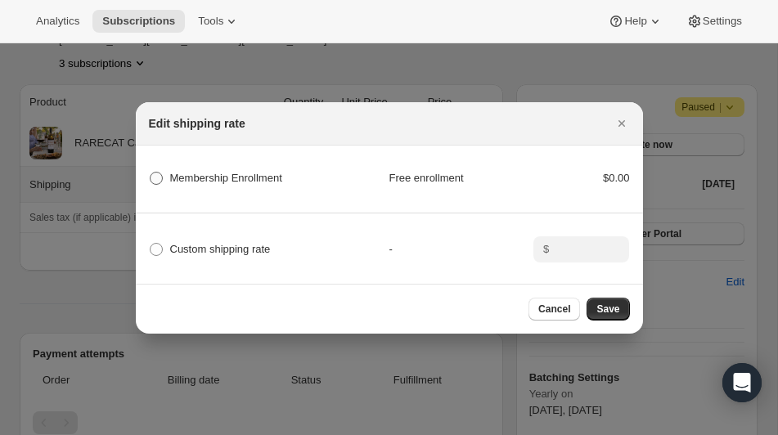
click at [162, 168] on label "Membership Enrollment" at bounding box center [215, 178] width 133 height 23
click at [150, 172] on Enrollment "Membership Enrollment" at bounding box center [150, 172] width 1 height 1
click at [158, 249] on span ":rjfl:" at bounding box center [156, 249] width 13 height 13
click at [150, 244] on input "Custom shipping rate" at bounding box center [150, 243] width 1 height 1
click at [563, 246] on input ":rjfl:" at bounding box center [579, 249] width 51 height 26
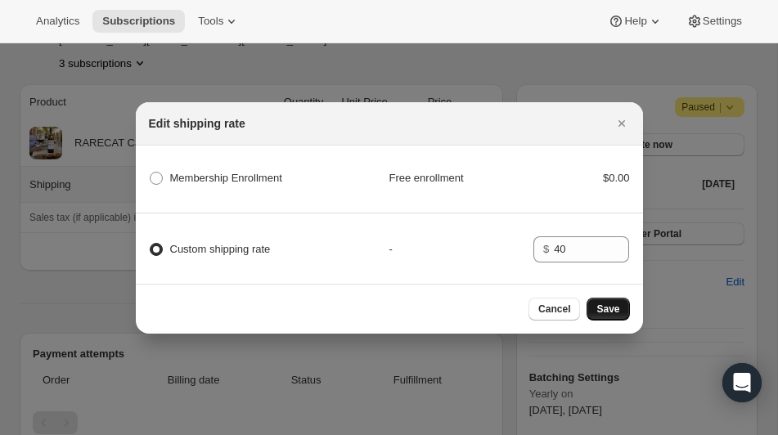
click at [617, 304] on span "Save" at bounding box center [607, 309] width 23 height 13
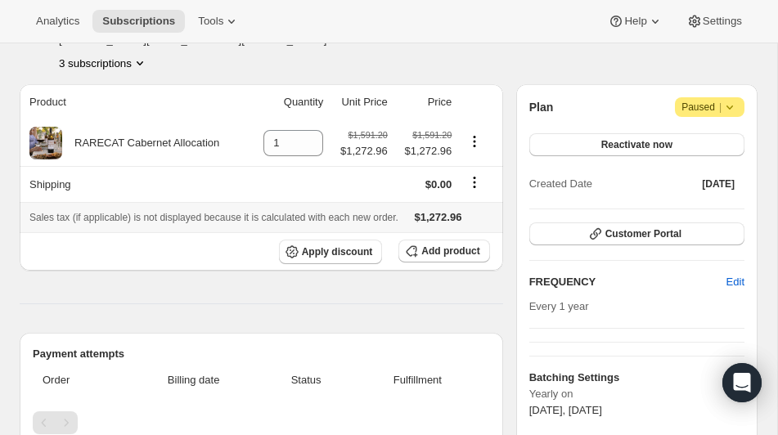
scroll to position [359, 0]
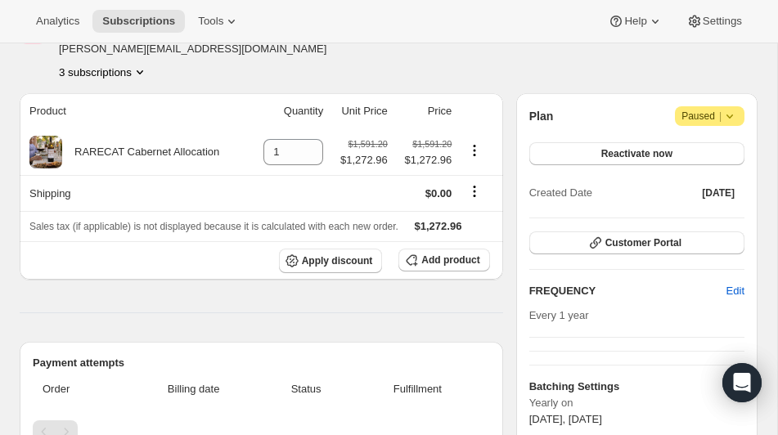
click at [142, 68] on icon "Product actions" at bounding box center [140, 72] width 16 height 16
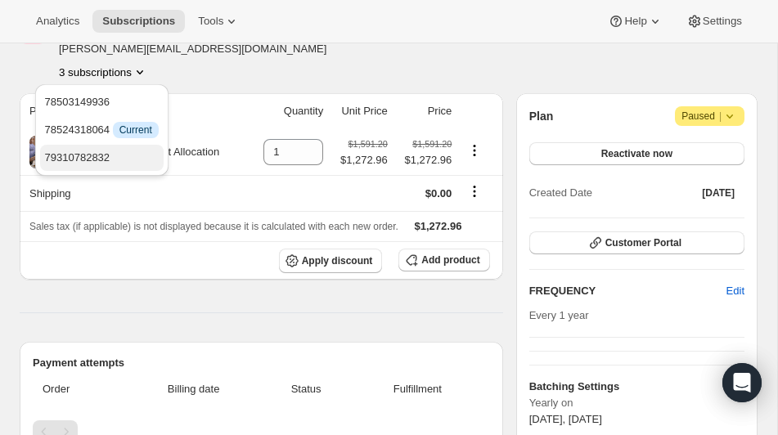
click at [111, 148] on button "79310782832" at bounding box center [101, 158] width 123 height 26
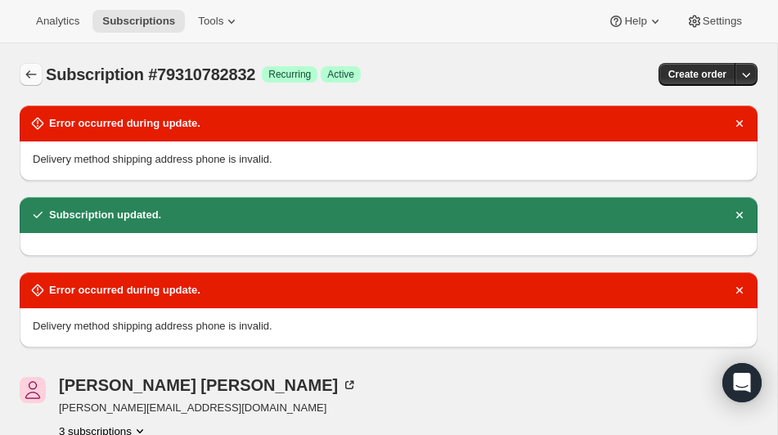
click at [37, 77] on icon "Subscriptions" at bounding box center [31, 74] width 16 height 16
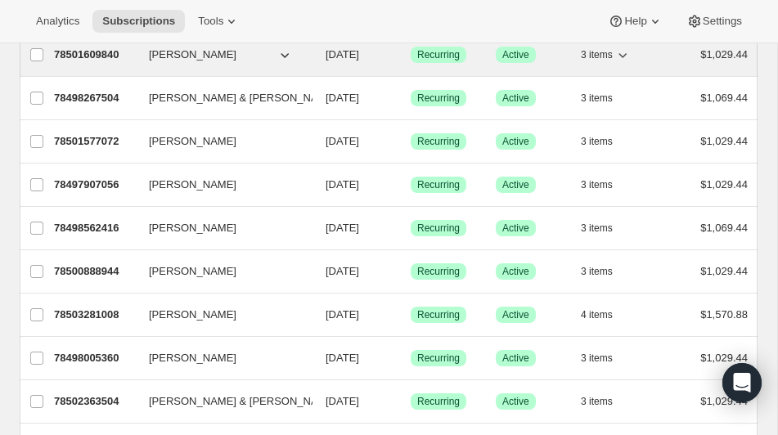
scroll to position [61, 0]
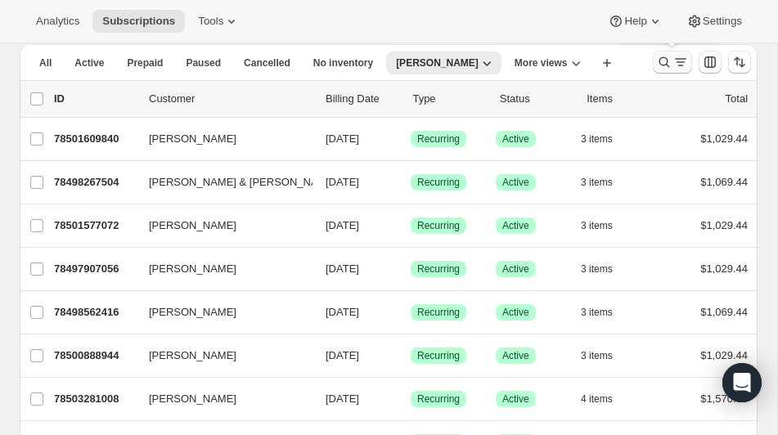
click at [662, 59] on icon "Search and filter results" at bounding box center [664, 62] width 16 height 16
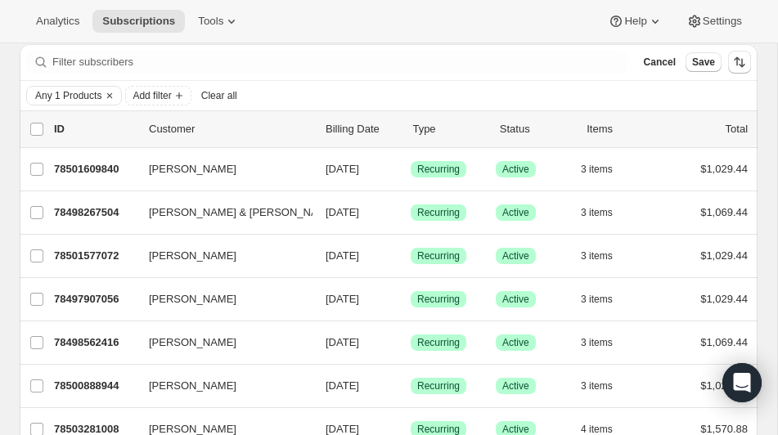
click at [294, 98] on div "Any 1 Products Add filter Clear all" at bounding box center [388, 96] width 725 height 20
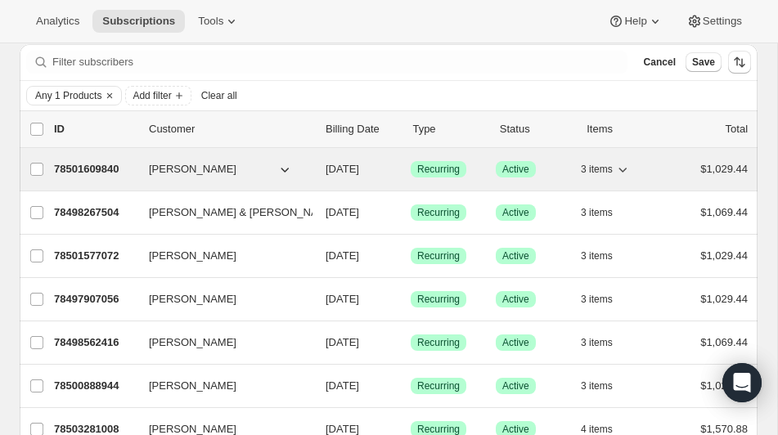
click at [89, 168] on p "78501609840" at bounding box center [95, 169] width 82 height 16
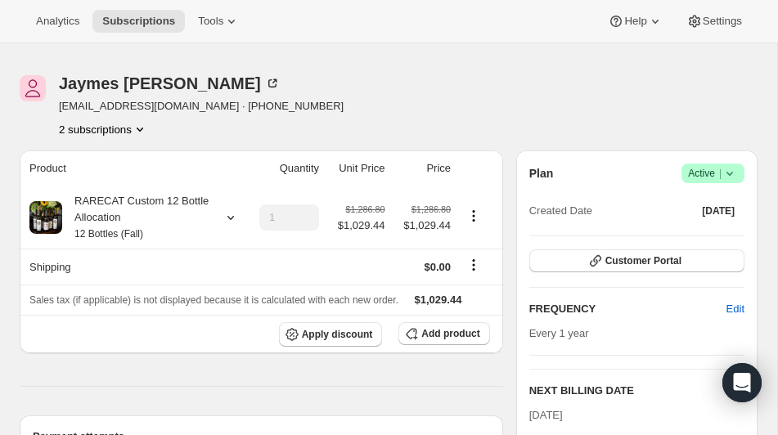
scroll to position [45, 0]
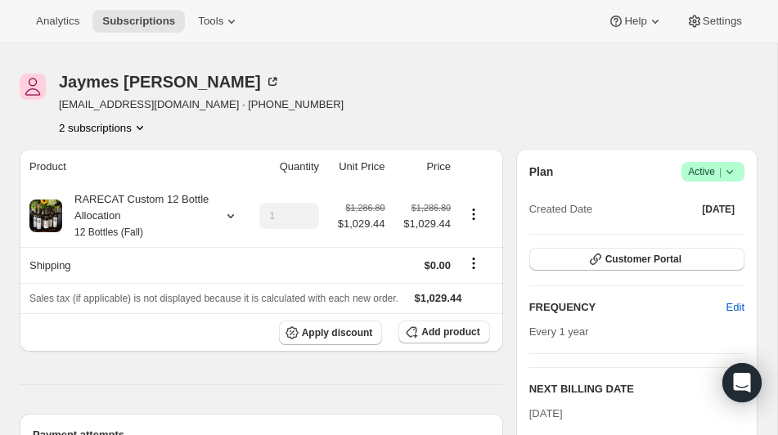
click at [142, 123] on icon "Product actions" at bounding box center [140, 127] width 16 height 16
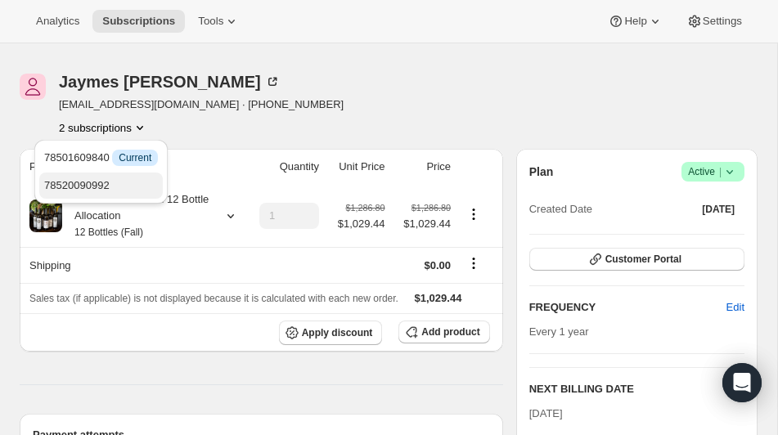
click at [108, 184] on span "78520090992" at bounding box center [76, 185] width 65 height 12
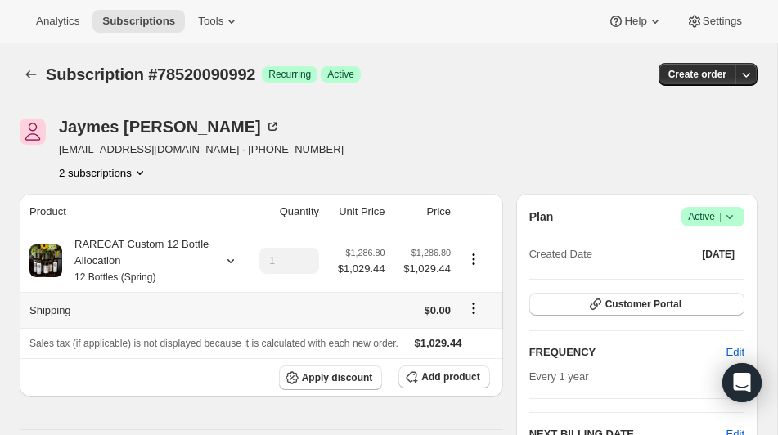
click at [472, 305] on icon "Shipping actions" at bounding box center [473, 308] width 16 height 16
click at [464, 339] on span "Edit shipping rate" at bounding box center [471, 340] width 82 height 12
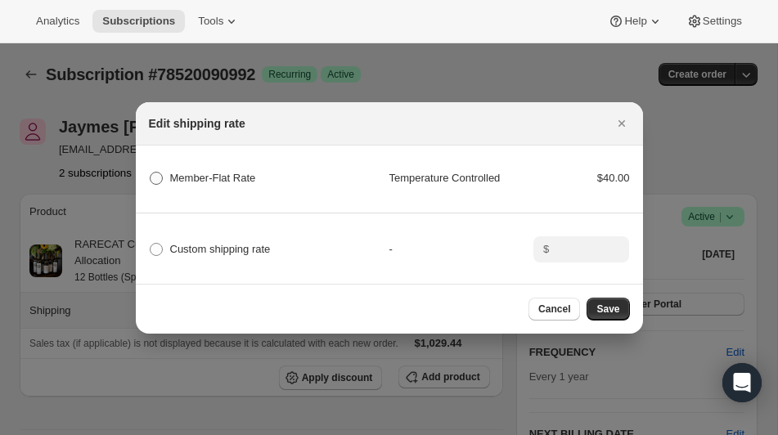
click at [159, 177] on span ":rk2v:" at bounding box center [156, 178] width 13 height 13
click at [150, 173] on Rate "Member-Flat Rate" at bounding box center [150, 172] width 1 height 1
click at [603, 305] on span "Save" at bounding box center [607, 309] width 23 height 13
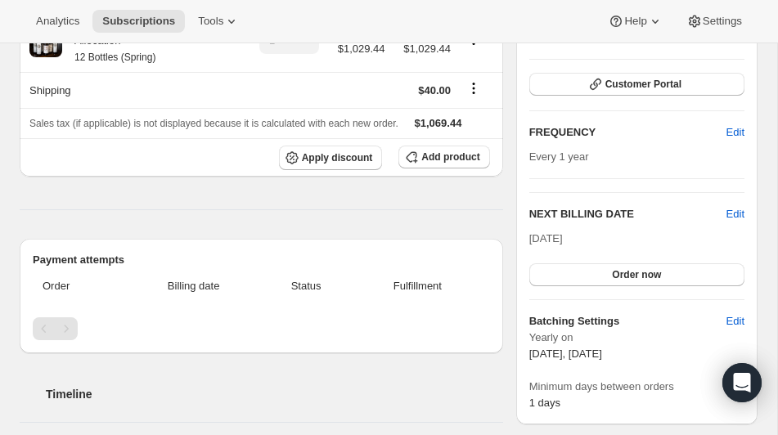
scroll to position [290, 0]
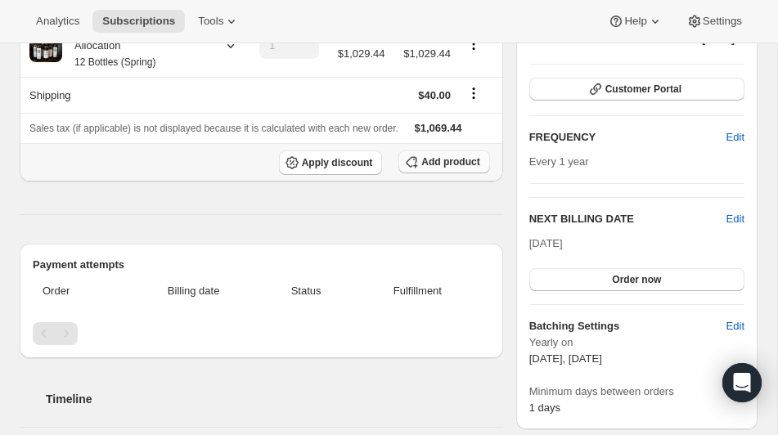
click at [415, 168] on icon "button" at bounding box center [411, 162] width 11 height 11
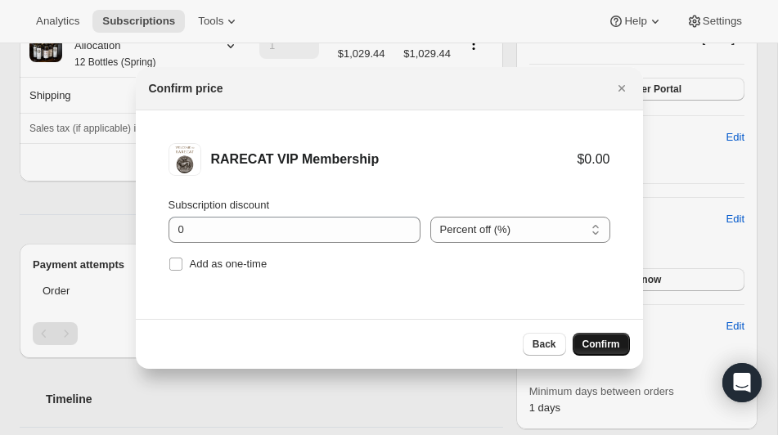
click at [610, 343] on span "Confirm" at bounding box center [601, 344] width 38 height 13
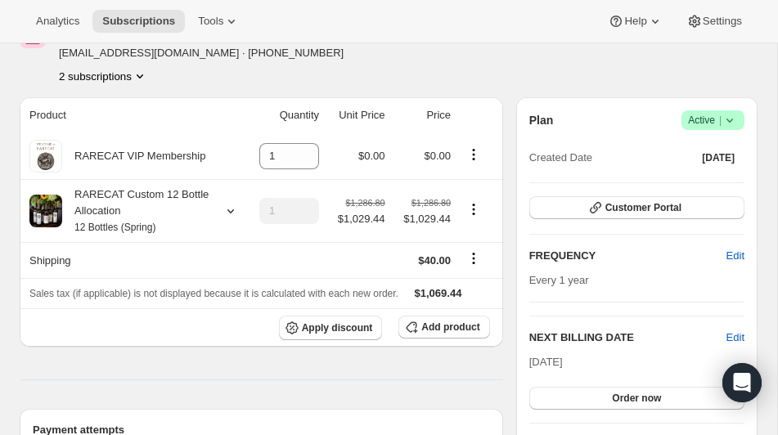
scroll to position [162, 0]
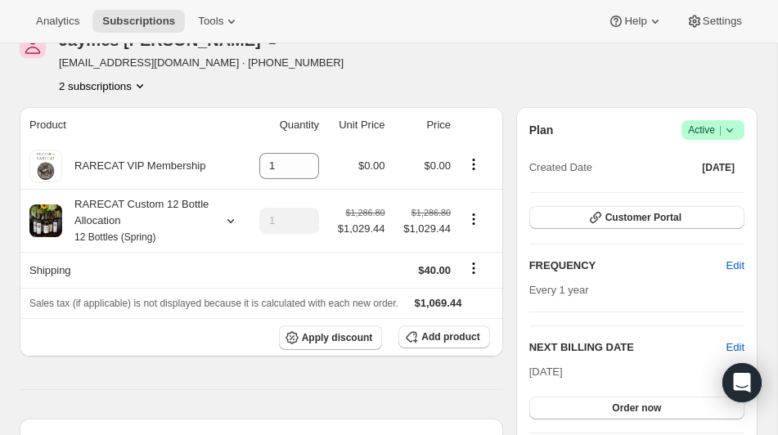
click at [146, 83] on icon "Product actions" at bounding box center [140, 86] width 16 height 16
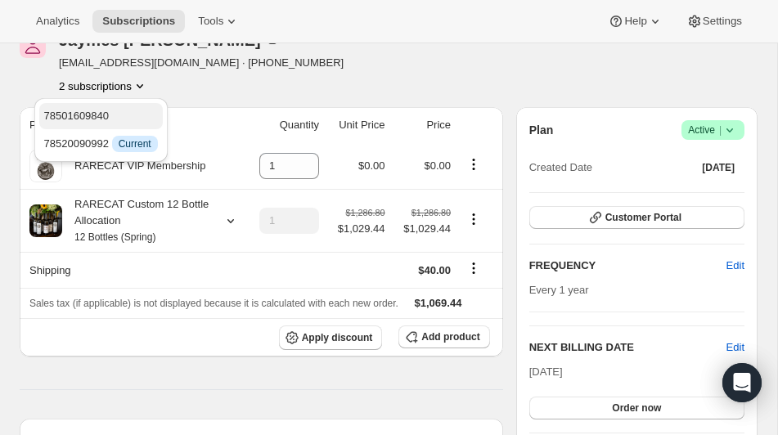
click at [123, 116] on span "78501609840" at bounding box center [101, 116] width 114 height 16
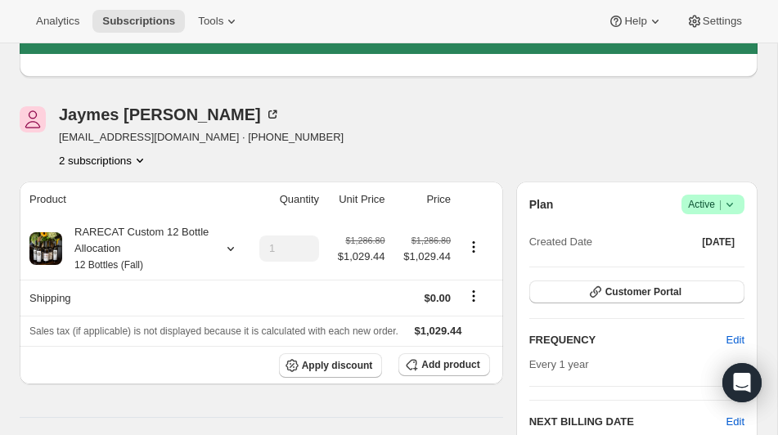
scroll to position [105, 0]
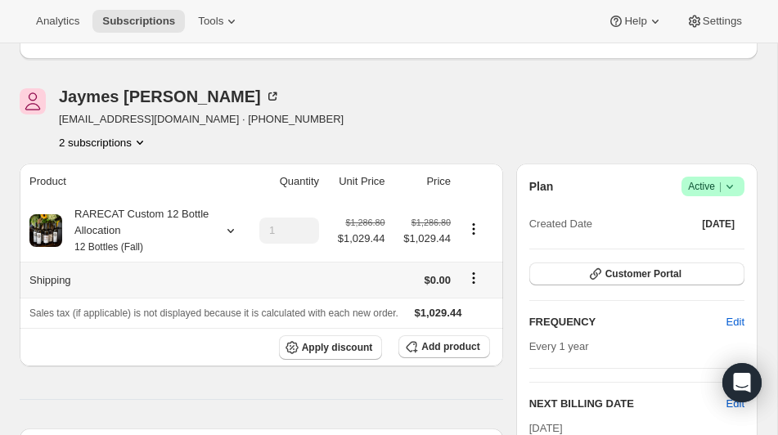
click at [474, 279] on icon "Shipping actions" at bounding box center [474, 278] width 2 height 2
click at [459, 310] on span "Edit shipping rate" at bounding box center [471, 309] width 82 height 12
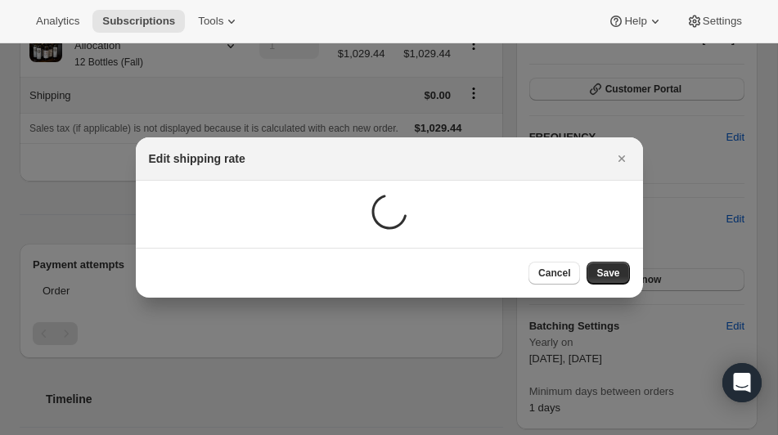
scroll to position [0, 0]
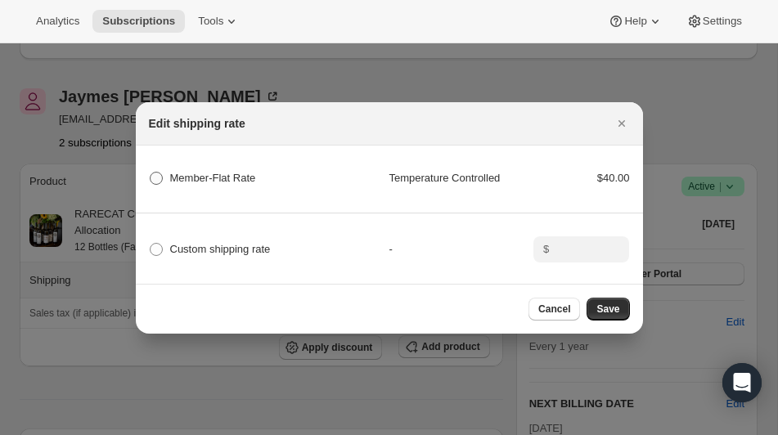
click at [161, 177] on span ":rkce:" at bounding box center [156, 178] width 13 height 13
click at [150, 173] on Rate "Member-Flat Rate" at bounding box center [150, 172] width 1 height 1
click at [613, 307] on span "Save" at bounding box center [607, 309] width 23 height 13
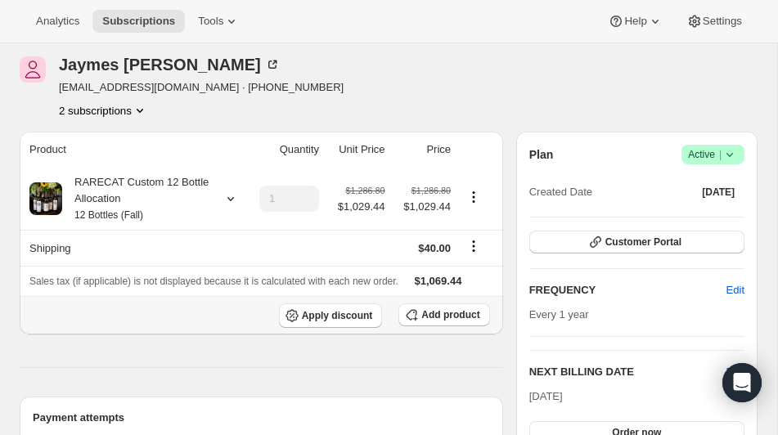
scroll to position [214, 0]
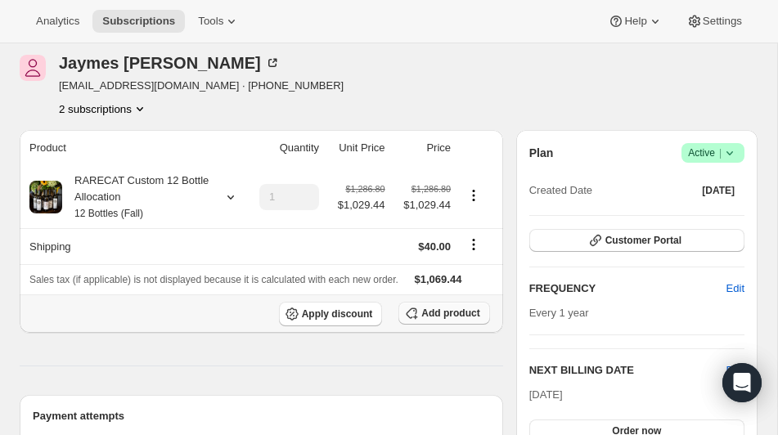
click at [429, 320] on span "Add product" at bounding box center [450, 313] width 58 height 13
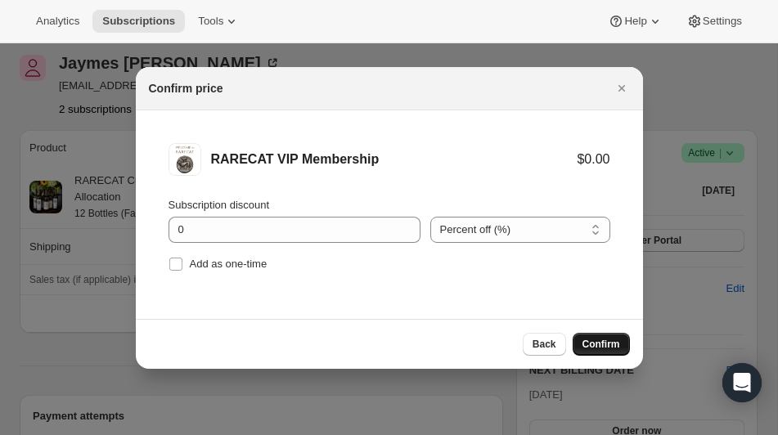
click at [597, 343] on span "Confirm" at bounding box center [601, 344] width 38 height 13
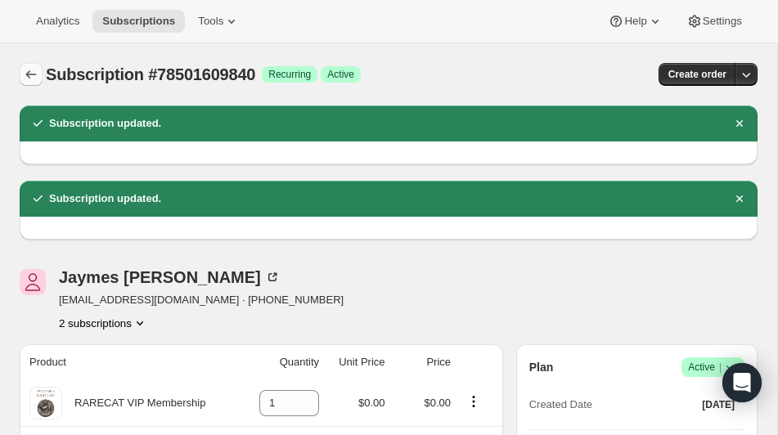
click at [26, 70] on icon "Subscriptions" at bounding box center [31, 74] width 16 height 16
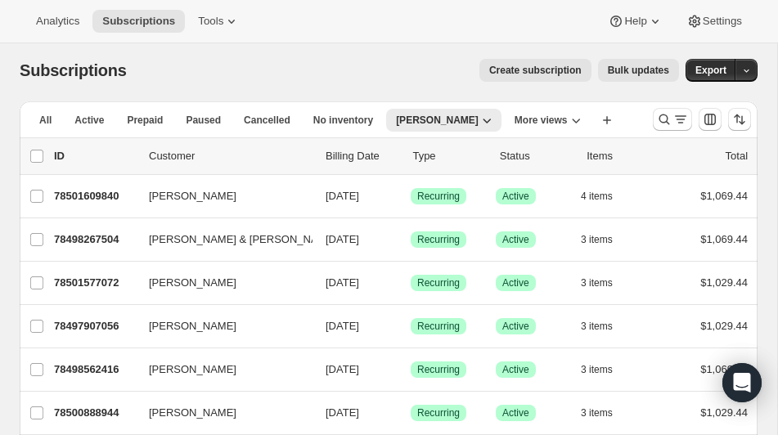
scroll to position [35, 0]
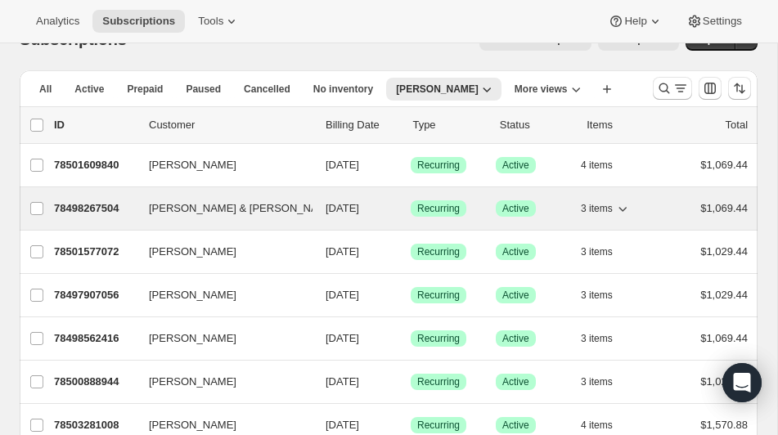
click at [87, 204] on p "78498267504" at bounding box center [95, 208] width 82 height 16
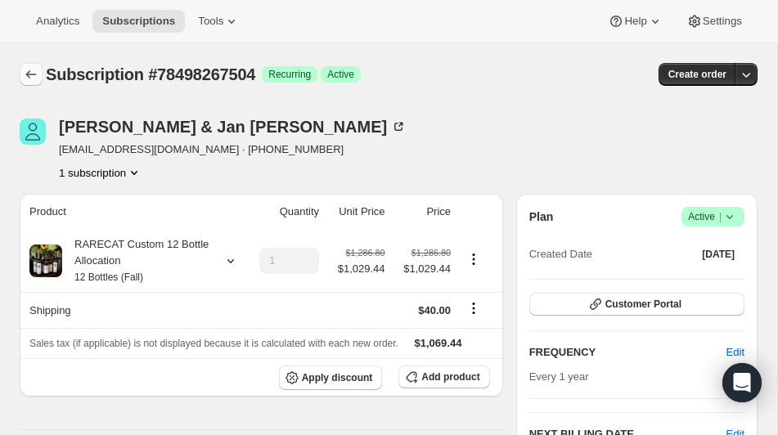
click at [28, 73] on icon "Subscriptions" at bounding box center [31, 74] width 11 height 8
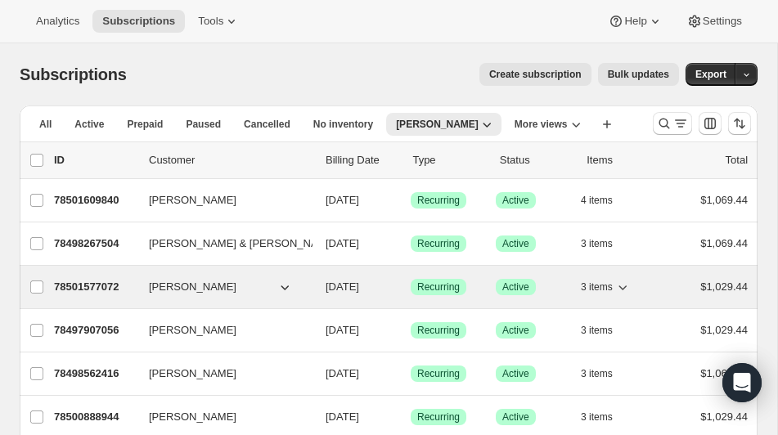
click at [173, 284] on span "Mitchell Byrnes" at bounding box center [192, 287] width 87 height 16
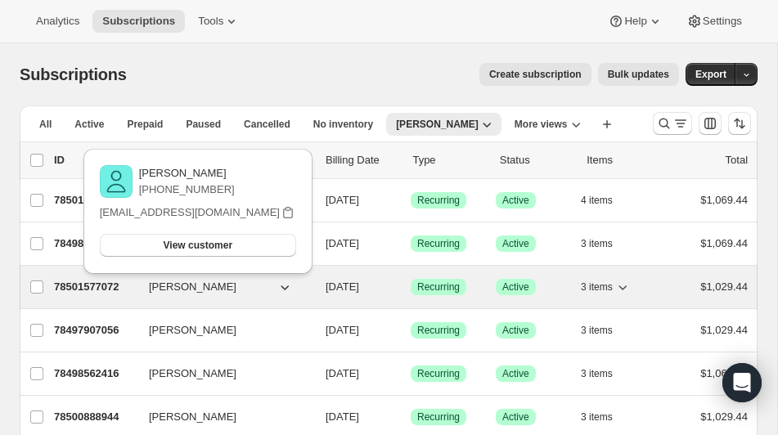
drag, startPoint x: 87, startPoint y: 293, endPoint x: 87, endPoint y: 280, distance: 13.1
click at [87, 281] on p "78501577072" at bounding box center [95, 287] width 82 height 16
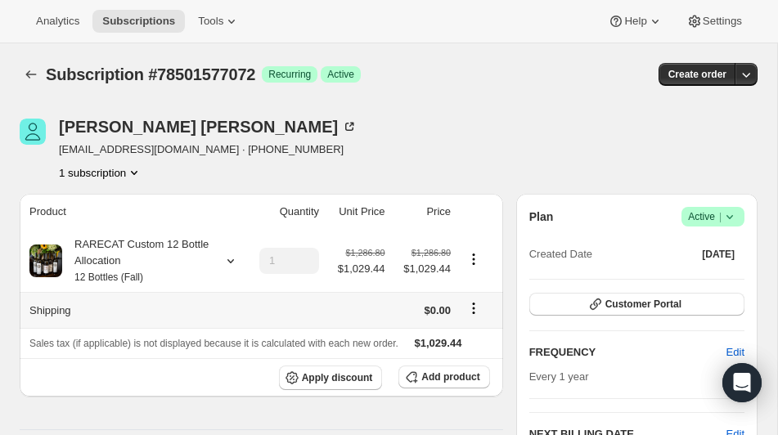
click at [472, 305] on icon "Shipping actions" at bounding box center [473, 308] width 16 height 16
click at [456, 334] on span "Edit shipping rate" at bounding box center [471, 340] width 82 height 12
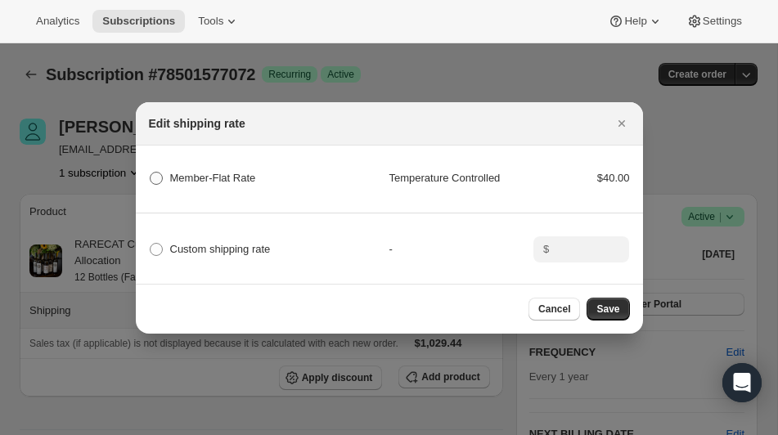
click at [157, 179] on span ":rlgj:" at bounding box center [156, 178] width 13 height 13
click at [150, 173] on Rate "Member-Flat Rate" at bounding box center [150, 172] width 1 height 1
click at [602, 308] on span "Save" at bounding box center [607, 309] width 23 height 13
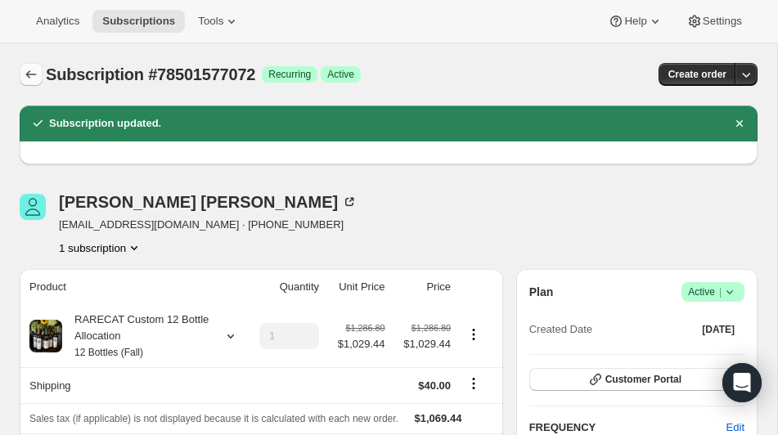
click at [28, 75] on icon "Subscriptions" at bounding box center [31, 74] width 16 height 16
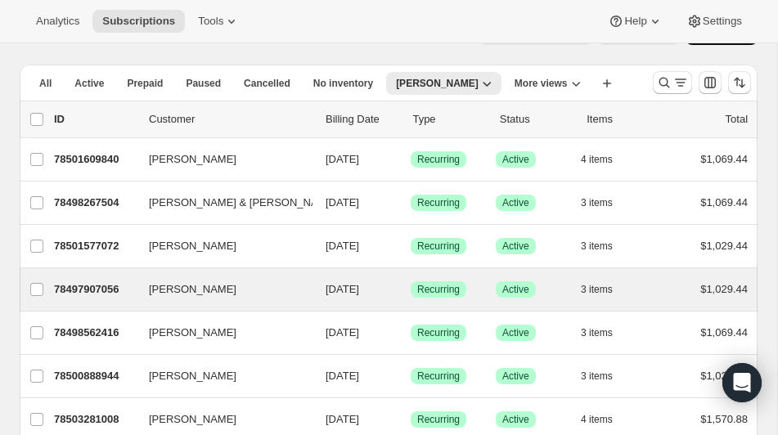
scroll to position [49, 0]
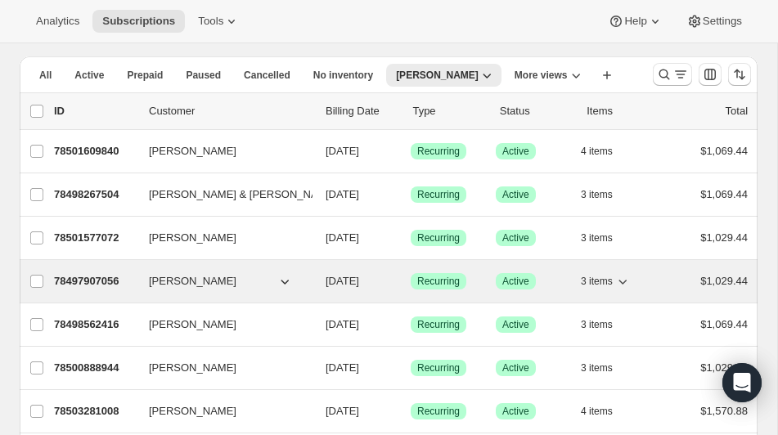
click at [180, 279] on span "Erin Leuschke" at bounding box center [192, 281] width 87 height 16
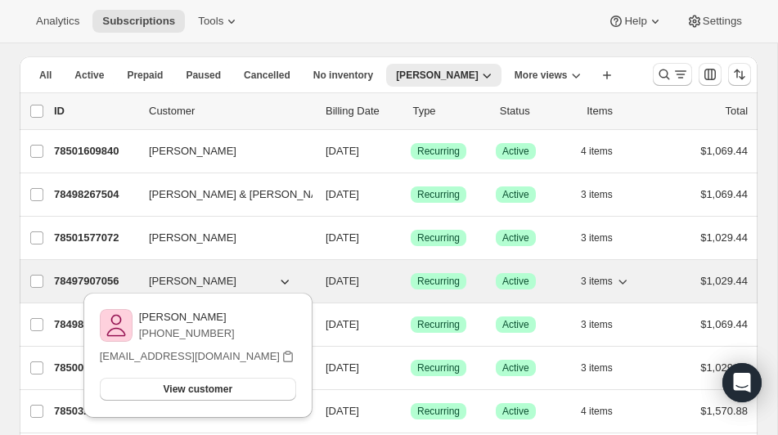
click at [104, 278] on p "78497907056" at bounding box center [95, 281] width 82 height 16
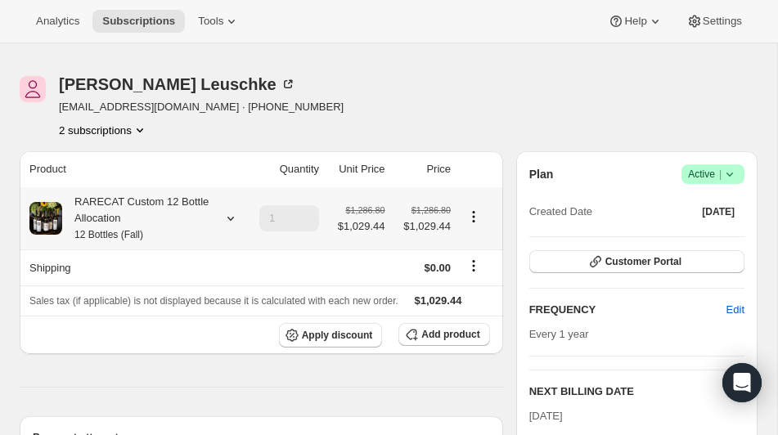
scroll to position [60, 0]
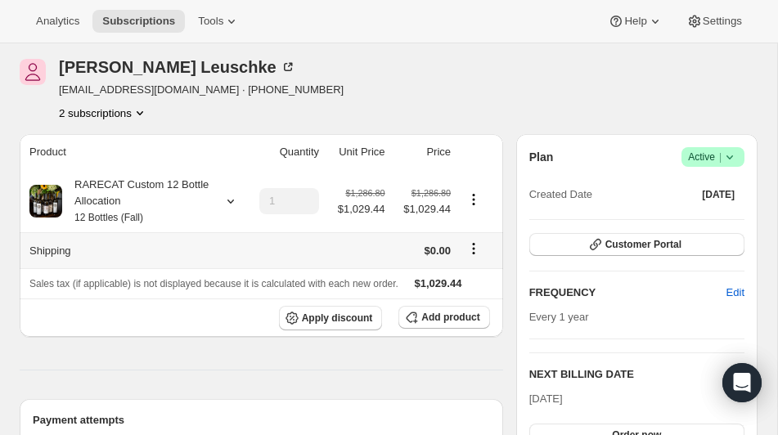
click at [475, 245] on icon "Shipping actions" at bounding box center [473, 248] width 16 height 16
click at [454, 276] on span "Edit shipping rate" at bounding box center [471, 280] width 82 height 12
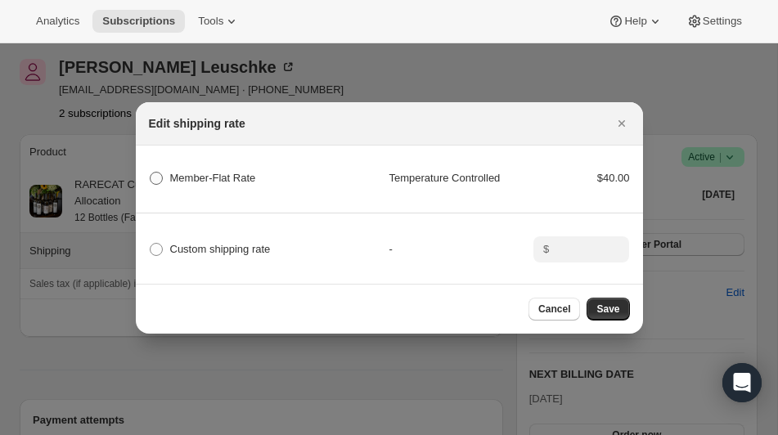
click at [154, 177] on span ":rm18:" at bounding box center [156, 178] width 13 height 13
click at [150, 173] on Rate "Member-Flat Rate" at bounding box center [150, 172] width 1 height 1
click at [614, 308] on span "Save" at bounding box center [607, 309] width 23 height 13
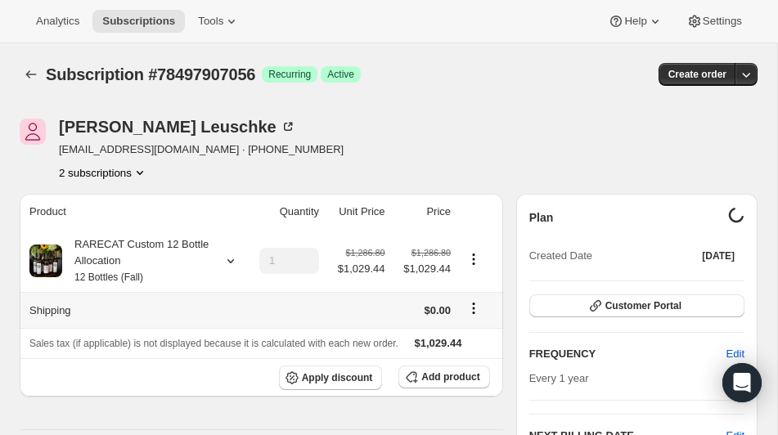
scroll to position [60, 0]
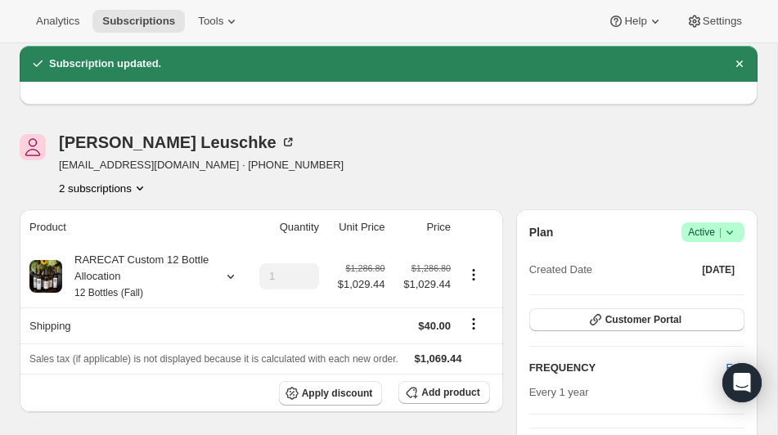
click at [146, 185] on icon "Product actions" at bounding box center [140, 188] width 16 height 16
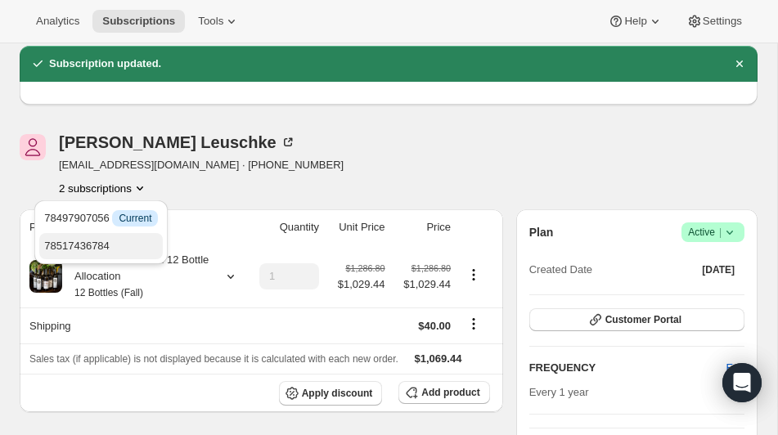
click at [107, 244] on span "78517436784" at bounding box center [76, 246] width 65 height 12
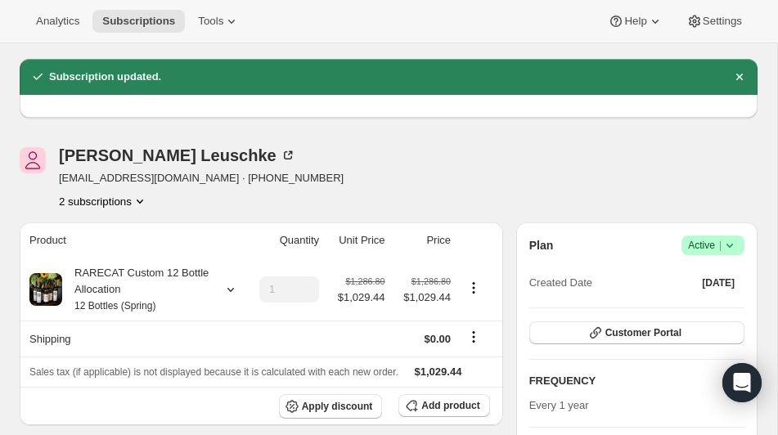
scroll to position [49, 0]
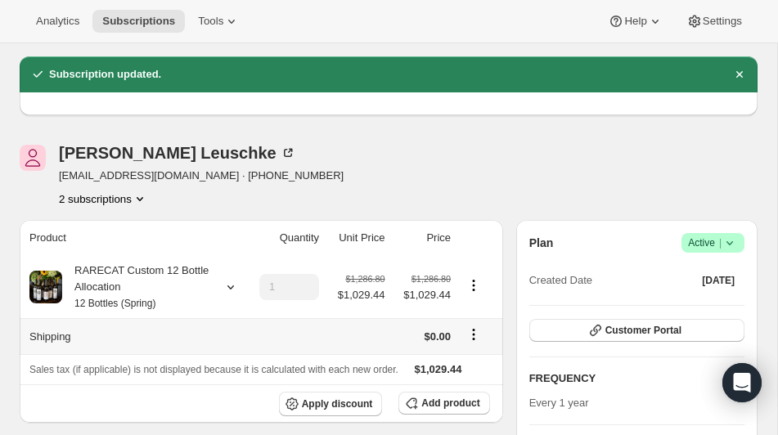
click at [471, 332] on icon "Shipping actions" at bounding box center [473, 334] width 16 height 16
click at [451, 361] on span "Edit shipping rate" at bounding box center [471, 366] width 82 height 12
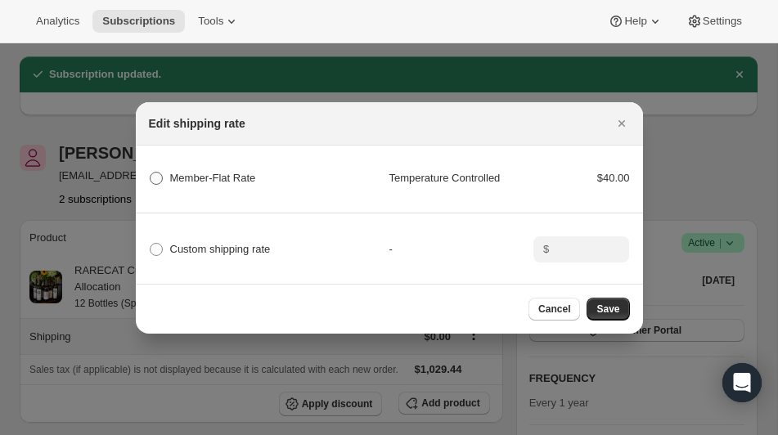
click at [157, 178] on span ":rm5c:" at bounding box center [156, 178] width 13 height 13
click at [150, 173] on Rate "Member-Flat Rate" at bounding box center [150, 172] width 1 height 1
click at [608, 307] on span "Save" at bounding box center [607, 309] width 23 height 13
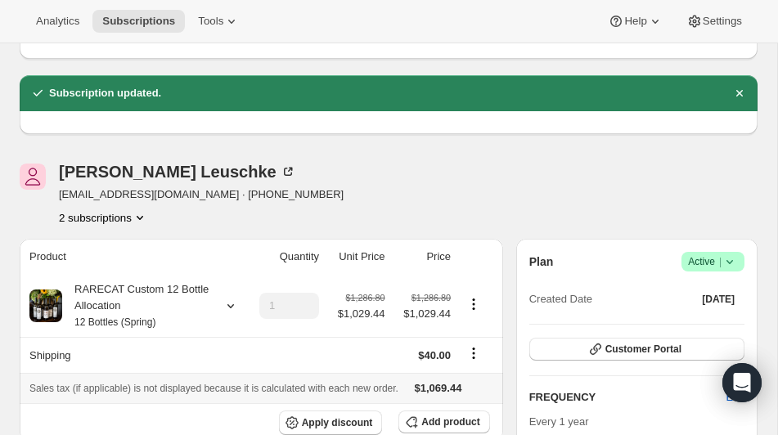
scroll to position [171, 0]
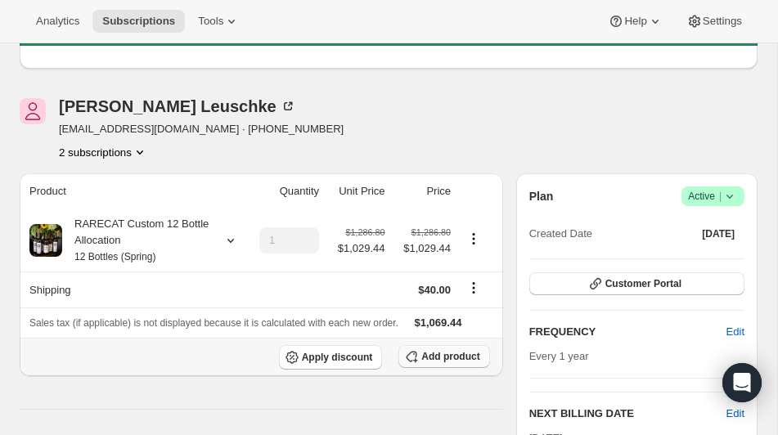
click at [430, 363] on span "Add product" at bounding box center [450, 356] width 58 height 13
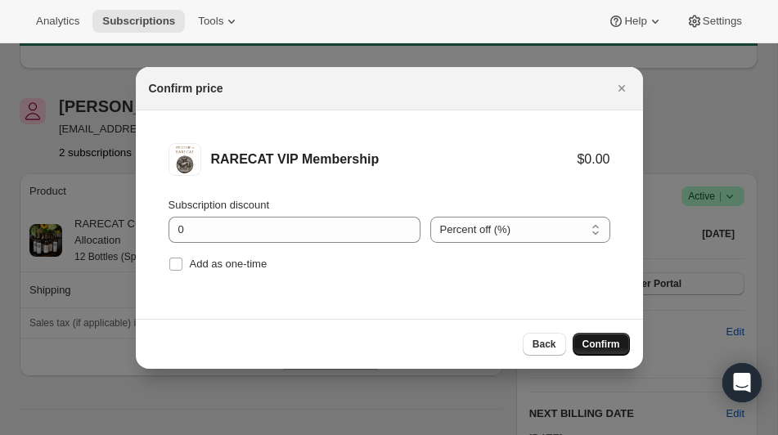
click at [611, 340] on span "Confirm" at bounding box center [601, 344] width 38 height 13
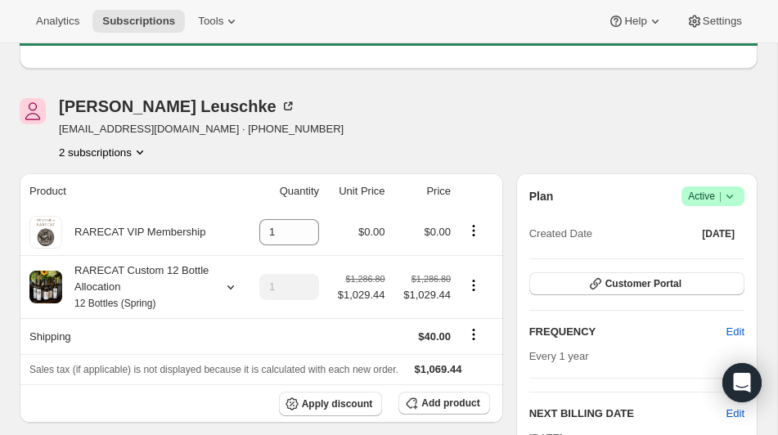
click at [143, 150] on icon "Product actions" at bounding box center [140, 152] width 16 height 16
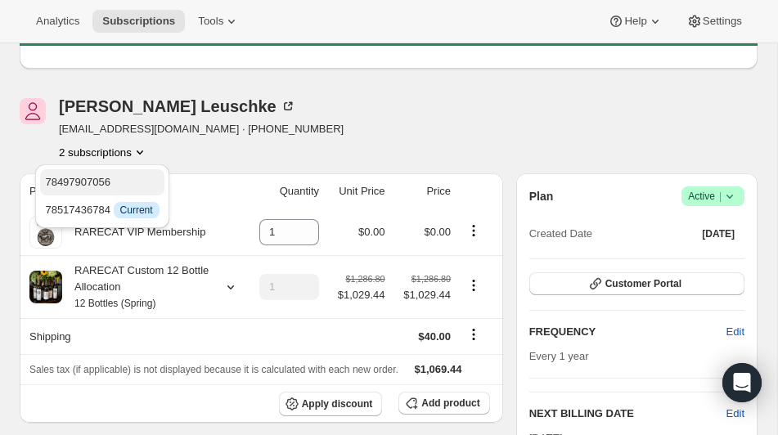
click at [128, 188] on span "78497907056" at bounding box center [102, 182] width 114 height 16
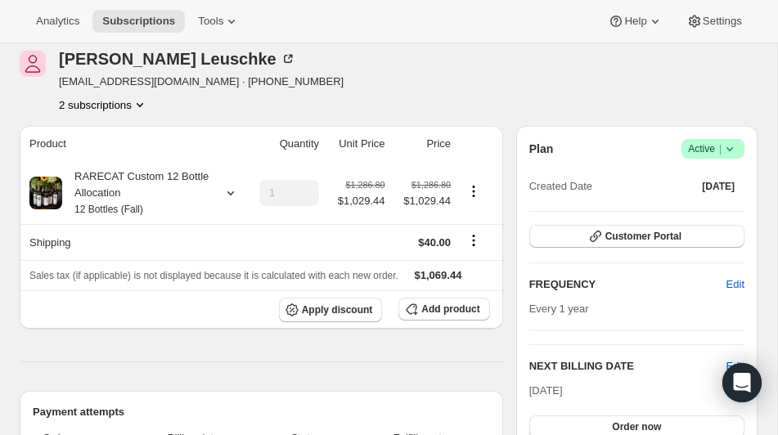
scroll to position [222, 0]
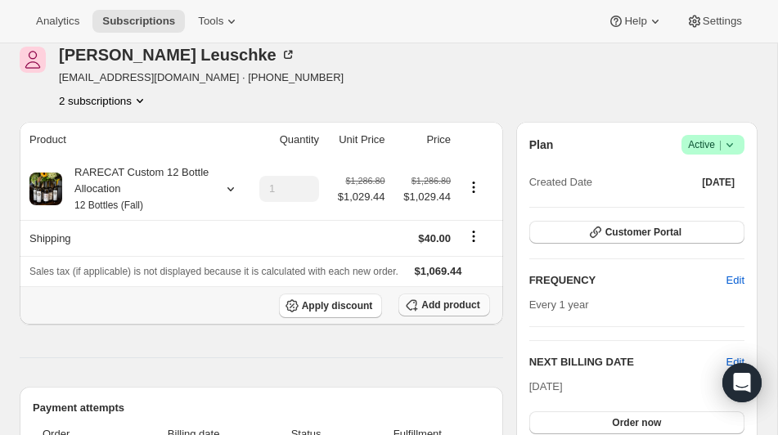
click at [450, 312] on span "Add product" at bounding box center [450, 304] width 58 height 13
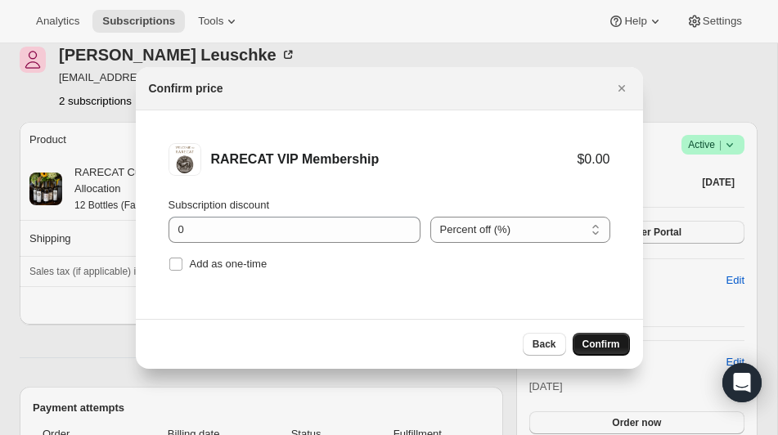
click at [598, 342] on span "Confirm" at bounding box center [601, 344] width 38 height 13
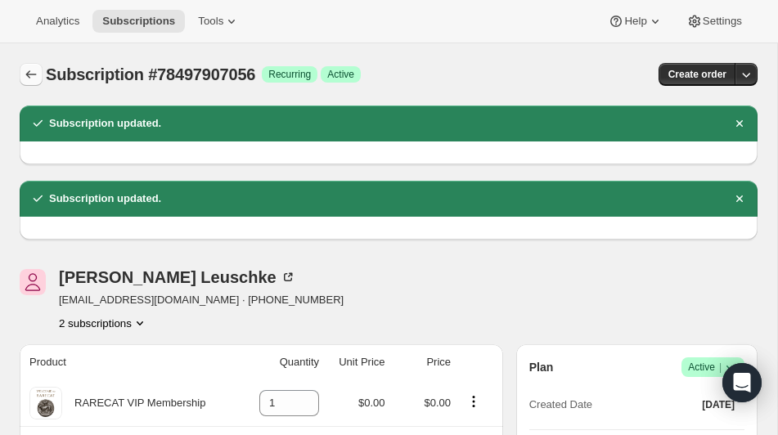
click at [30, 71] on icon "Subscriptions" at bounding box center [31, 74] width 16 height 16
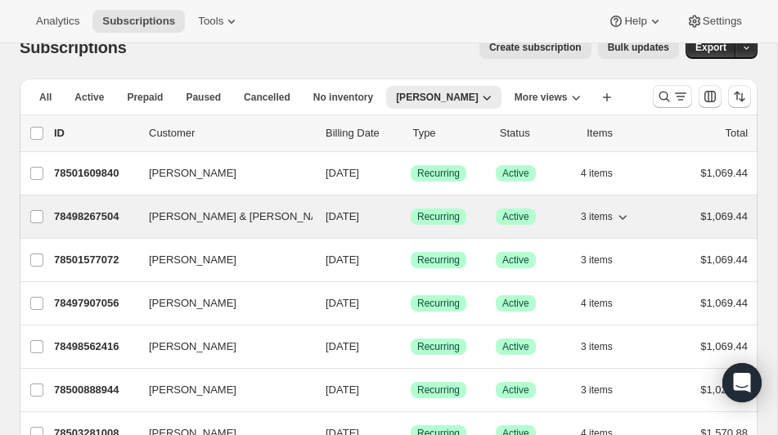
scroll to position [60, 0]
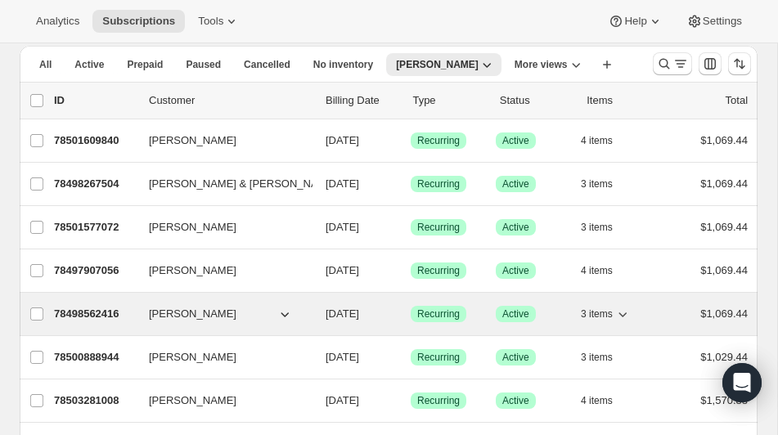
click at [94, 311] on p "78498562416" at bounding box center [95, 314] width 82 height 16
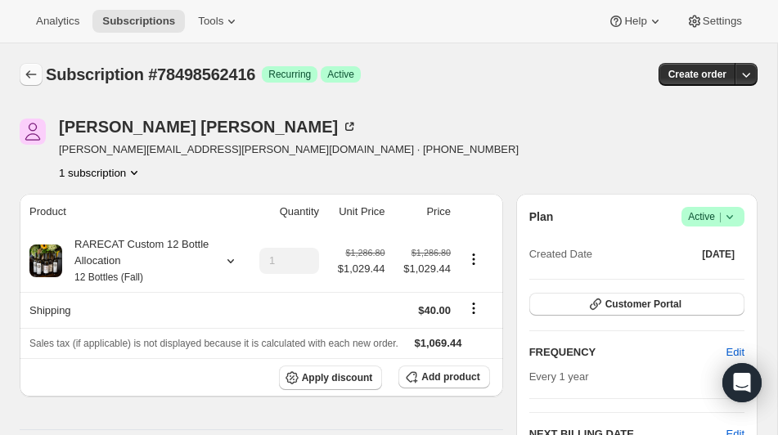
click at [30, 70] on icon "Subscriptions" at bounding box center [31, 74] width 16 height 16
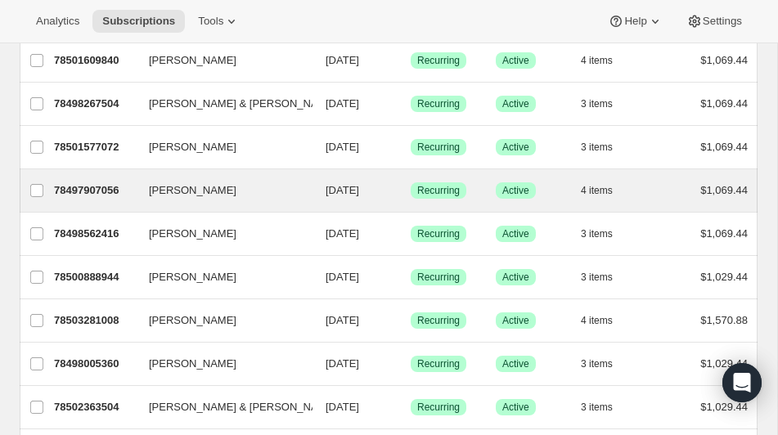
scroll to position [150, 0]
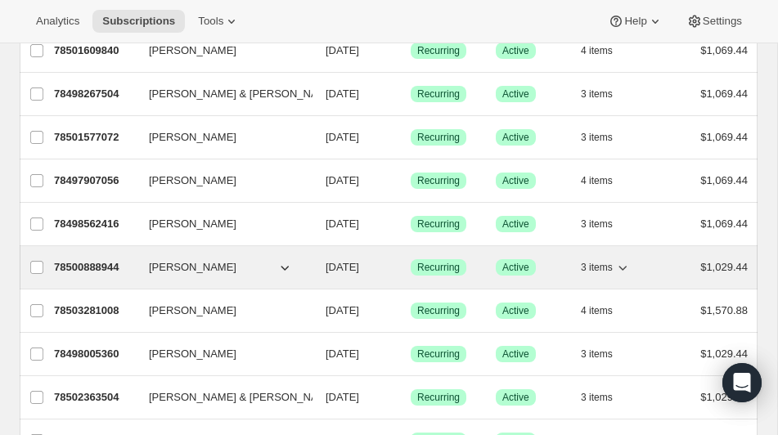
click at [91, 266] on p "78500888944" at bounding box center [95, 267] width 82 height 16
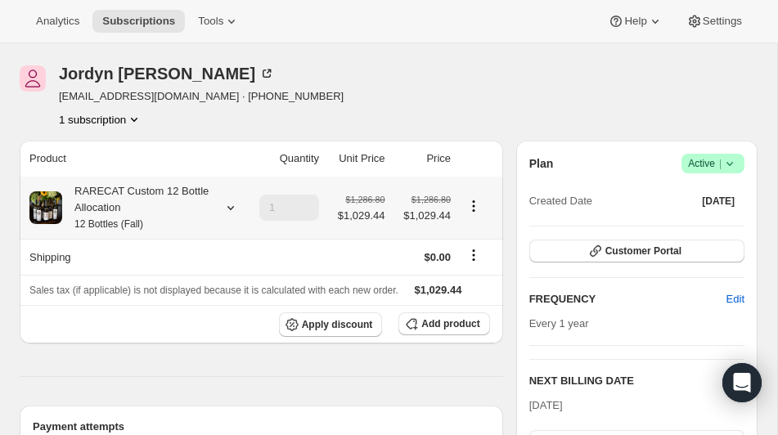
scroll to position [55, 0]
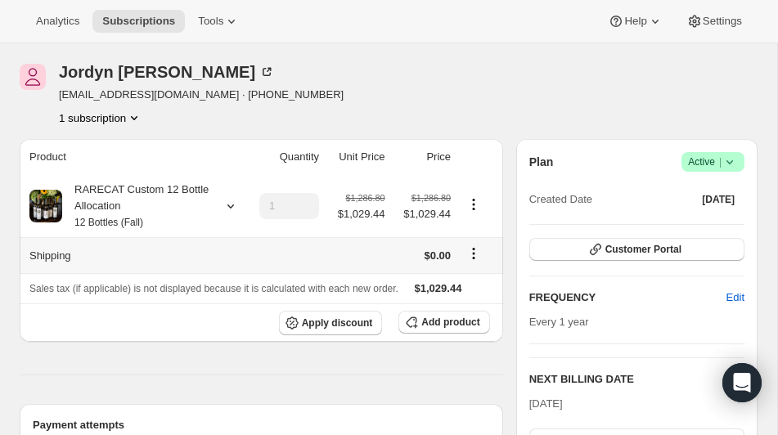
click at [471, 250] on icon "Shipping actions" at bounding box center [473, 253] width 16 height 16
click at [463, 280] on span "Edit shipping rate" at bounding box center [471, 285] width 82 height 12
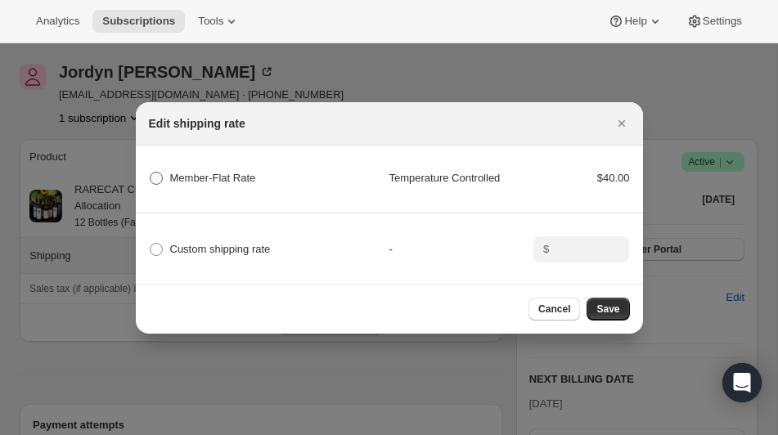
click at [158, 178] on span ":rng2:" at bounding box center [156, 178] width 13 height 13
click at [150, 173] on Rate "Member-Flat Rate" at bounding box center [150, 172] width 1 height 1
click at [613, 305] on span "Save" at bounding box center [607, 309] width 23 height 13
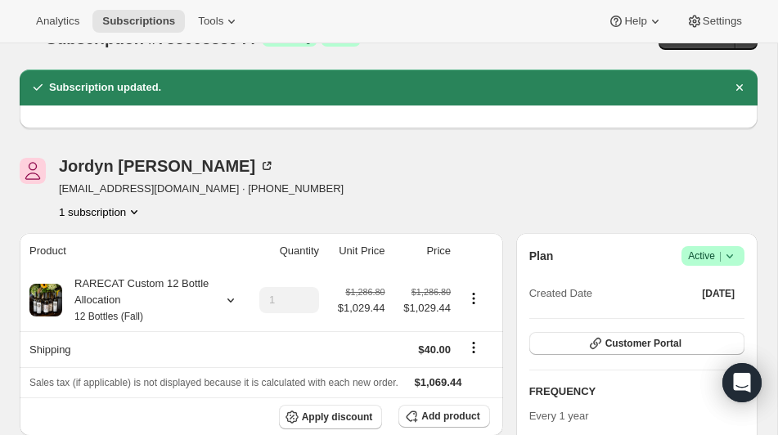
scroll to position [11, 0]
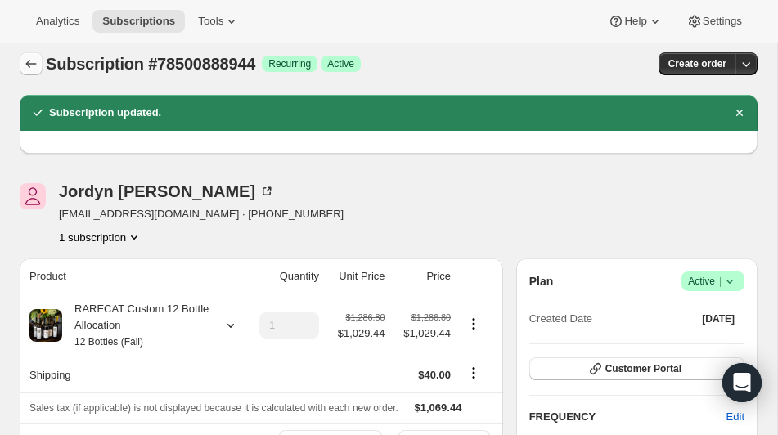
click at [27, 63] on icon "Subscriptions" at bounding box center [31, 64] width 11 height 8
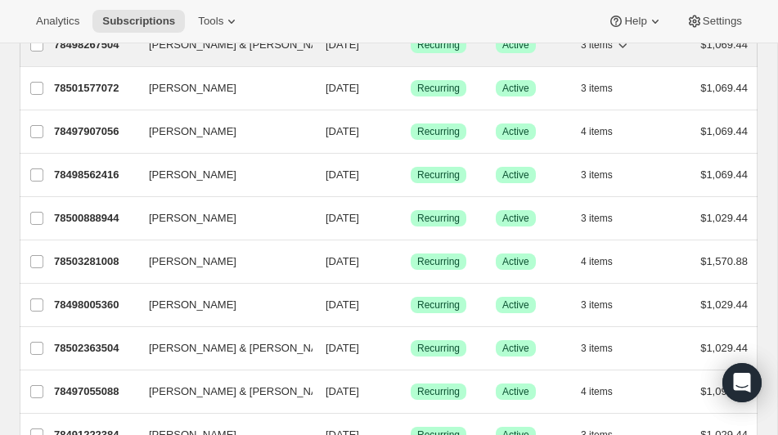
scroll to position [277, 0]
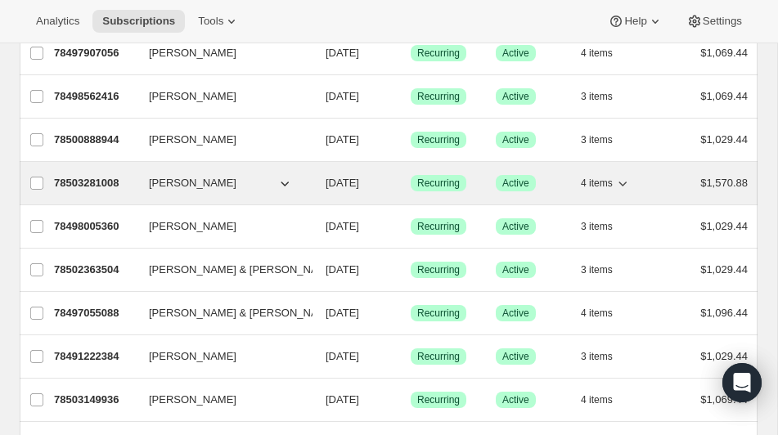
click at [93, 180] on p "78503281008" at bounding box center [95, 183] width 82 height 16
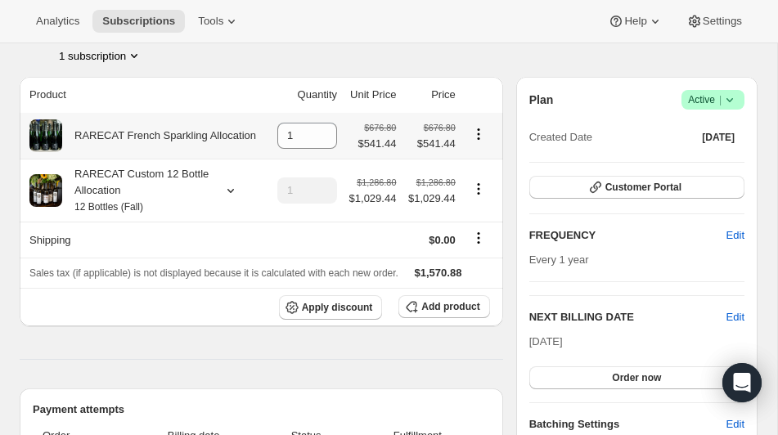
scroll to position [99, 0]
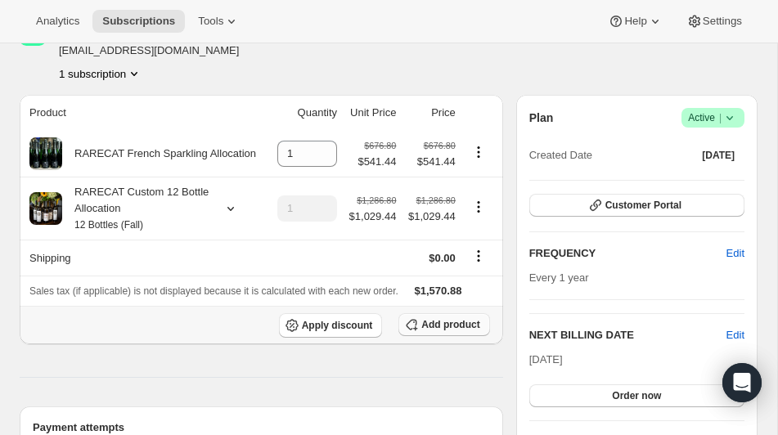
click at [421, 331] on span "Add product" at bounding box center [450, 324] width 58 height 13
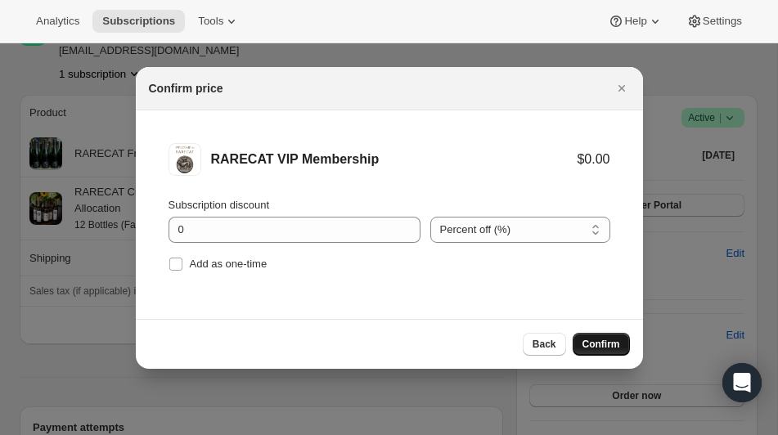
click at [595, 341] on span "Confirm" at bounding box center [601, 344] width 38 height 13
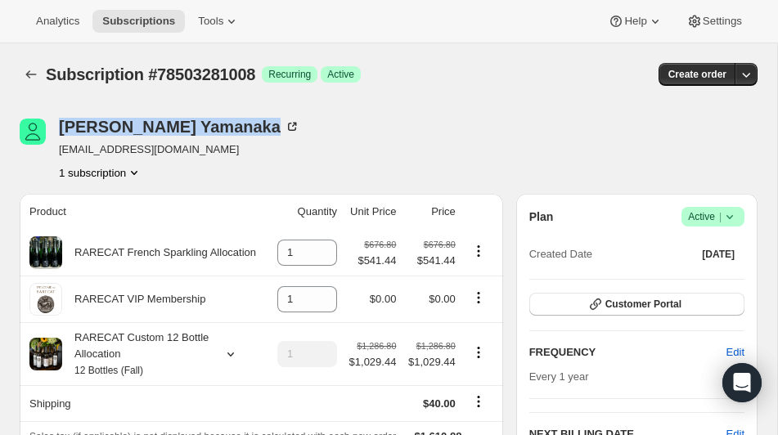
drag, startPoint x: 56, startPoint y: 124, endPoint x: 215, endPoint y: 129, distance: 158.7
click at [215, 129] on div "Laura Yamanaka lyamanaka@teamcfo.com 1 subscription" at bounding box center [278, 150] width 516 height 62
copy div "Laura Yamanaka"
click at [33, 78] on icon "Subscriptions" at bounding box center [31, 74] width 16 height 16
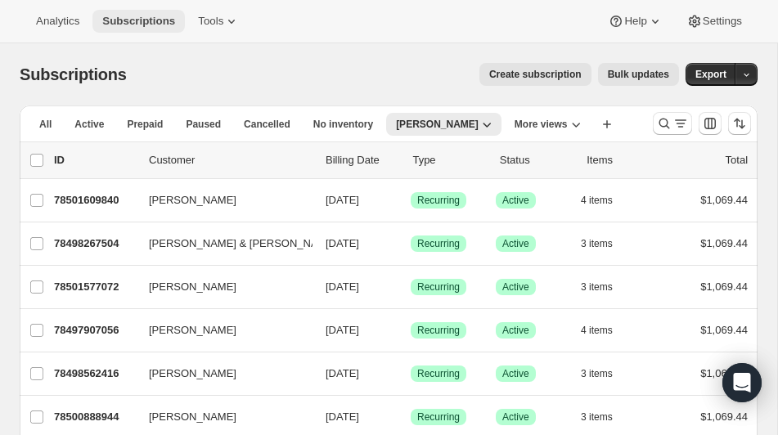
click at [142, 20] on span "Subscriptions" at bounding box center [138, 21] width 73 height 13
click at [510, 74] on span "Create subscription" at bounding box center [535, 74] width 92 height 13
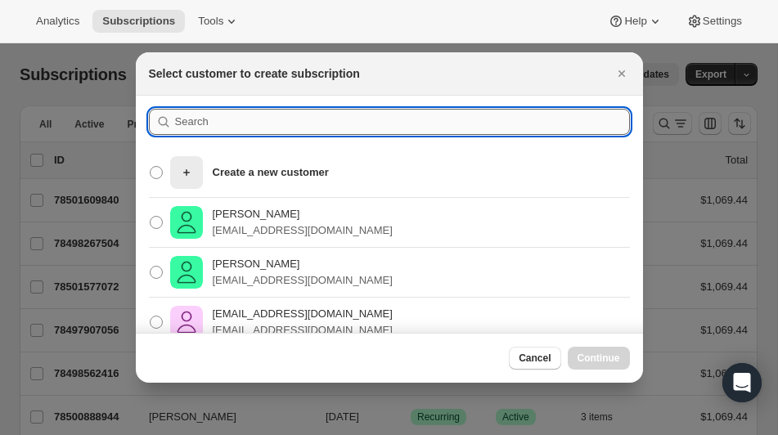
click at [188, 120] on input ":ro71:" at bounding box center [402, 122] width 455 height 26
paste input "Laura Yamanaka"
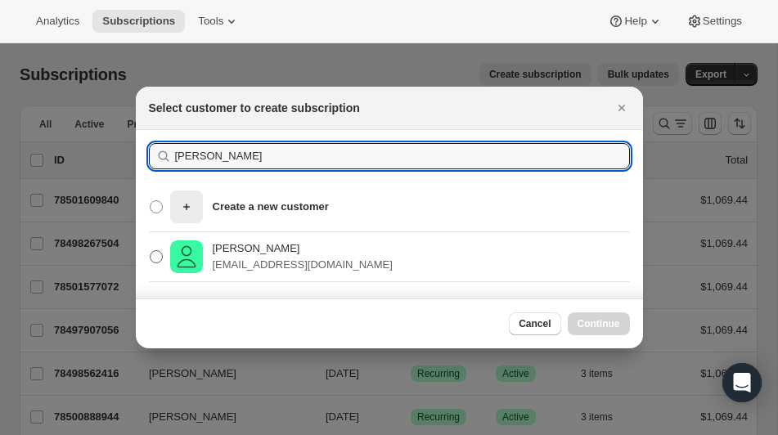
click at [271, 259] on p "lyamanaka@teamcfo.com" at bounding box center [303, 265] width 180 height 16
click at [150, 251] on input "Laura Yamanaka lyamanaka@teamcfo.com" at bounding box center [150, 250] width 1 height 1
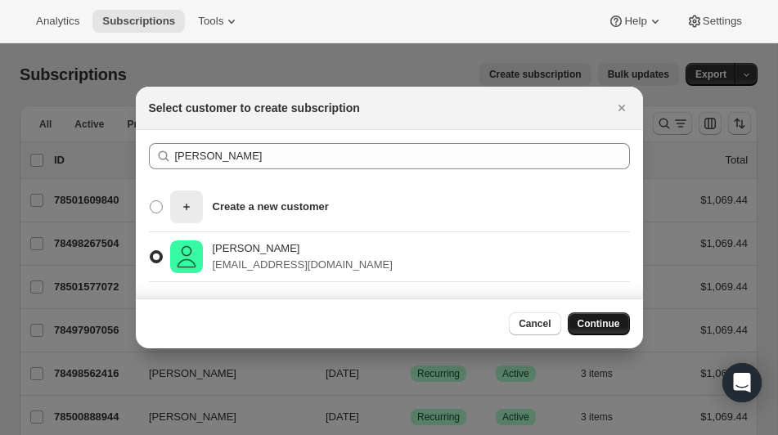
click at [592, 321] on span "Continue" at bounding box center [598, 323] width 43 height 13
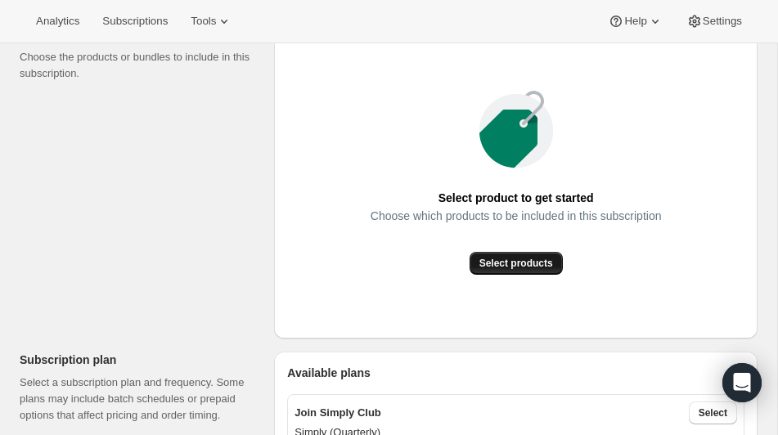
scroll to position [235, 0]
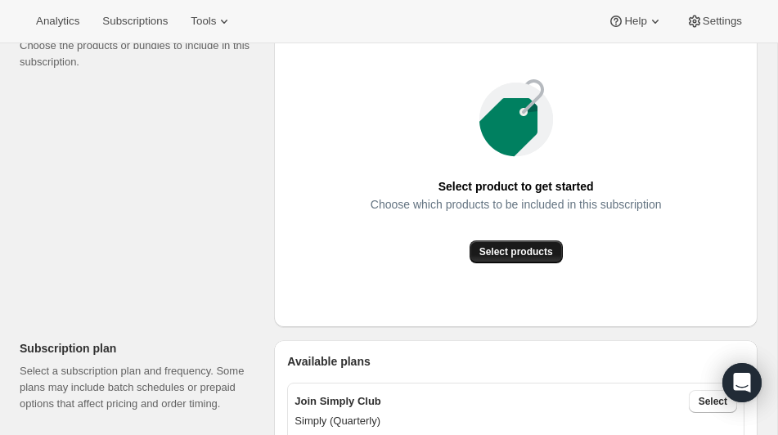
click at [525, 252] on span "Select products" at bounding box center [516, 251] width 74 height 13
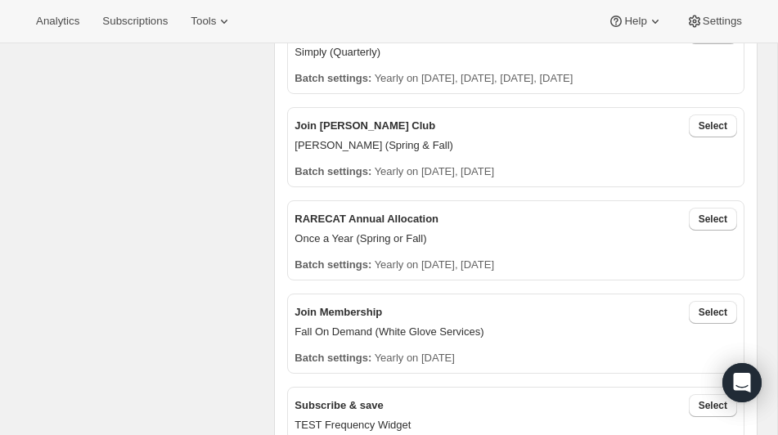
scroll to position [451, 0]
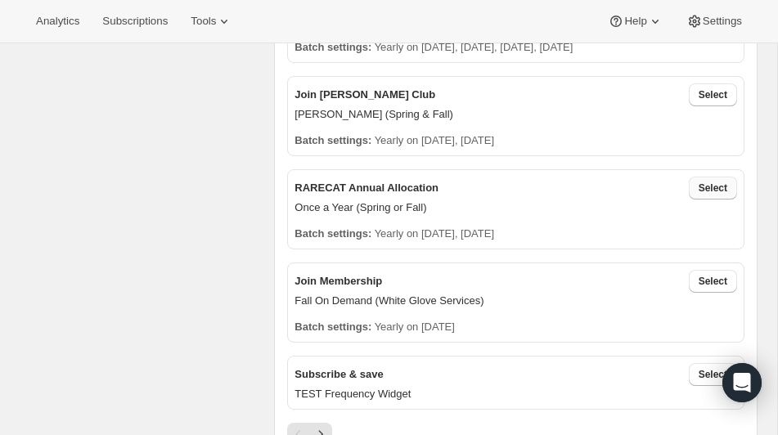
click at [707, 182] on span "Select" at bounding box center [712, 188] width 29 height 13
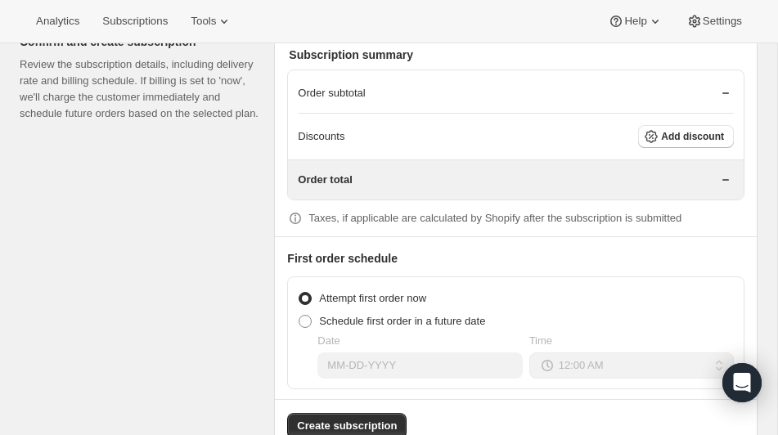
scroll to position [1379, 0]
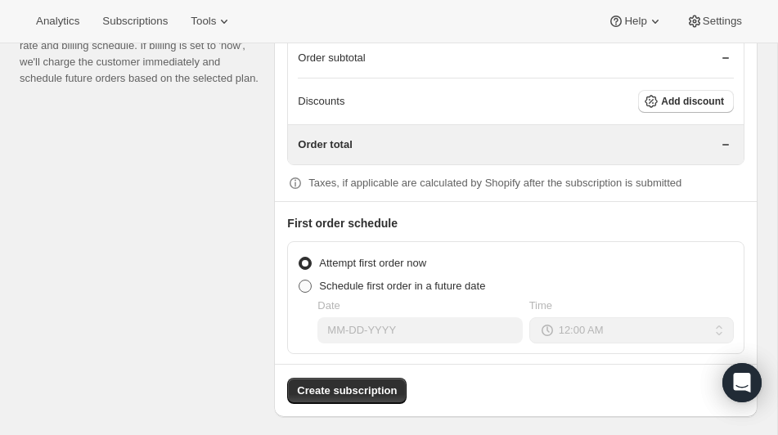
click at [300, 280] on span at bounding box center [304, 286] width 13 height 13
click at [299, 280] on input "Schedule first order in a future date" at bounding box center [298, 280] width 1 height 1
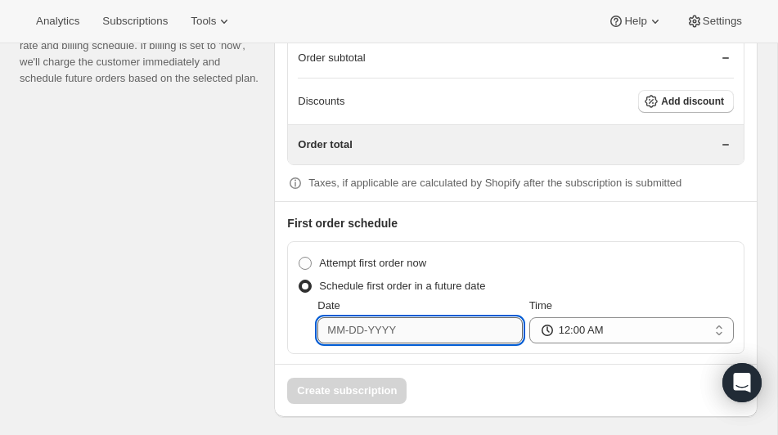
click at [344, 322] on input "Date" at bounding box center [419, 330] width 204 height 26
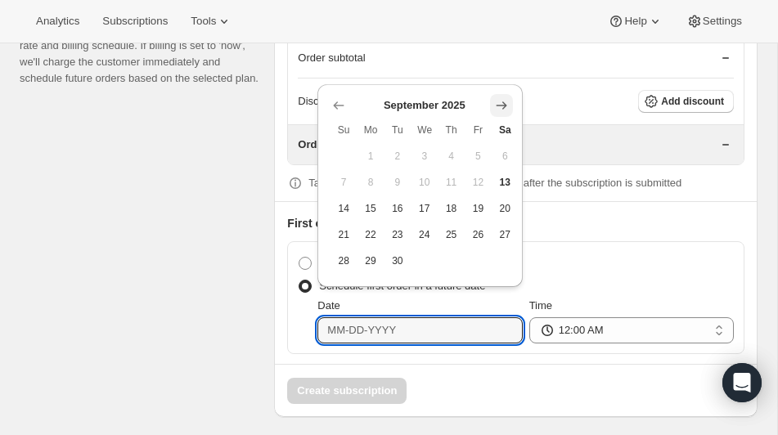
click at [505, 103] on icon "Show next month, October 2025" at bounding box center [501, 105] width 16 height 16
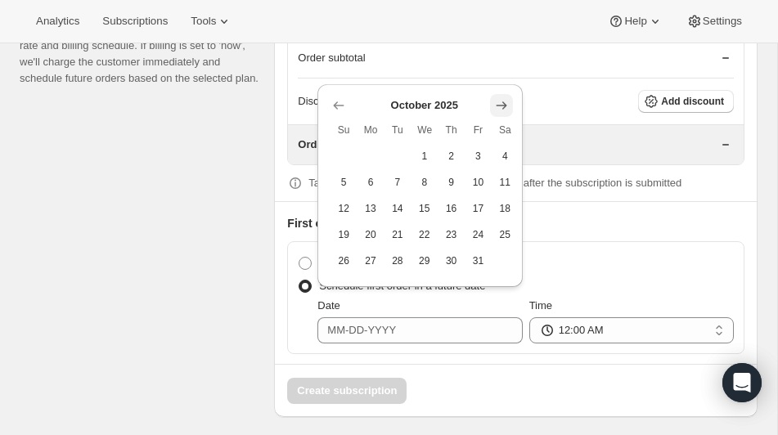
click at [505, 103] on icon "Show next month, November 2025" at bounding box center [501, 105] width 16 height 16
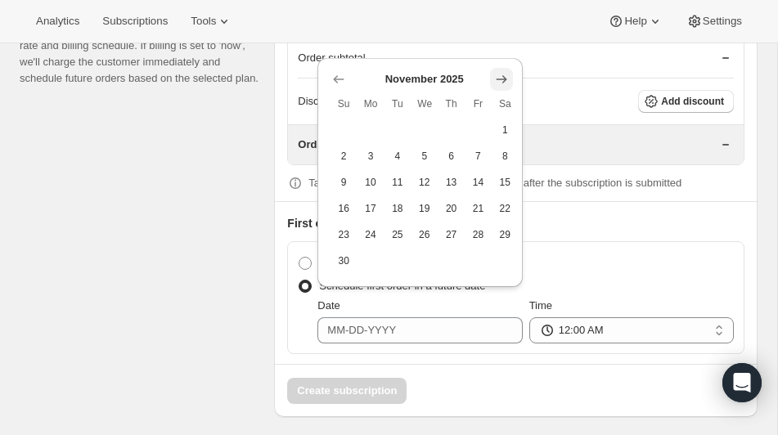
click at [508, 79] on icon "Show next month, December 2025" at bounding box center [501, 79] width 16 height 16
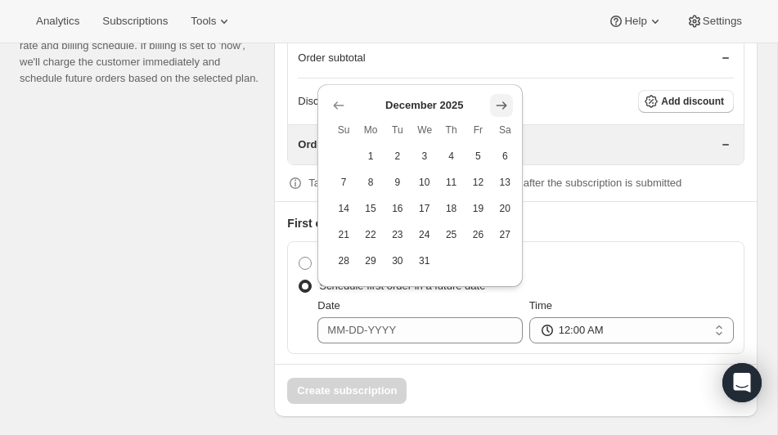
click at [503, 105] on icon "Show next month, January 2026" at bounding box center [501, 104] width 11 height 7
click at [503, 105] on icon "Show next month, February 2026" at bounding box center [501, 104] width 11 height 7
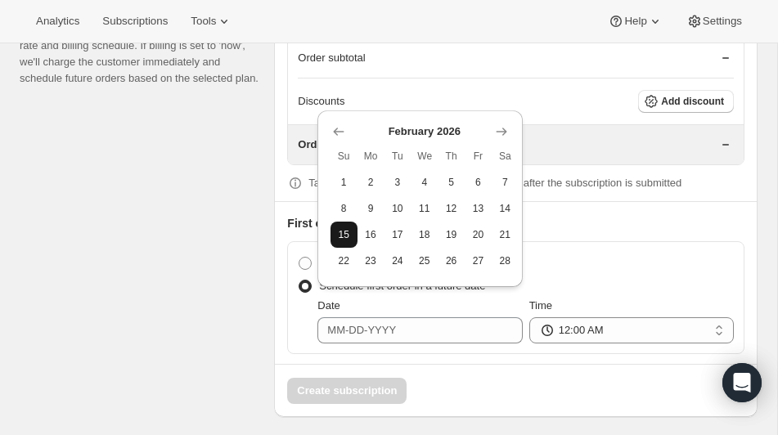
click at [343, 231] on span "15" at bounding box center [344, 234] width 14 height 13
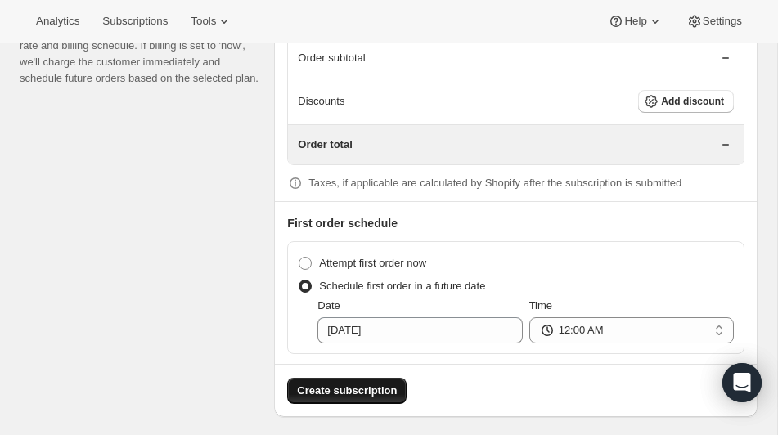
click at [341, 383] on span "Create subscription" at bounding box center [347, 391] width 100 height 16
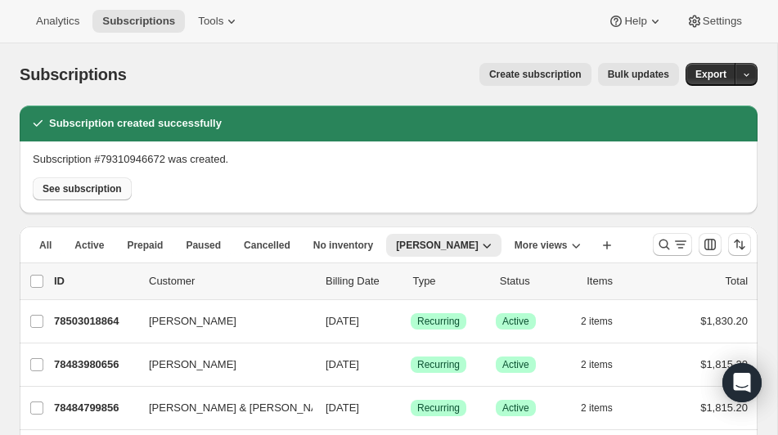
click at [67, 186] on span "See subscription" at bounding box center [82, 188] width 79 height 13
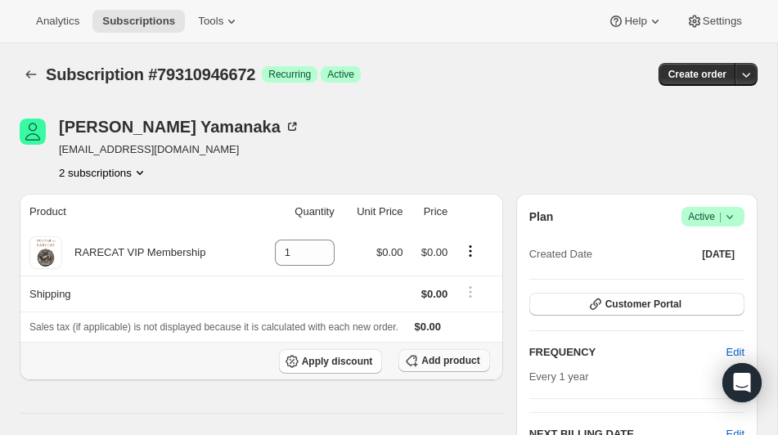
click at [421, 356] on span "Add product" at bounding box center [450, 360] width 58 height 13
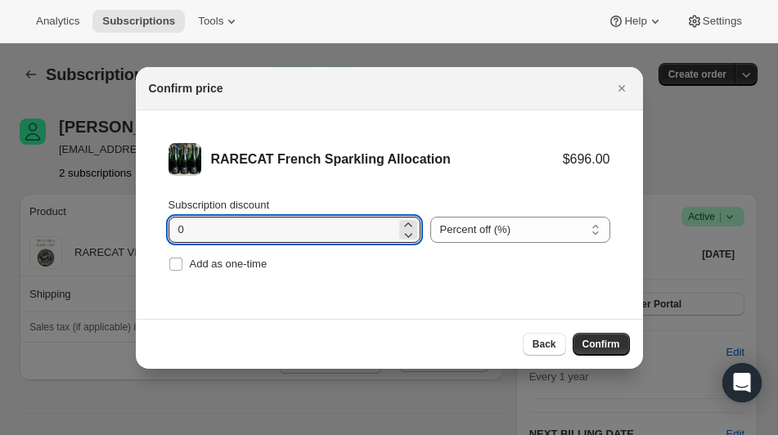
drag, startPoint x: 205, startPoint y: 225, endPoint x: 129, endPoint y: 226, distance: 76.1
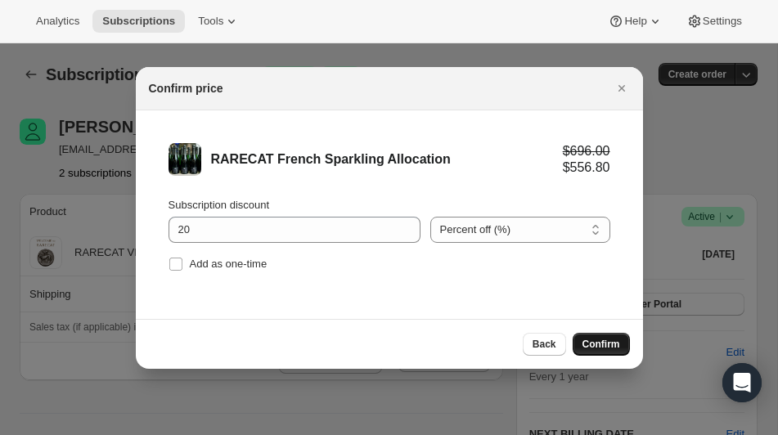
click at [595, 336] on button "Confirm" at bounding box center [600, 344] width 57 height 23
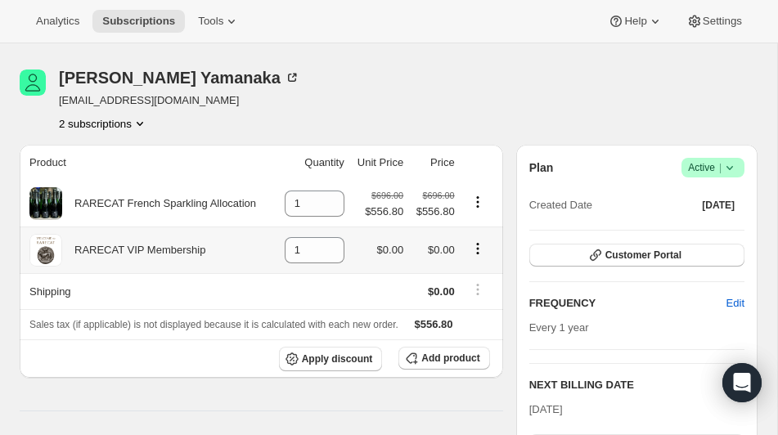
scroll to position [58, 0]
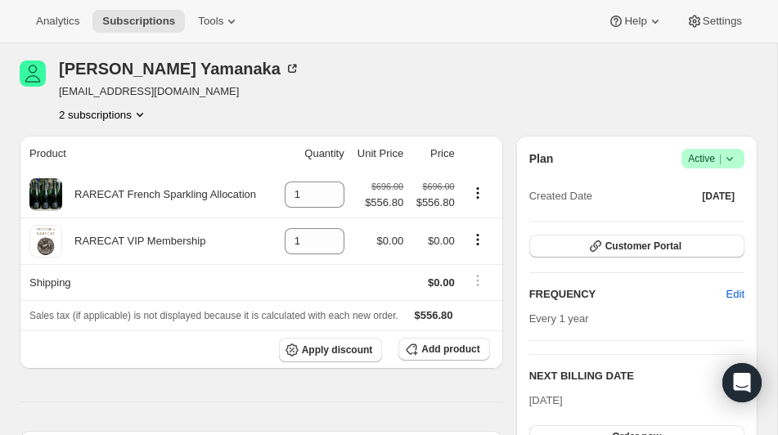
click at [144, 110] on icon "Product actions" at bounding box center [140, 114] width 16 height 16
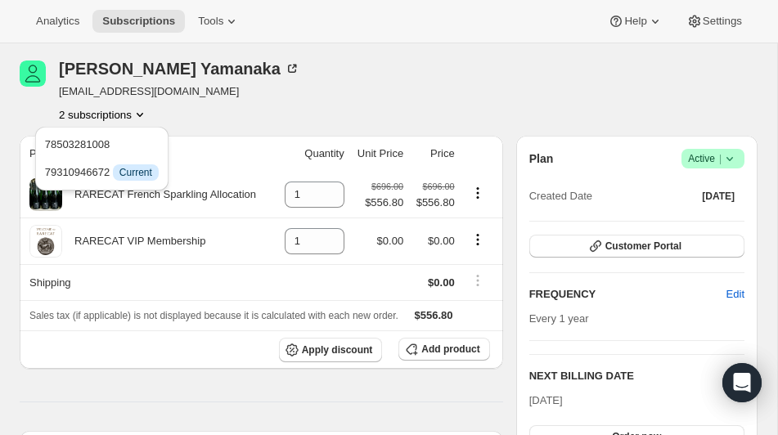
click at [253, 140] on th "Product" at bounding box center [148, 154] width 256 height 36
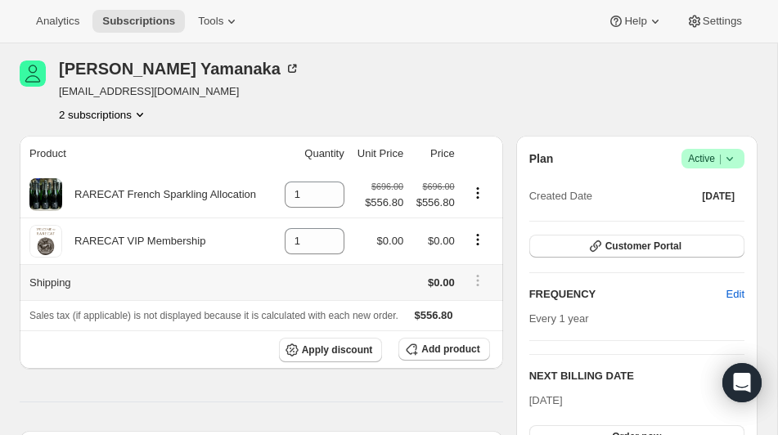
click at [75, 282] on th "Shipping" at bounding box center [148, 282] width 256 height 36
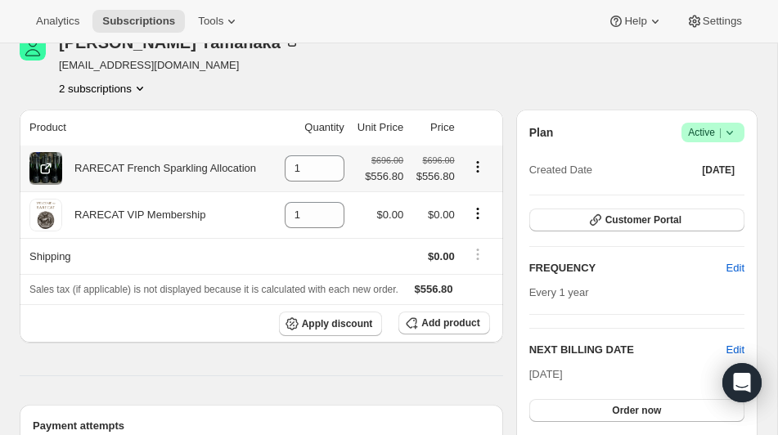
scroll to position [89, 0]
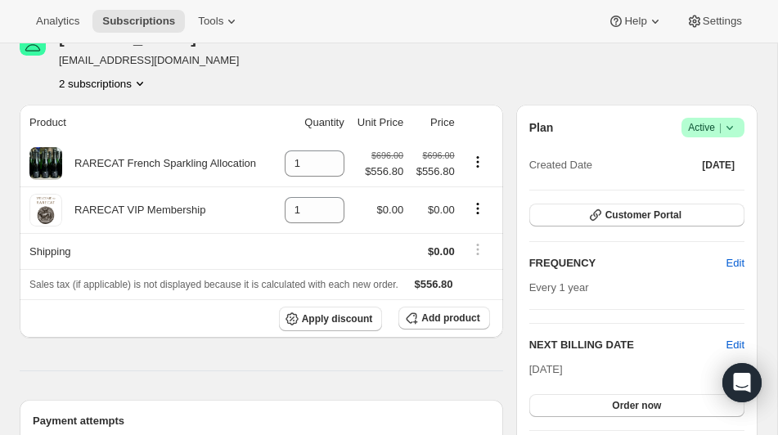
click at [148, 84] on icon "Product actions" at bounding box center [140, 83] width 16 height 16
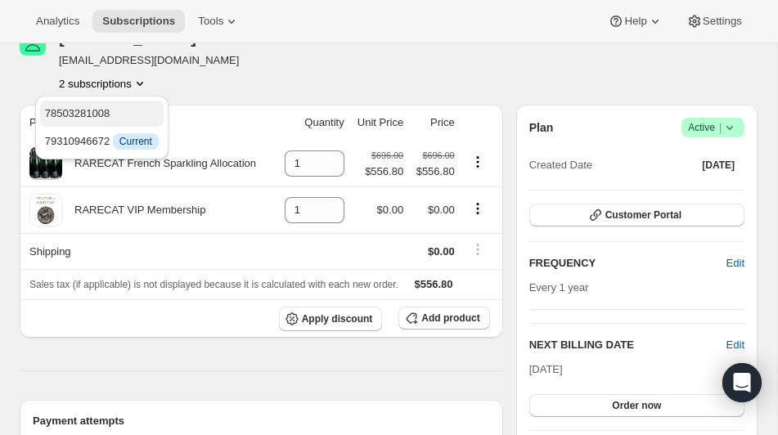
click at [135, 114] on span "78503281008" at bounding box center [102, 113] width 114 height 16
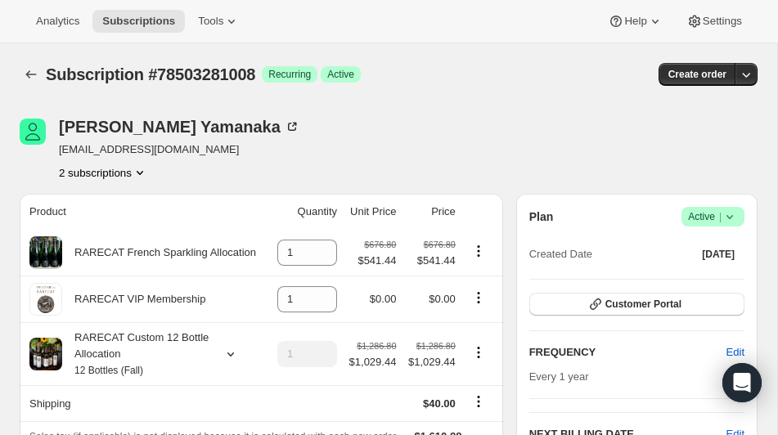
scroll to position [57, 0]
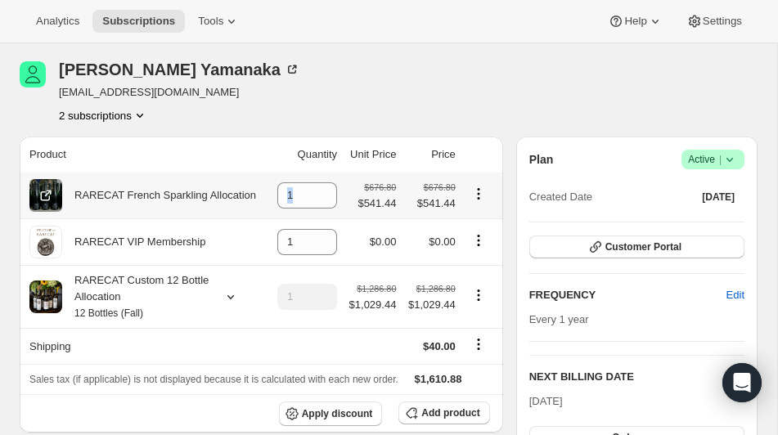
drag, startPoint x: 312, startPoint y: 198, endPoint x: 273, endPoint y: 198, distance: 38.4
click at [273, 198] on td "1" at bounding box center [306, 196] width 72 height 46
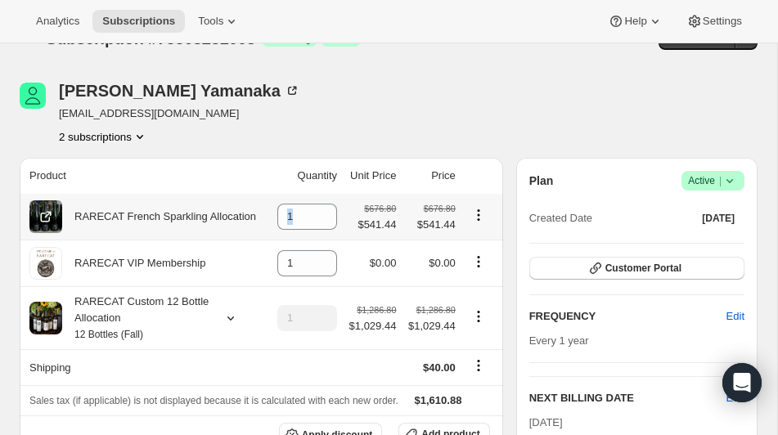
scroll to position [18, 0]
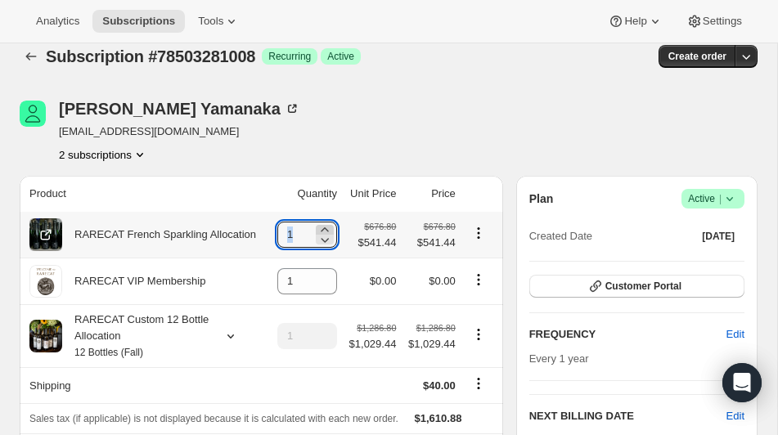
click at [316, 226] on div at bounding box center [325, 230] width 18 height 10
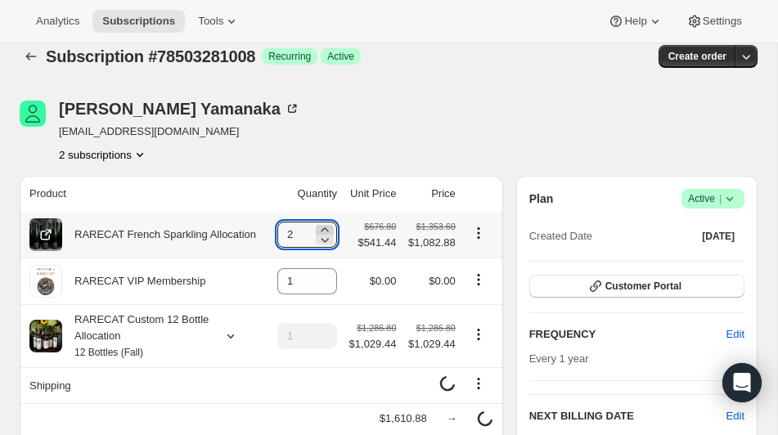
click at [324, 224] on icon at bounding box center [324, 230] width 16 height 16
click at [323, 240] on icon at bounding box center [325, 240] width 8 height 5
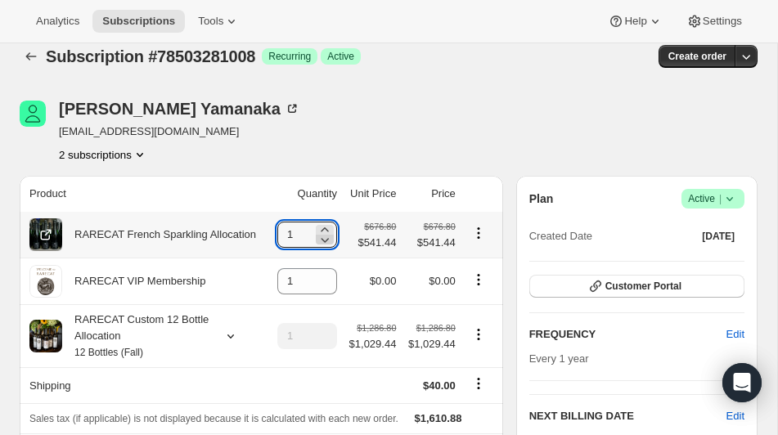
click at [323, 240] on icon at bounding box center [325, 240] width 8 height 5
type input "0"
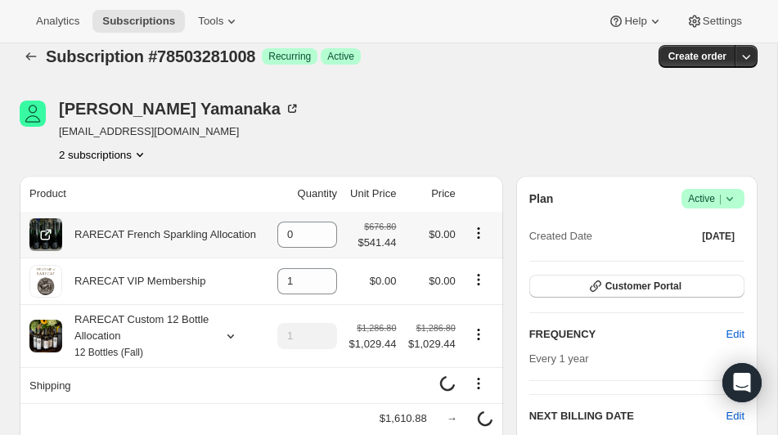
click at [481, 231] on icon "Product actions" at bounding box center [478, 233] width 16 height 16
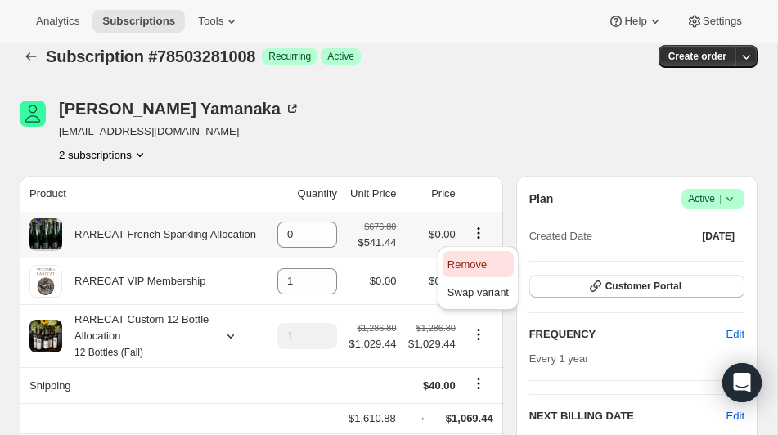
click at [481, 259] on span "Remove" at bounding box center [466, 264] width 39 height 12
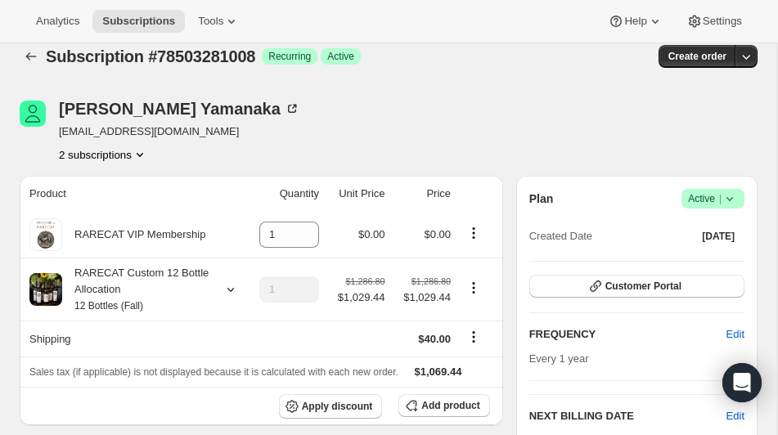
click at [143, 152] on icon "Product actions" at bounding box center [140, 154] width 16 height 16
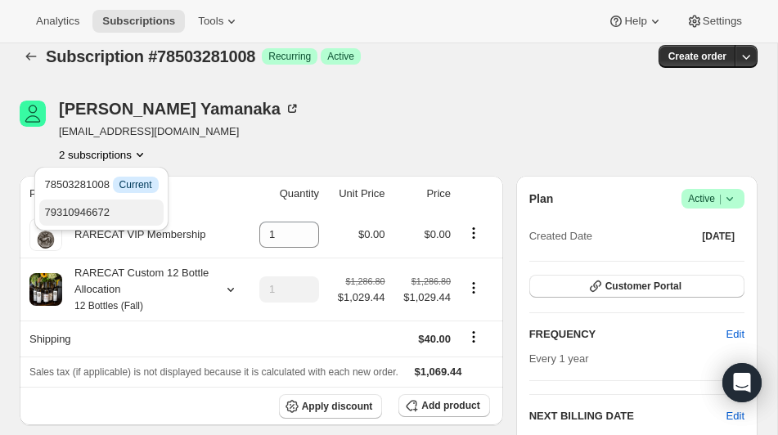
click at [110, 206] on span "79310946672" at bounding box center [76, 212] width 65 height 12
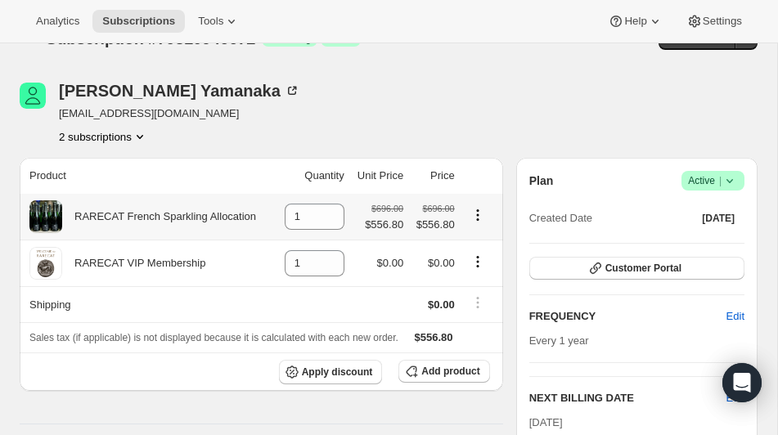
scroll to position [38, 0]
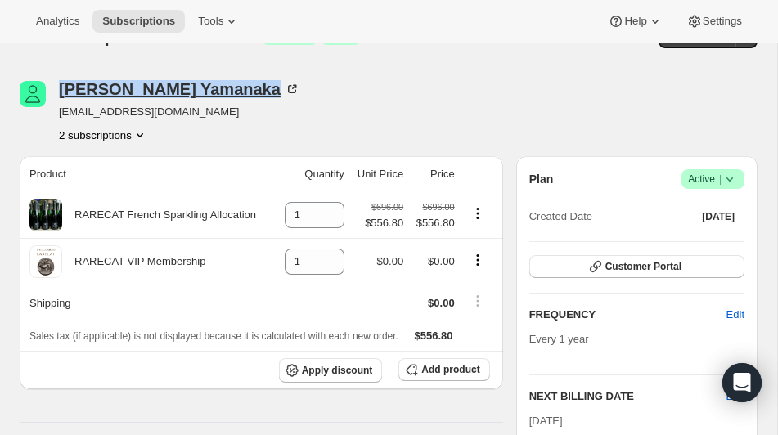
drag, startPoint x: 57, startPoint y: 92, endPoint x: 186, endPoint y: 96, distance: 128.5
click at [186, 96] on div "Laura Yamanaka lyamanaka@teamcfo.com 2 subscriptions" at bounding box center [278, 112] width 516 height 62
copy div "Laura Yamanaka"
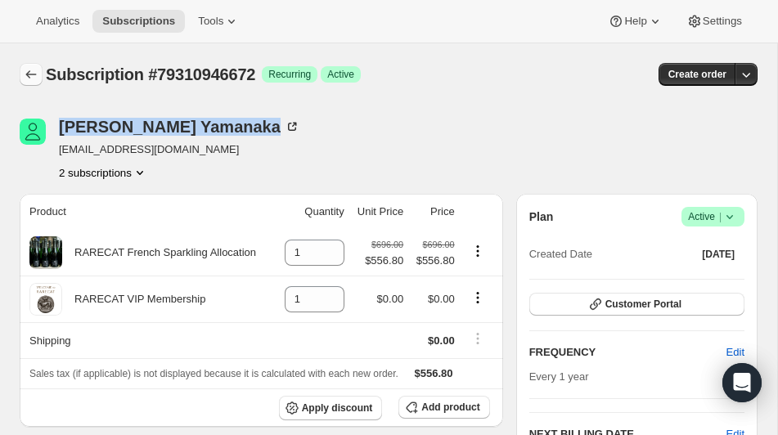
click at [33, 74] on icon "Subscriptions" at bounding box center [31, 74] width 16 height 16
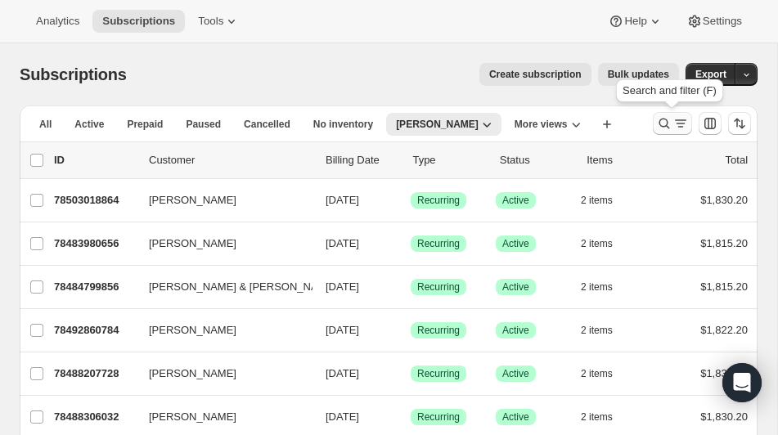
click at [659, 120] on icon "Search and filter results" at bounding box center [664, 123] width 16 height 16
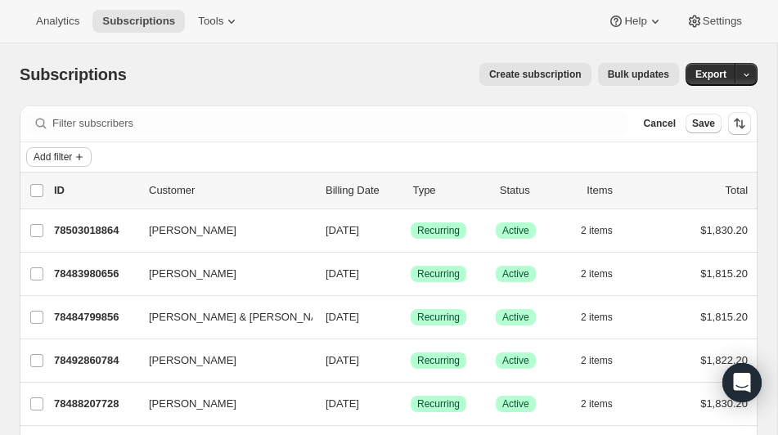
click at [54, 155] on span "Add filter" at bounding box center [53, 156] width 38 height 13
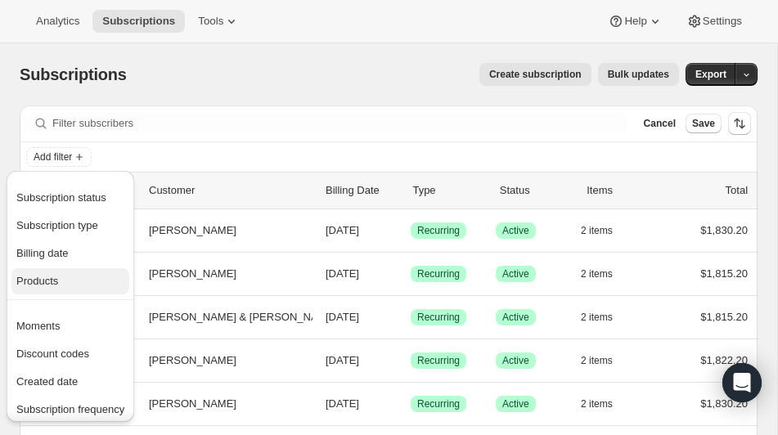
click at [57, 283] on span "Products" at bounding box center [37, 281] width 42 height 12
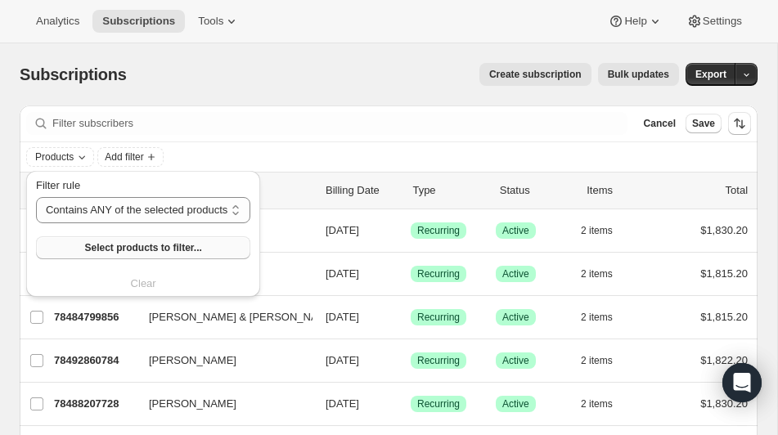
click at [190, 246] on span "Select products to filter..." at bounding box center [142, 247] width 117 height 13
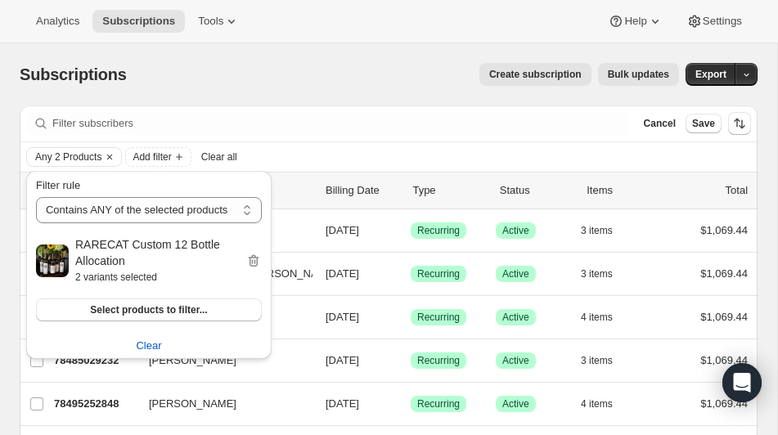
click at [311, 136] on div "Filter subscribers Cancel Save" at bounding box center [389, 123] width 738 height 36
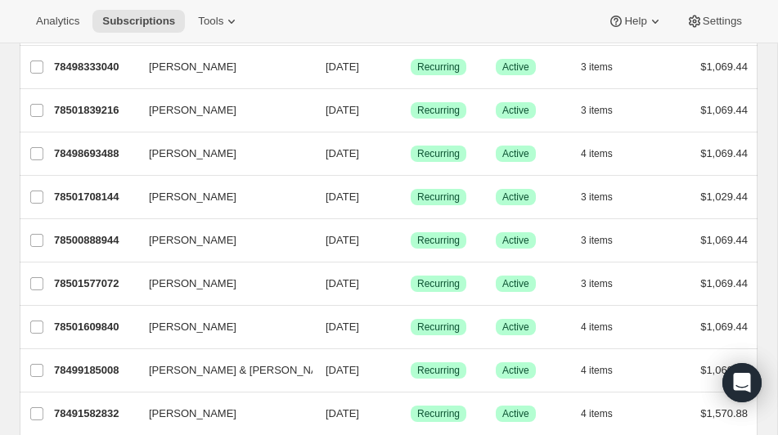
scroll to position [478, 0]
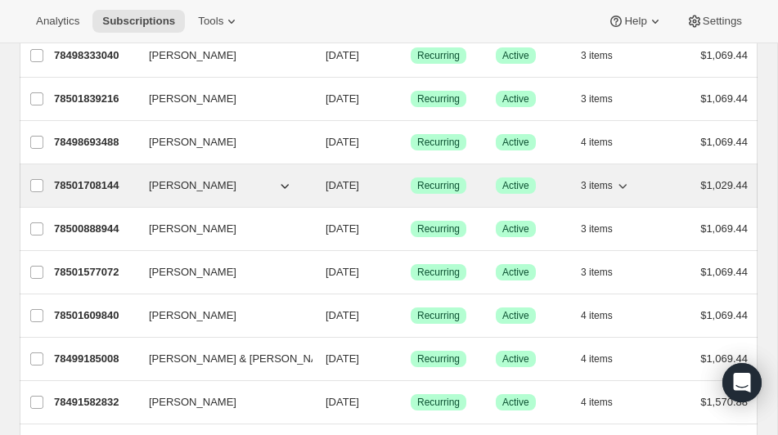
click at [92, 182] on p "78501708144" at bounding box center [95, 185] width 82 height 16
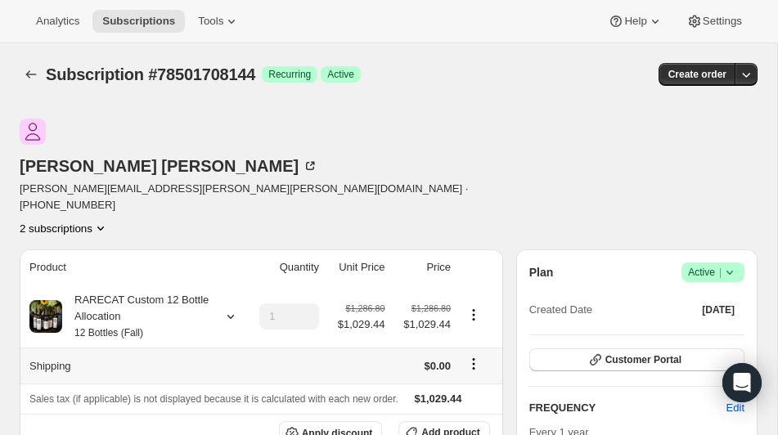
click at [473, 363] on icon "Shipping actions" at bounding box center [474, 364] width 2 height 2
click at [466, 335] on span "Edit shipping rate" at bounding box center [471, 340] width 82 height 12
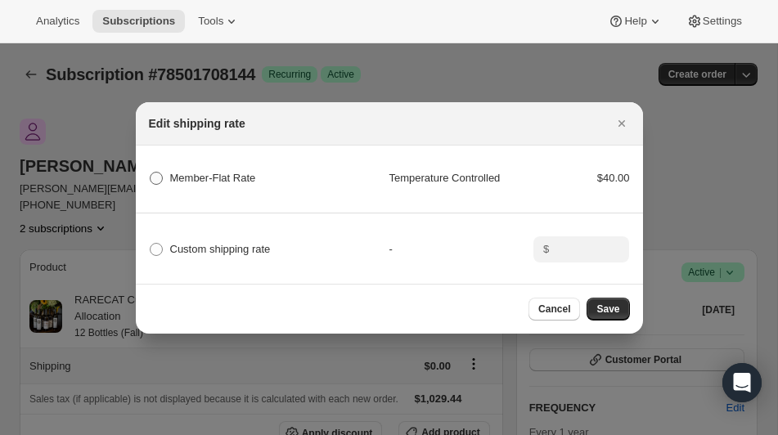
click at [155, 177] on span ":rptf:" at bounding box center [156, 178] width 13 height 13
click at [150, 173] on Rate "Member-Flat Rate" at bounding box center [150, 172] width 1 height 1
radio Rate "true"
click at [604, 303] on span "Save" at bounding box center [607, 309] width 23 height 13
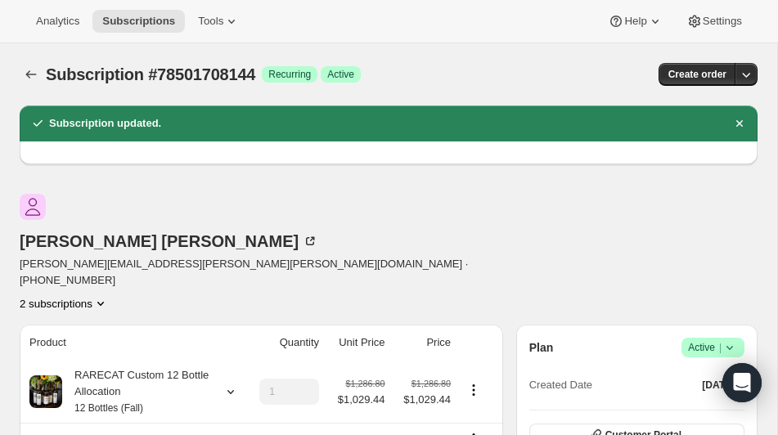
click at [109, 295] on icon "Product actions" at bounding box center [100, 303] width 16 height 16
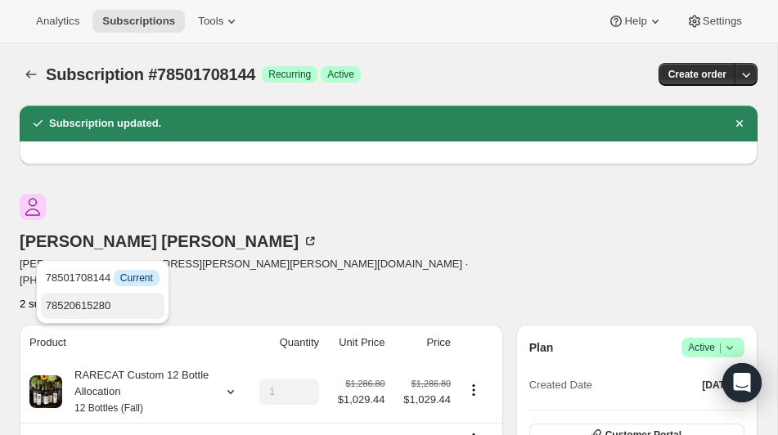
click at [97, 299] on span "78520615280" at bounding box center [78, 305] width 65 height 12
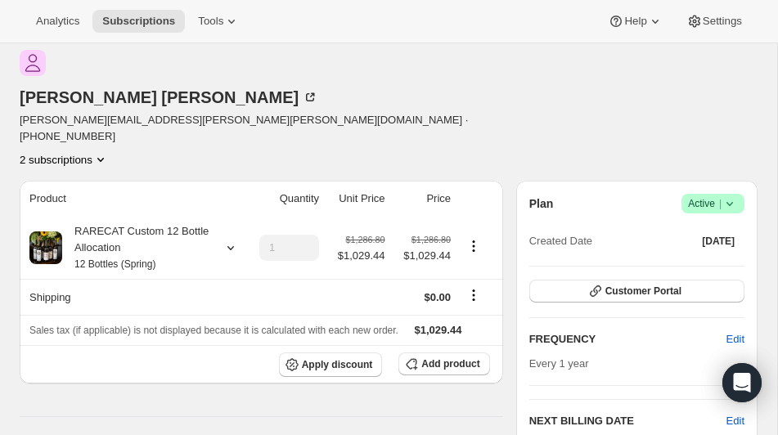
scroll to position [147, 0]
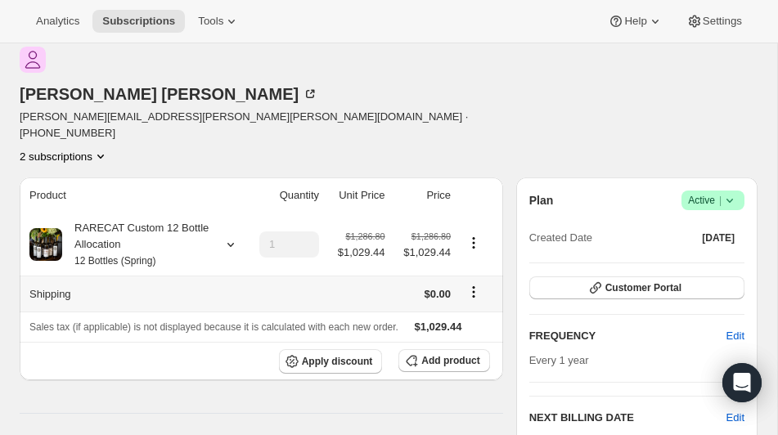
click at [472, 284] on icon "Shipping actions" at bounding box center [473, 292] width 16 height 16
click at [469, 267] on span "Edit shipping rate" at bounding box center [471, 268] width 82 height 12
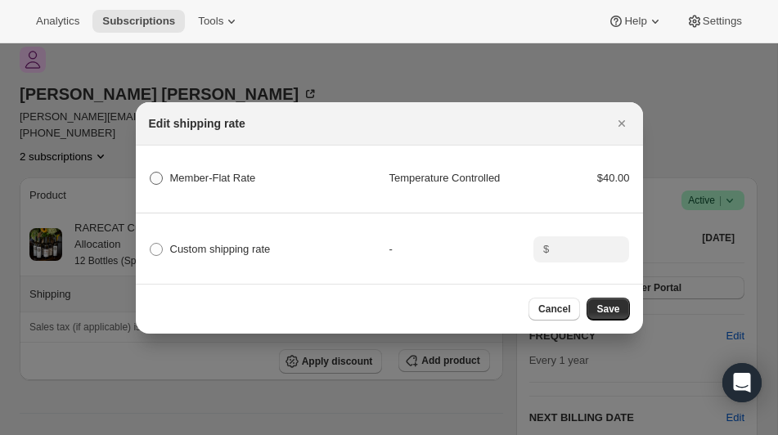
click at [159, 175] on span ":rq1l:" at bounding box center [156, 178] width 13 height 13
click at [150, 173] on Rate "Member-Flat Rate" at bounding box center [150, 172] width 1 height 1
radio Rate "true"
click at [595, 298] on button "Save" at bounding box center [607, 309] width 43 height 23
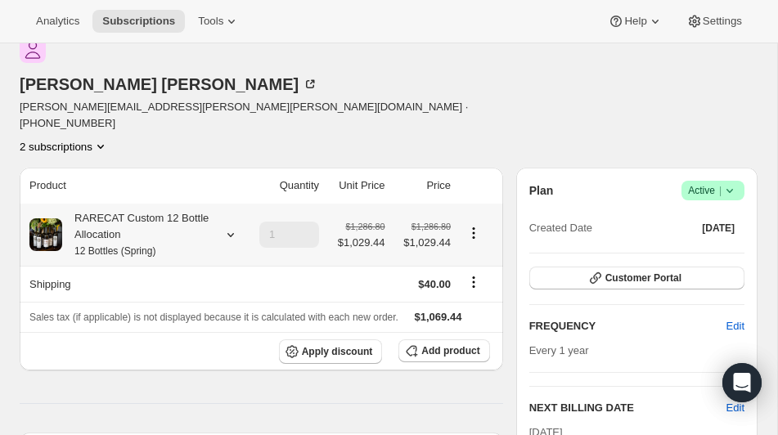
scroll to position [250, 0]
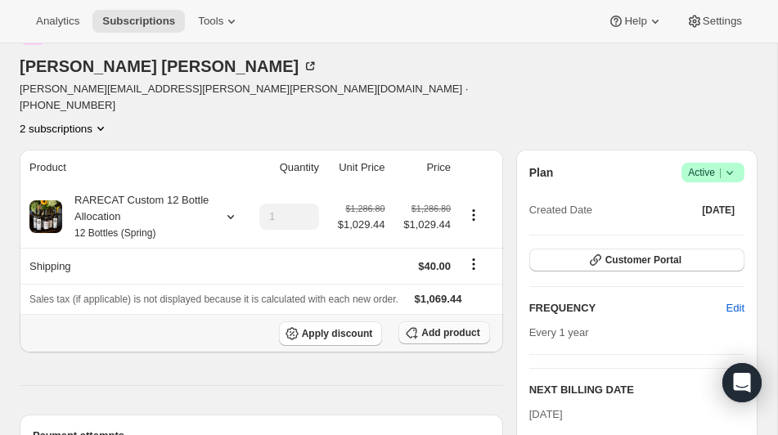
click at [432, 326] on span "Add product" at bounding box center [450, 332] width 58 height 13
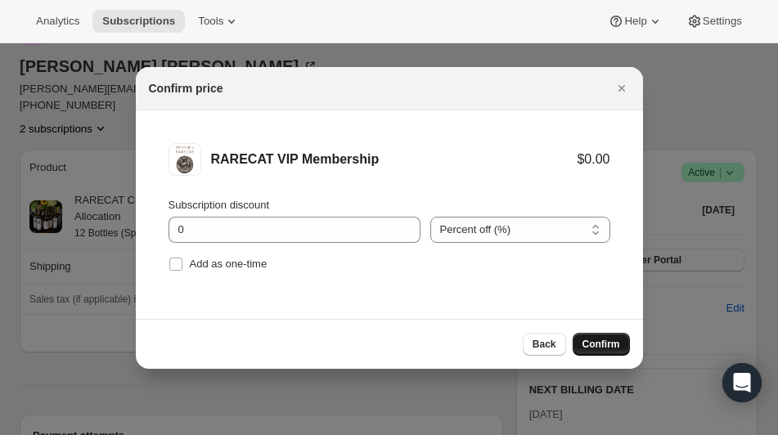
click at [590, 339] on span "Confirm" at bounding box center [601, 344] width 38 height 13
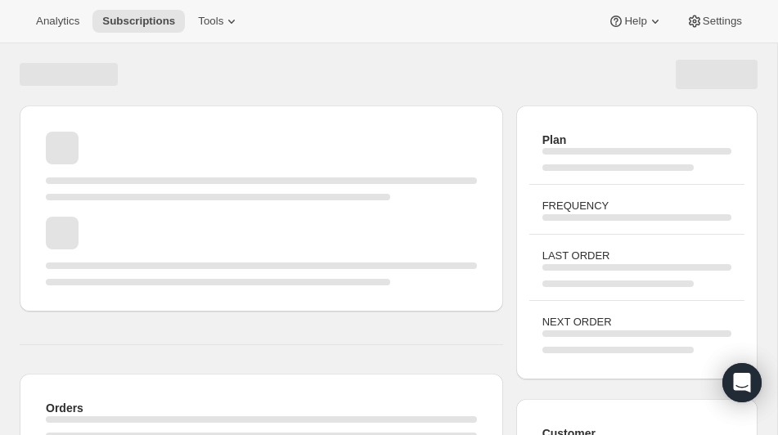
scroll to position [250, 0]
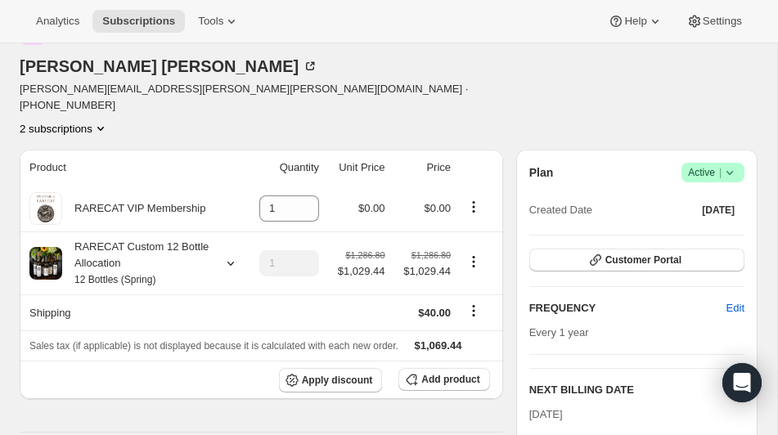
click at [109, 120] on icon "Product actions" at bounding box center [100, 128] width 16 height 16
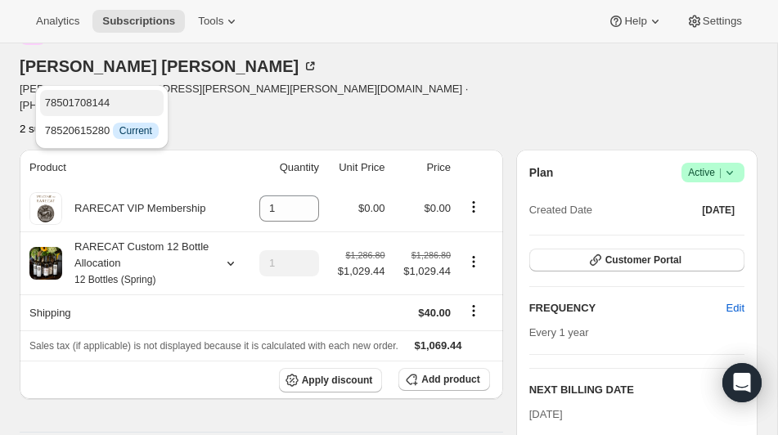
click at [128, 103] on span "78501708144" at bounding box center [102, 103] width 114 height 16
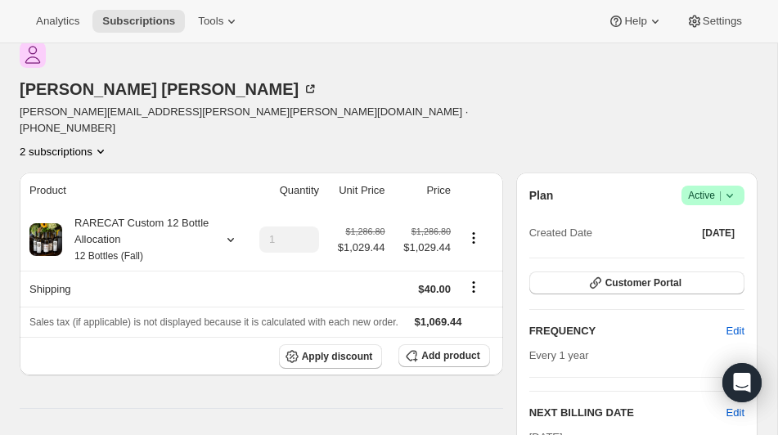
scroll to position [235, 0]
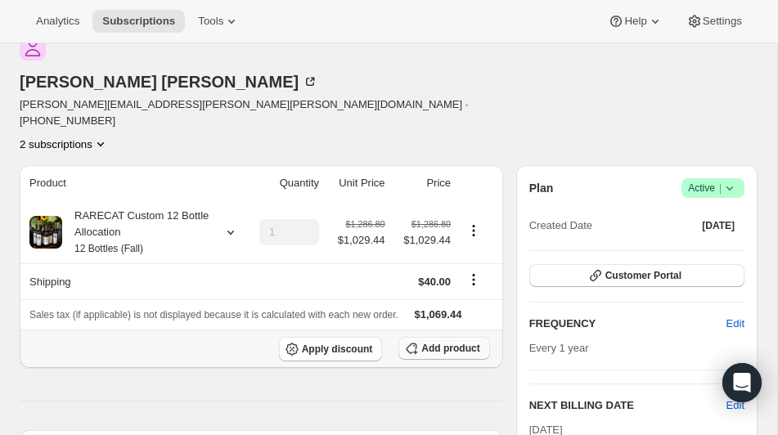
click at [427, 342] on span "Add product" at bounding box center [450, 348] width 58 height 13
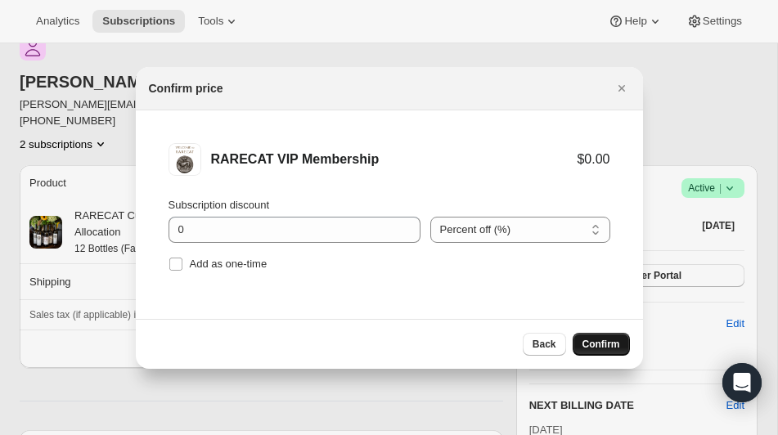
click at [594, 340] on span "Confirm" at bounding box center [601, 344] width 38 height 13
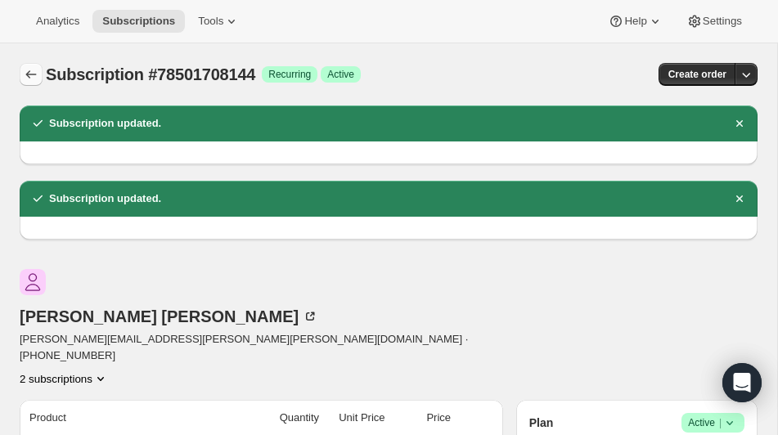
click at [35, 78] on icon "Subscriptions" at bounding box center [31, 74] width 16 height 16
